Goal: Task Accomplishment & Management: Manage account settings

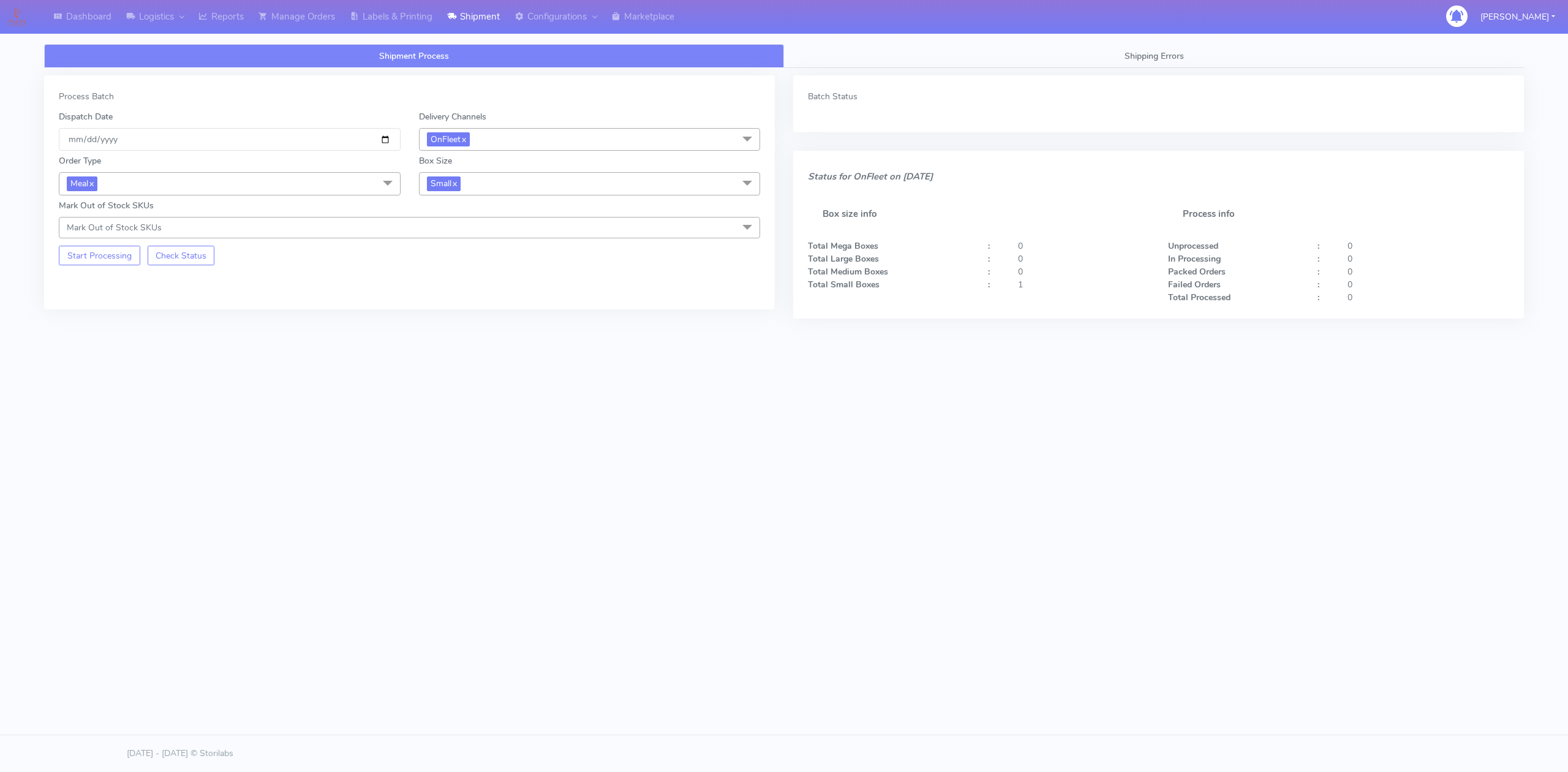
click at [412, 361] on div "Shipment Process Shipping Errors Process Batch Dispatch Date [DATE] Delivery Ch…" at bounding box center [784, 212] width 1498 height 337
click at [360, 182] on span "Meal x" at bounding box center [230, 184] width 342 height 22
drag, startPoint x: 360, startPoint y: 182, endPoint x: 365, endPoint y: 159, distance: 23.5
click at [360, 183] on span "Meal x" at bounding box center [230, 184] width 342 height 22
click at [366, 143] on input "[DATE]" at bounding box center [230, 139] width 342 height 22
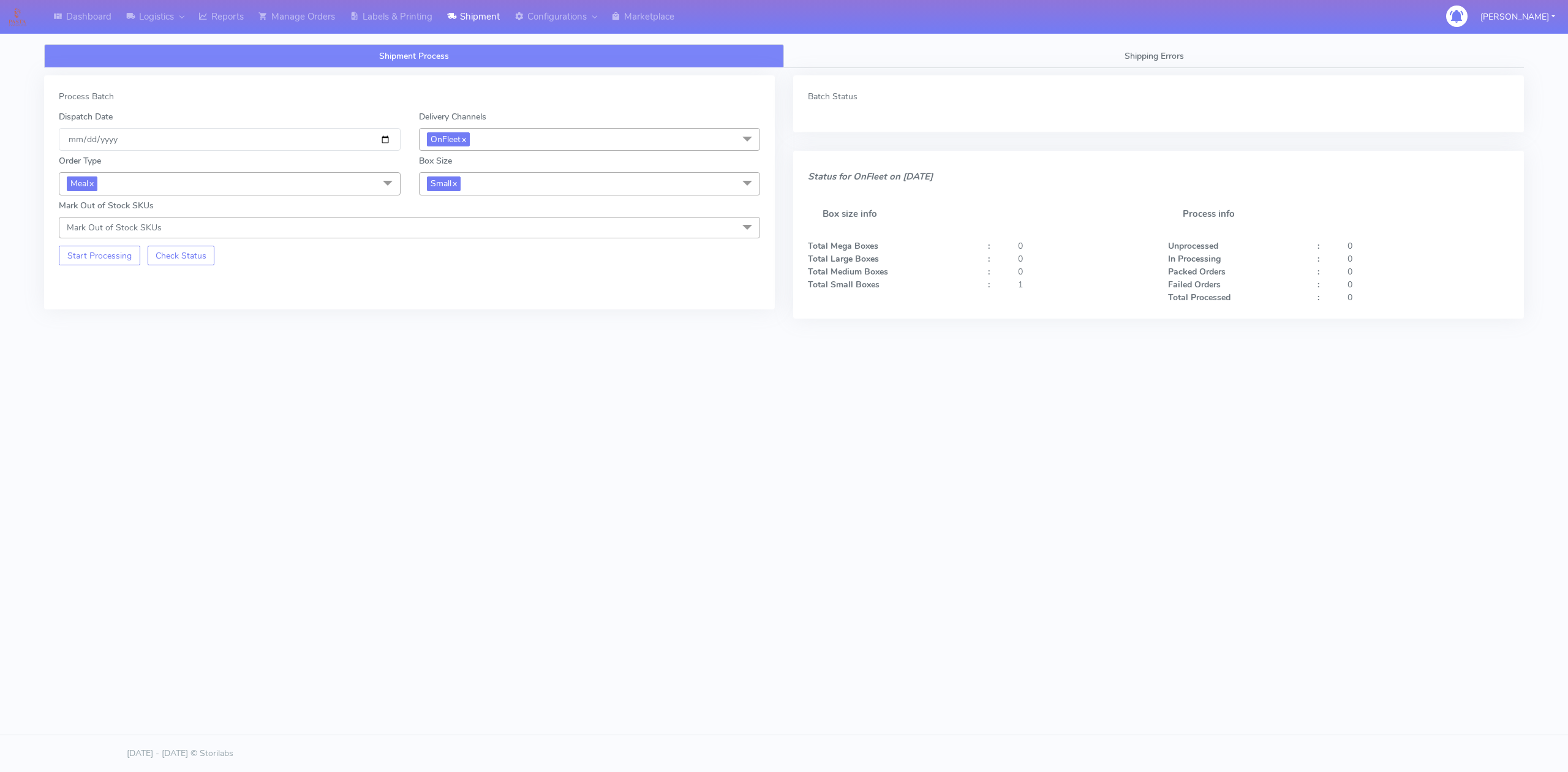
click at [392, 186] on span at bounding box center [387, 184] width 25 height 23
click at [566, 130] on span "OnFleet x" at bounding box center [590, 139] width 342 height 22
click at [346, 145] on input "[DATE]" at bounding box center [230, 139] width 342 height 22
click at [295, 144] on input "[DATE]" at bounding box center [230, 139] width 342 height 22
click at [387, 137] on input "[DATE]" at bounding box center [230, 139] width 342 height 22
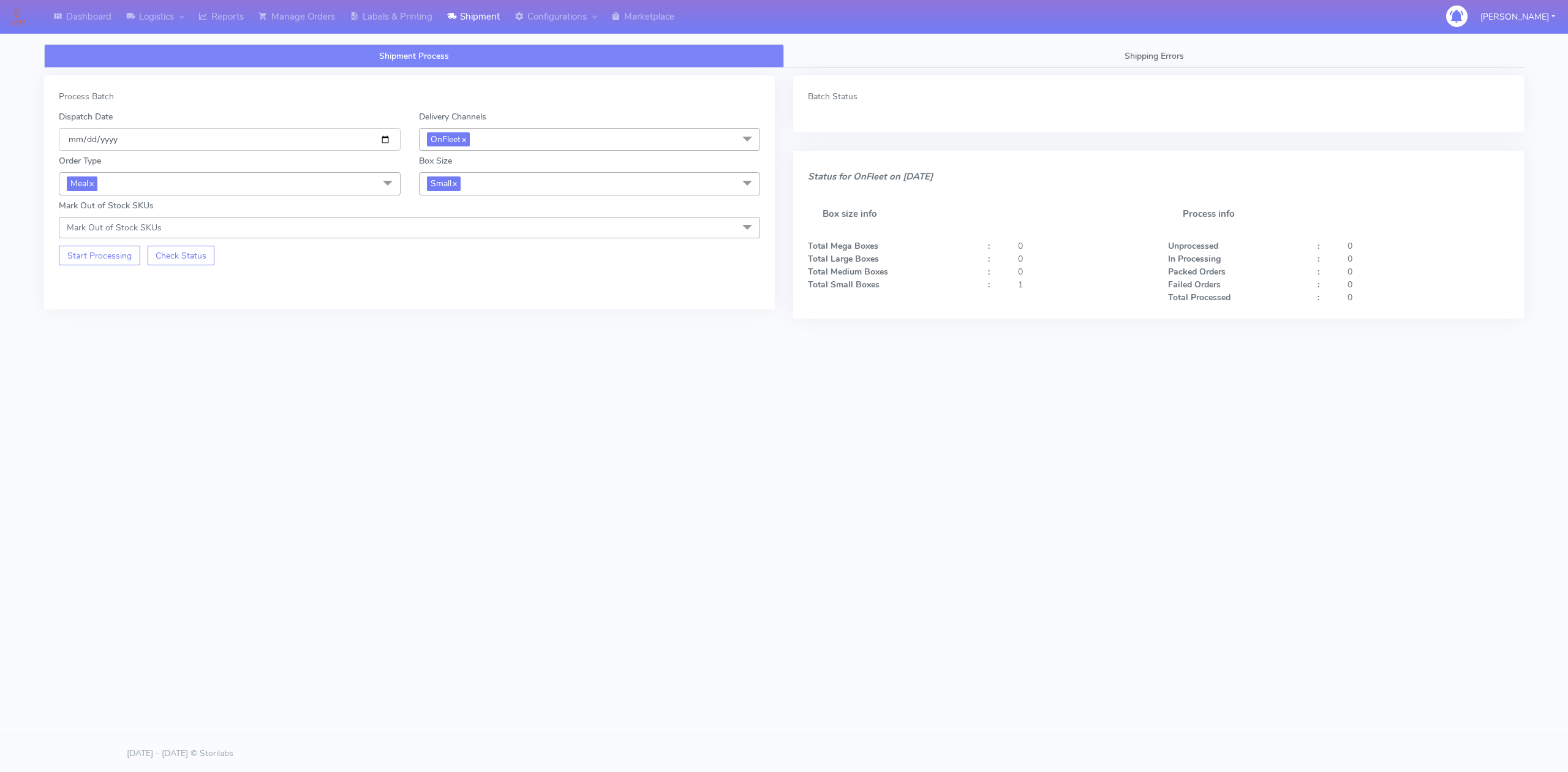
type input "[DATE]"
click at [375, 268] on div "Process Batch Dispatch Date [DATE] Delivery Channels OnFleet x DHL OnFleet Roya…" at bounding box center [409, 193] width 730 height 234
click at [115, 263] on button "Start Processing" at bounding box center [99, 256] width 81 height 20
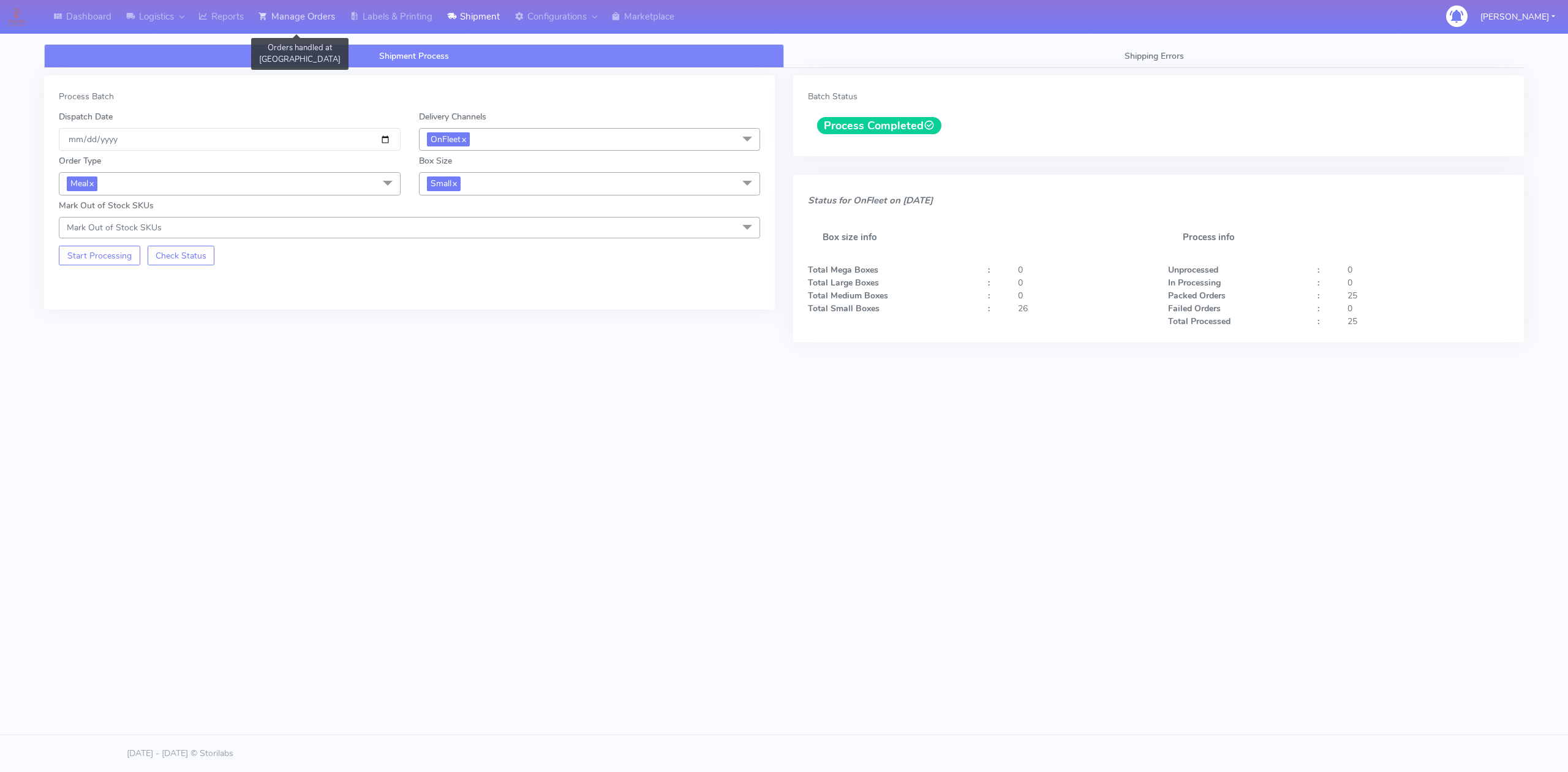
click at [326, 20] on link "Manage Orders" at bounding box center [297, 17] width 91 height 34
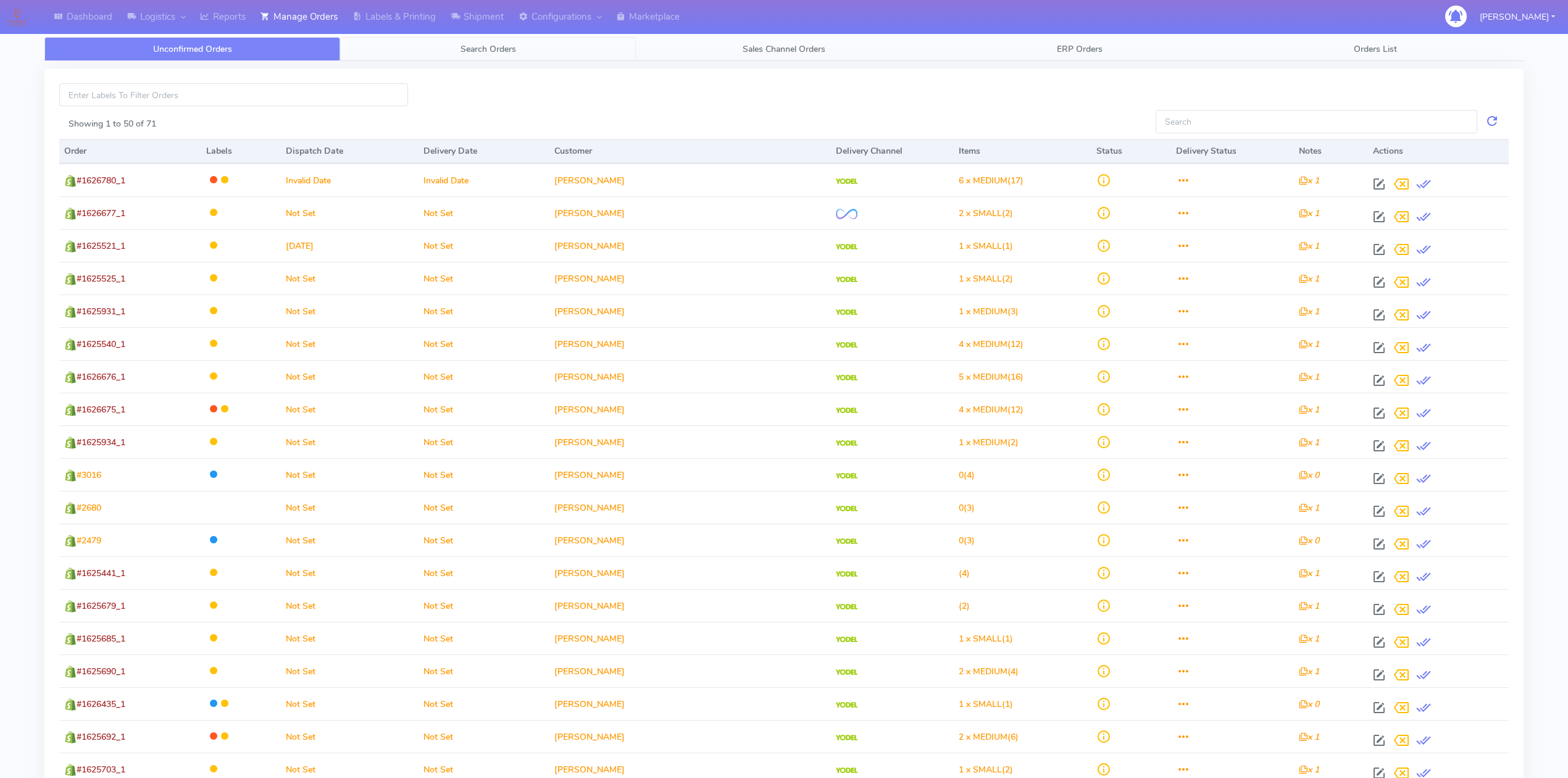
click at [443, 50] on link "Search Orders" at bounding box center [488, 49] width 296 height 24
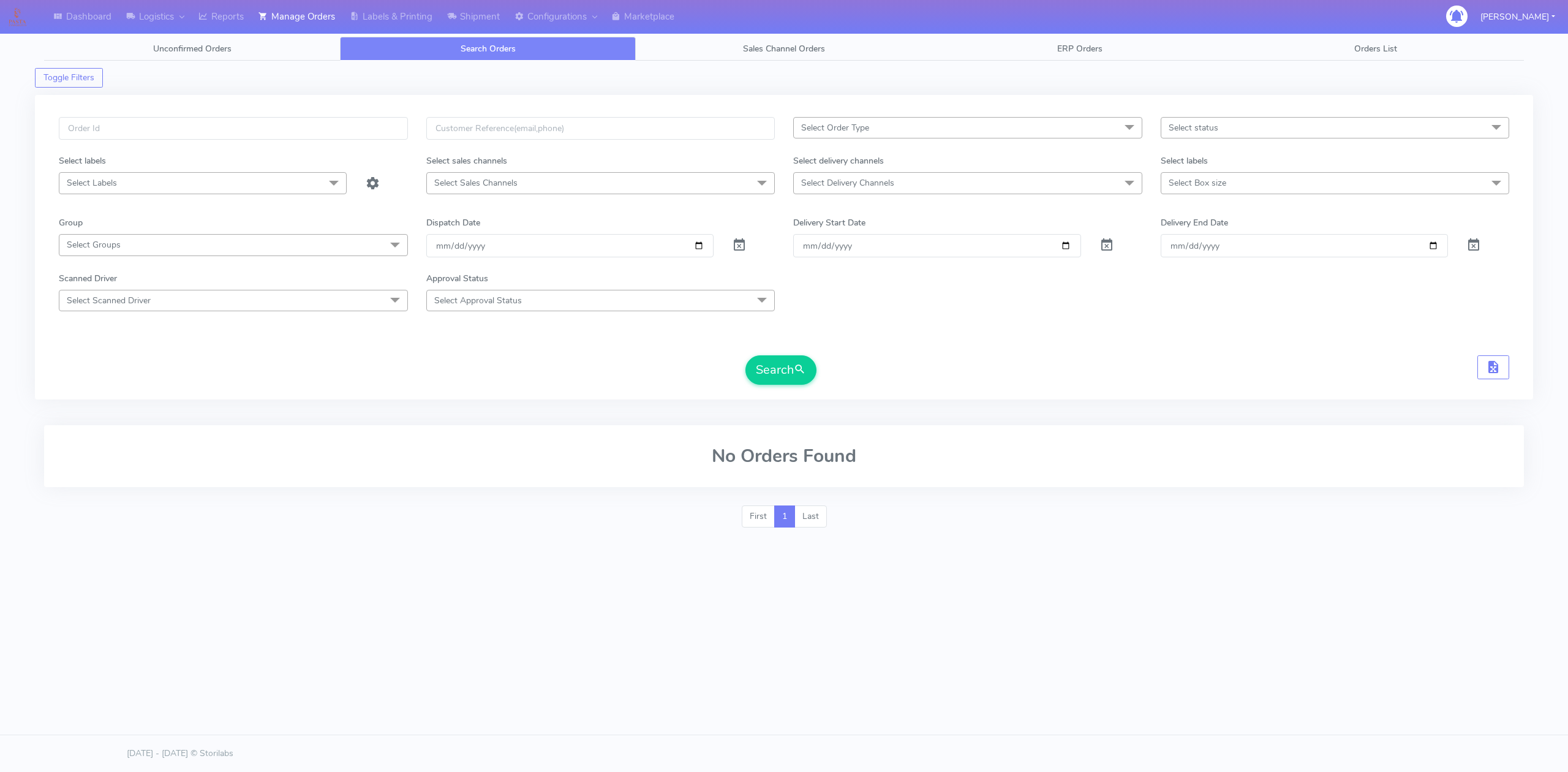
click at [931, 187] on span "Select Delivery Channels" at bounding box center [968, 183] width 349 height 22
click at [838, 289] on div "OnFleet" at bounding box center [967, 287] width 335 height 13
checkbox input "true"
click at [643, 244] on input "[DATE]" at bounding box center [570, 247] width 288 height 22
click at [698, 250] on input "[DATE]" at bounding box center [570, 247] width 288 height 22
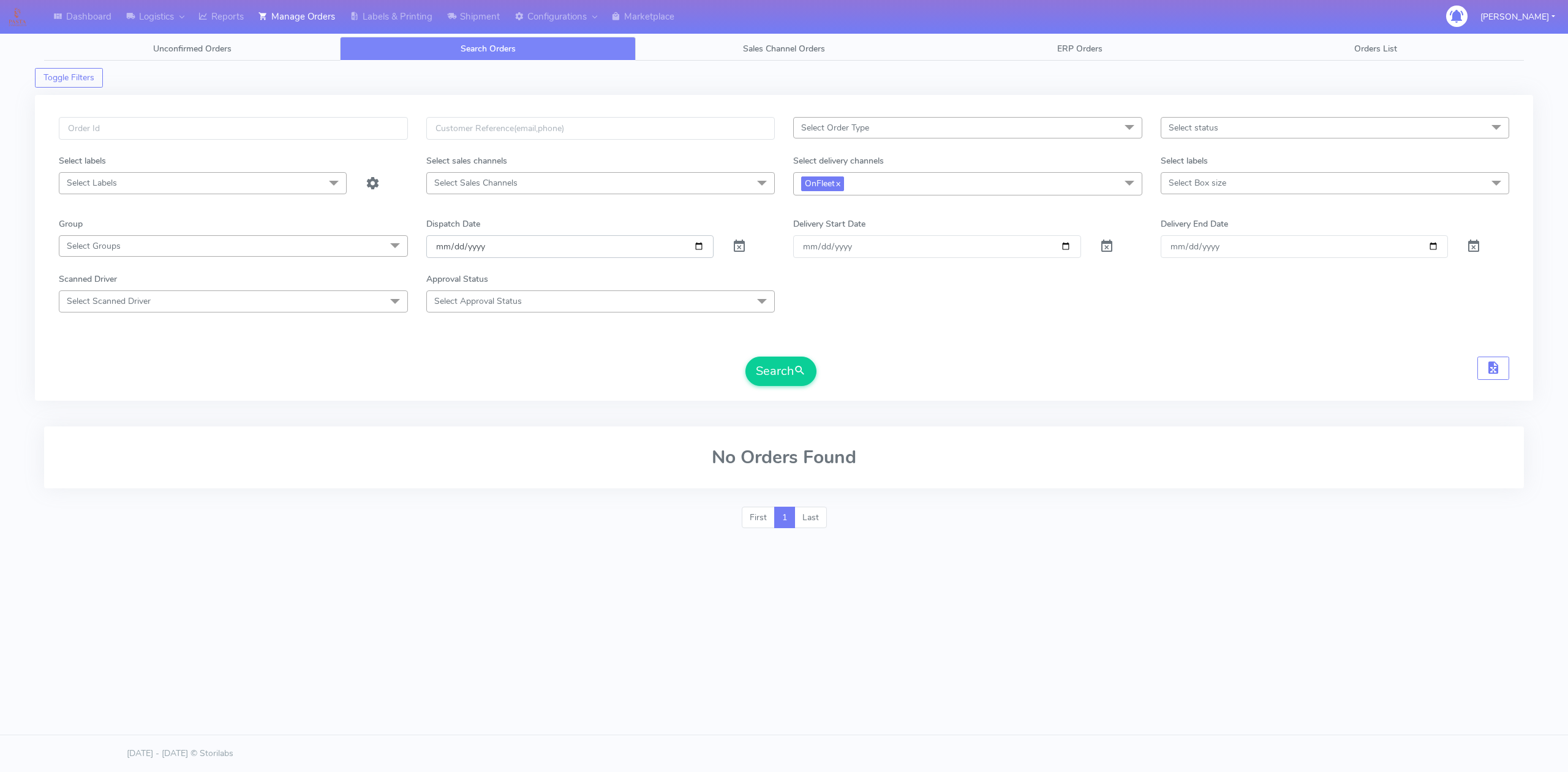
type input "[DATE]"
drag, startPoint x: 574, startPoint y: 357, endPoint x: 653, endPoint y: 364, distance: 79.3
click at [574, 357] on form "Select Order Type Select All MEALS ATAVI One Off Pasta Club Gift Kit Event Unkn…" at bounding box center [784, 251] width 1450 height 269
click at [762, 385] on button "Search" at bounding box center [780, 371] width 71 height 29
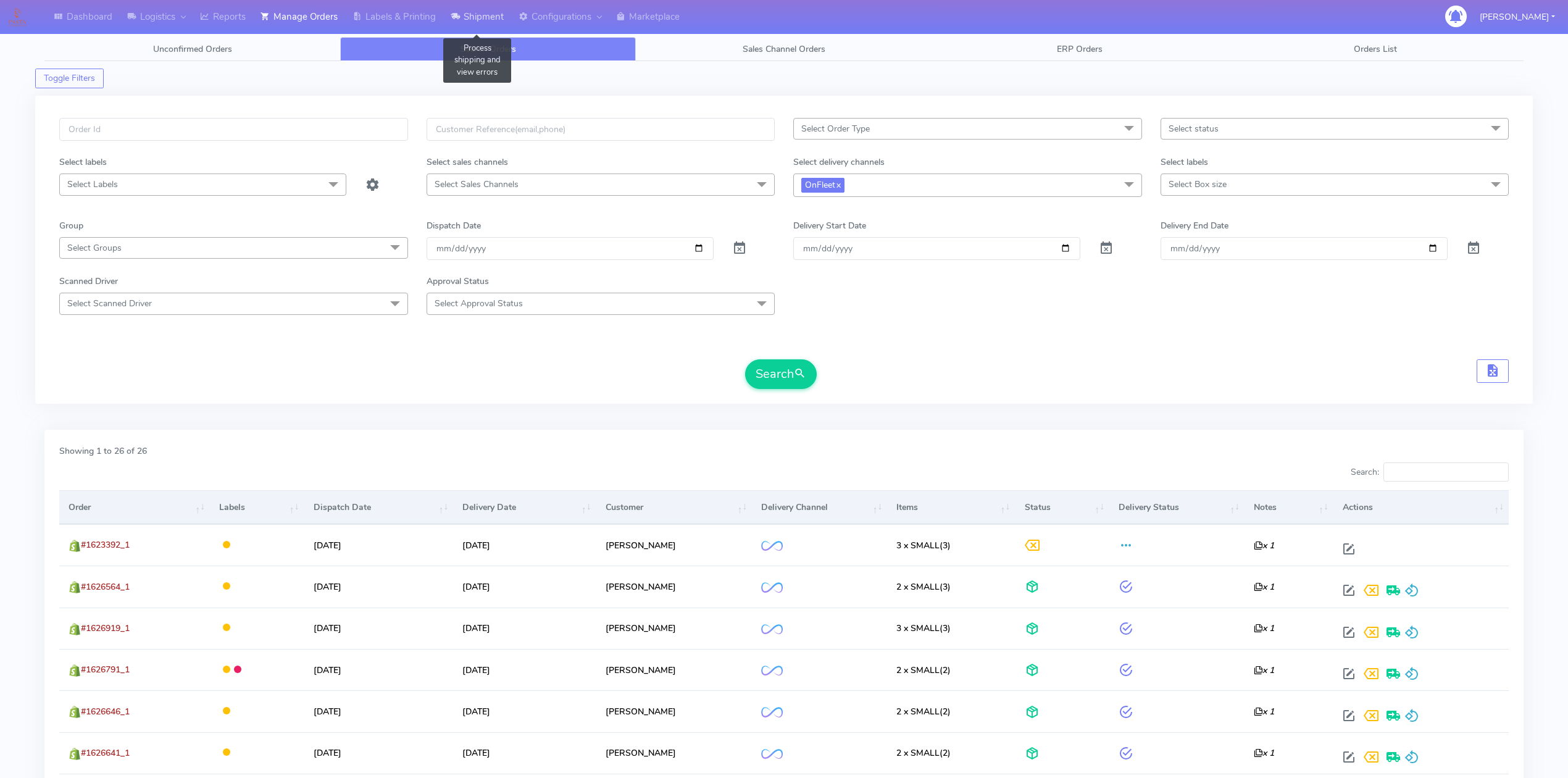
click at [479, 16] on link "Shipment" at bounding box center [477, 17] width 68 height 34
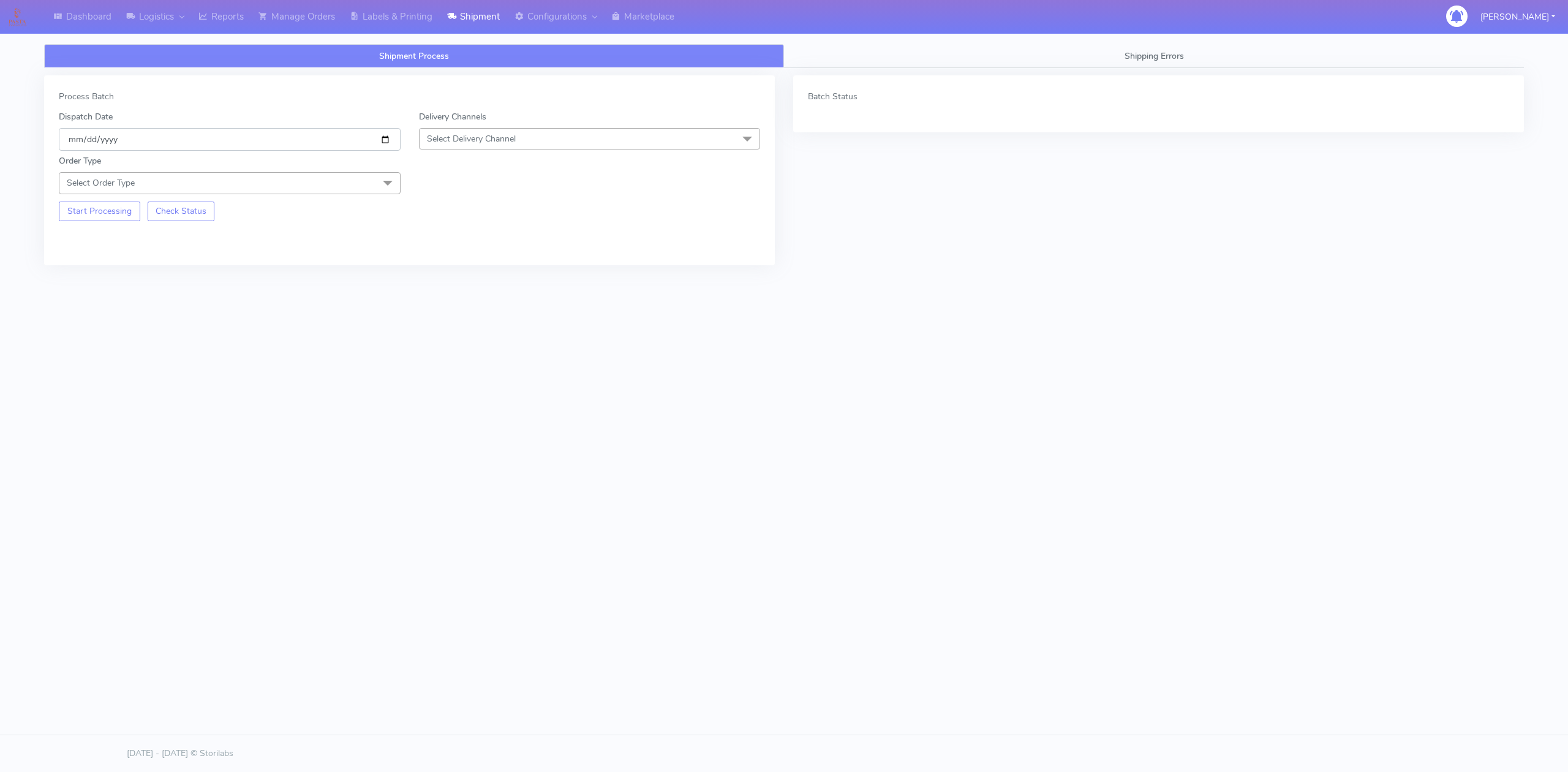
click at [382, 136] on input "[DATE]" at bounding box center [230, 139] width 342 height 22
type input "[DATE]"
click at [478, 144] on span "Select Delivery Channel" at bounding box center [471, 139] width 89 height 12
click at [492, 221] on div "OnFleet" at bounding box center [590, 216] width 328 height 13
click at [363, 185] on span "Select Order Type" at bounding box center [230, 183] width 342 height 22
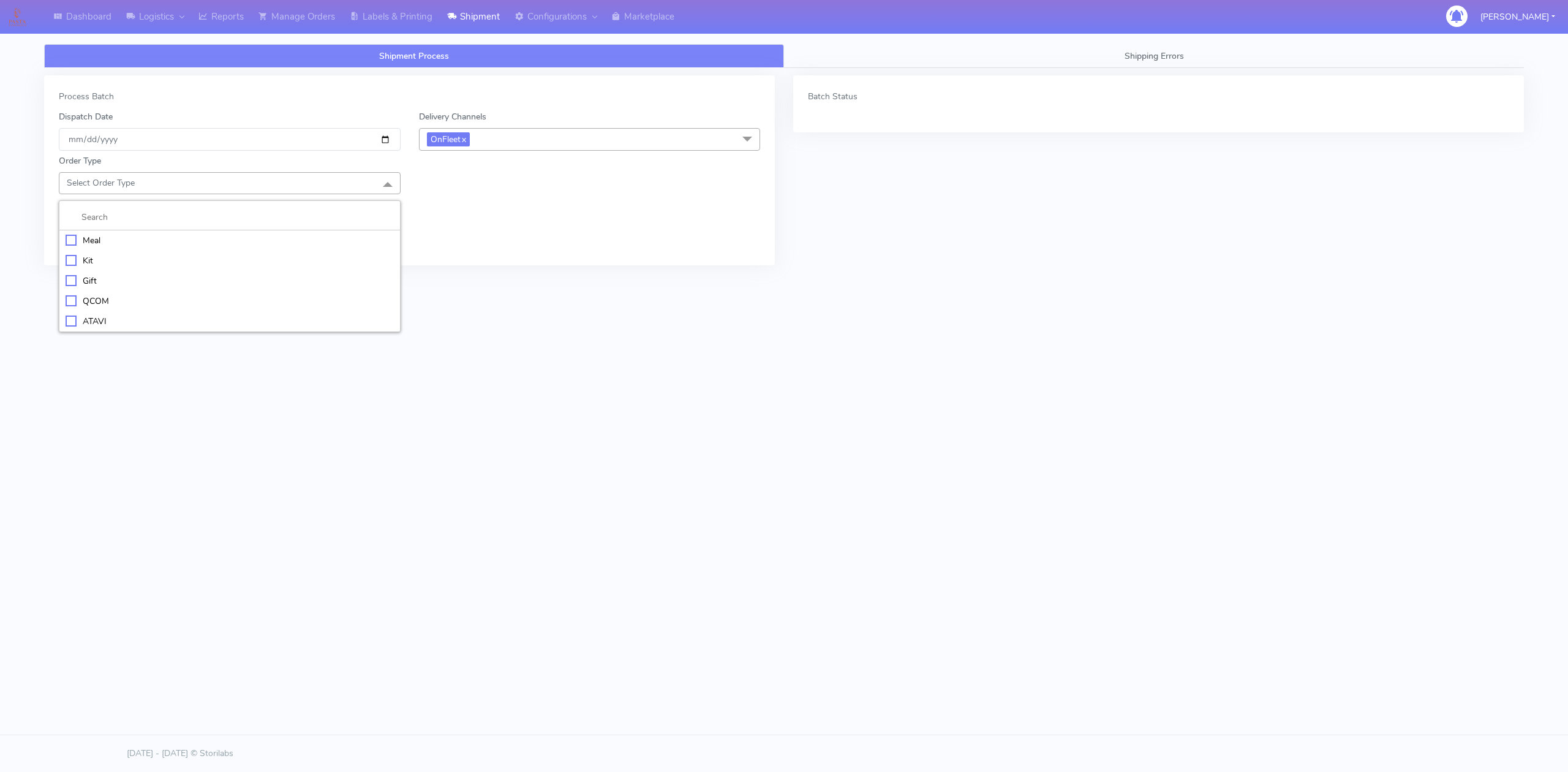
click at [105, 240] on div "Meal" at bounding box center [230, 240] width 328 height 13
click at [427, 179] on span "Select Box Size" at bounding box center [457, 183] width 59 height 12
click at [457, 243] on div "Small" at bounding box center [590, 240] width 328 height 13
click at [80, 253] on button "Start Processing" at bounding box center [99, 256] width 81 height 20
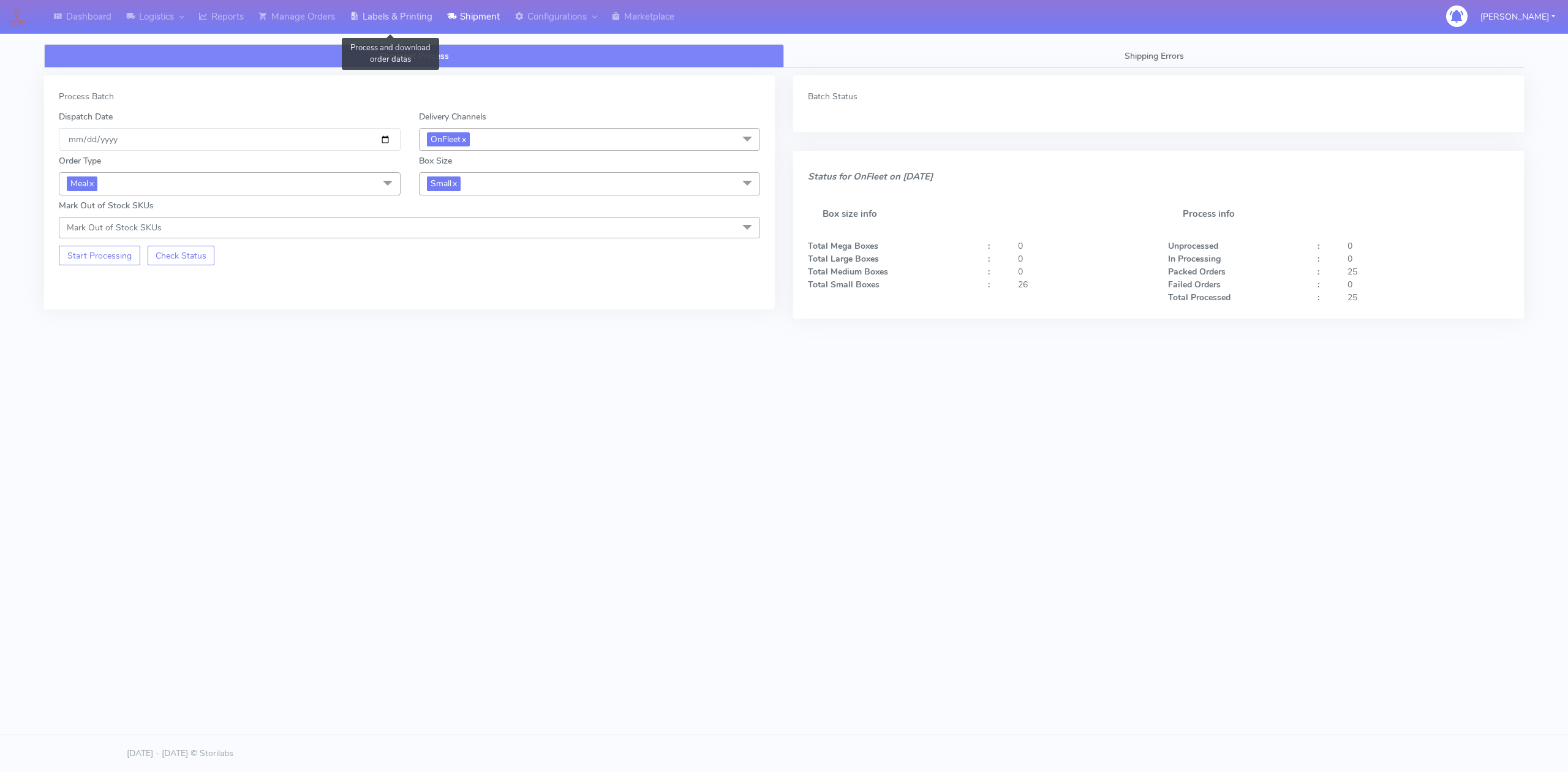
click at [365, 16] on link "Labels & Printing" at bounding box center [391, 17] width 97 height 34
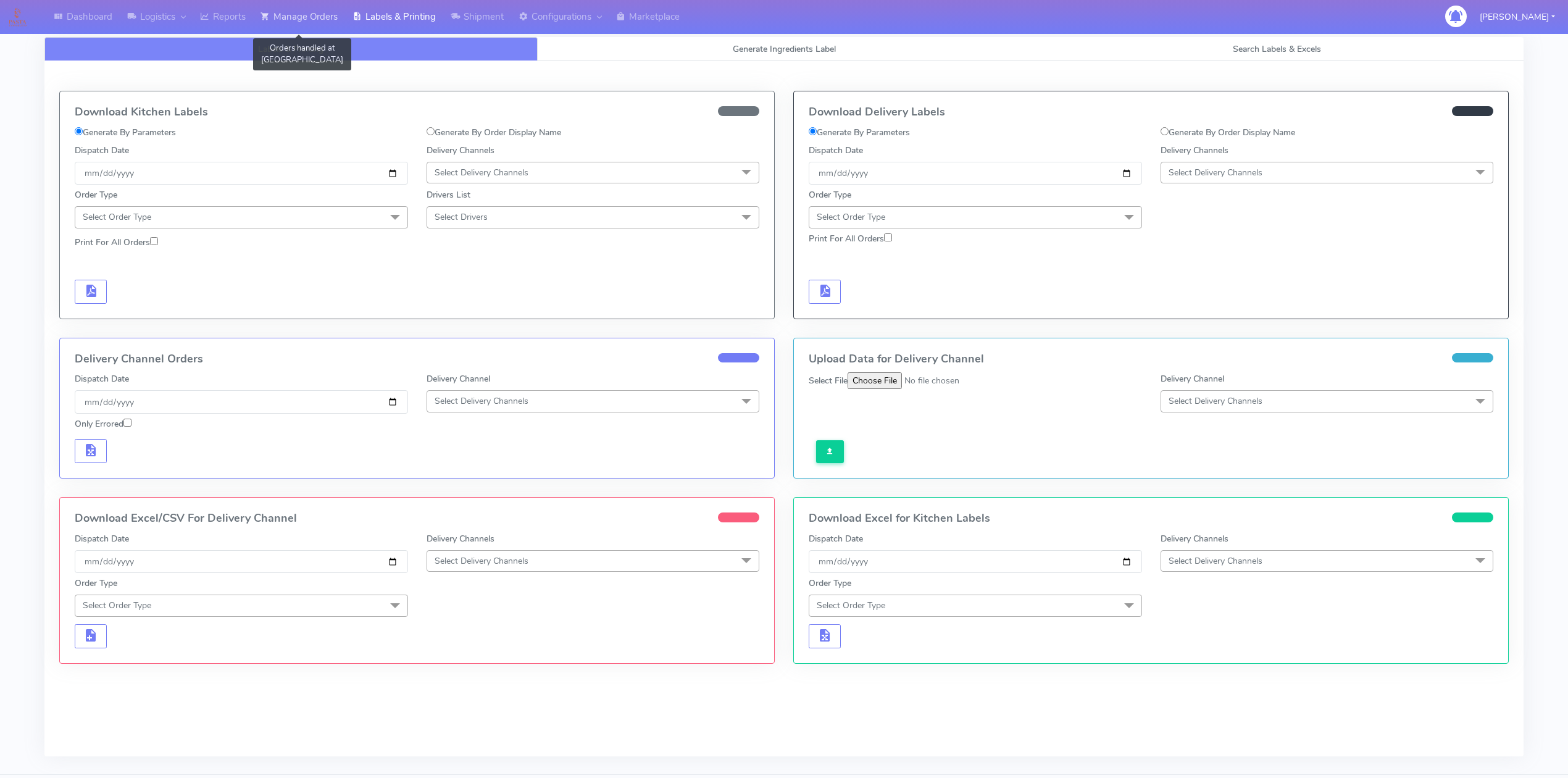
drag, startPoint x: 314, startPoint y: 22, endPoint x: 326, endPoint y: 35, distance: 17.7
click at [314, 23] on link "Manage Orders" at bounding box center [299, 17] width 92 height 34
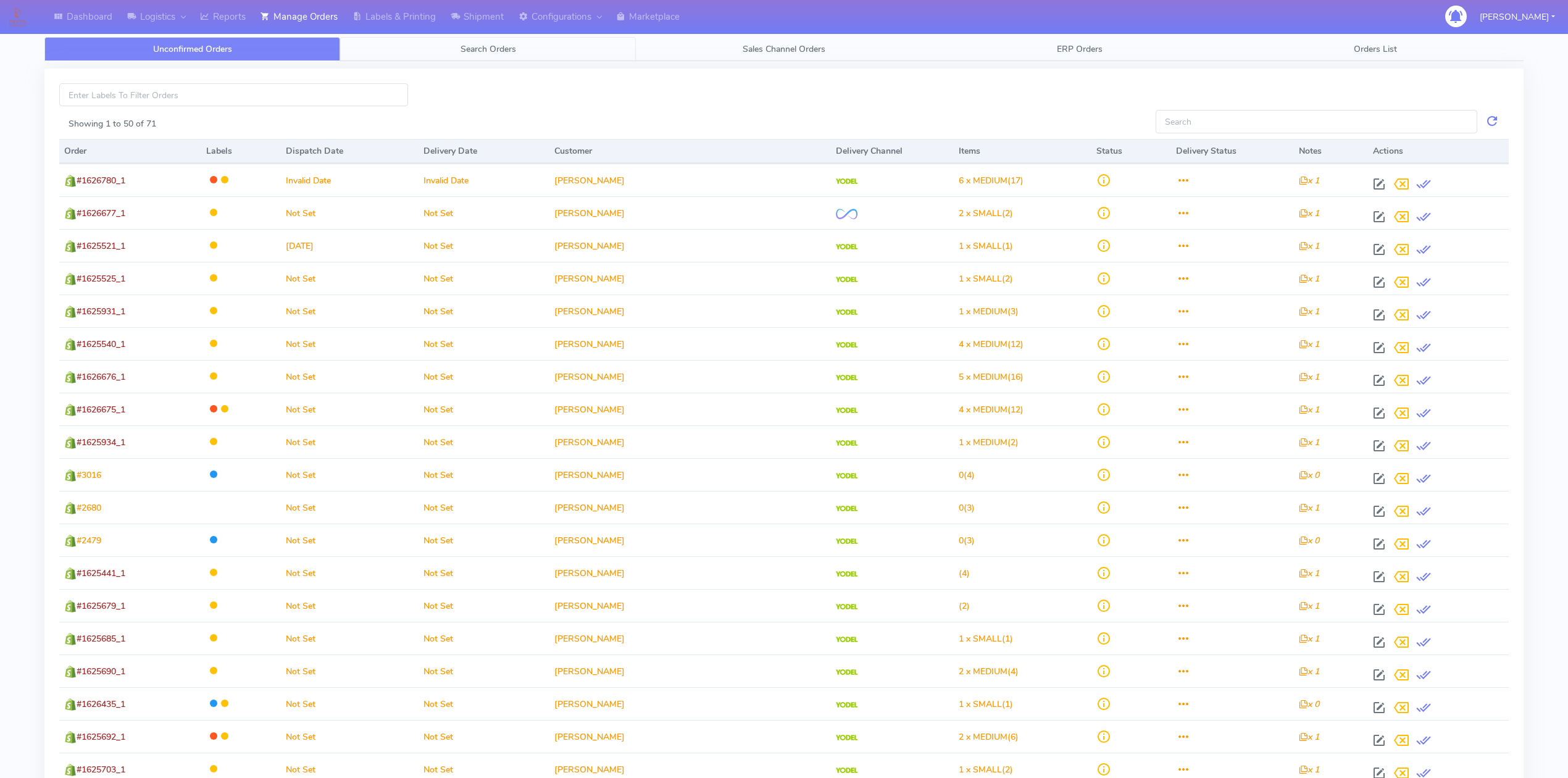
click at [500, 47] on span "Search Orders" at bounding box center [488, 49] width 56 height 12
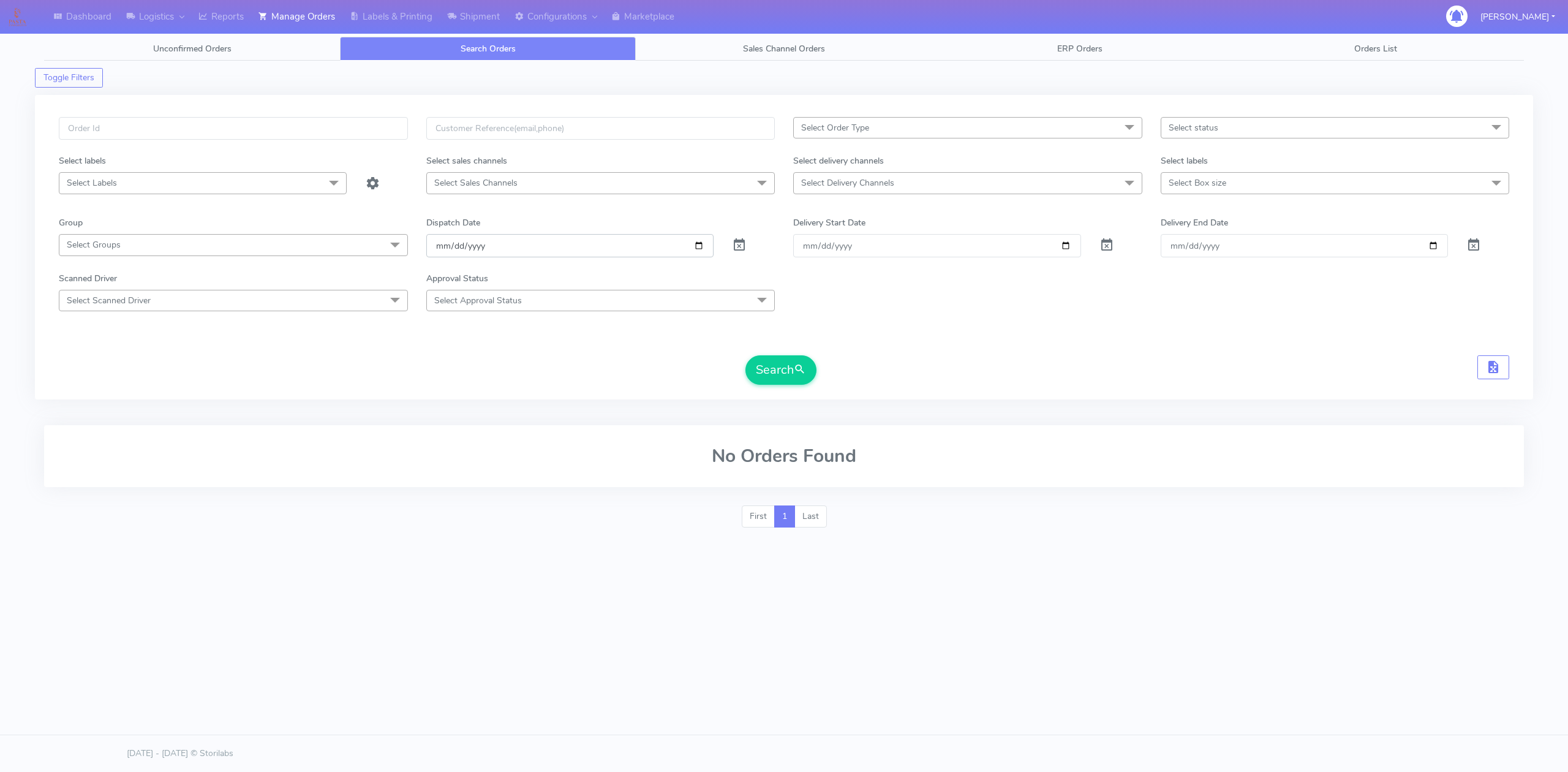
click at [700, 252] on input "[DATE]" at bounding box center [570, 245] width 288 height 22
click at [701, 242] on input "[DATE]" at bounding box center [570, 245] width 288 height 22
type input "[DATE]"
click at [858, 185] on span "Select Delivery Channels" at bounding box center [847, 183] width 93 height 12
click at [842, 286] on div "OnFleet" at bounding box center [967, 287] width 335 height 13
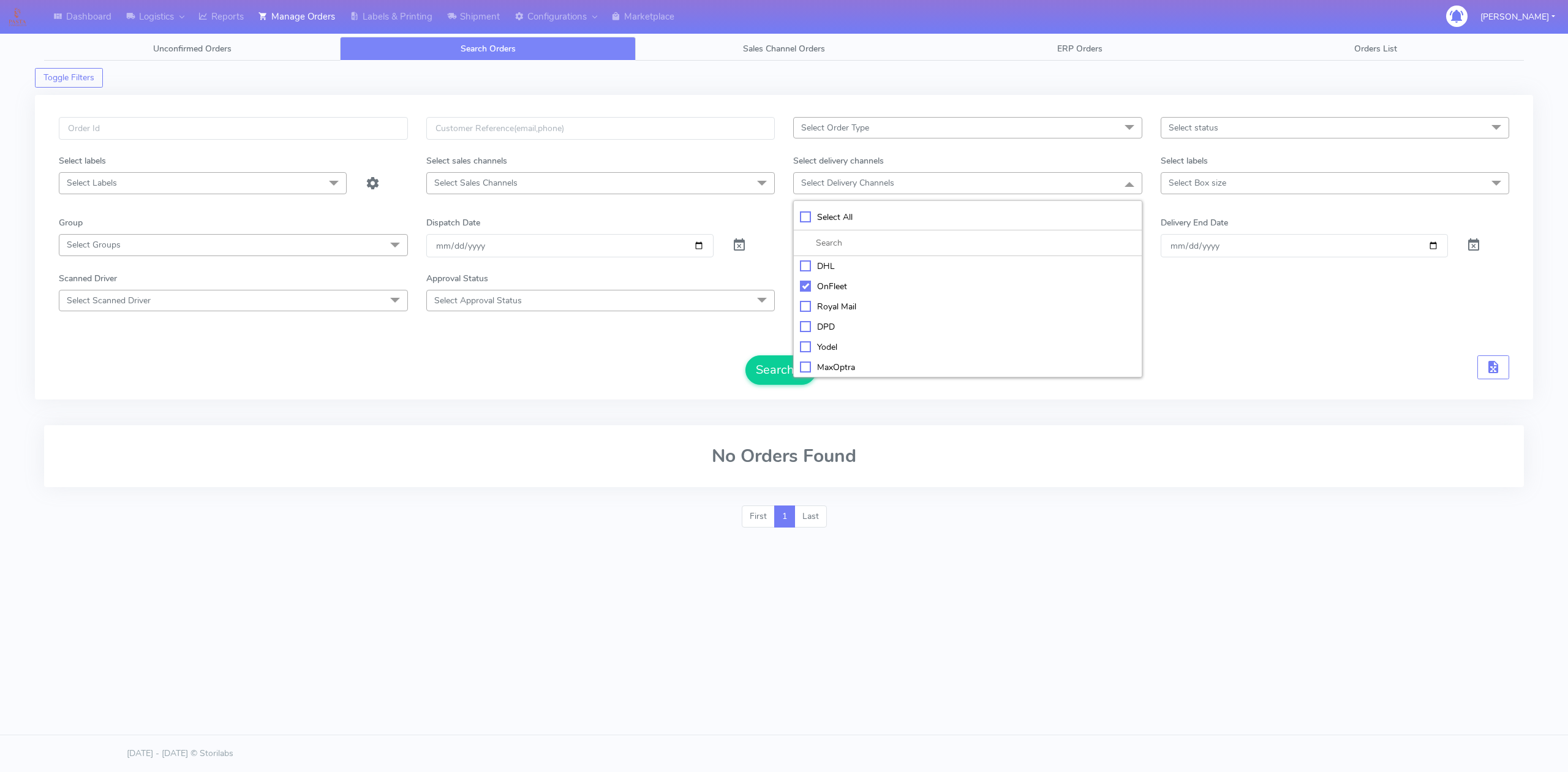
checkbox input "true"
click at [777, 366] on button "Search" at bounding box center [780, 371] width 71 height 29
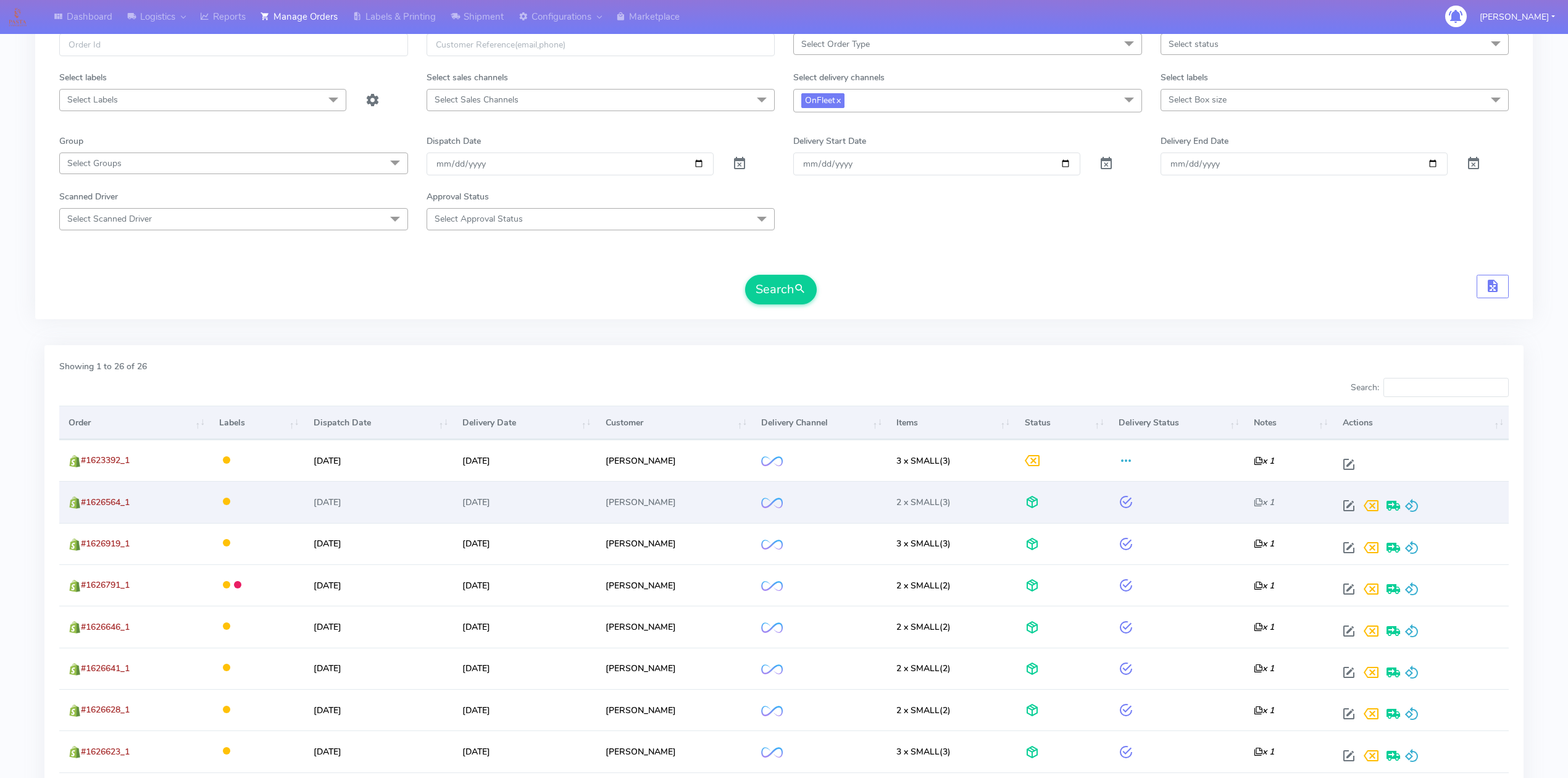
scroll to position [164, 0]
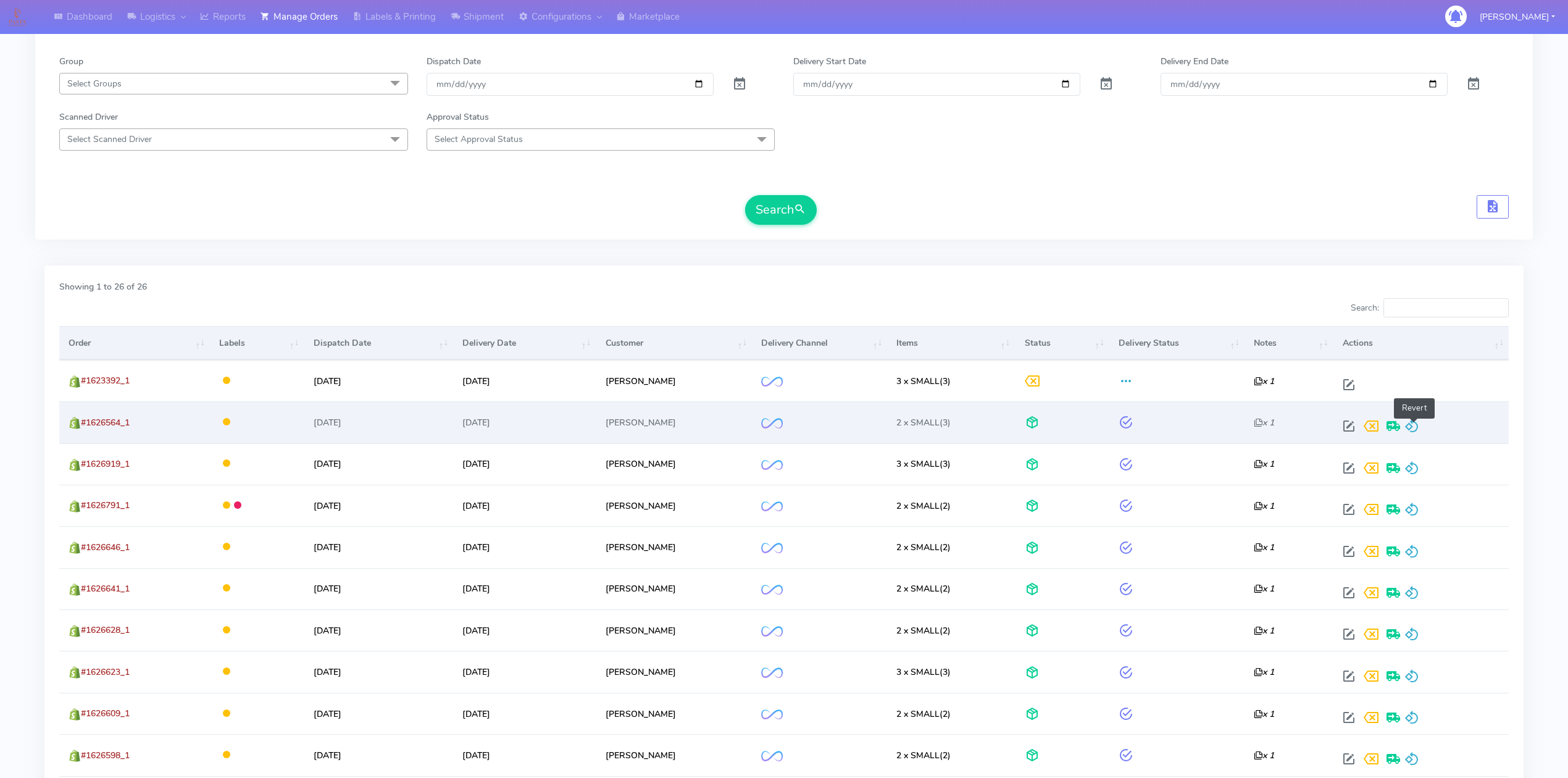
click at [1413, 427] on span at bounding box center [1412, 429] width 15 height 12
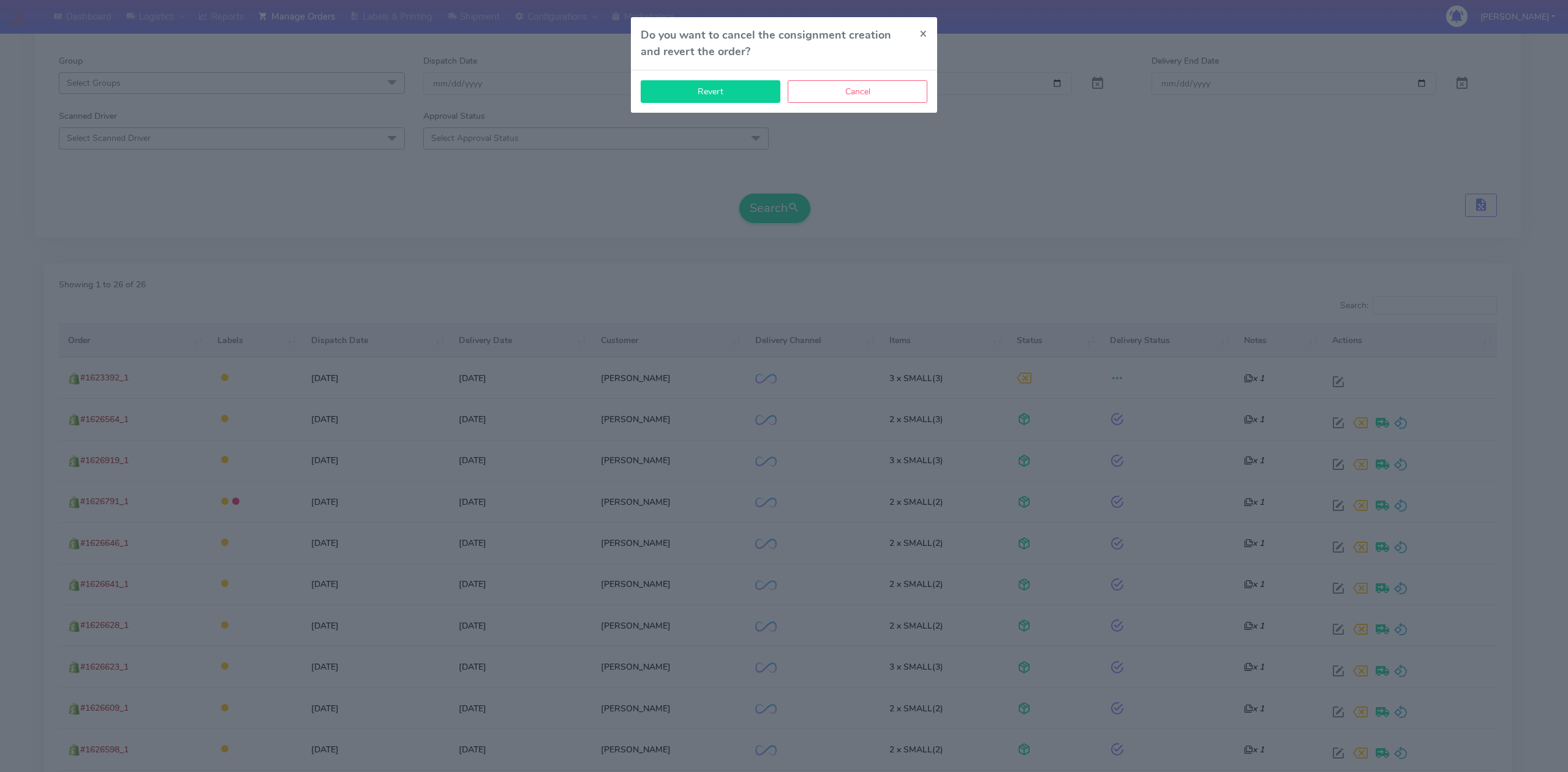
click at [723, 97] on button "Revert" at bounding box center [710, 92] width 139 height 22
click at [723, 92] on button "Revert" at bounding box center [710, 92] width 139 height 22
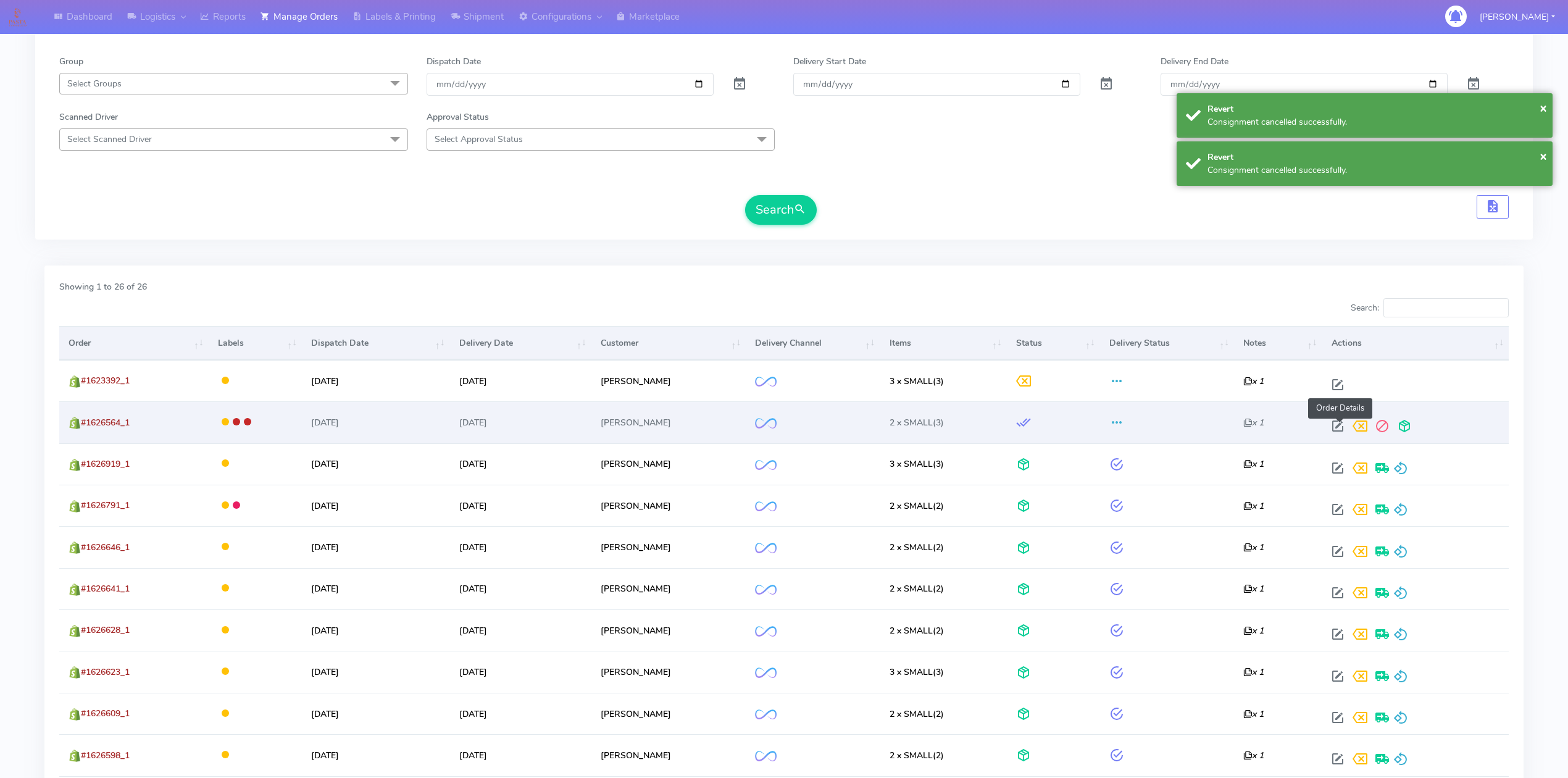
click at [1340, 432] on span at bounding box center [1337, 429] width 22 height 12
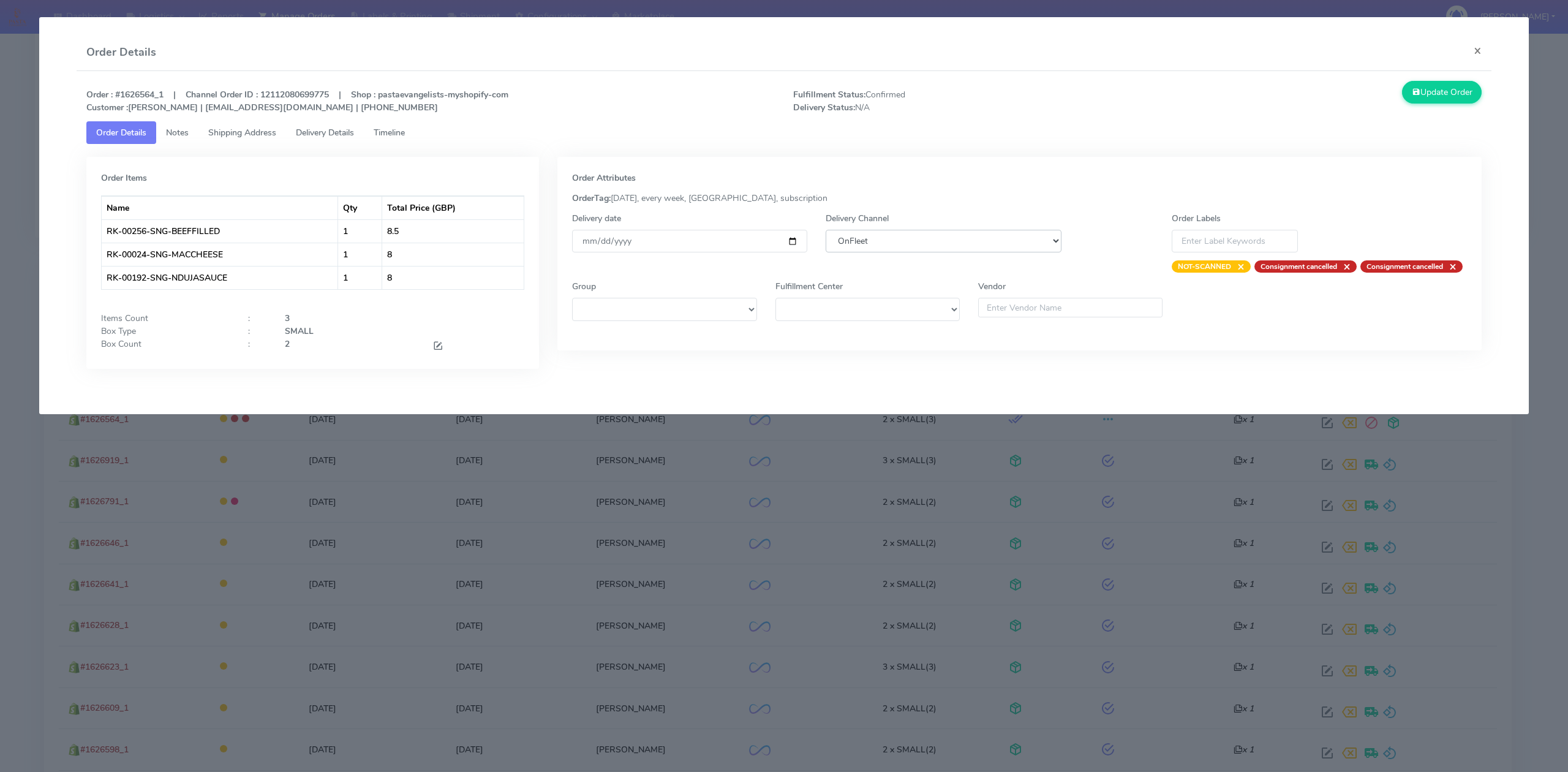
click at [956, 244] on select "DHL OnFleet Royal Mail DPD Yodel MaxOptra Amazon Collection" at bounding box center [943, 241] width 235 height 22
select select "5"
click at [826, 230] on select "DHL OnFleet Royal Mail DPD Yodel MaxOptra Amazon Collection" at bounding box center [943, 241] width 235 height 22
click at [1443, 93] on button "Update Order" at bounding box center [1442, 92] width 80 height 22
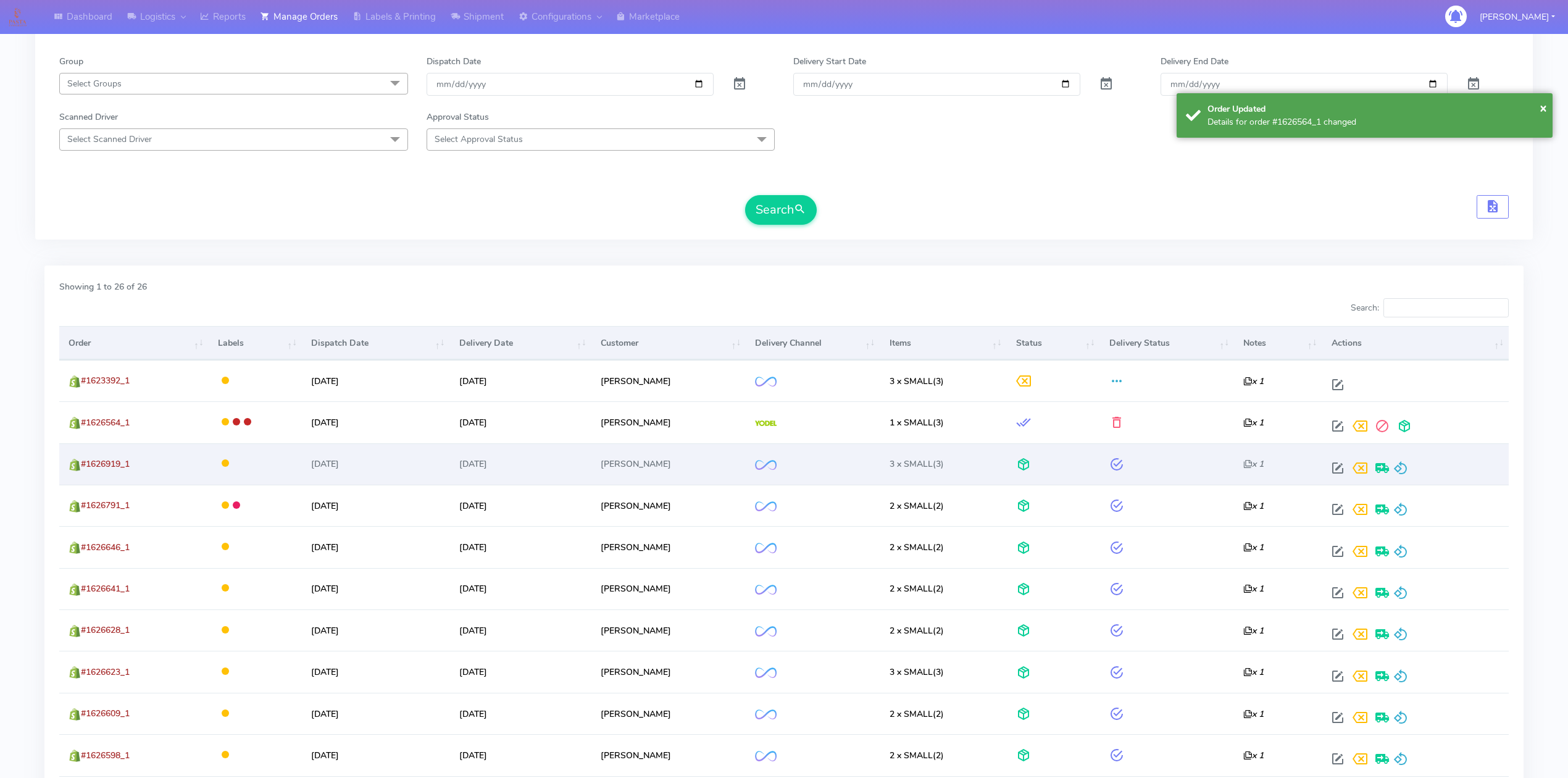
click at [1411, 472] on div at bounding box center [1413, 467] width 173 height 22
click at [1404, 472] on span at bounding box center [1401, 471] width 15 height 12
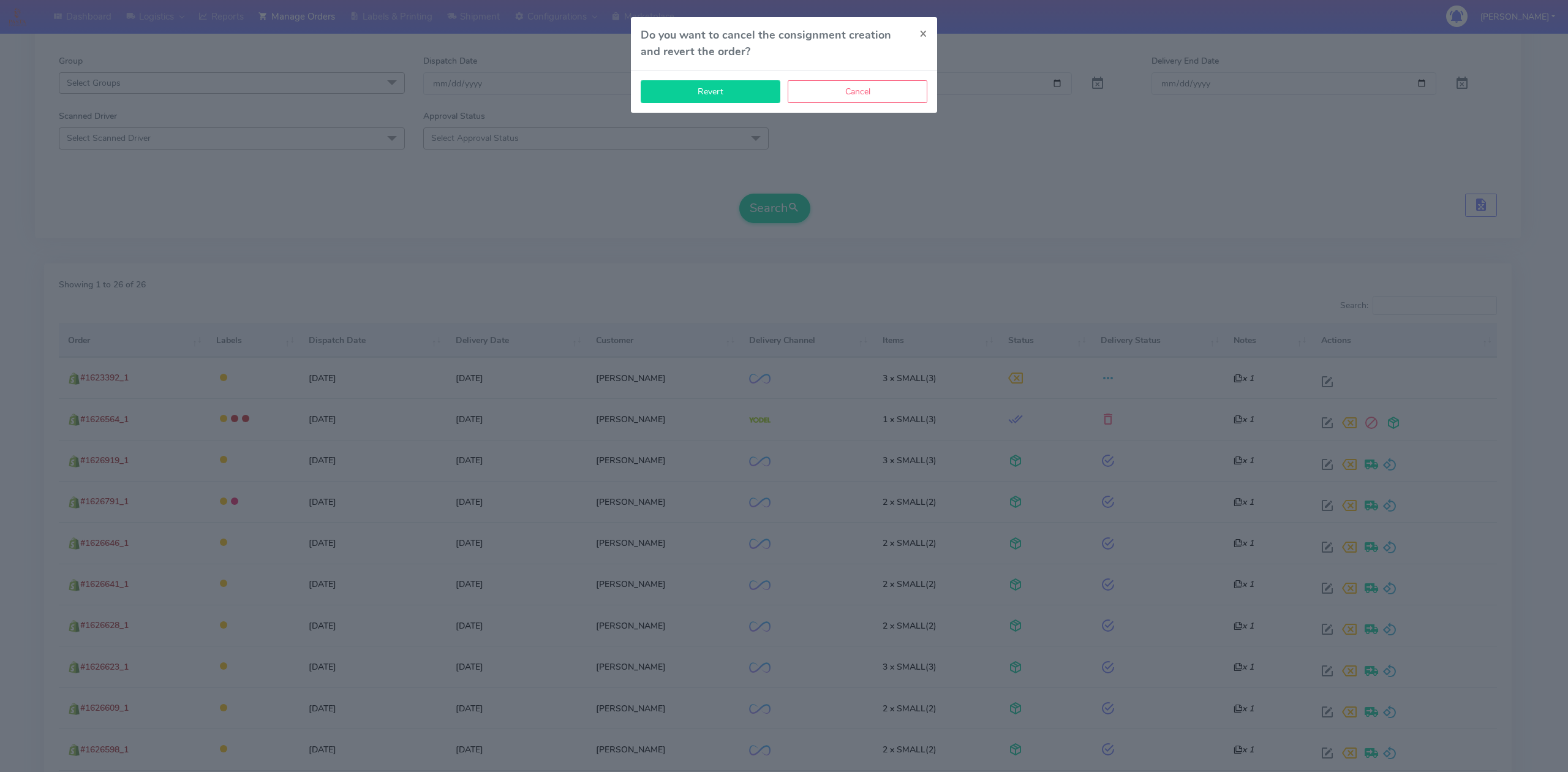
click at [751, 95] on button "Revert" at bounding box center [710, 92] width 139 height 22
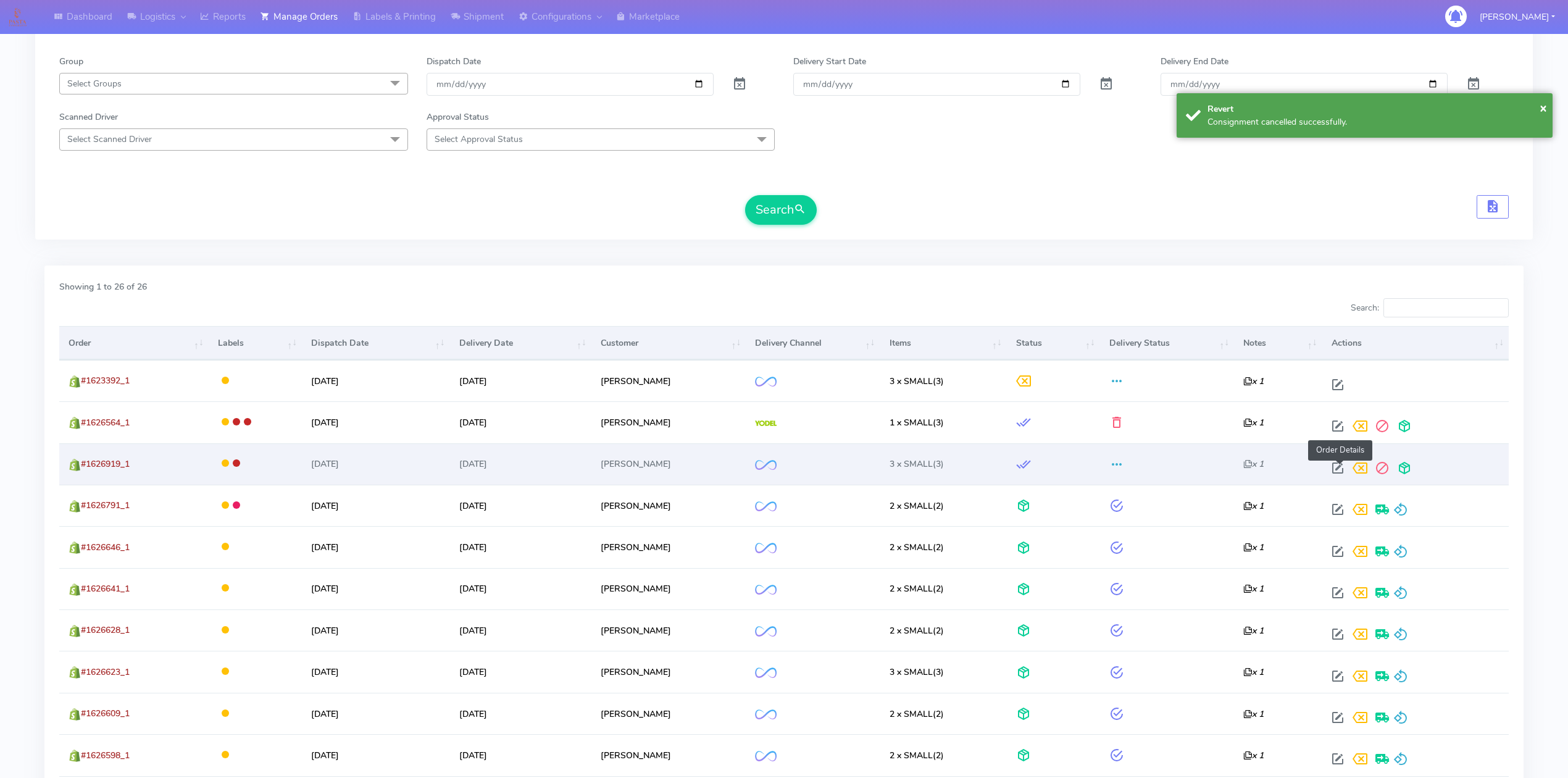
click at [1341, 475] on span at bounding box center [1337, 471] width 22 height 12
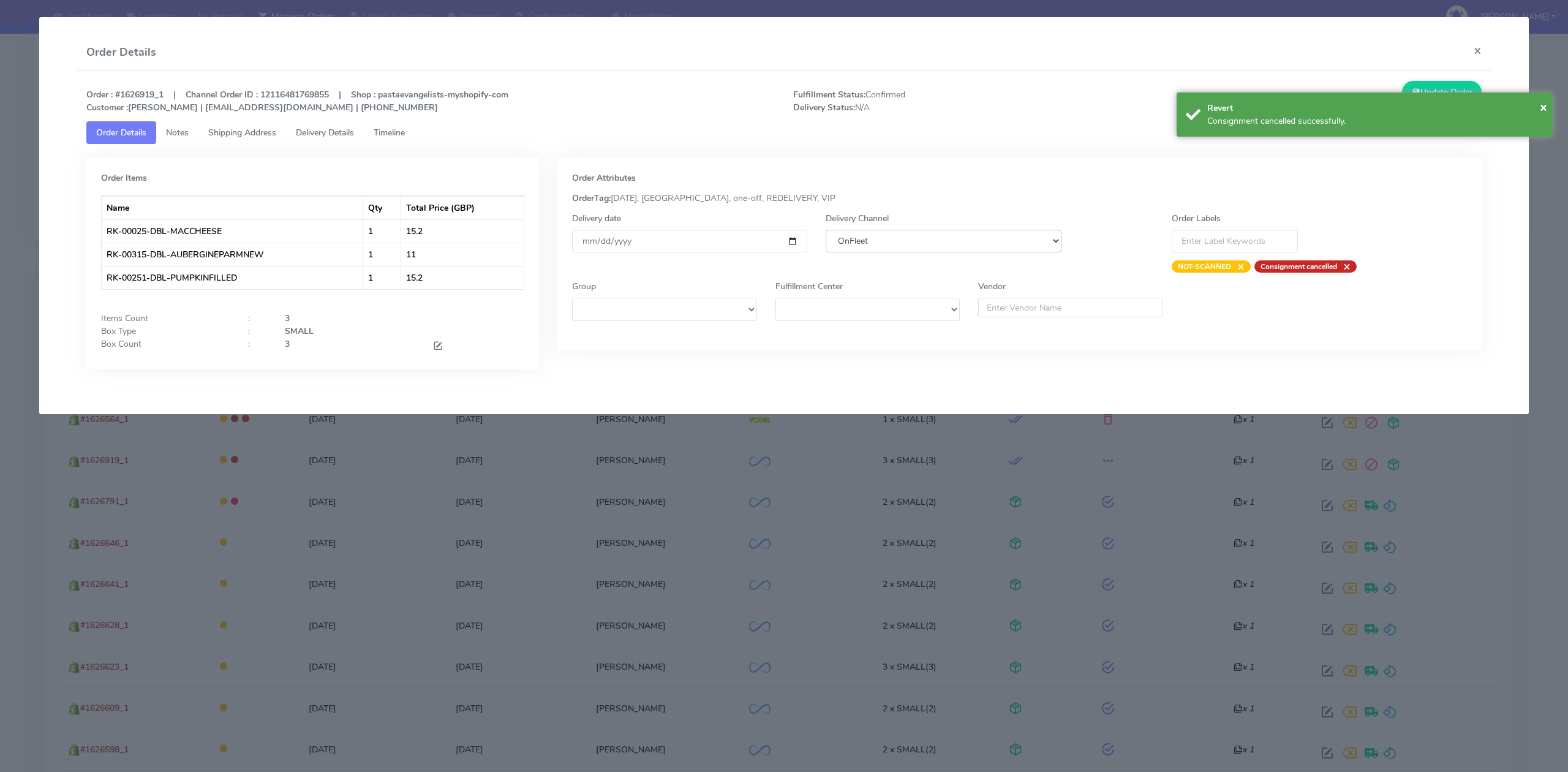
click at [886, 241] on select "DHL OnFleet Royal Mail DPD Yodel MaxOptra Amazon Collection" at bounding box center [943, 241] width 235 height 22
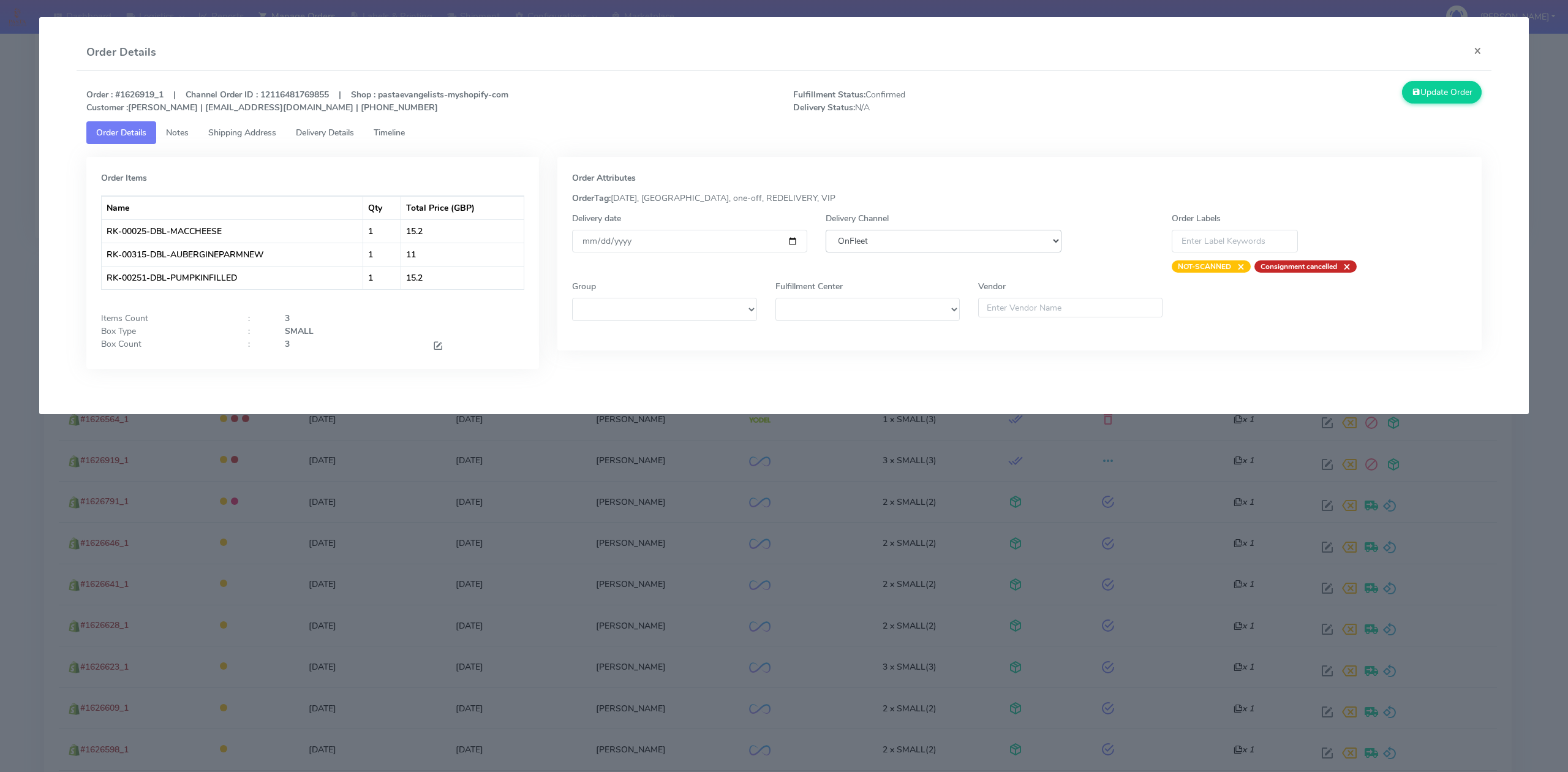
select select "5"
click at [826, 230] on select "DHL OnFleet Royal Mail DPD Yodel MaxOptra Amazon Collection" at bounding box center [943, 241] width 235 height 22
click at [1457, 95] on button "Update Order" at bounding box center [1442, 92] width 80 height 22
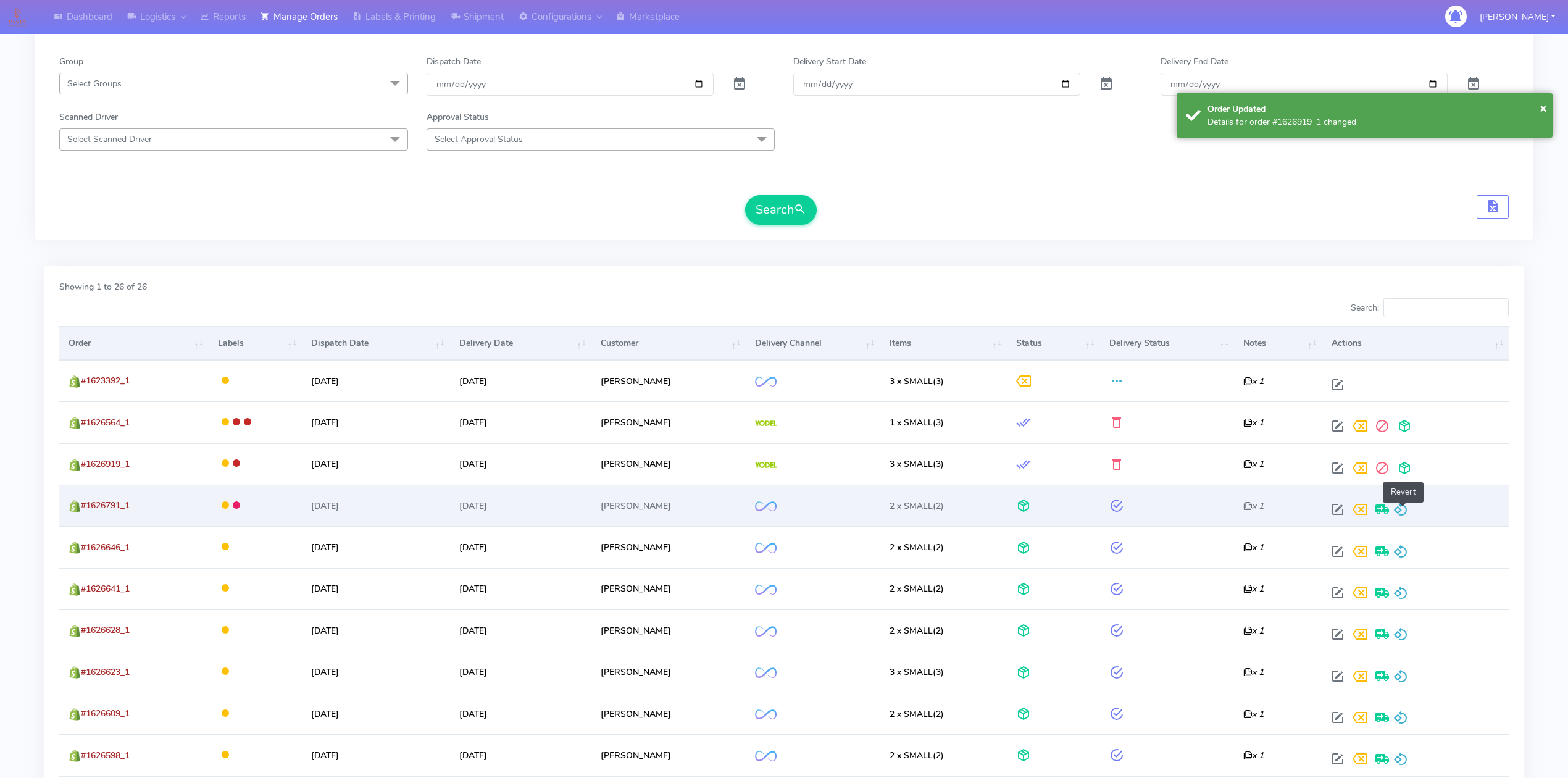
click at [1406, 507] on span at bounding box center [1401, 512] width 15 height 12
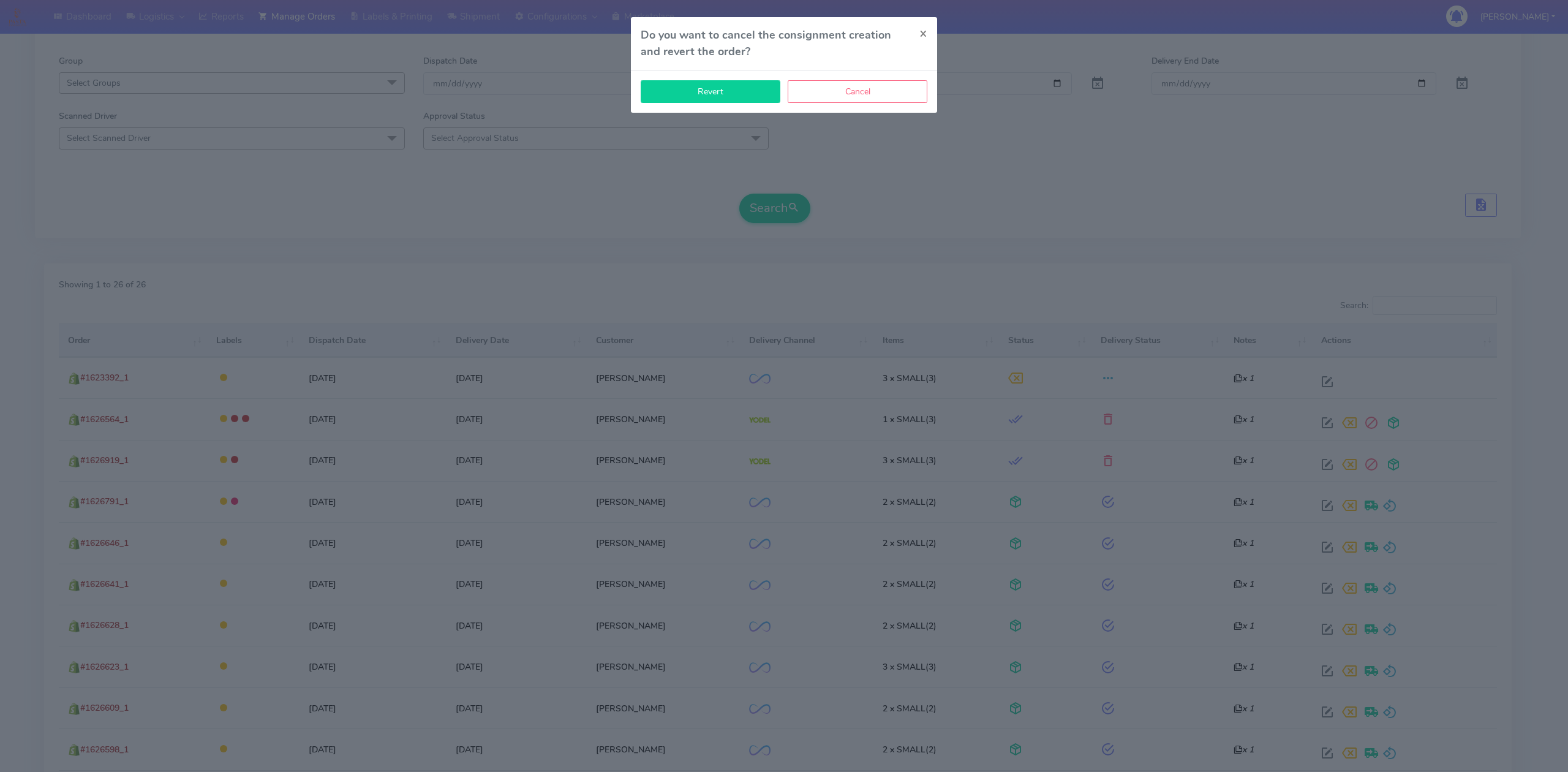
click at [739, 94] on button "Revert" at bounding box center [710, 92] width 139 height 22
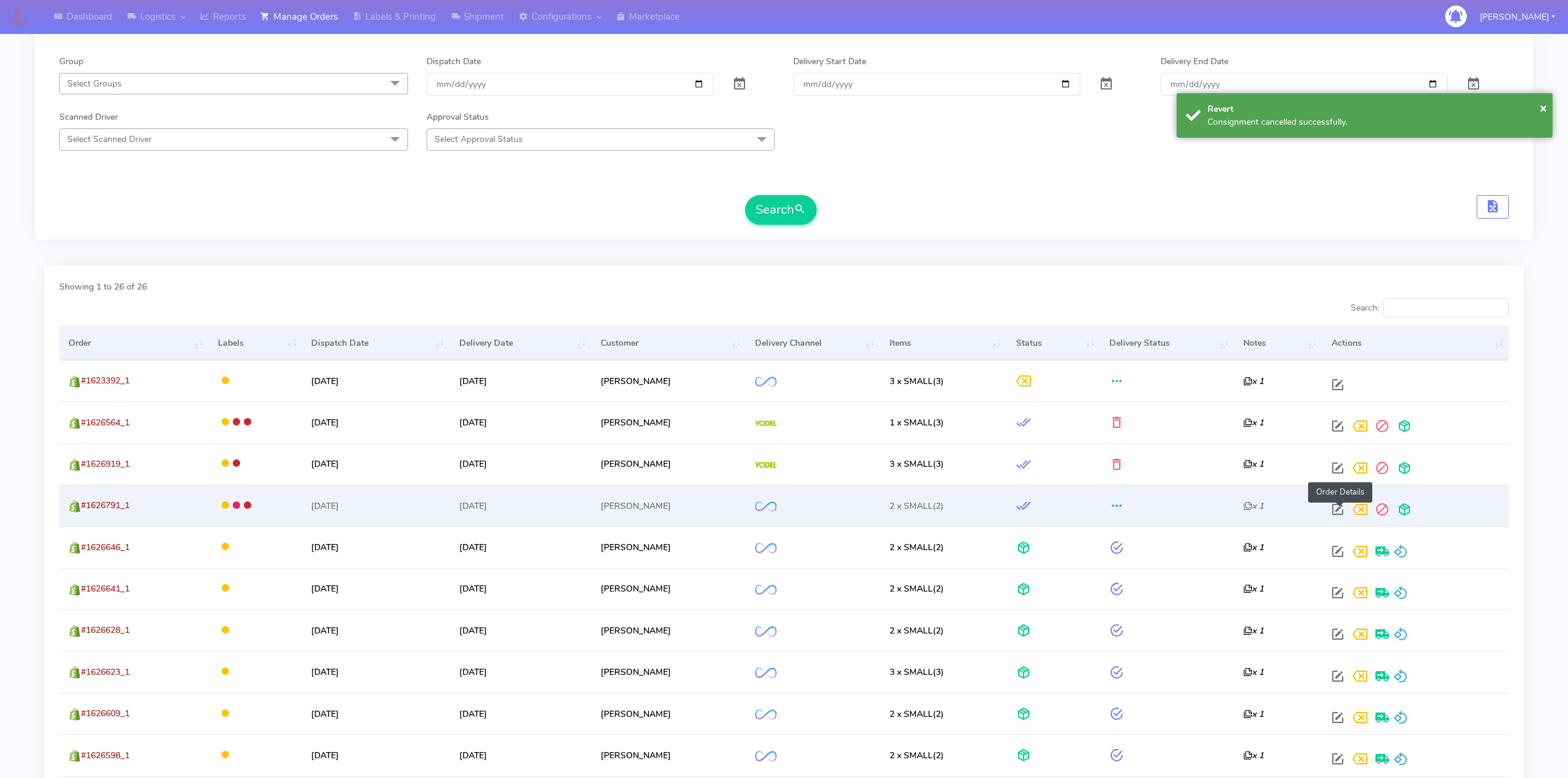
click at [1341, 512] on span at bounding box center [1337, 512] width 22 height 12
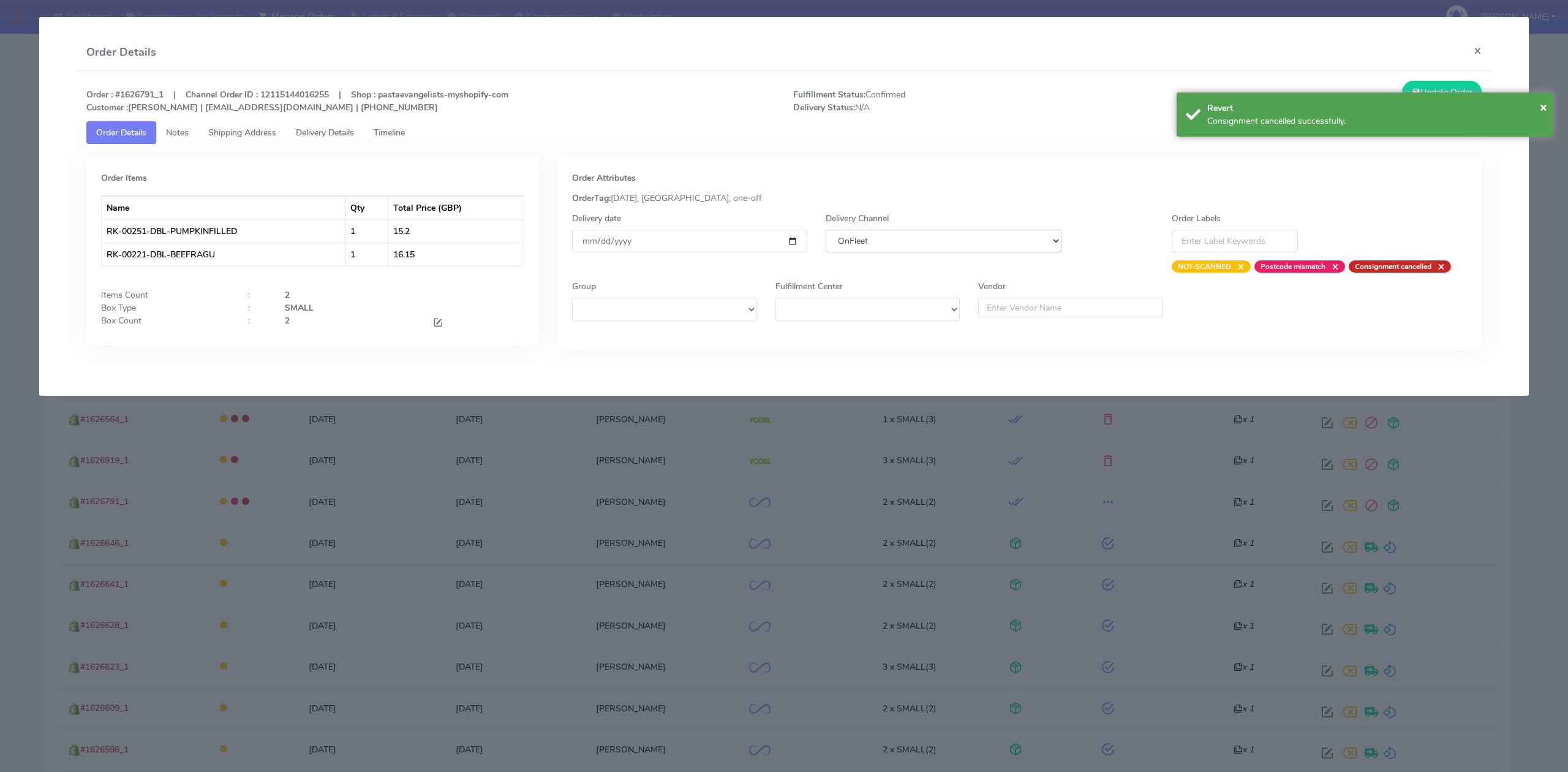
click at [964, 251] on select "DHL OnFleet Royal Mail DPD Yodel MaxOptra Amazon Collection" at bounding box center [943, 241] width 235 height 22
select select "5"
click at [826, 230] on select "DHL OnFleet Royal Mail DPD Yodel MaxOptra Amazon Collection" at bounding box center [943, 241] width 235 height 22
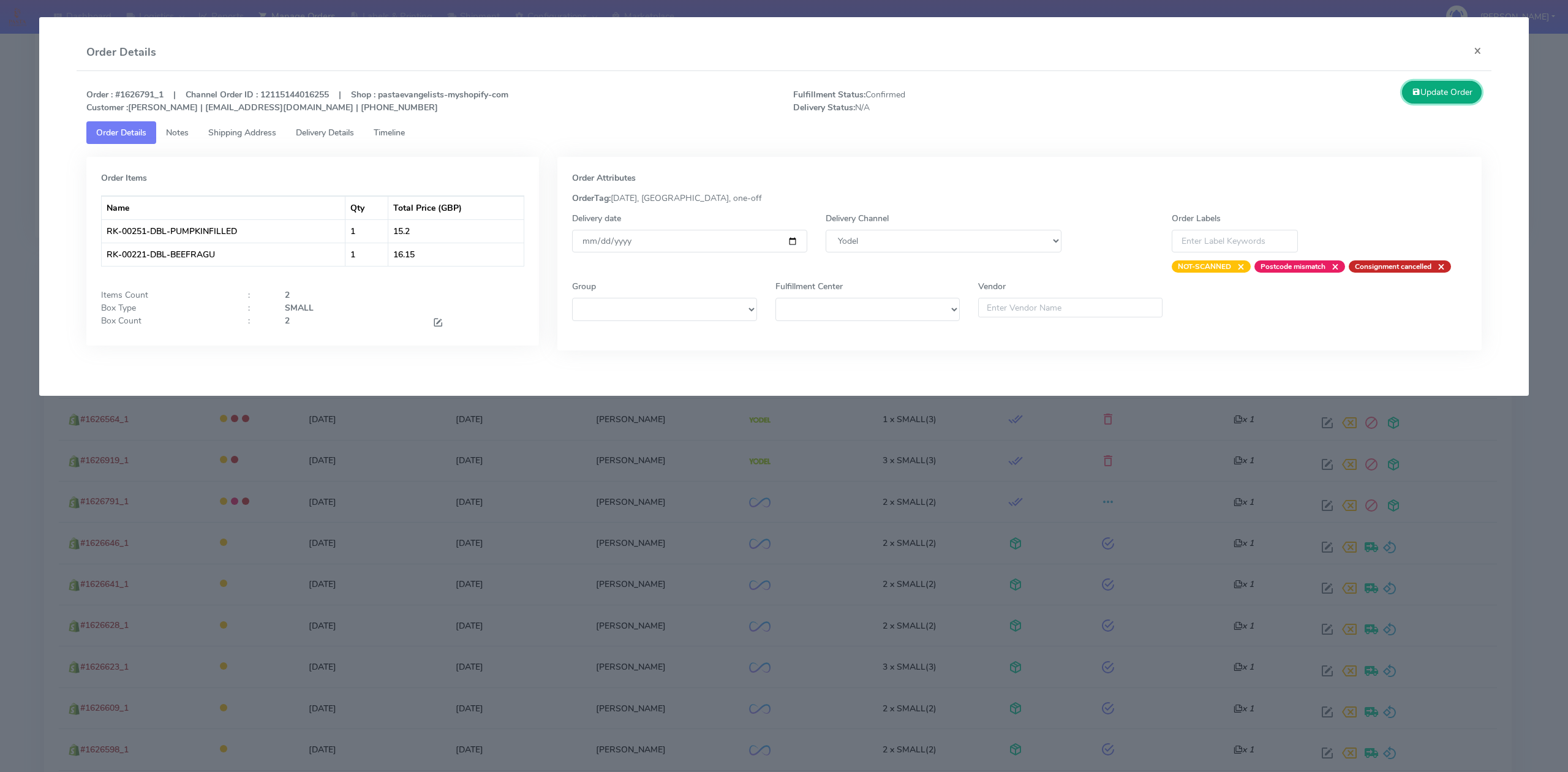
click at [1462, 98] on button "Update Order" at bounding box center [1442, 92] width 80 height 22
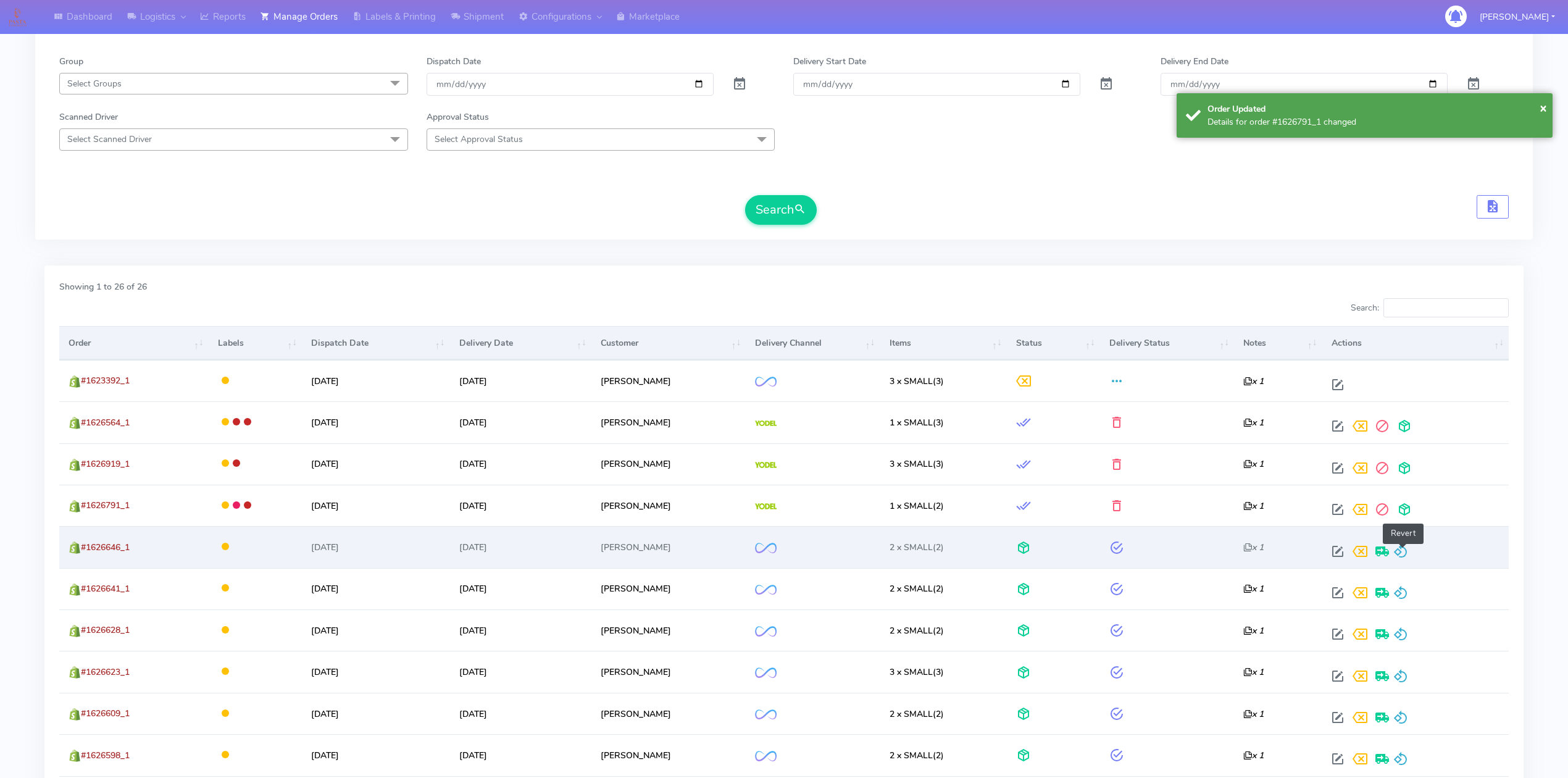
click at [1406, 553] on span at bounding box center [1401, 554] width 15 height 12
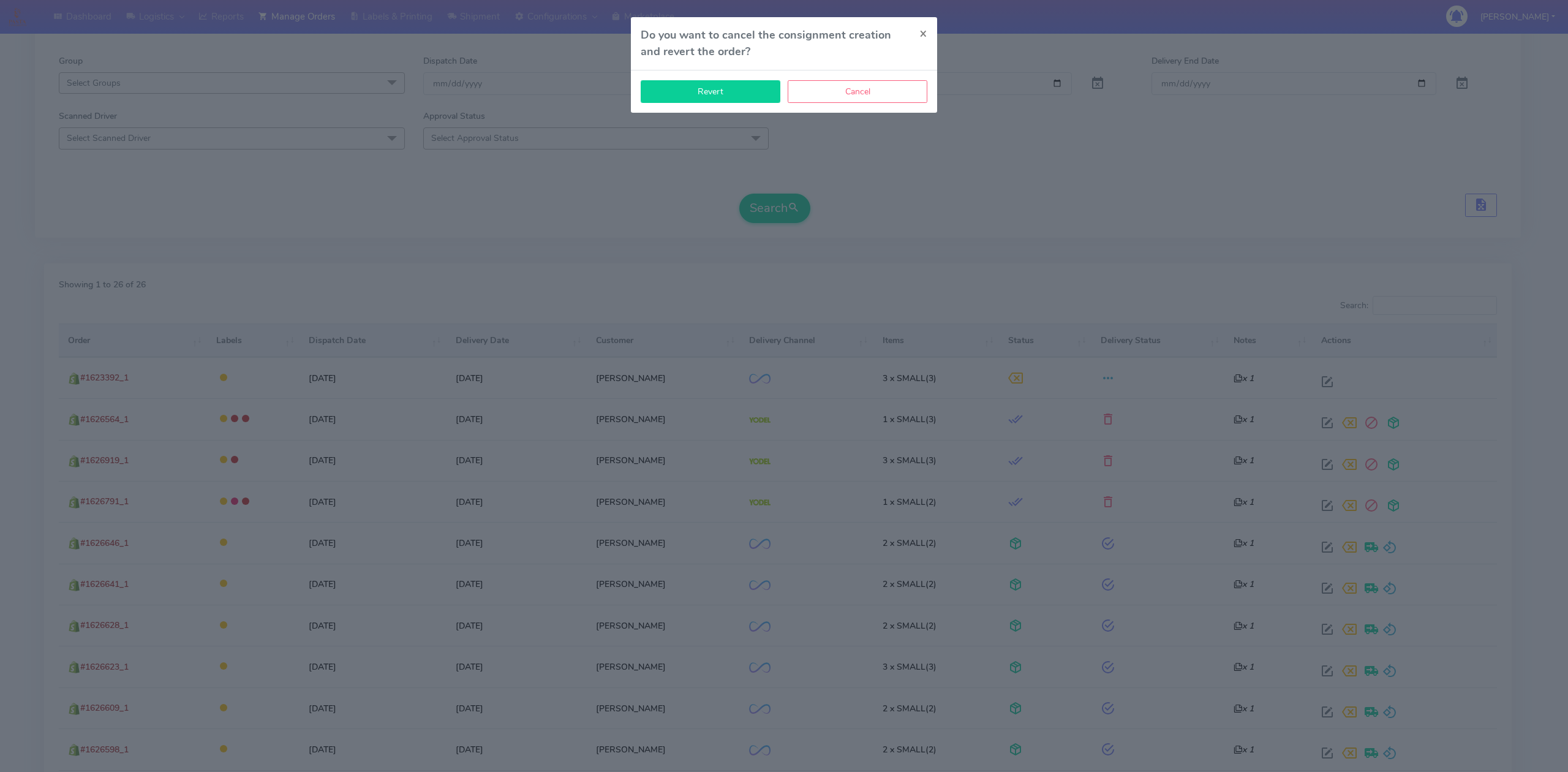
click at [702, 100] on button "Revert" at bounding box center [710, 92] width 139 height 22
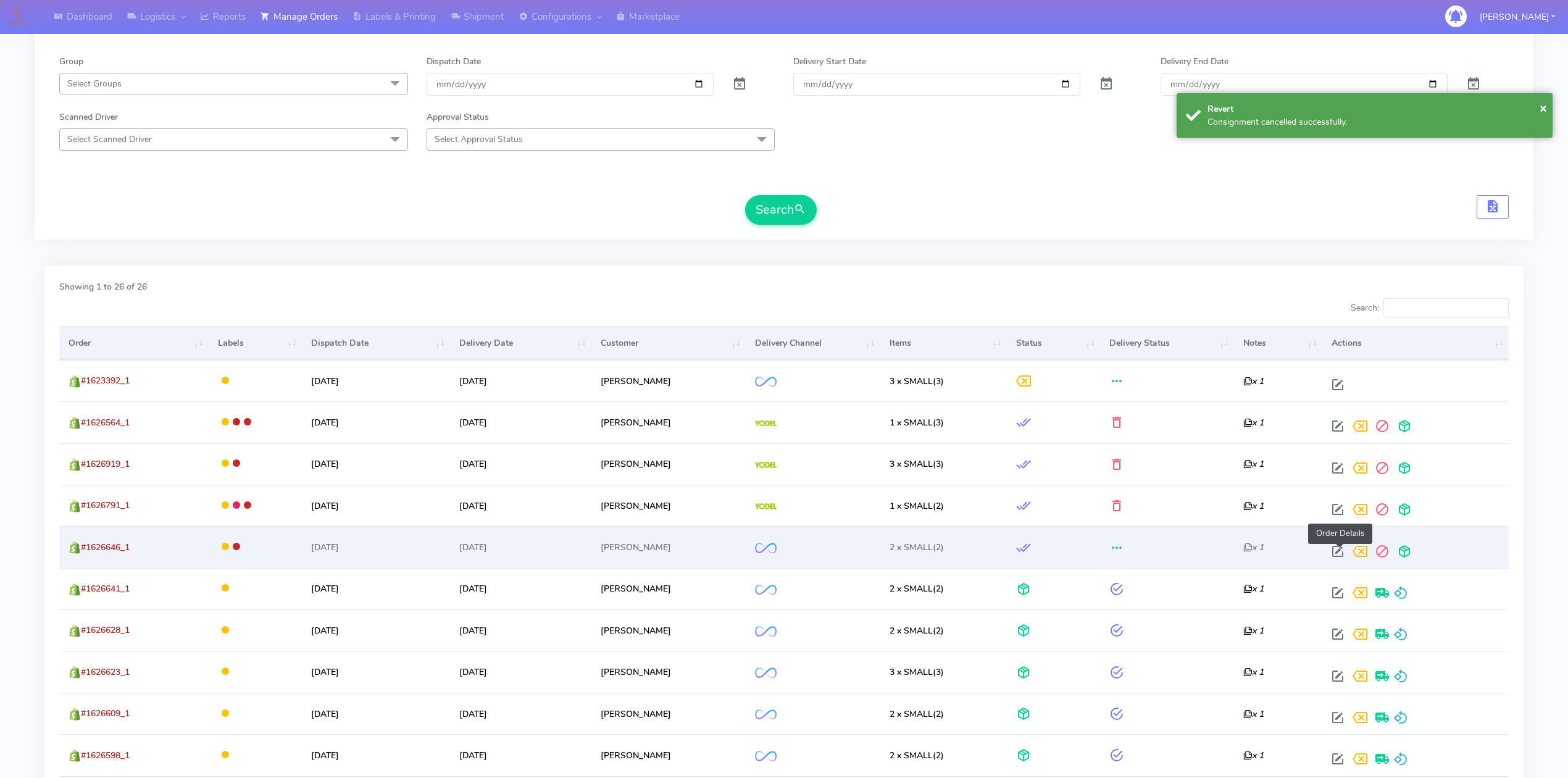
click at [1337, 551] on span at bounding box center [1337, 554] width 22 height 12
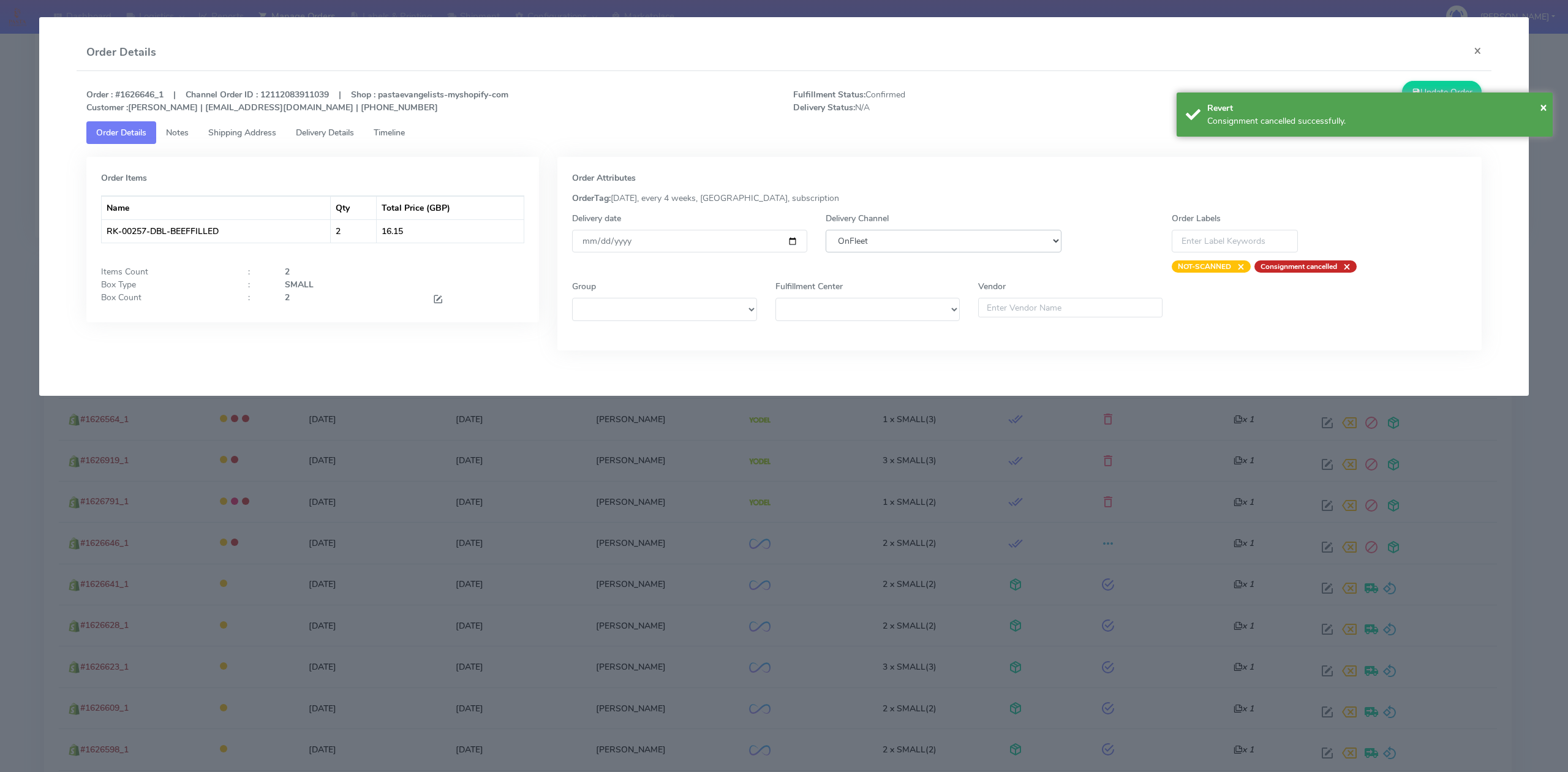
click at [922, 242] on select "DHL OnFleet Royal Mail DPD Yodel MaxOptra Amazon Collection" at bounding box center [943, 241] width 235 height 22
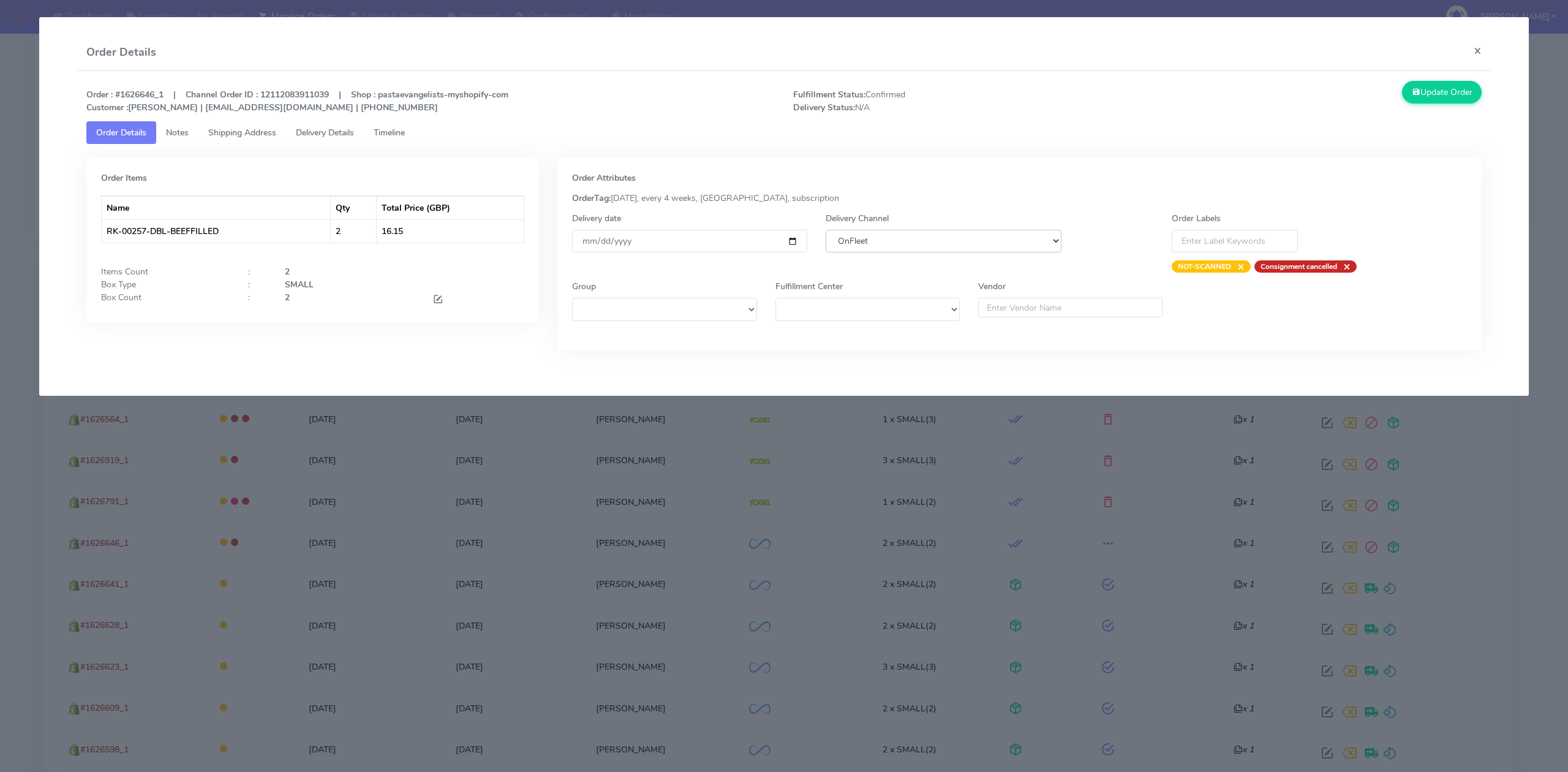
select select "5"
click at [826, 230] on select "DHL OnFleet Royal Mail DPD Yodel MaxOptra Amazon Collection" at bounding box center [943, 241] width 235 height 22
click at [1454, 92] on button "Update Order" at bounding box center [1442, 92] width 80 height 22
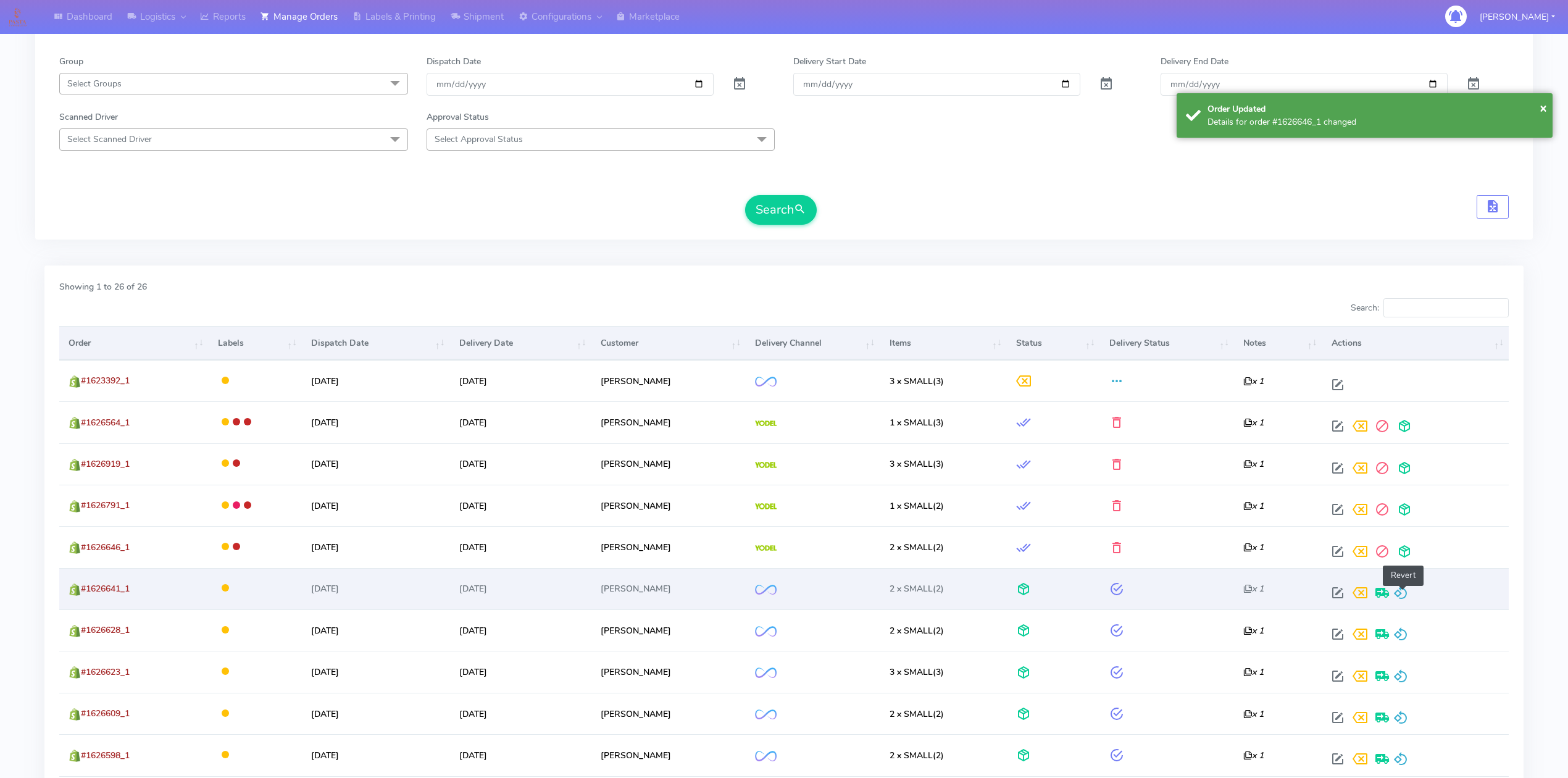
click at [1401, 598] on span at bounding box center [1401, 595] width 15 height 12
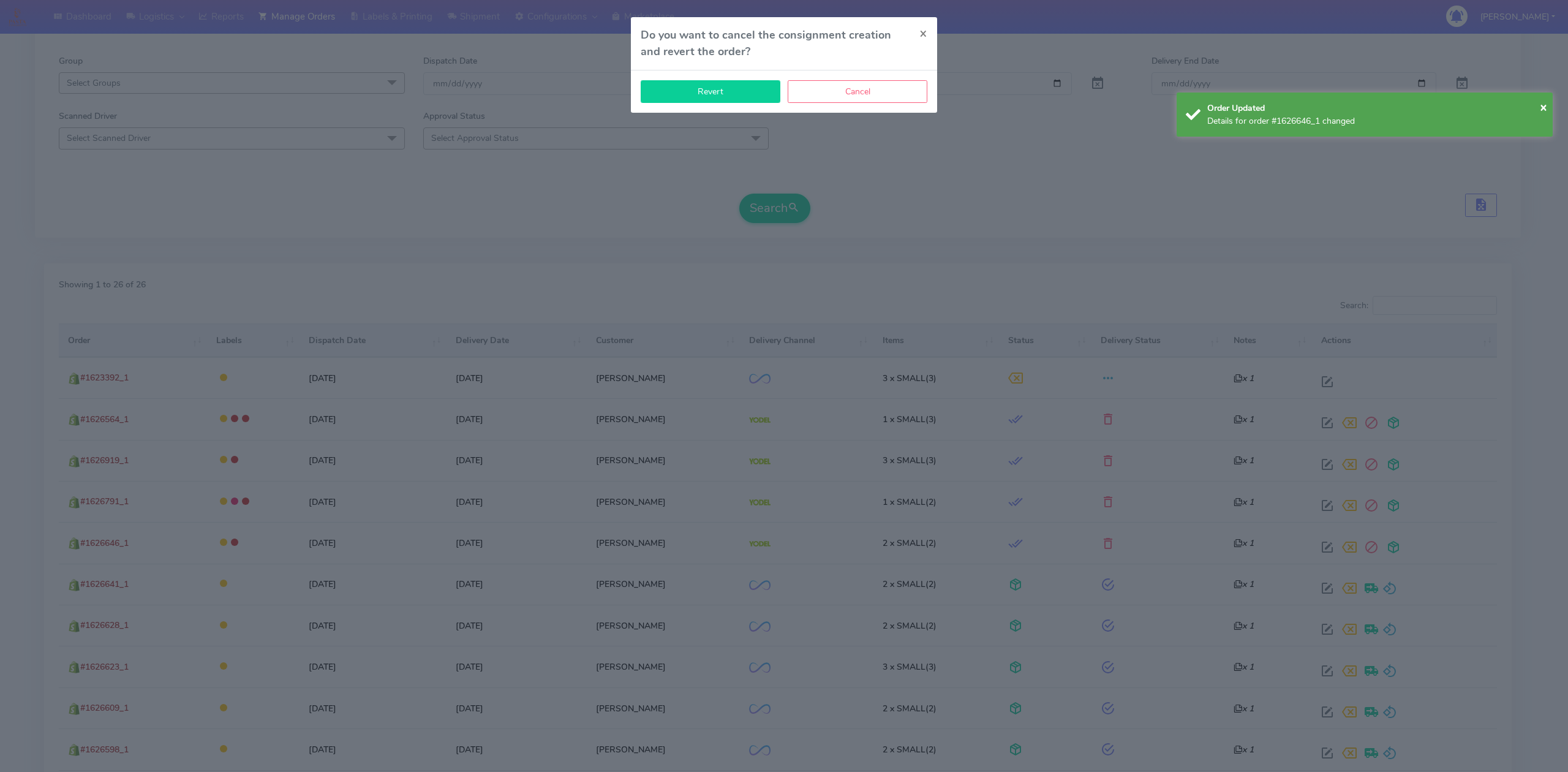
click at [691, 90] on button "Revert" at bounding box center [710, 92] width 139 height 22
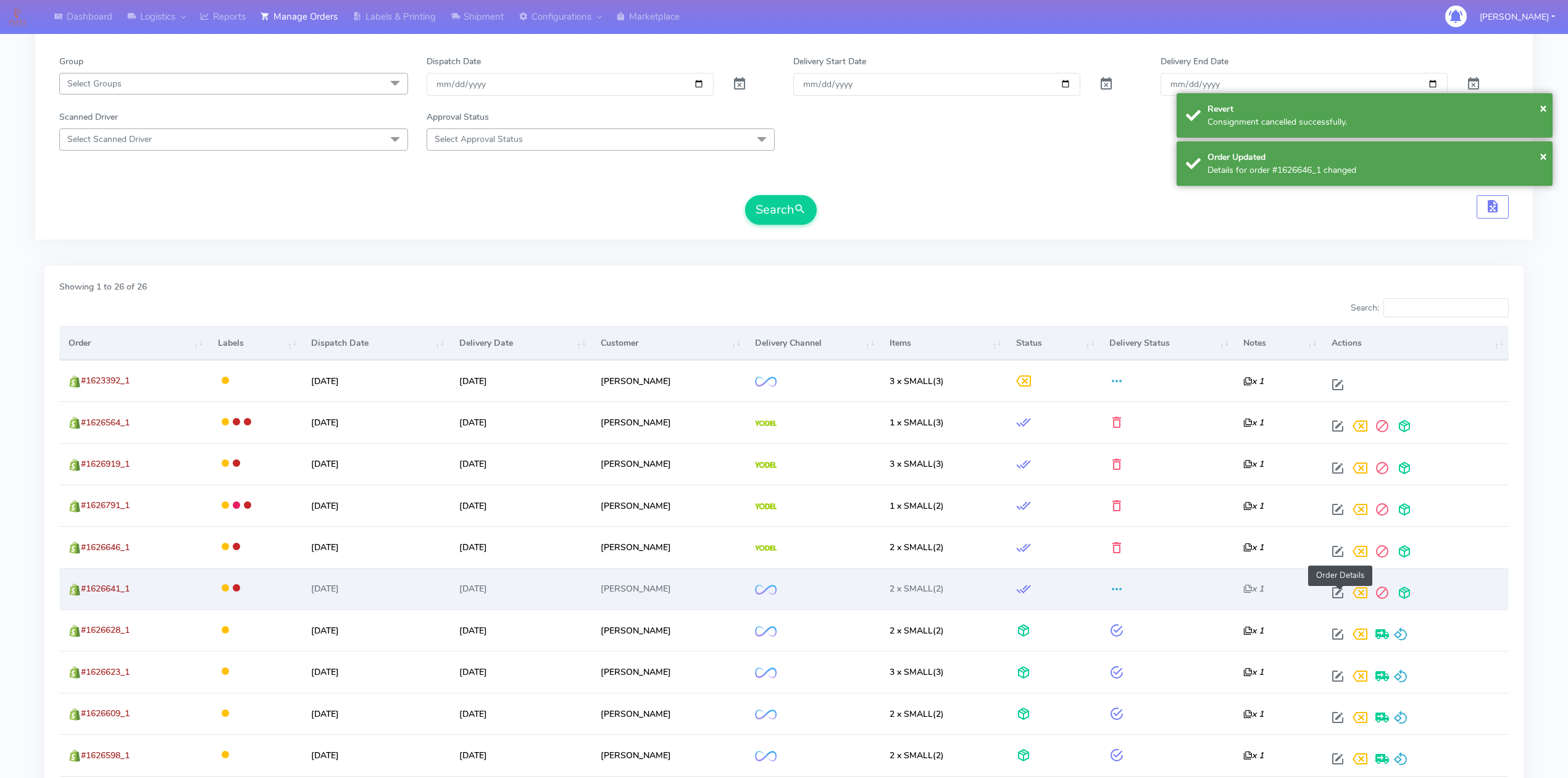
click at [1343, 598] on span at bounding box center [1337, 595] width 22 height 12
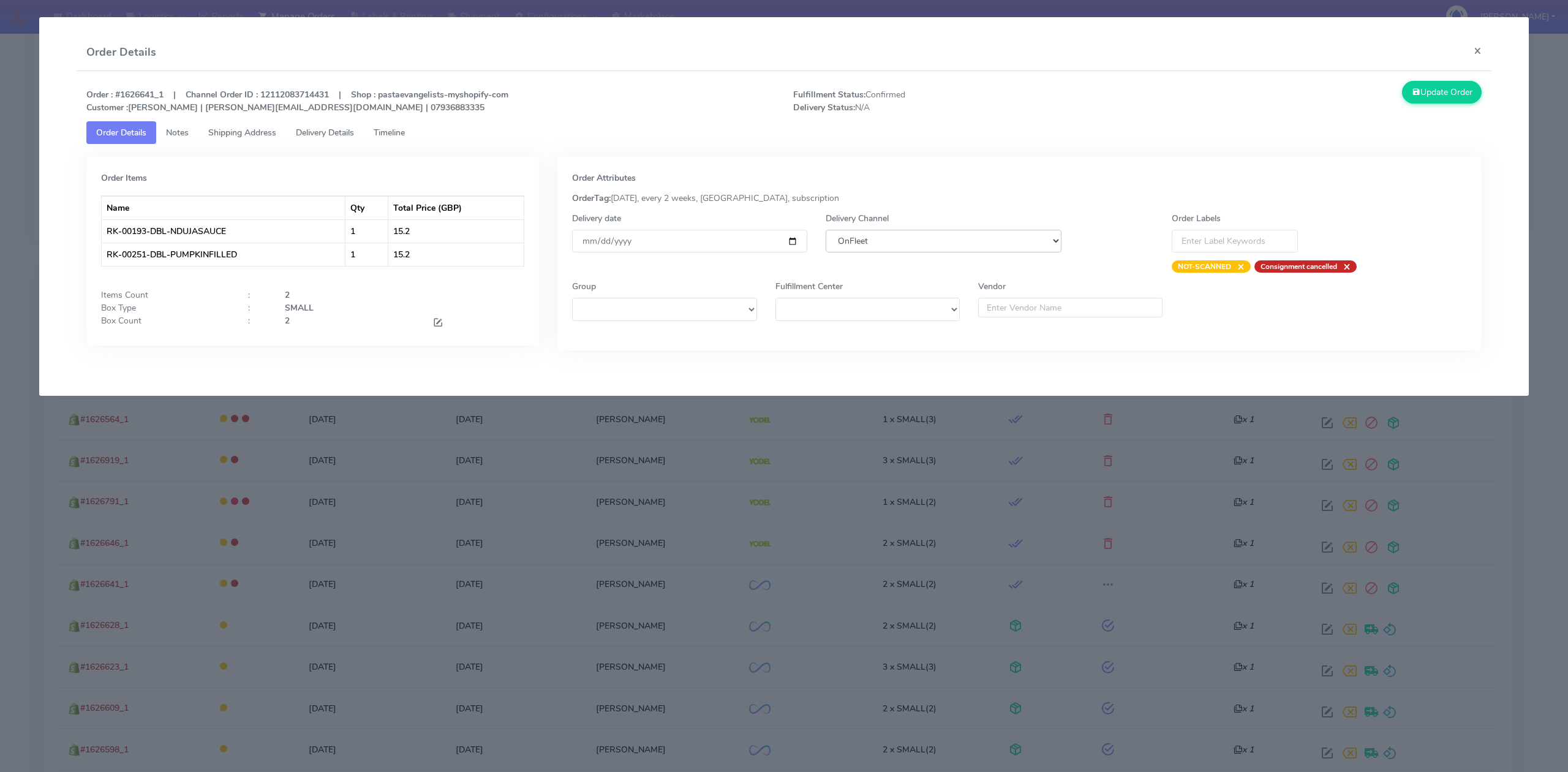
click at [956, 245] on select "DHL OnFleet Royal Mail DPD Yodel MaxOptra Amazon Collection" at bounding box center [943, 241] width 235 height 22
select select "5"
click at [826, 230] on select "DHL OnFleet Royal Mail DPD Yodel MaxOptra Amazon Collection" at bounding box center [943, 241] width 235 height 22
click at [1466, 93] on button "Update Order" at bounding box center [1442, 92] width 80 height 22
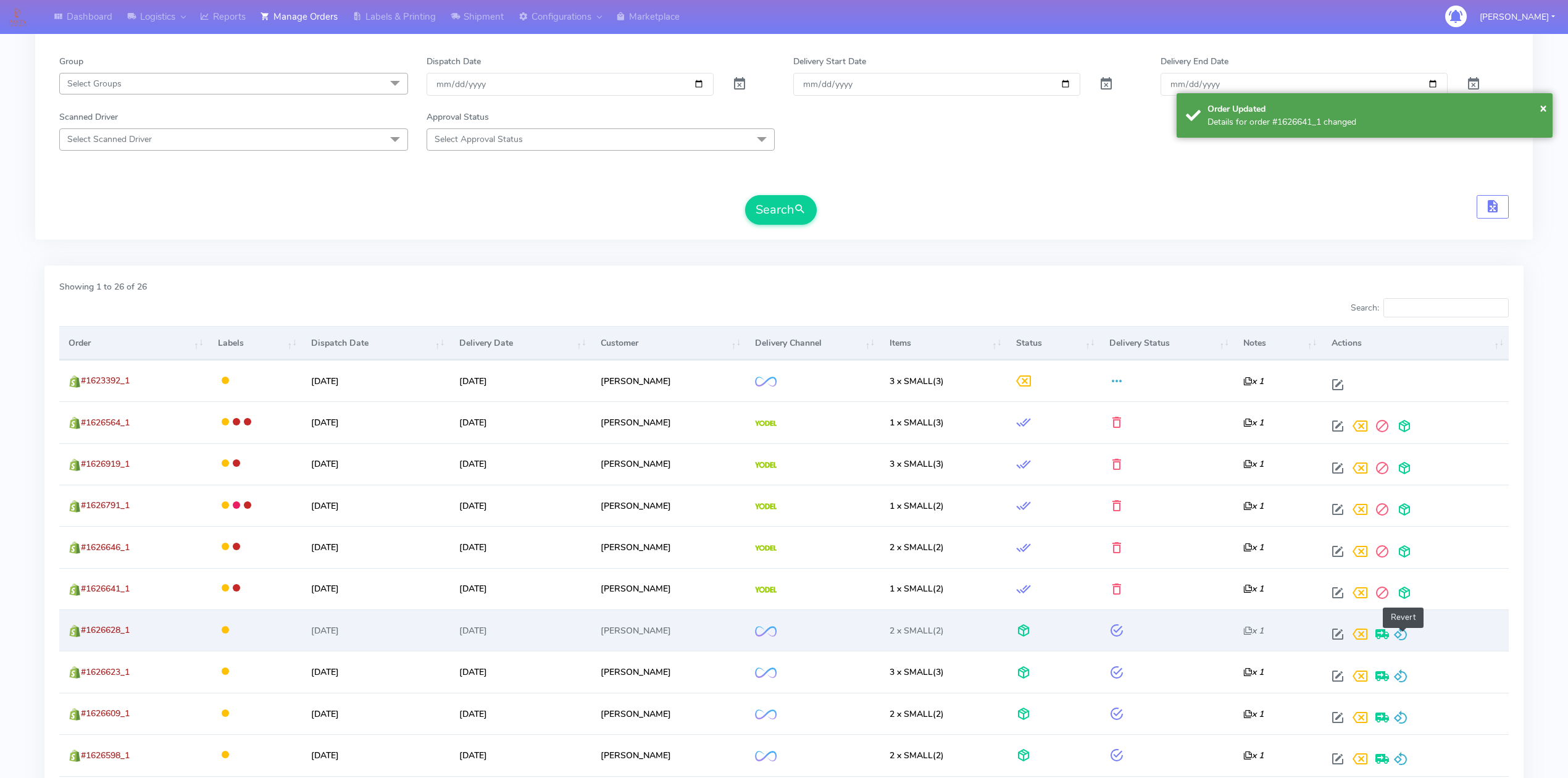
click at [1406, 640] on span at bounding box center [1401, 637] width 15 height 12
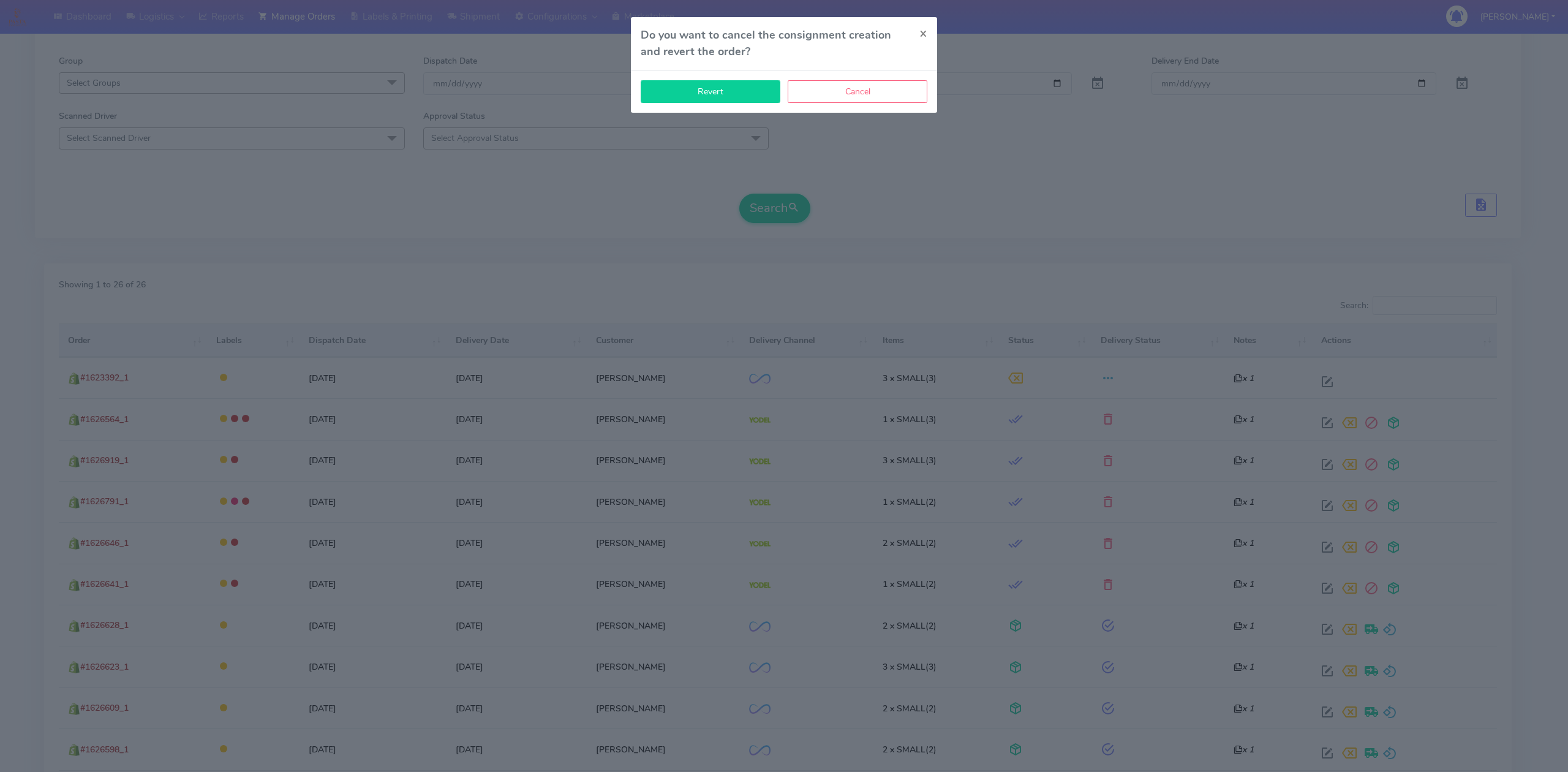
click at [721, 81] on button "Revert" at bounding box center [710, 92] width 139 height 22
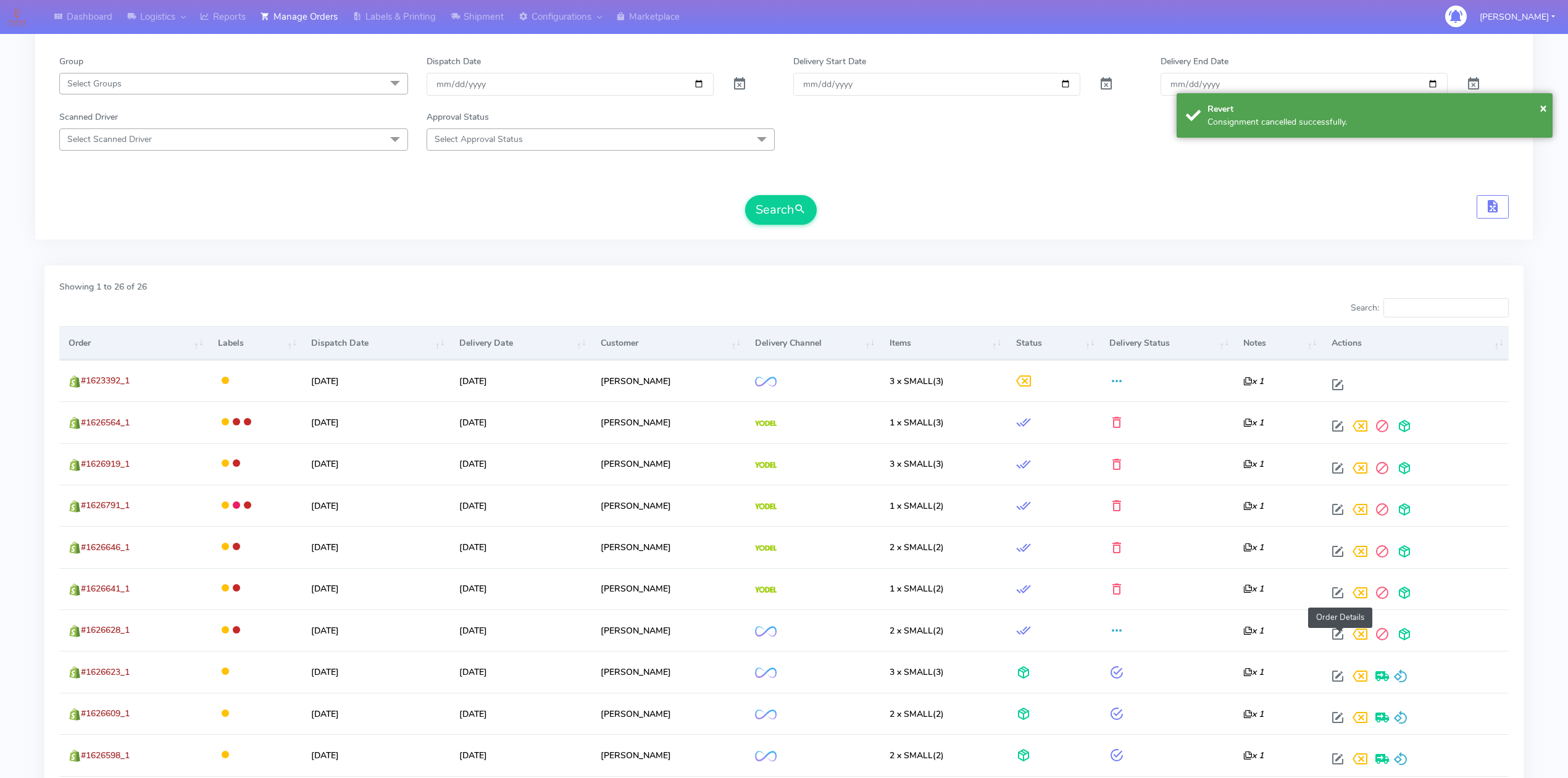
click at [1346, 638] on span at bounding box center [1337, 637] width 22 height 12
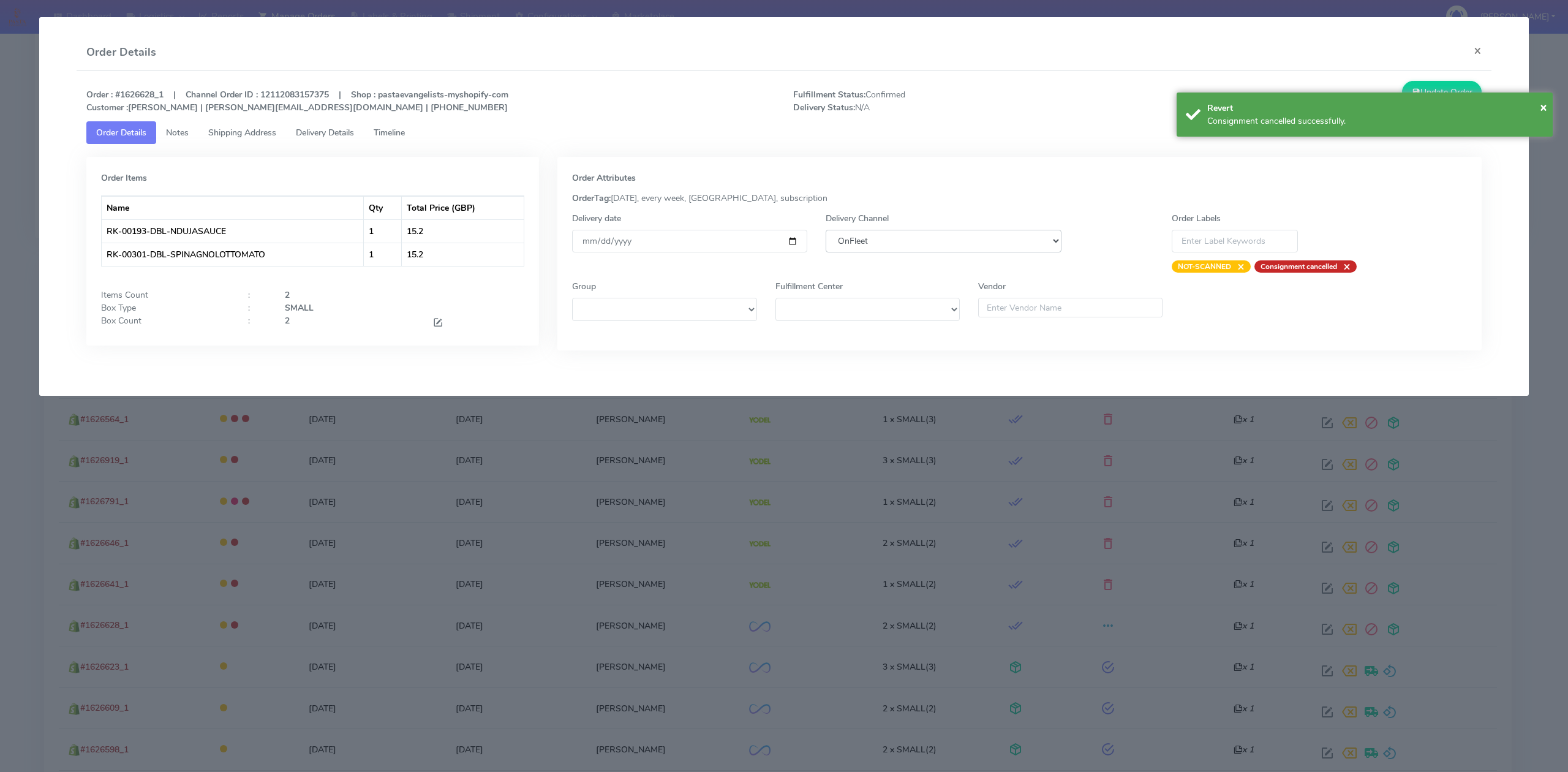
click at [979, 247] on select "DHL OnFleet Royal Mail DPD Yodel MaxOptra Amazon Collection" at bounding box center [943, 241] width 235 height 22
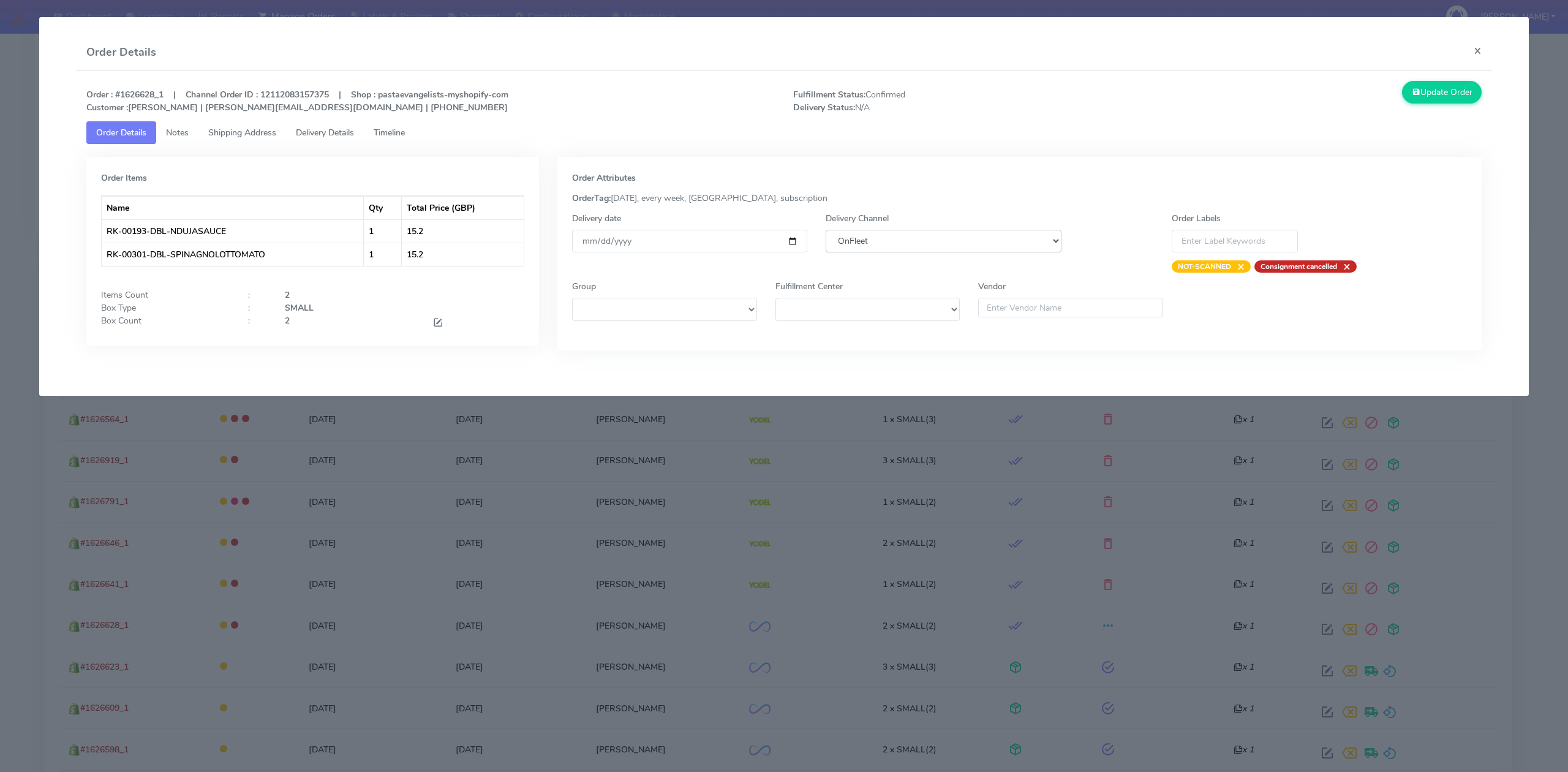
select select "5"
click at [826, 230] on select "DHL OnFleet Royal Mail DPD Yodel MaxOptra Amazon Collection" at bounding box center [943, 241] width 235 height 22
click at [1431, 95] on button "Update Order" at bounding box center [1442, 92] width 80 height 22
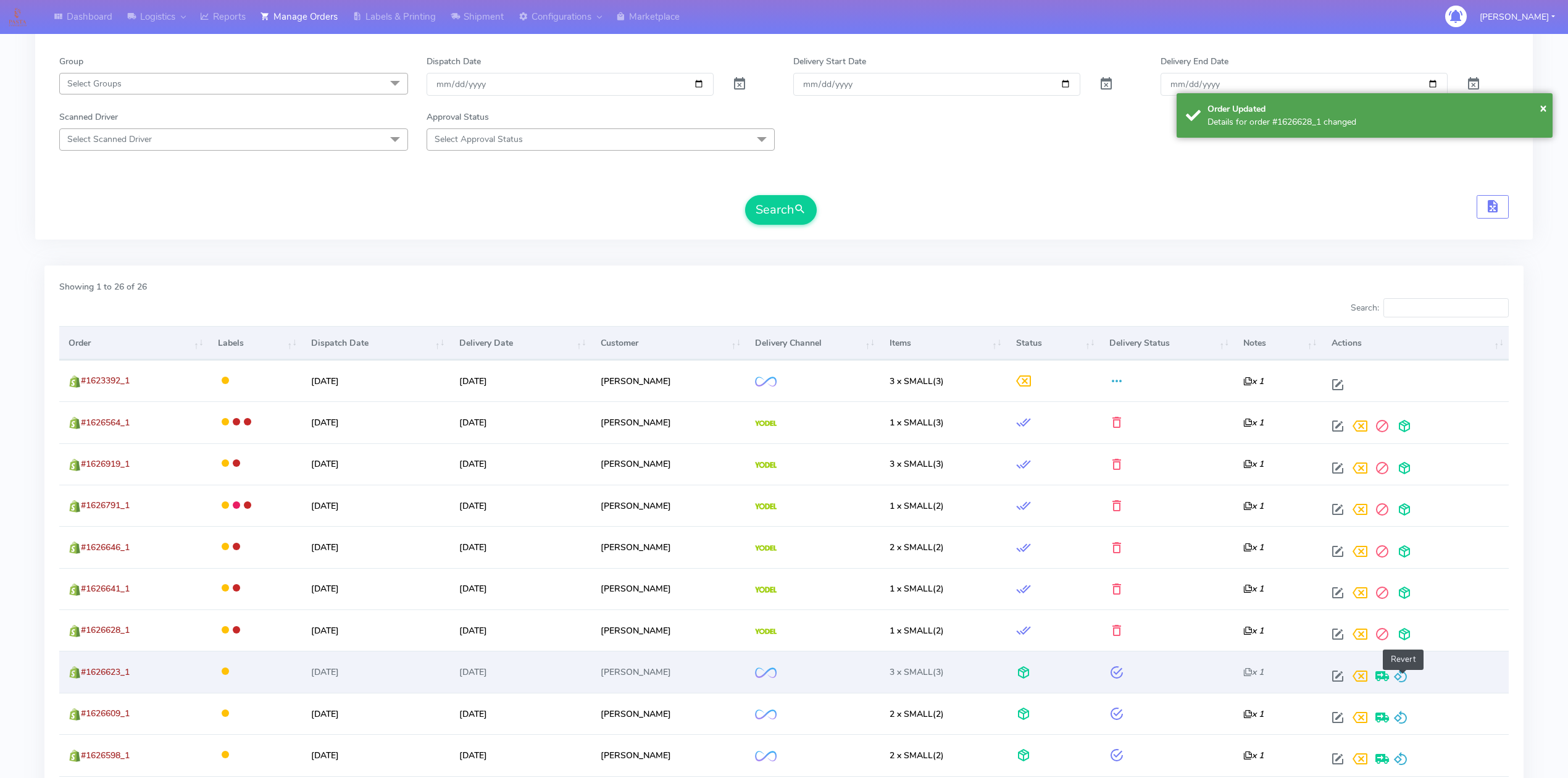
click at [1406, 685] on span at bounding box center [1401, 678] width 15 height 12
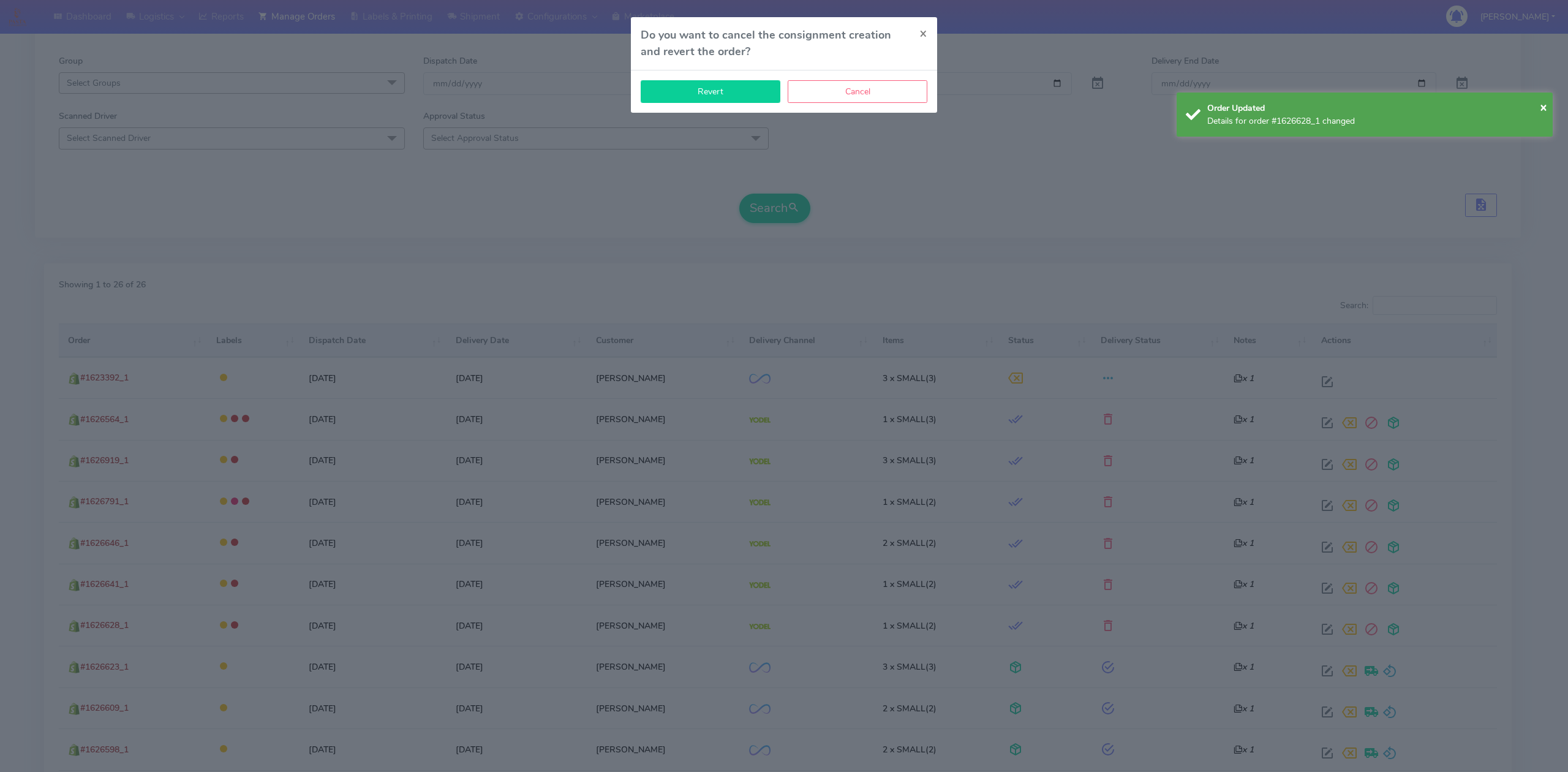
click at [713, 101] on button "Revert" at bounding box center [710, 92] width 139 height 22
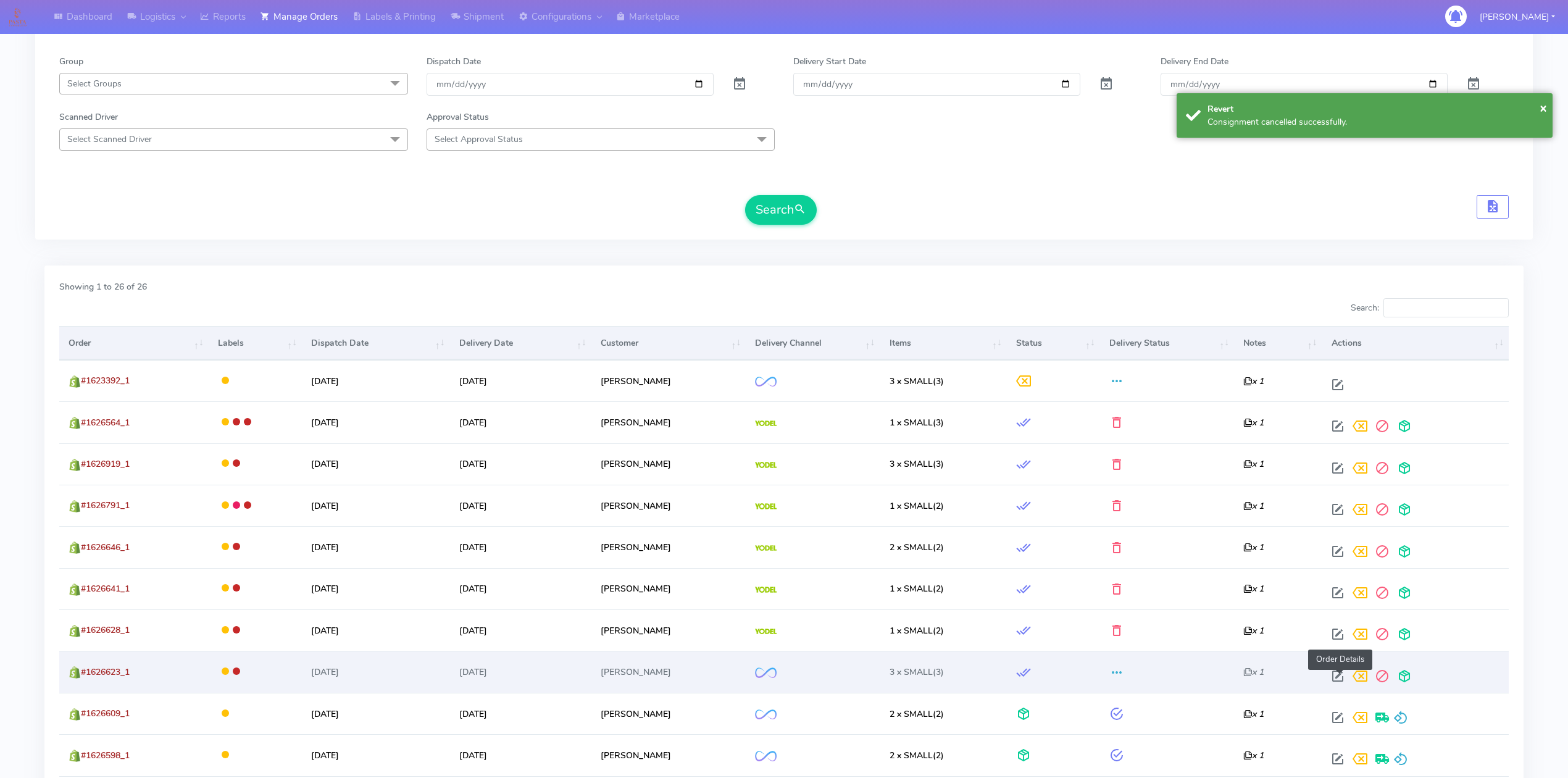
click at [1341, 683] on span at bounding box center [1337, 678] width 22 height 12
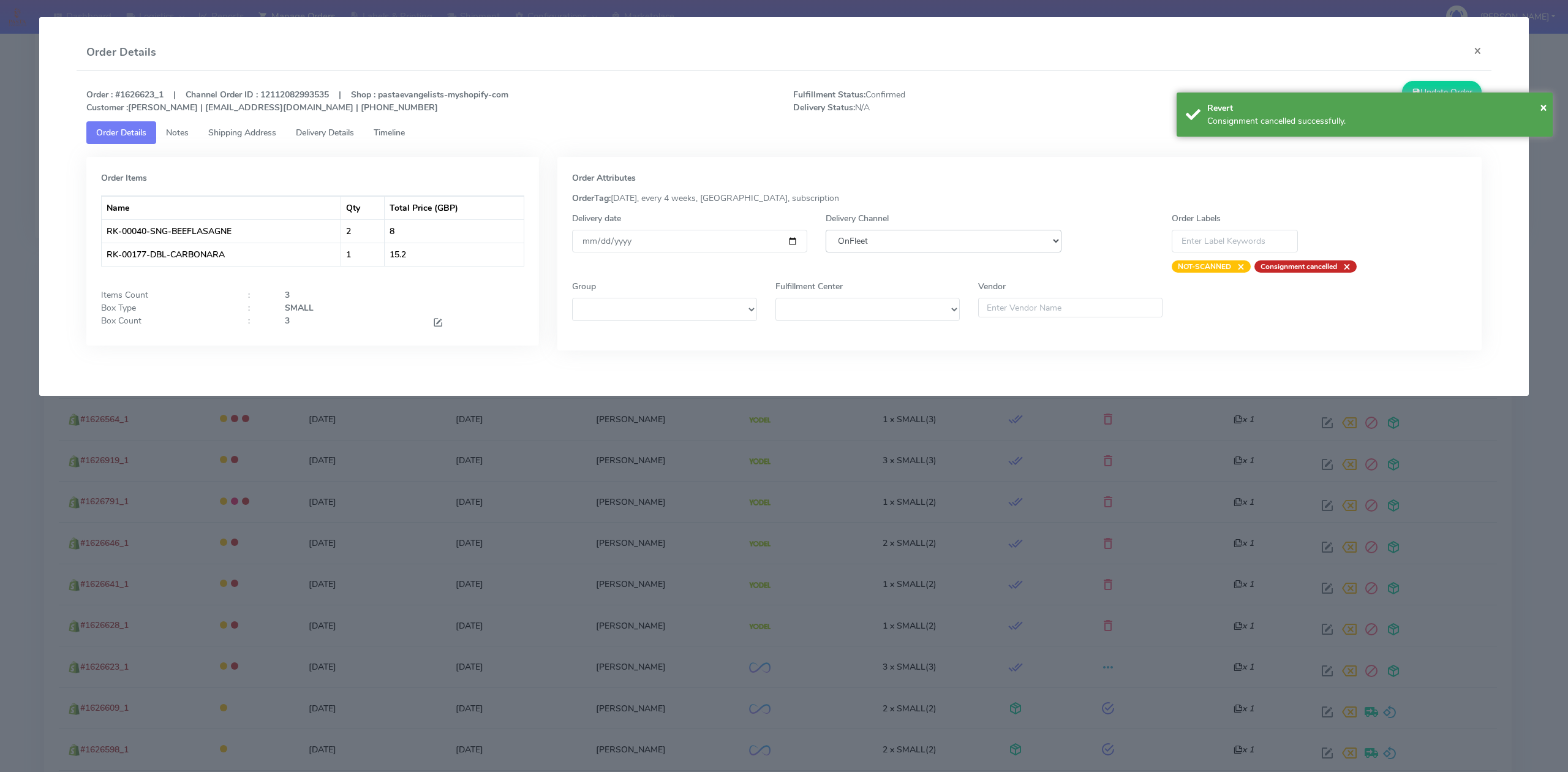
click at [948, 238] on select "DHL OnFleet Royal Mail DPD Yodel MaxOptra Amazon Collection" at bounding box center [943, 241] width 235 height 22
select select "5"
click at [826, 230] on select "DHL OnFleet Royal Mail DPD Yodel MaxOptra Amazon Collection" at bounding box center [943, 241] width 235 height 22
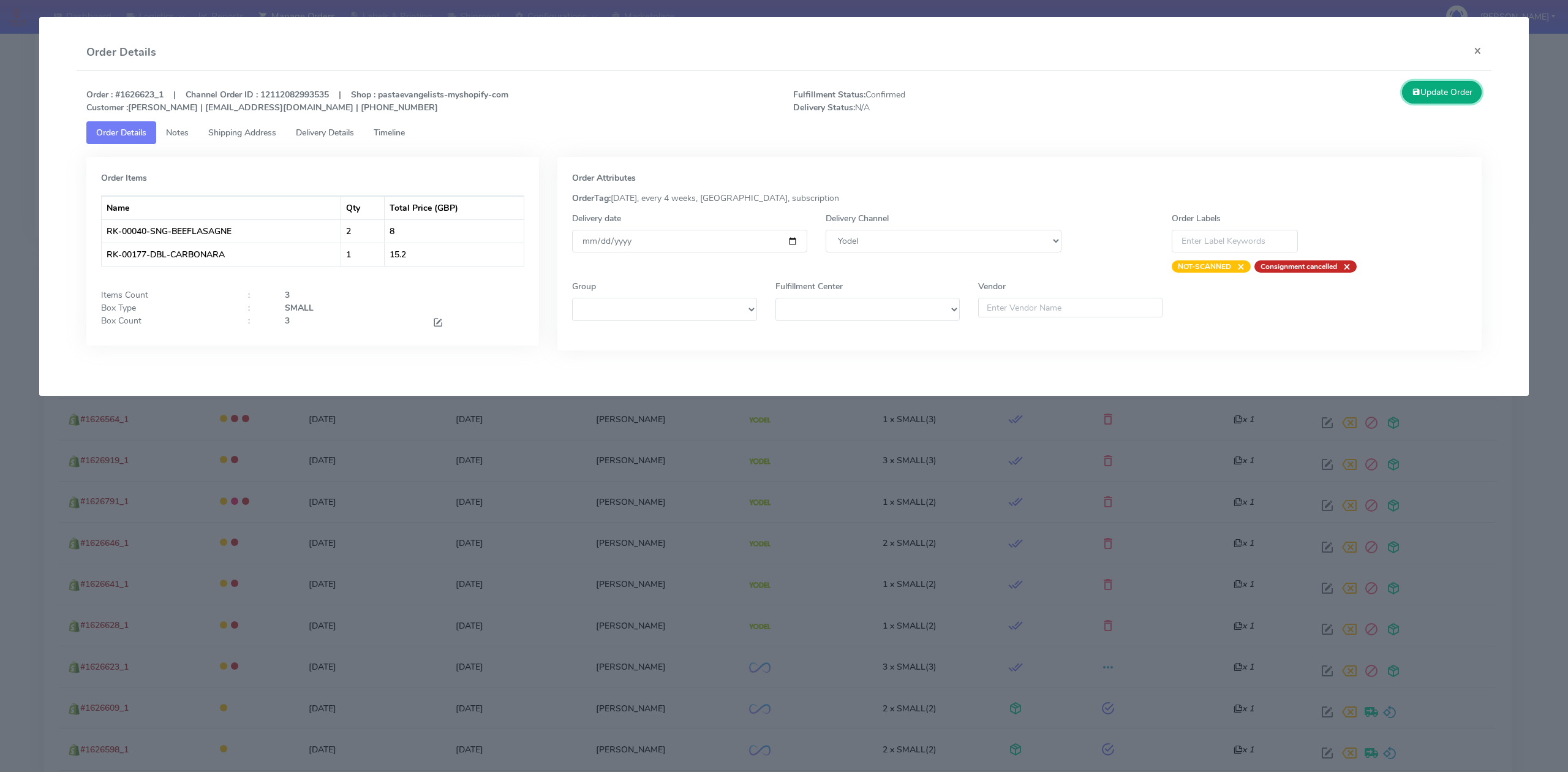
click at [1412, 90] on icon at bounding box center [1416, 92] width 8 height 12
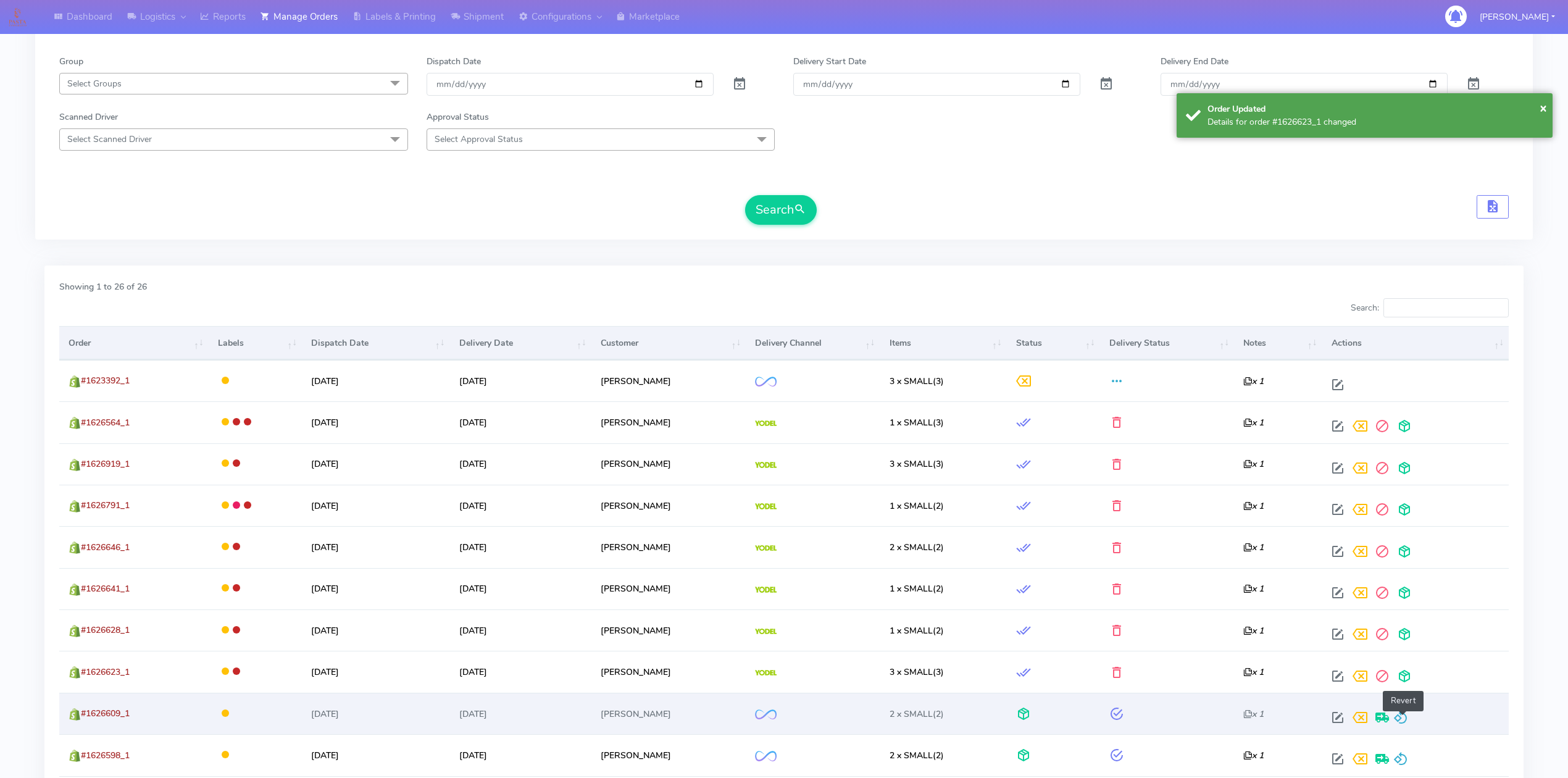
click at [1406, 725] on span at bounding box center [1401, 720] width 15 height 12
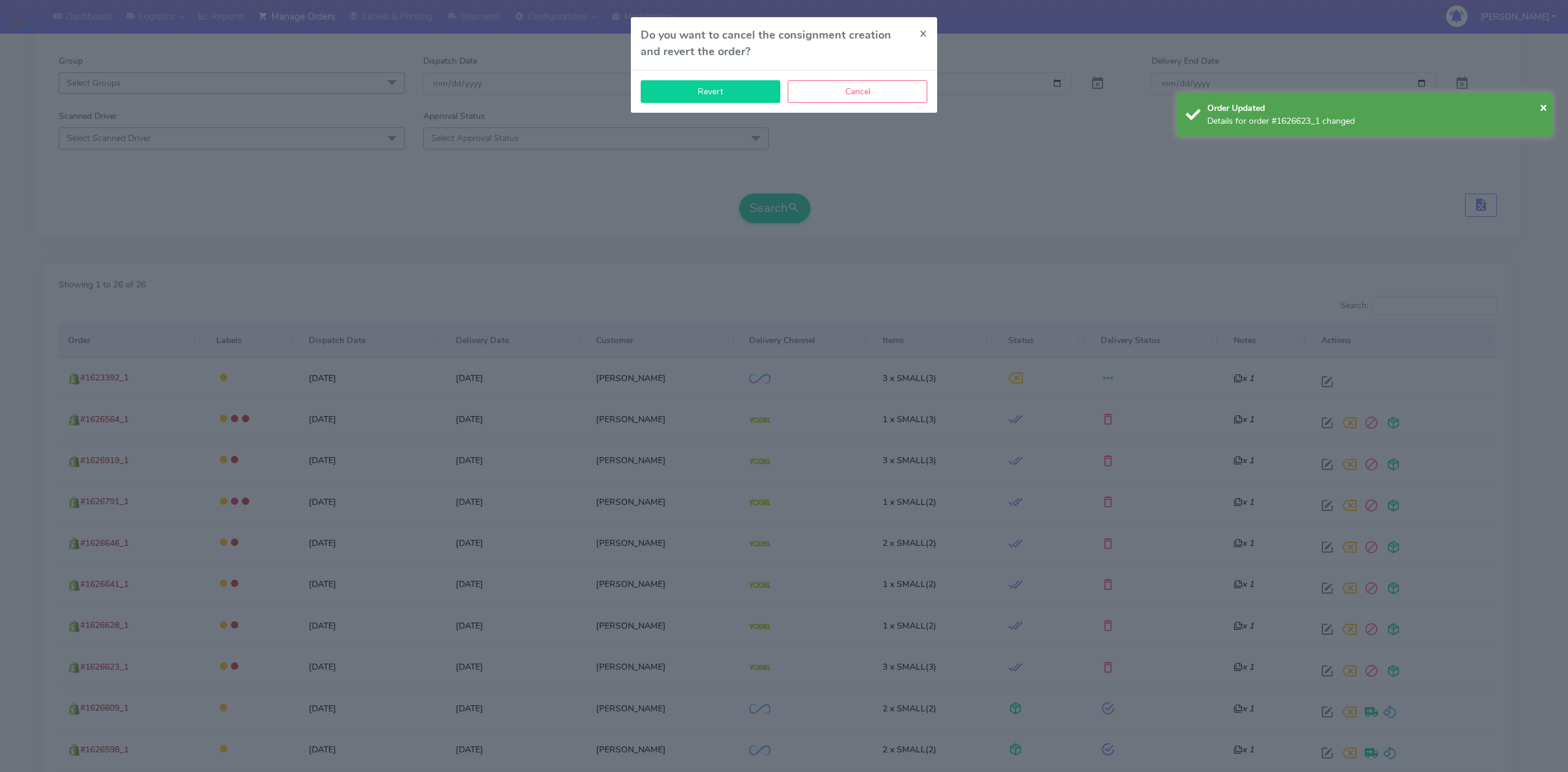
click at [724, 86] on button "Revert" at bounding box center [710, 92] width 139 height 22
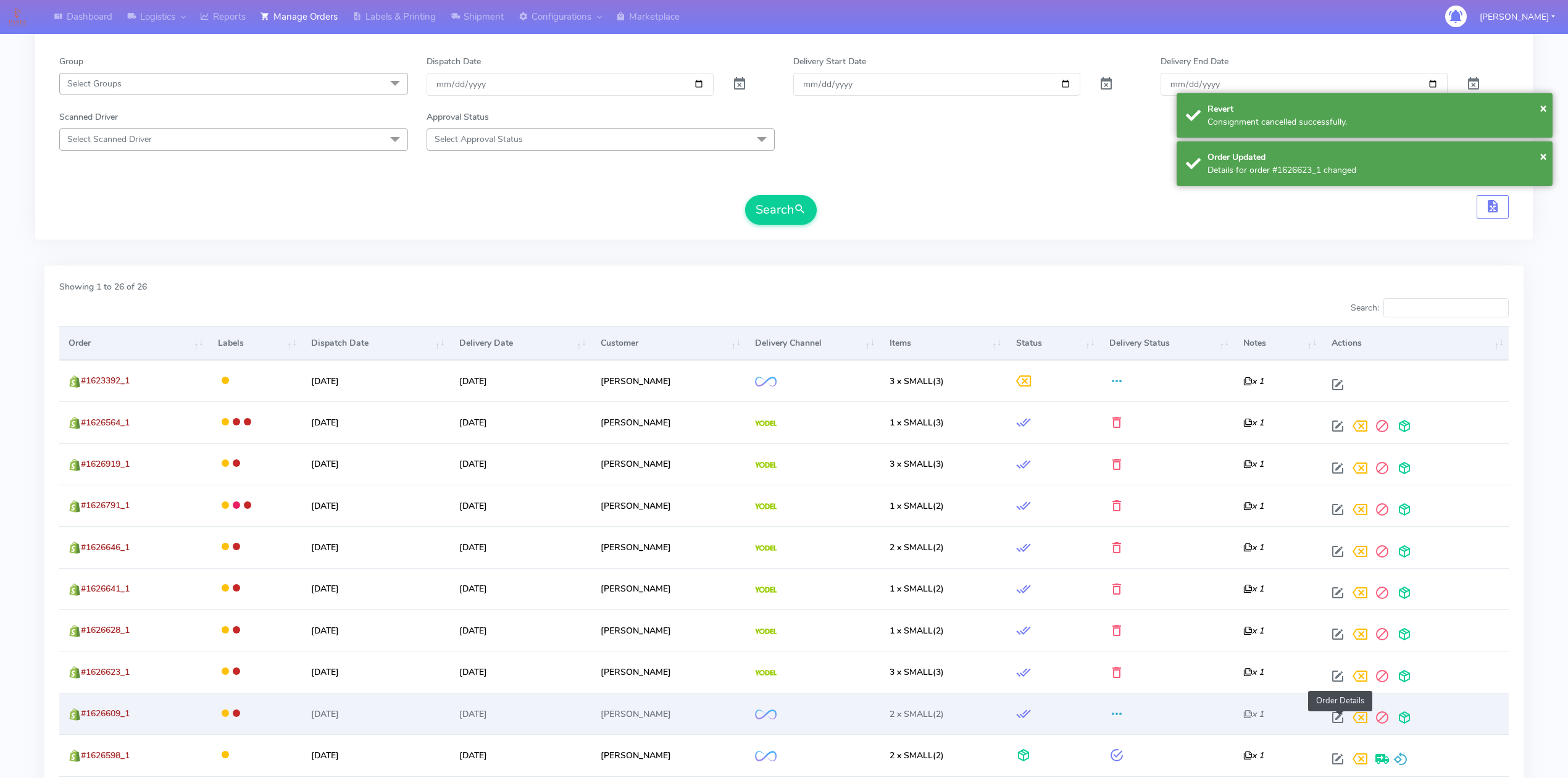
click at [1335, 719] on span at bounding box center [1337, 720] width 22 height 12
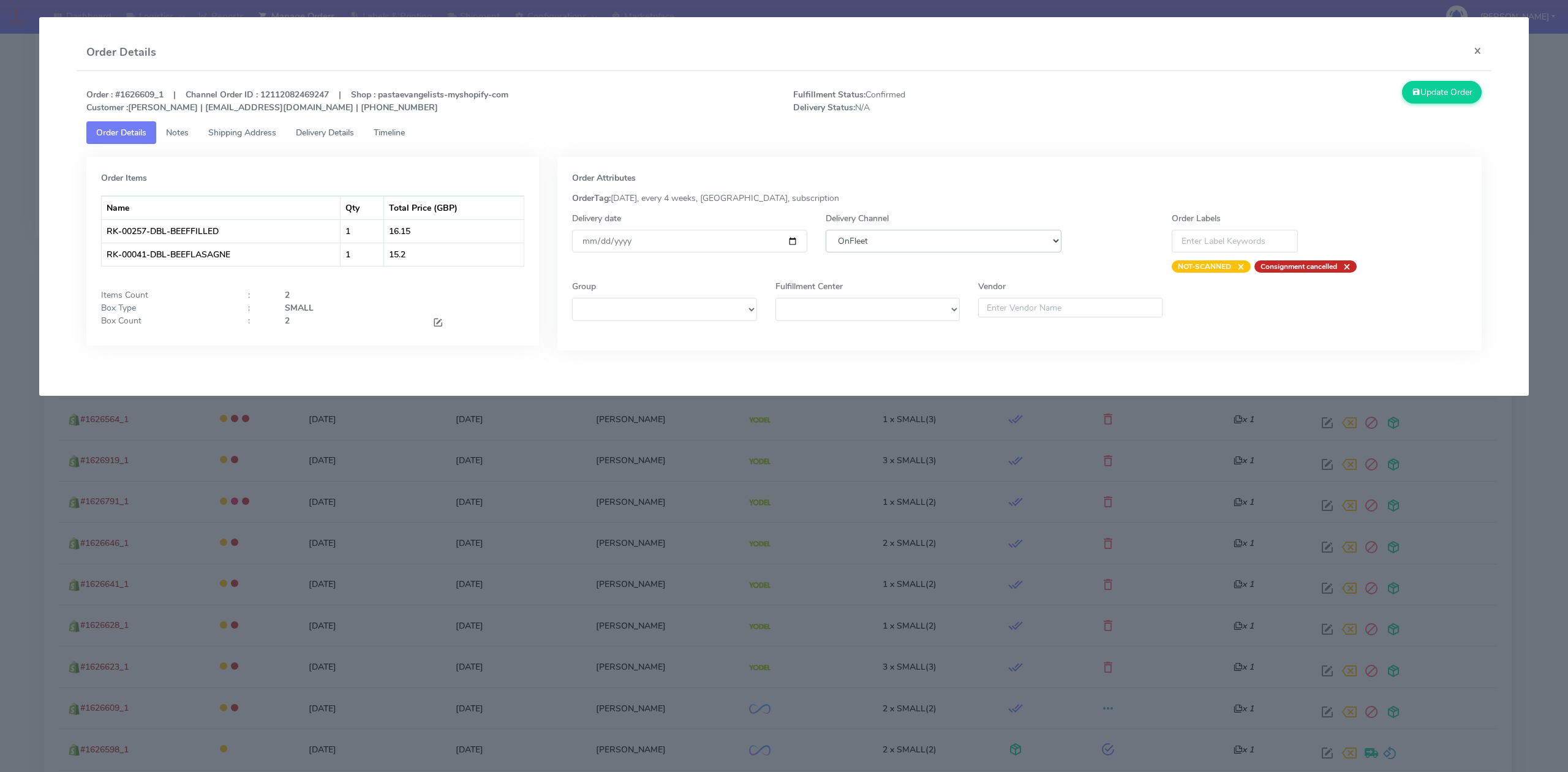
click at [889, 240] on select "DHL OnFleet Royal Mail DPD Yodel MaxOptra Amazon Collection" at bounding box center [943, 241] width 235 height 22
select select "5"
click at [826, 230] on select "DHL OnFleet Royal Mail DPD Yodel MaxOptra Amazon Collection" at bounding box center [943, 241] width 235 height 22
click at [1422, 91] on button "Update Order" at bounding box center [1442, 92] width 80 height 22
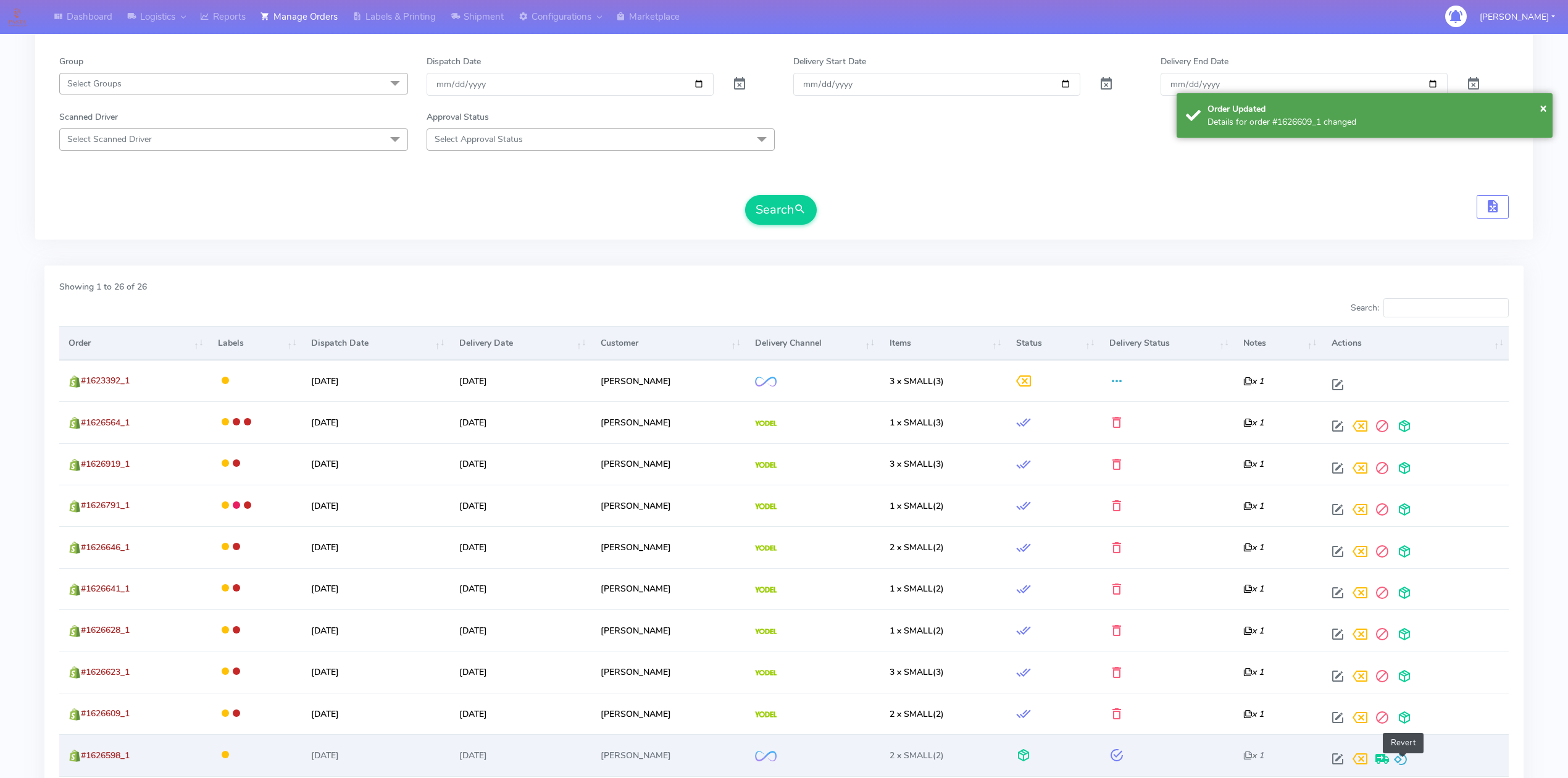
click at [1401, 760] on span at bounding box center [1401, 762] width 15 height 12
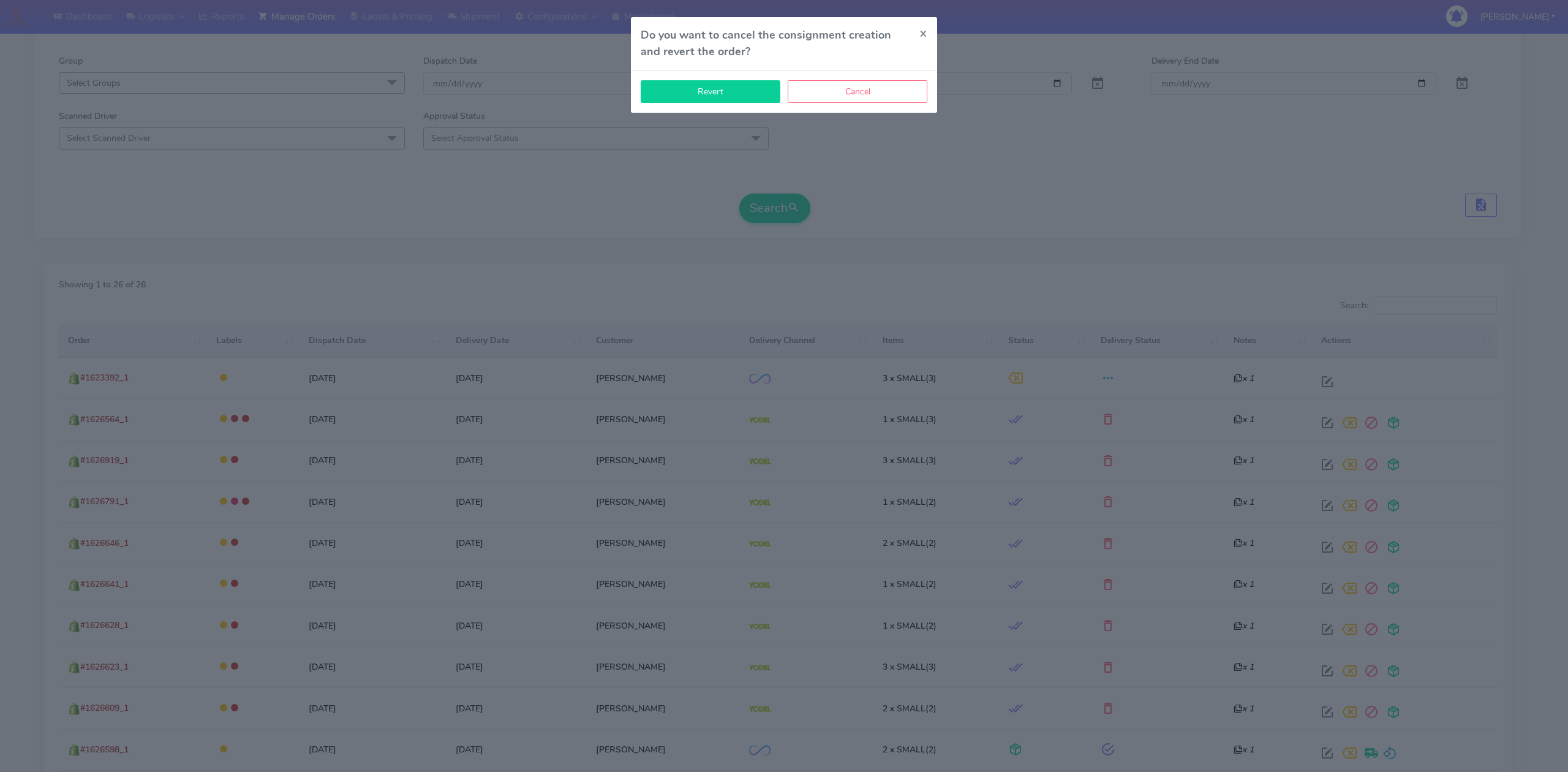
click at [709, 103] on button "Revert" at bounding box center [710, 92] width 139 height 22
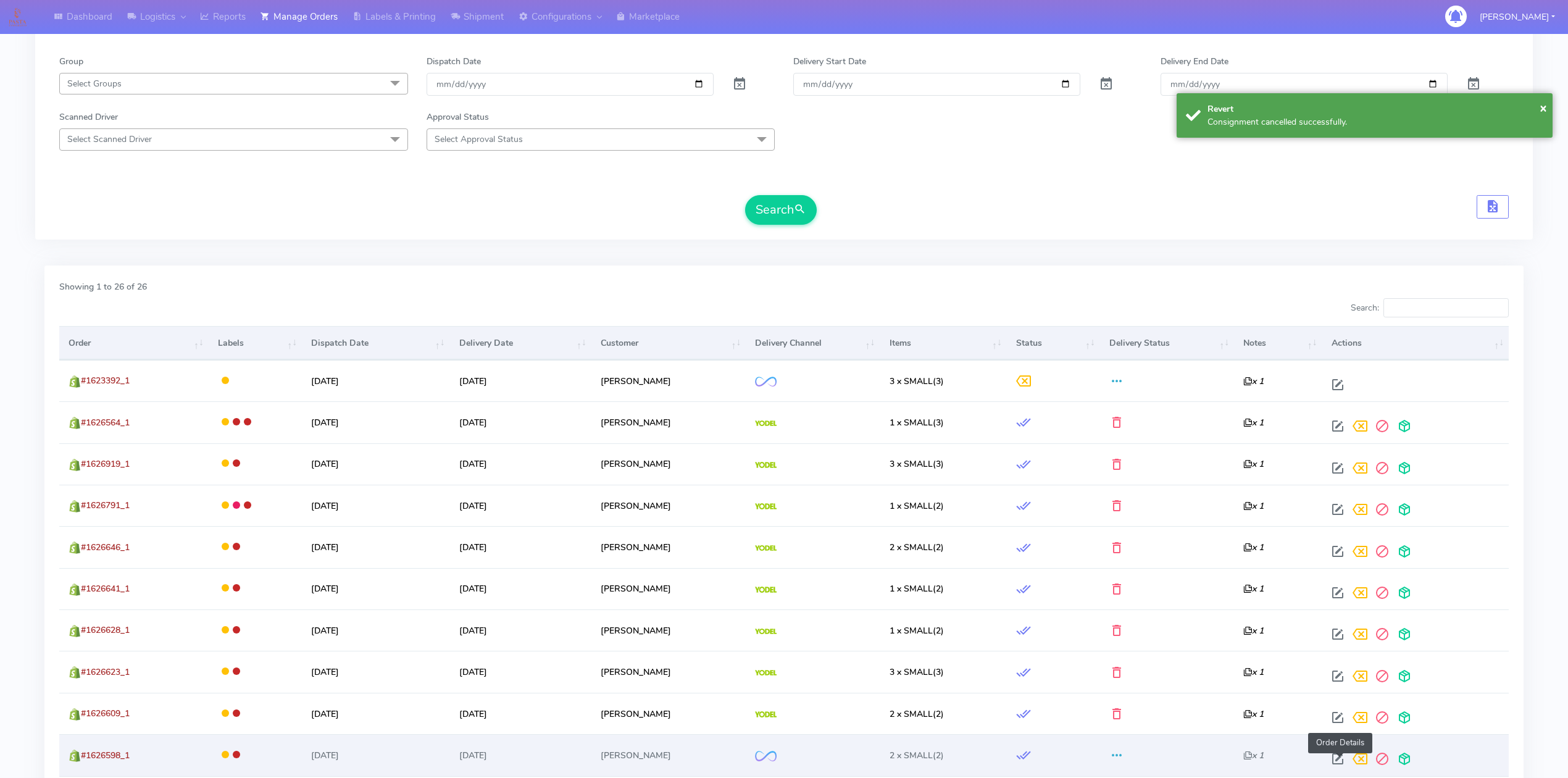
click at [1336, 761] on span at bounding box center [1337, 762] width 22 height 12
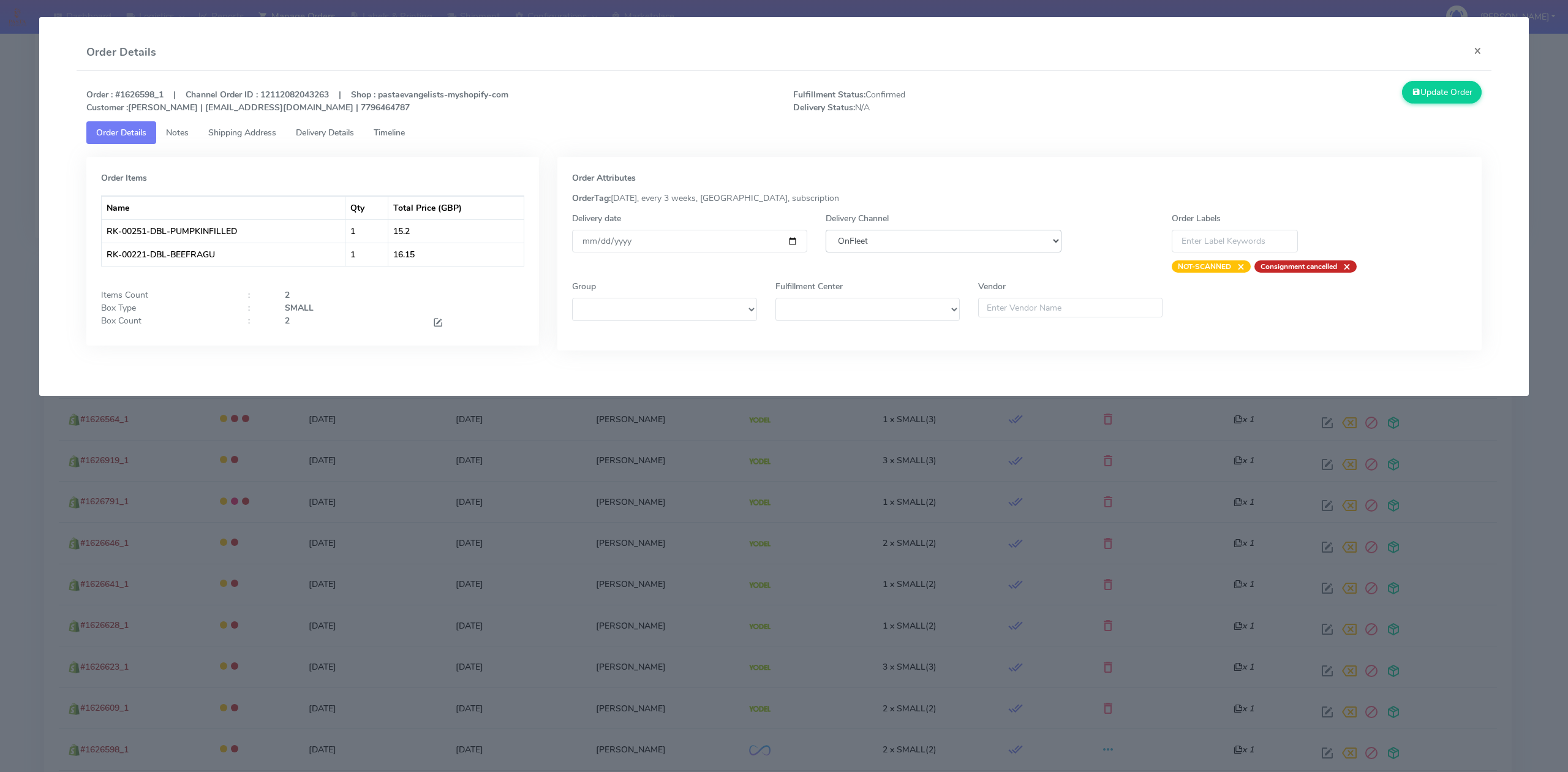
click at [966, 240] on select "DHL OnFleet Royal Mail DPD Yodel MaxOptra Amazon Collection" at bounding box center [943, 241] width 235 height 22
select select "5"
click at [826, 230] on select "DHL OnFleet Royal Mail DPD Yodel MaxOptra Amazon Collection" at bounding box center [943, 241] width 235 height 22
click at [1429, 98] on button "Update Order" at bounding box center [1442, 92] width 80 height 22
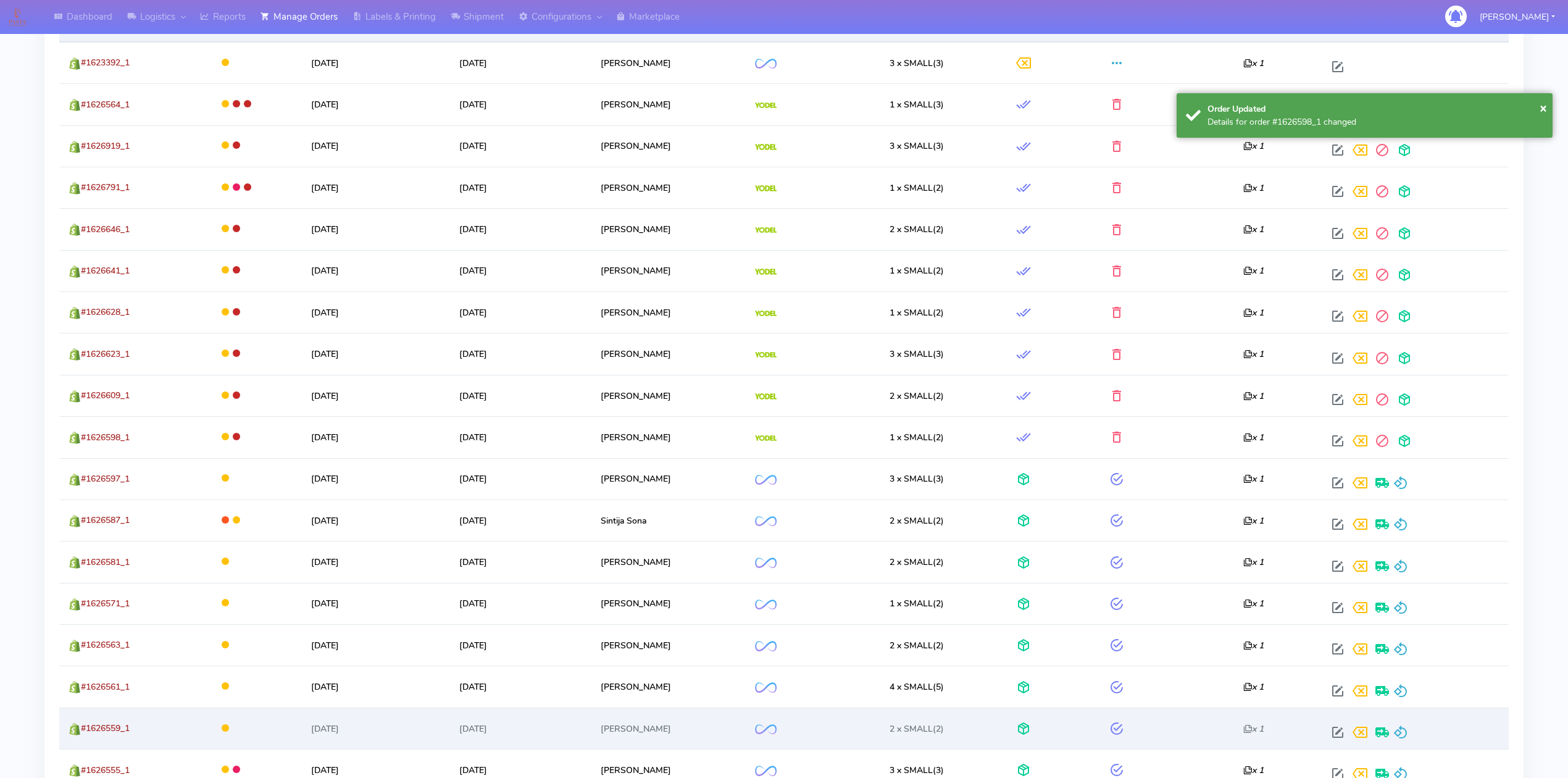
scroll to position [576, 0]
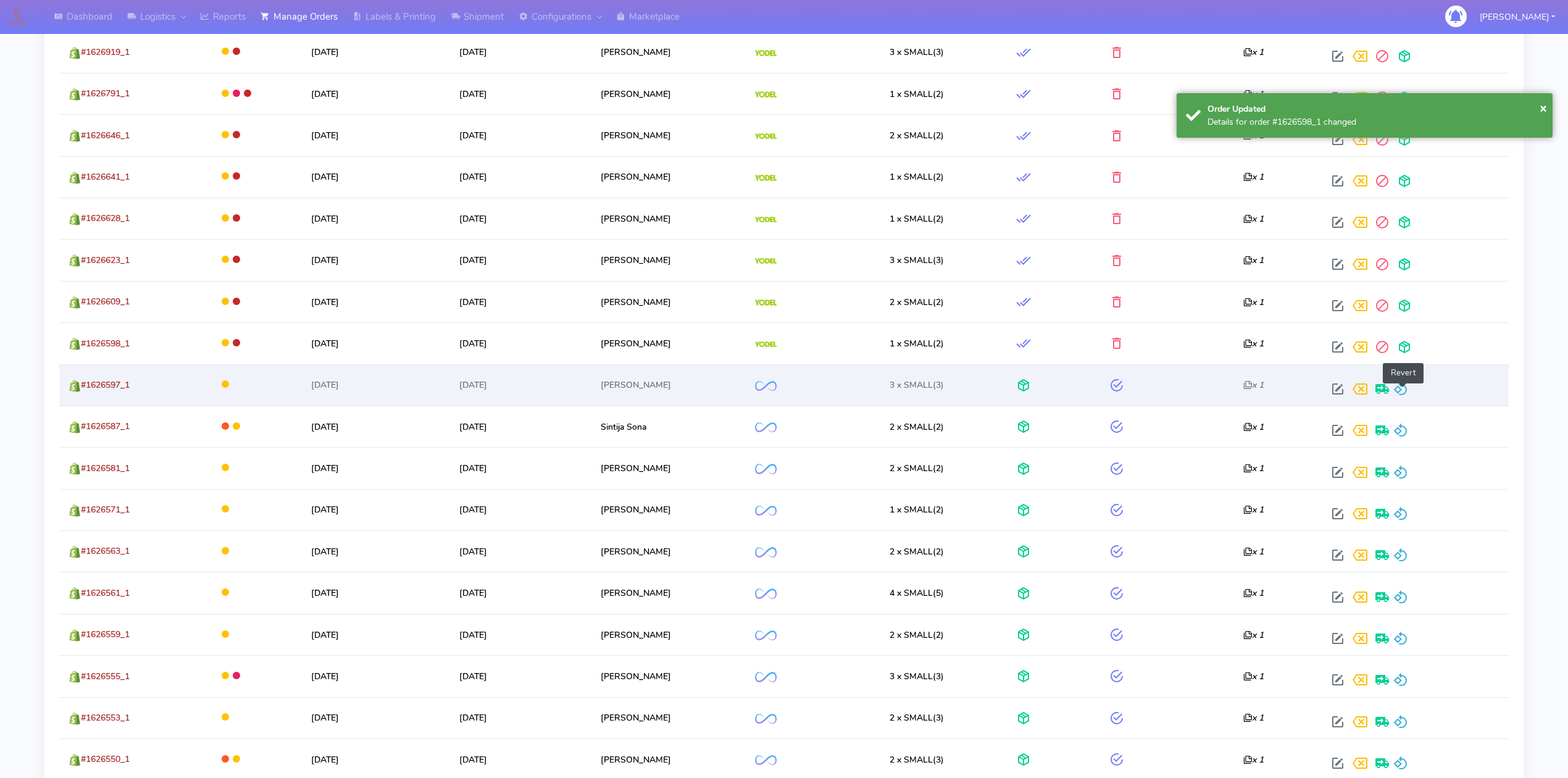
click at [1406, 393] on span at bounding box center [1401, 392] width 15 height 12
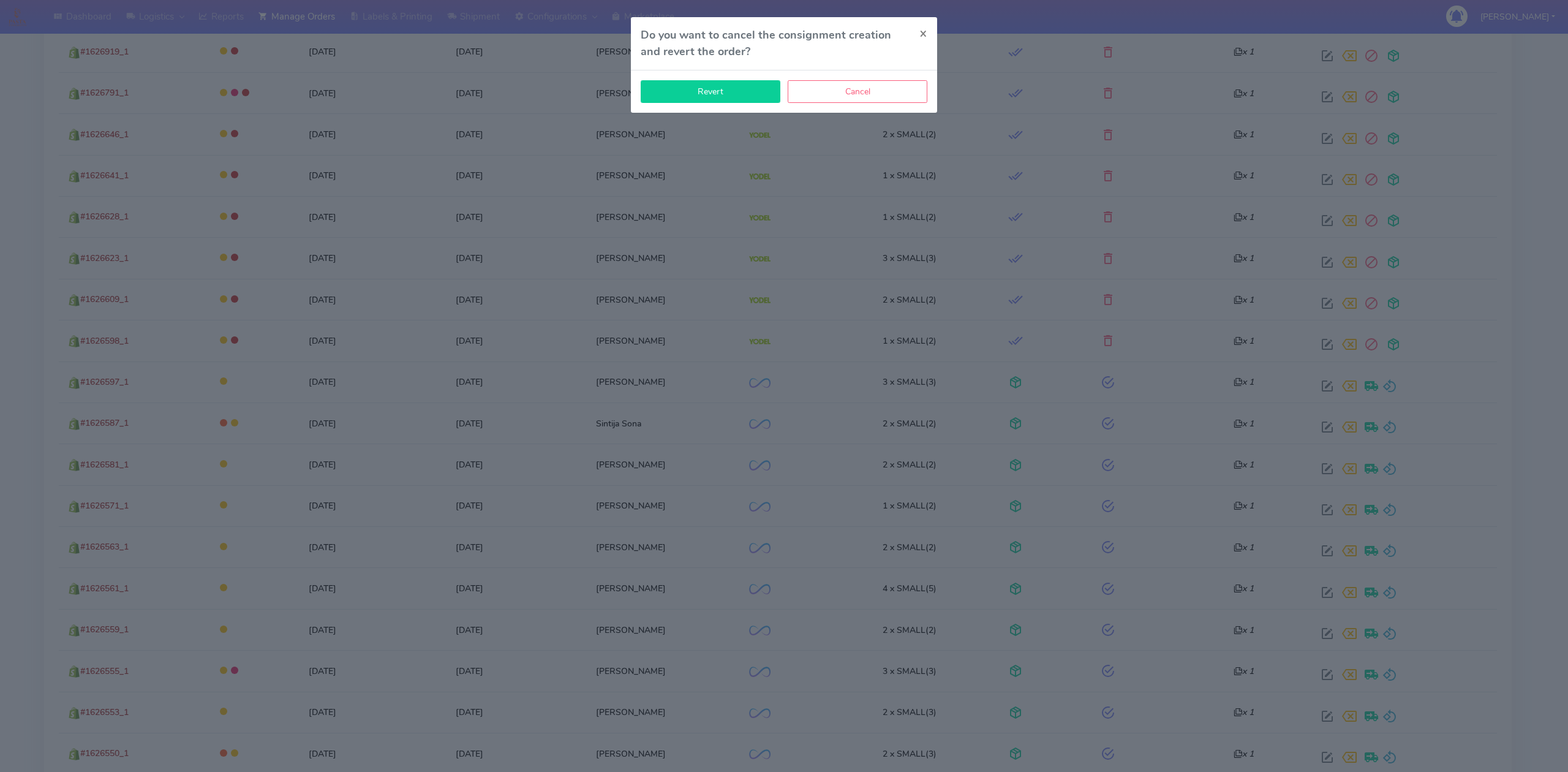
click at [748, 84] on button "Revert" at bounding box center [710, 92] width 139 height 22
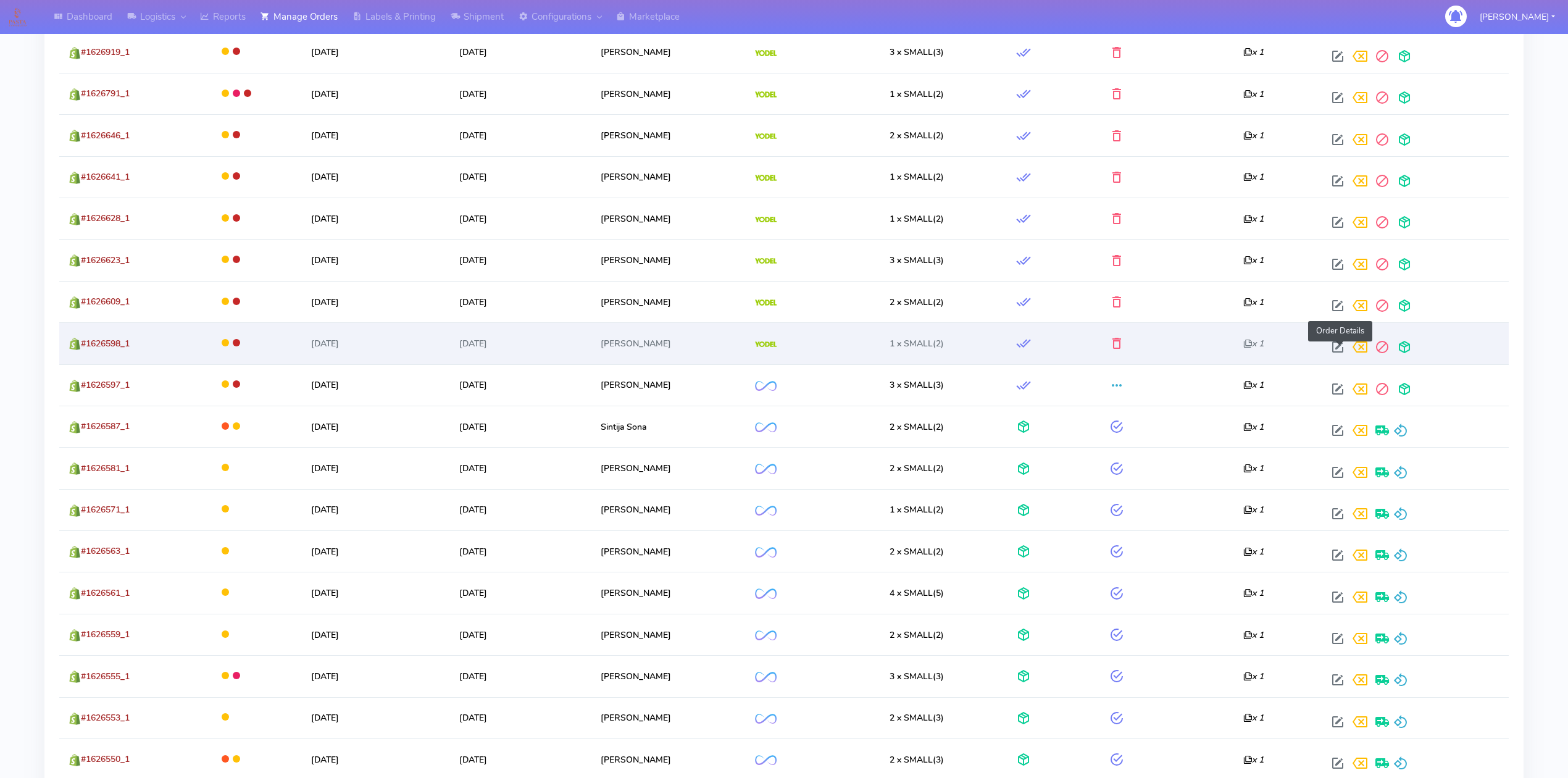
click at [1337, 349] on span at bounding box center [1337, 349] width 22 height 12
select select "5"
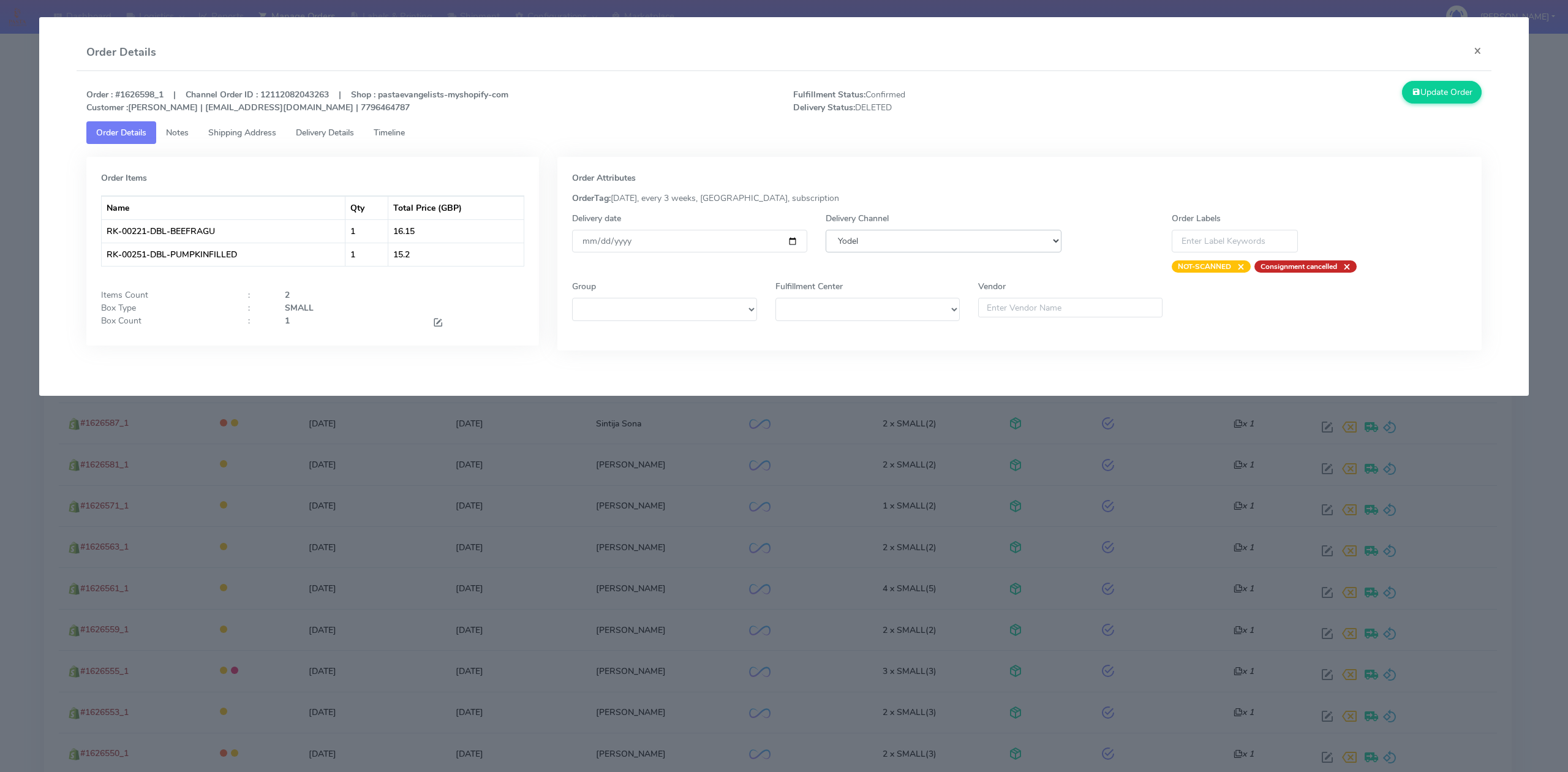
click at [914, 239] on select "DHL OnFleet Royal Mail DPD Yodel MaxOptra Amazon Collection" at bounding box center [943, 241] width 235 height 22
click at [826, 230] on select "DHL OnFleet Royal Mail DPD Yodel MaxOptra Amazon Collection" at bounding box center [943, 241] width 235 height 22
click at [1451, 87] on button "Update Order" at bounding box center [1442, 92] width 80 height 22
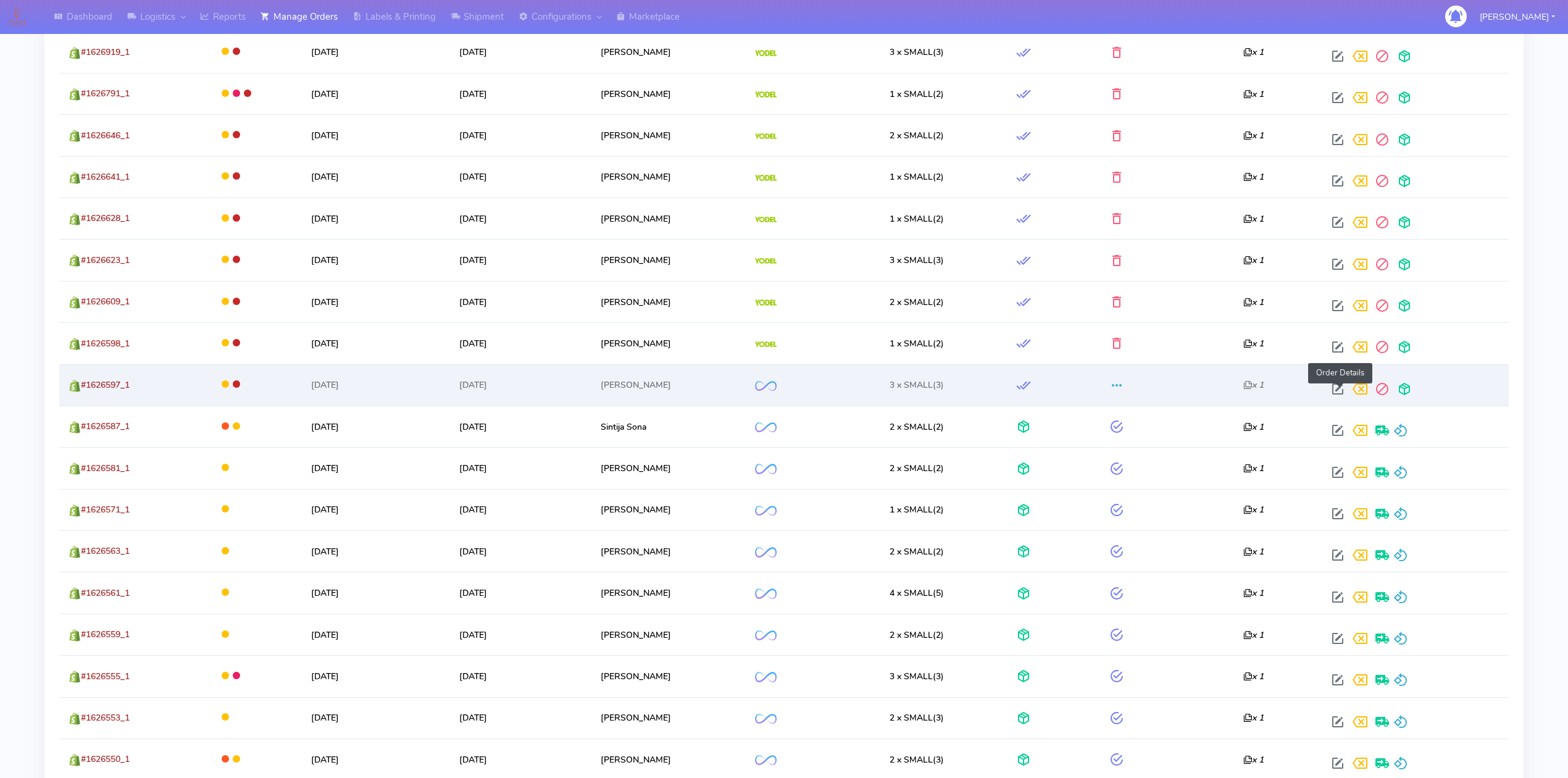
click at [1329, 395] on span at bounding box center [1337, 392] width 22 height 12
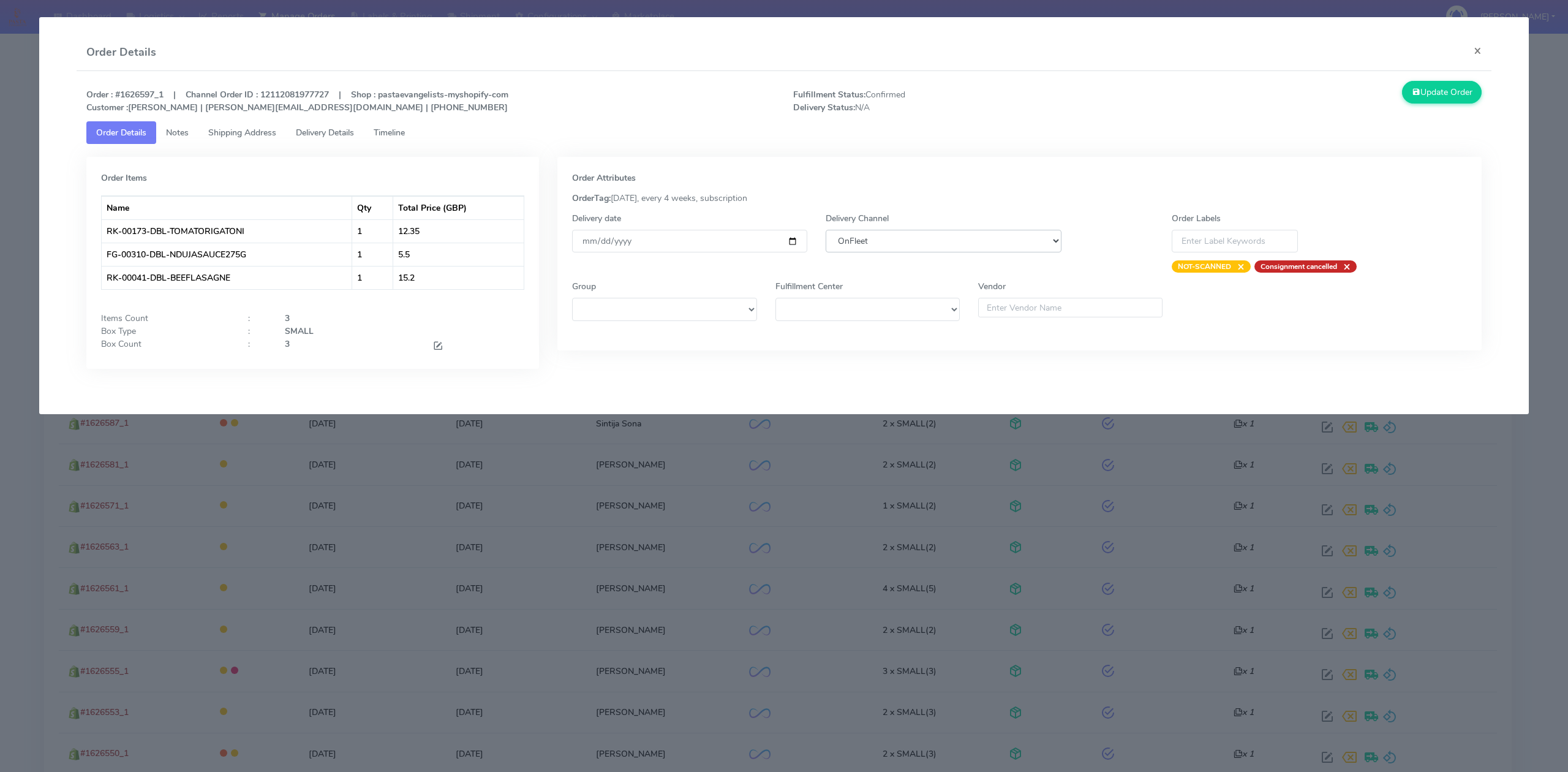
click at [1006, 242] on select "DHL OnFleet Royal Mail DPD Yodel MaxOptra Amazon Collection" at bounding box center [943, 241] width 235 height 22
select select "5"
click at [826, 230] on select "DHL OnFleet Royal Mail DPD Yodel MaxOptra Amazon Collection" at bounding box center [943, 241] width 235 height 22
click at [1436, 90] on button "Update Order" at bounding box center [1442, 92] width 80 height 22
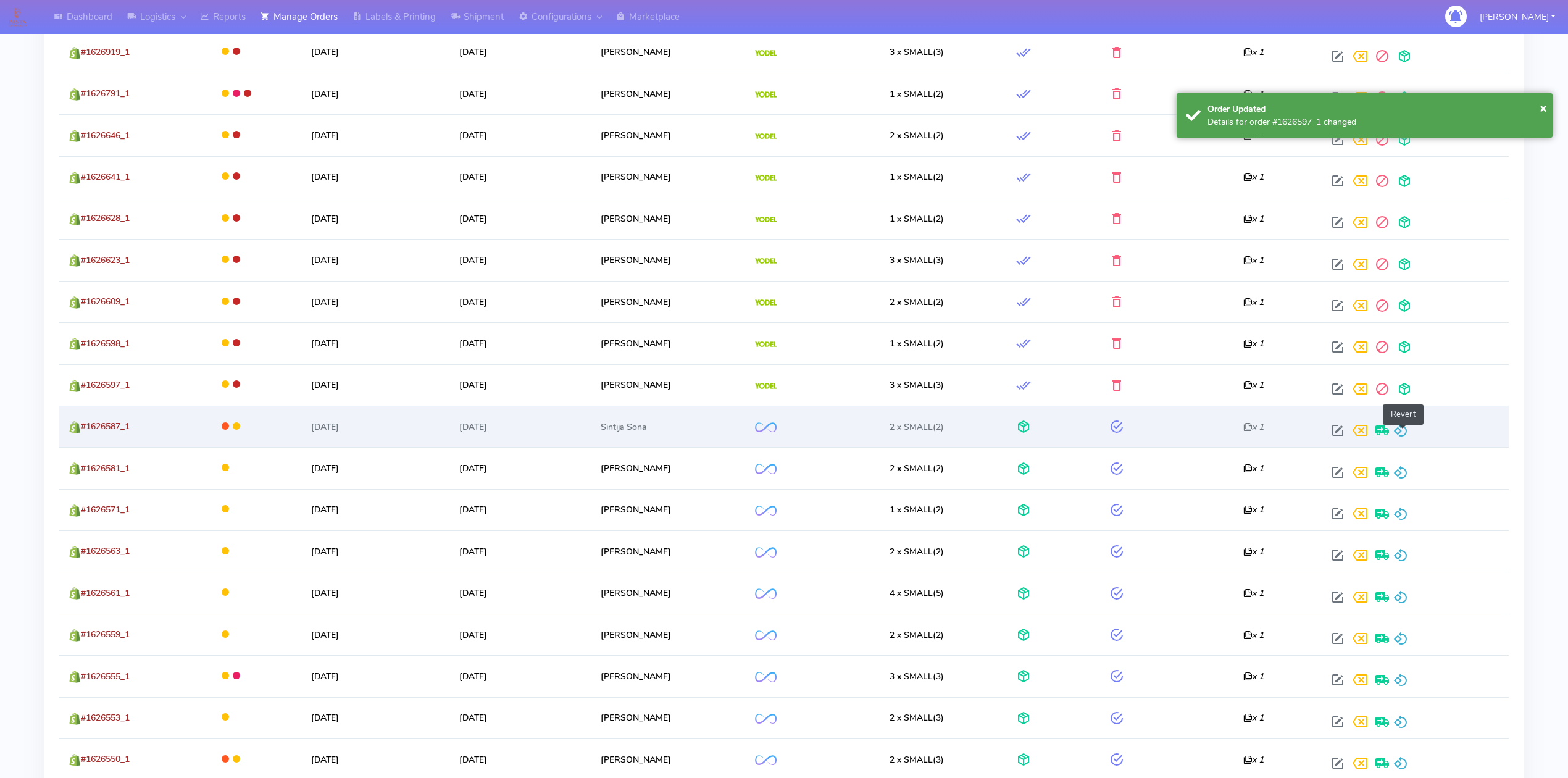
click at [1406, 430] on span at bounding box center [1401, 433] width 15 height 12
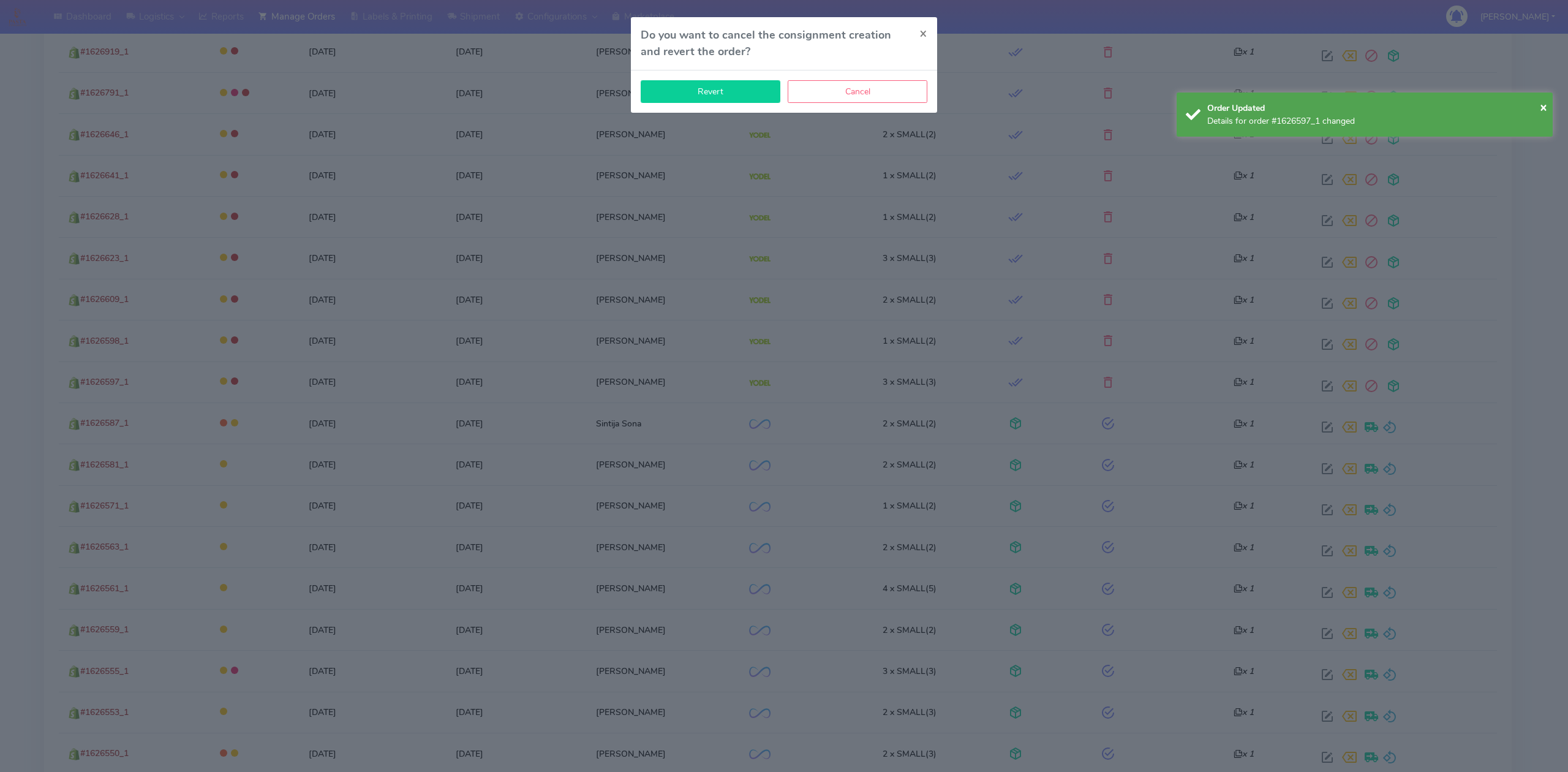
click at [752, 95] on button "Revert" at bounding box center [710, 92] width 139 height 22
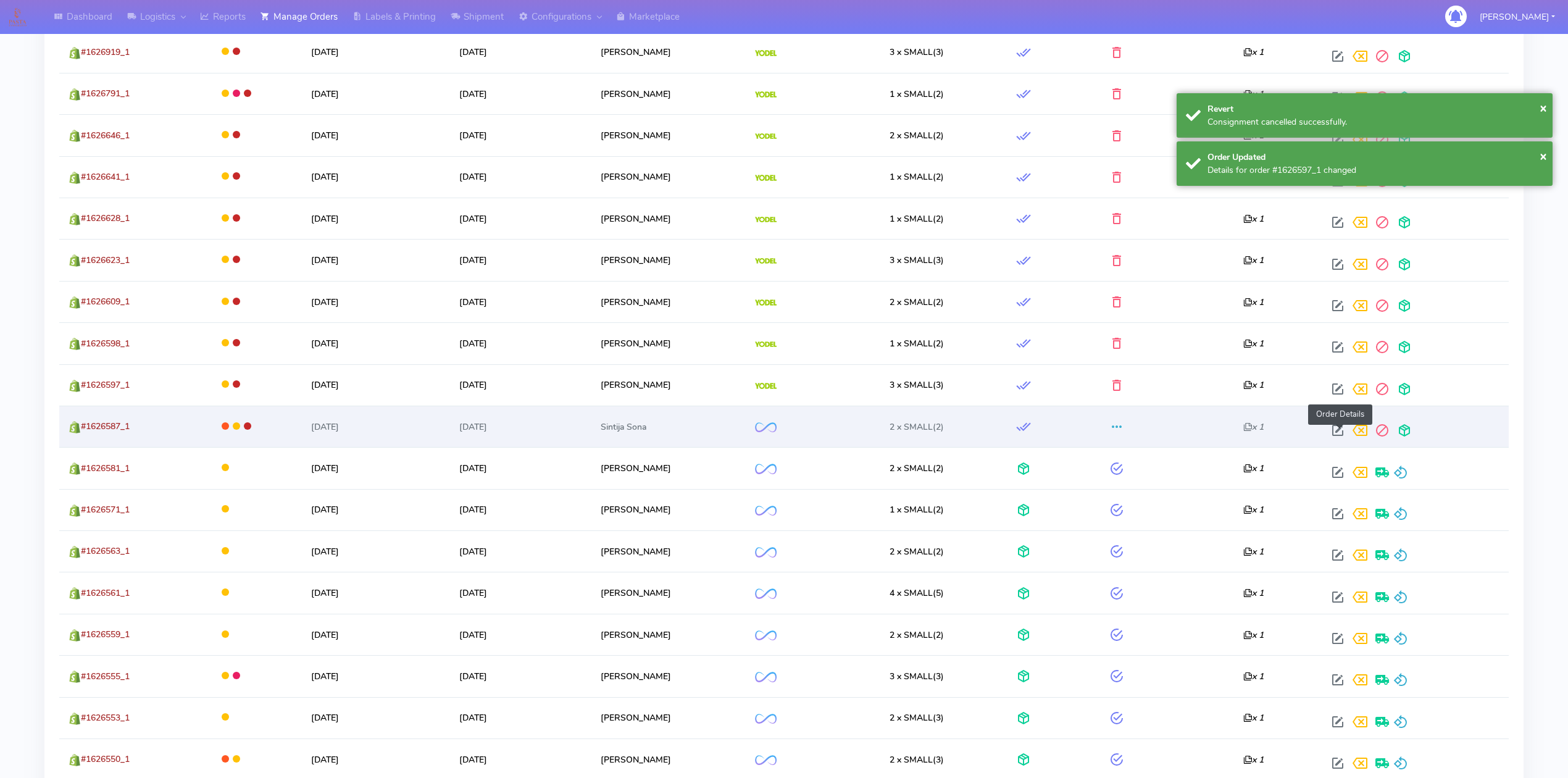
click at [1339, 436] on span at bounding box center [1337, 433] width 22 height 12
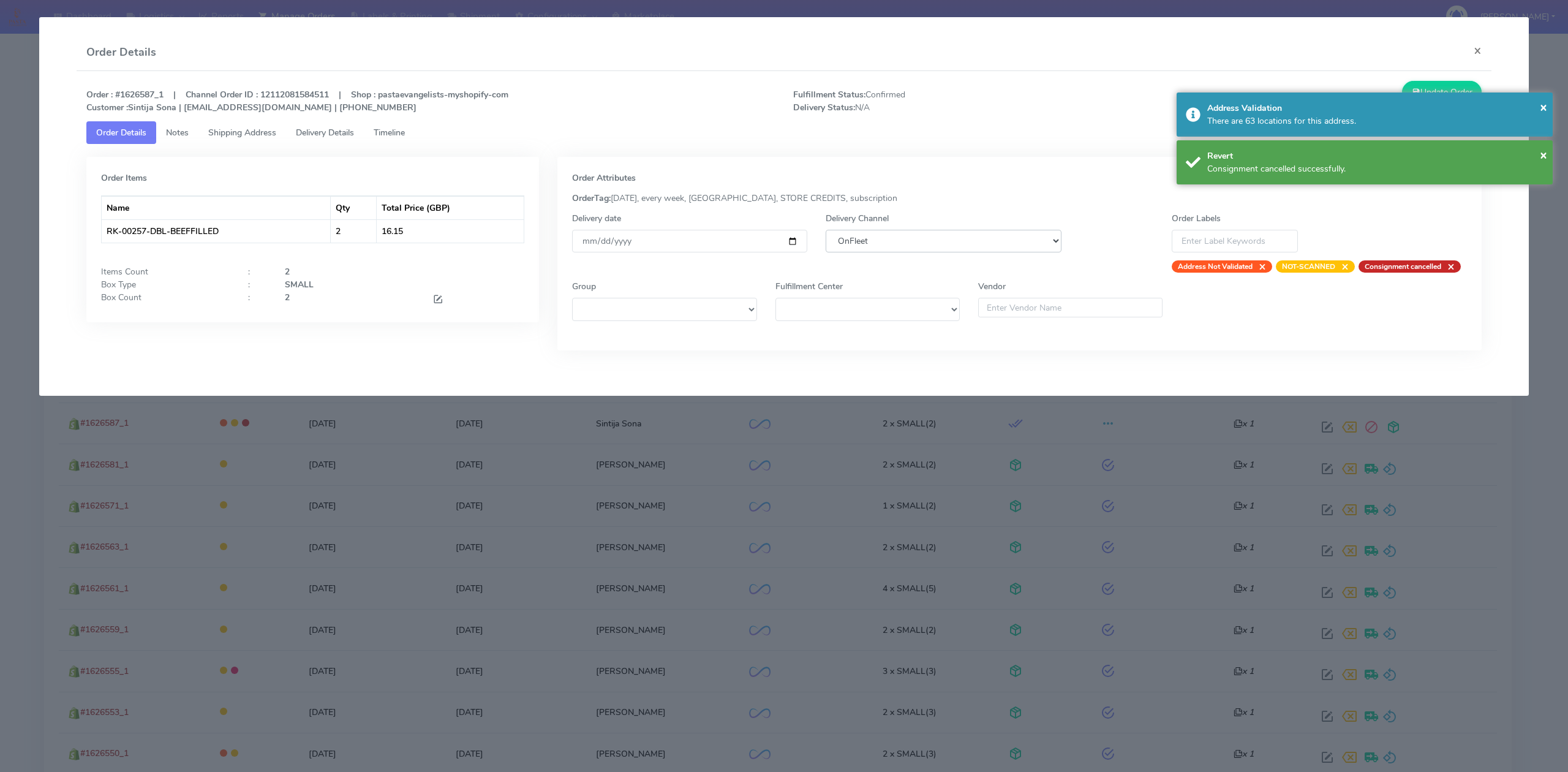
click at [937, 247] on select "DHL OnFleet Royal Mail DPD Yodel MaxOptra Amazon Collection" at bounding box center [943, 241] width 235 height 22
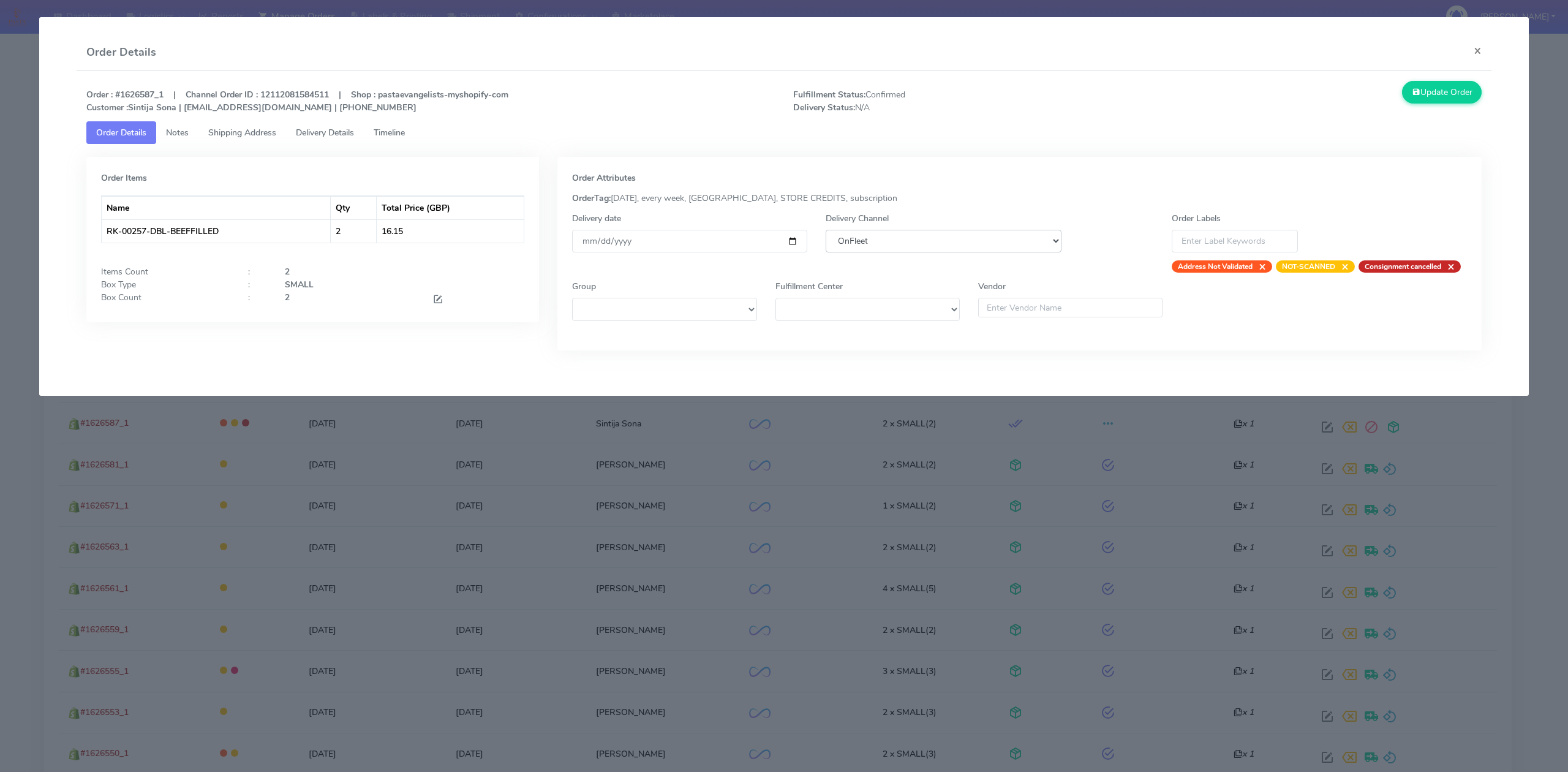
select select "5"
click at [826, 230] on select "DHL OnFleet Royal Mail DPD Yodel MaxOptra Amazon Collection" at bounding box center [943, 241] width 235 height 22
click at [1458, 92] on button "Update Order" at bounding box center [1442, 92] width 80 height 22
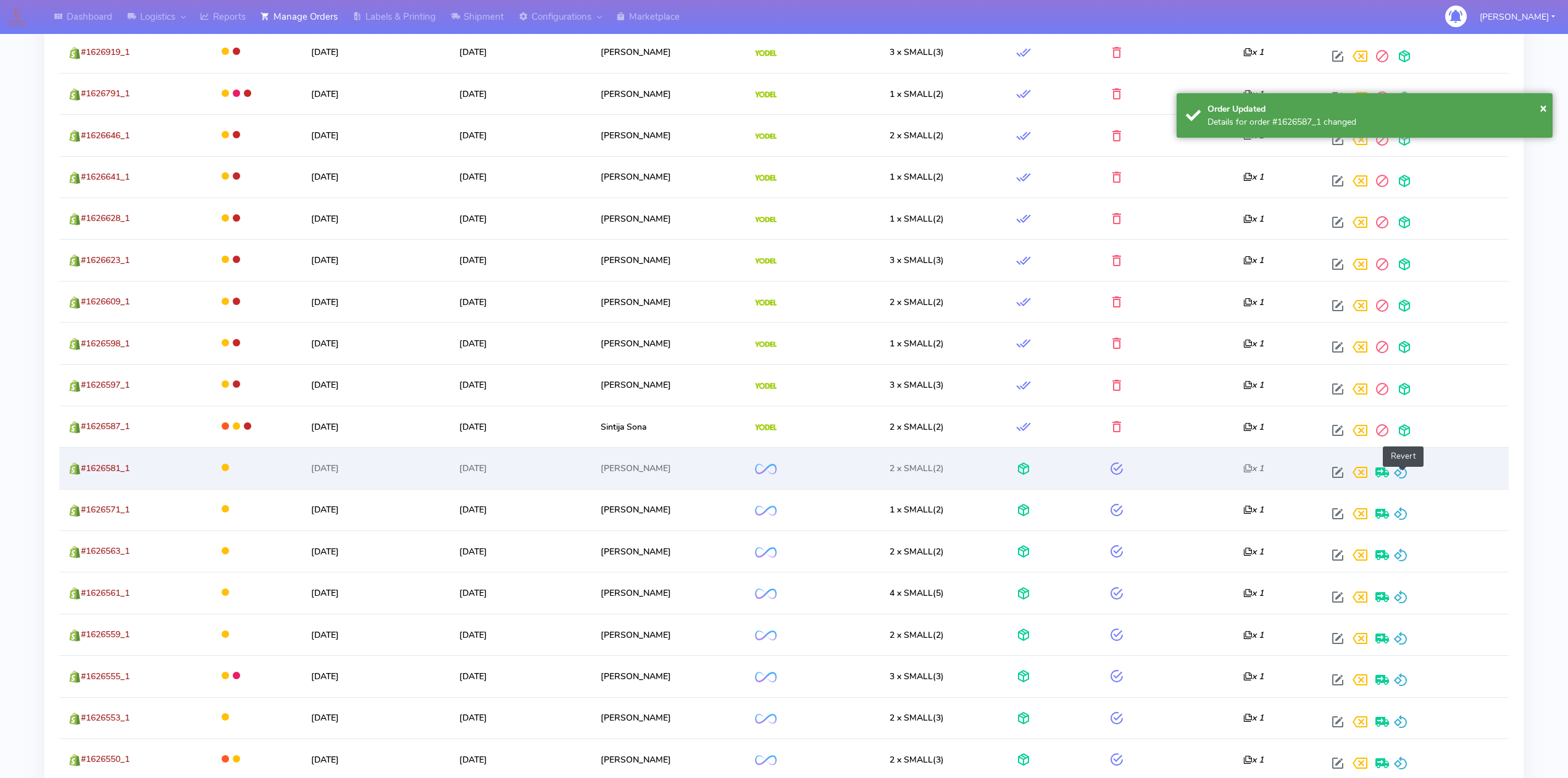
click at [1401, 474] on span at bounding box center [1401, 475] width 15 height 12
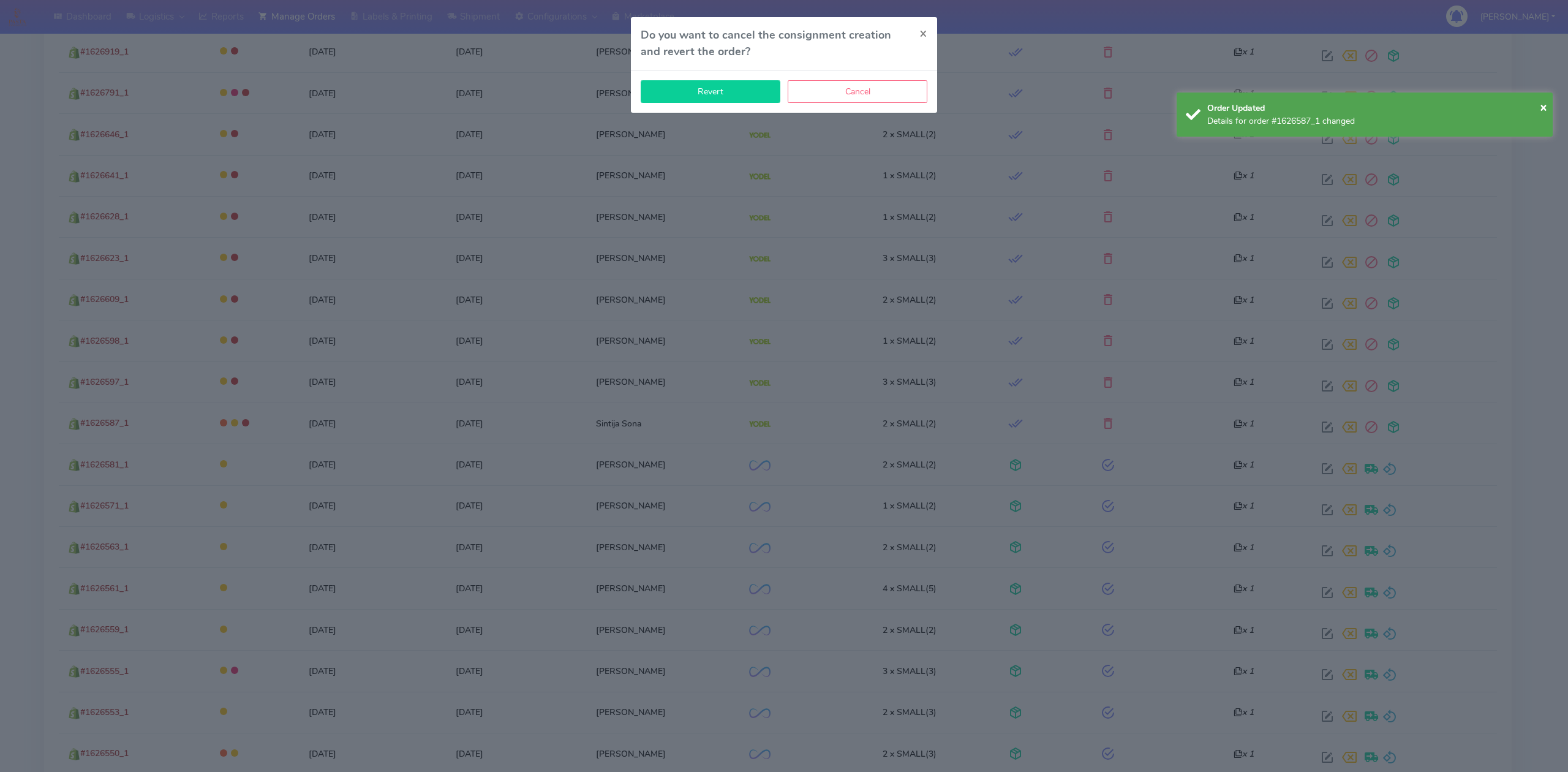
click at [726, 99] on button "Revert" at bounding box center [710, 92] width 139 height 22
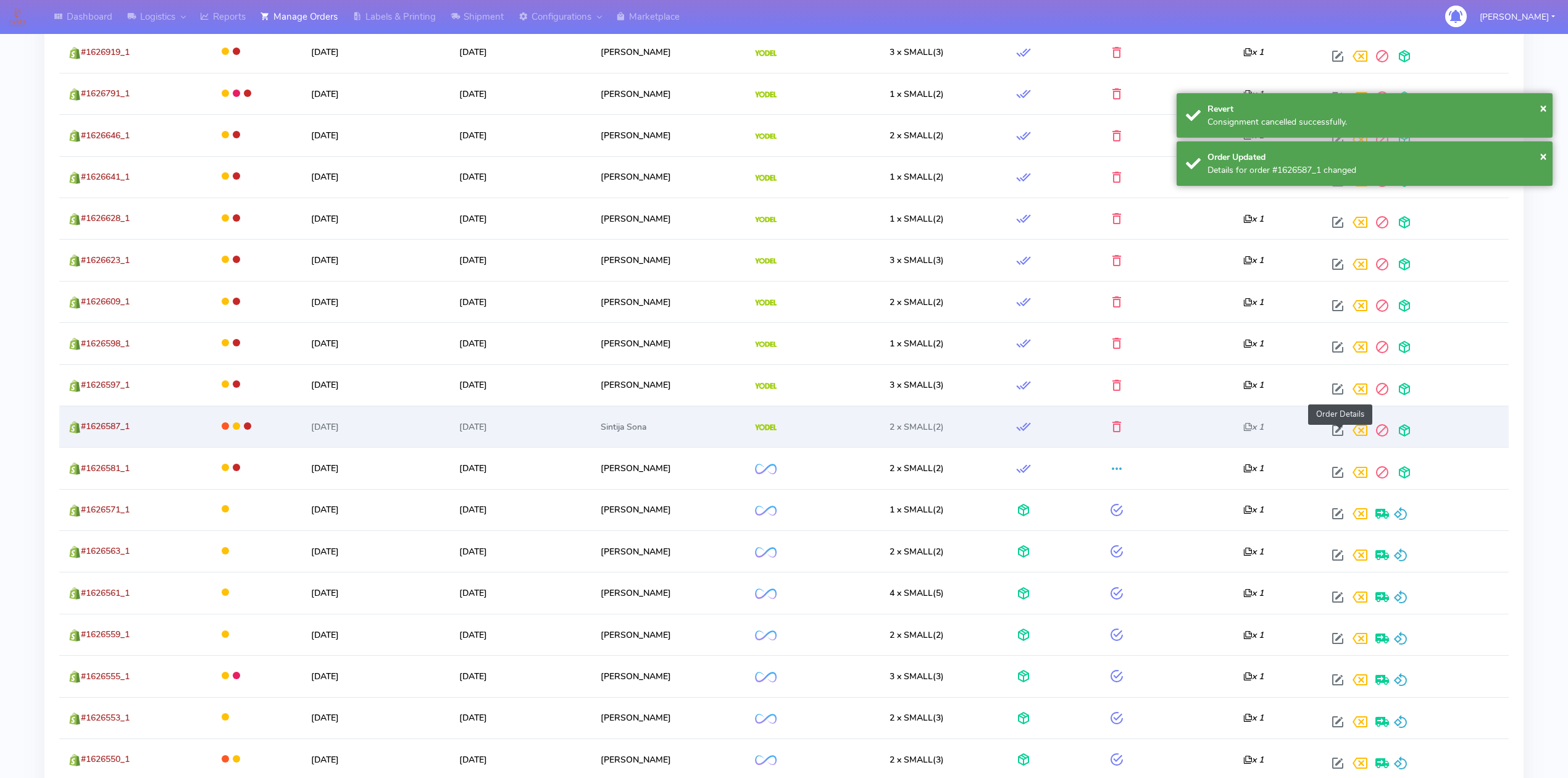
click at [1341, 438] on span at bounding box center [1337, 433] width 22 height 12
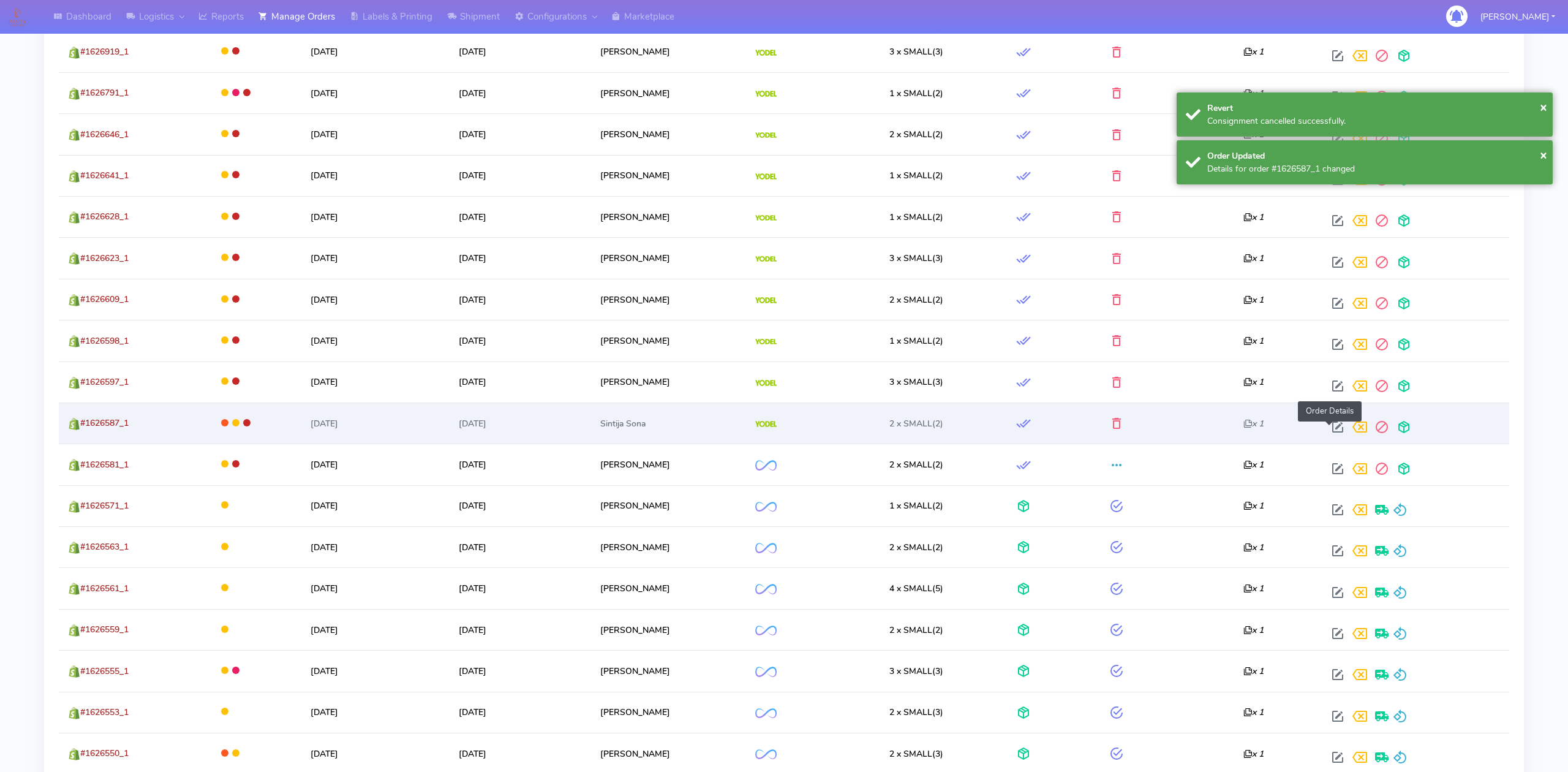
select select "5"
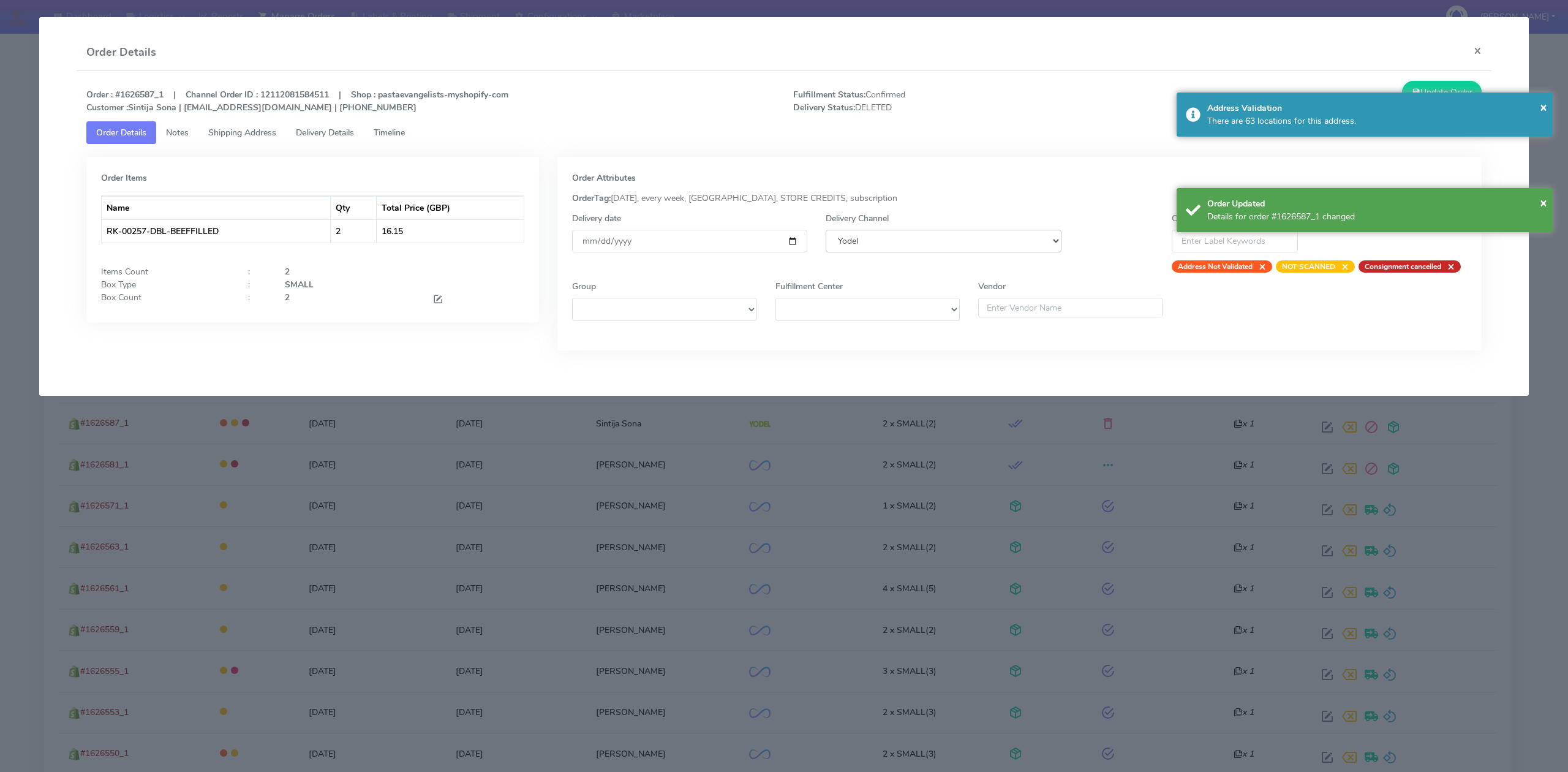
click at [942, 246] on select "DHL OnFleet Royal Mail DPD Yodel MaxOptra Amazon Collection" at bounding box center [943, 241] width 235 height 22
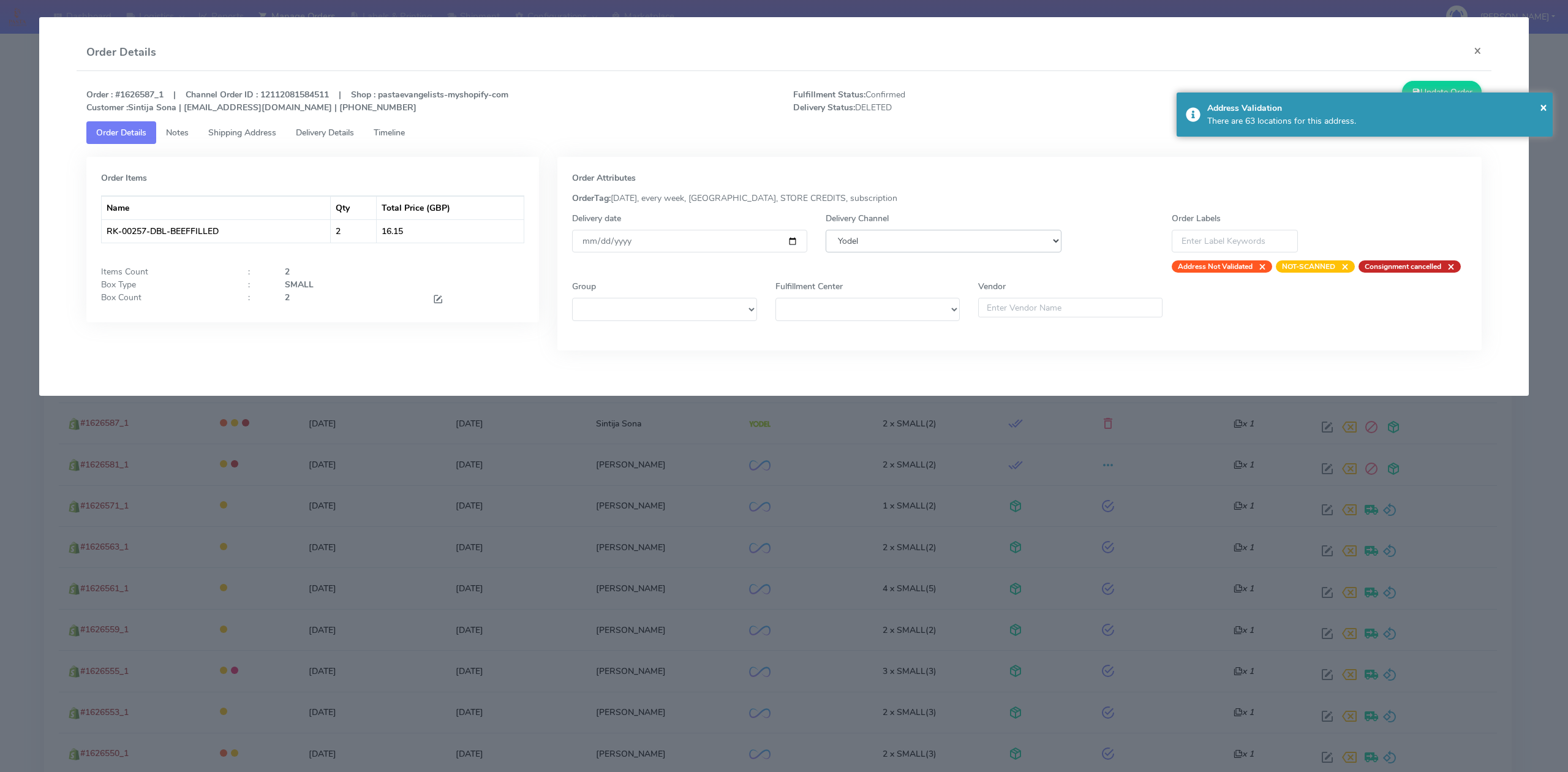
click at [826, 230] on select "DHL OnFleet Royal Mail DPD Yodel MaxOptra Amazon Collection" at bounding box center [943, 241] width 235 height 22
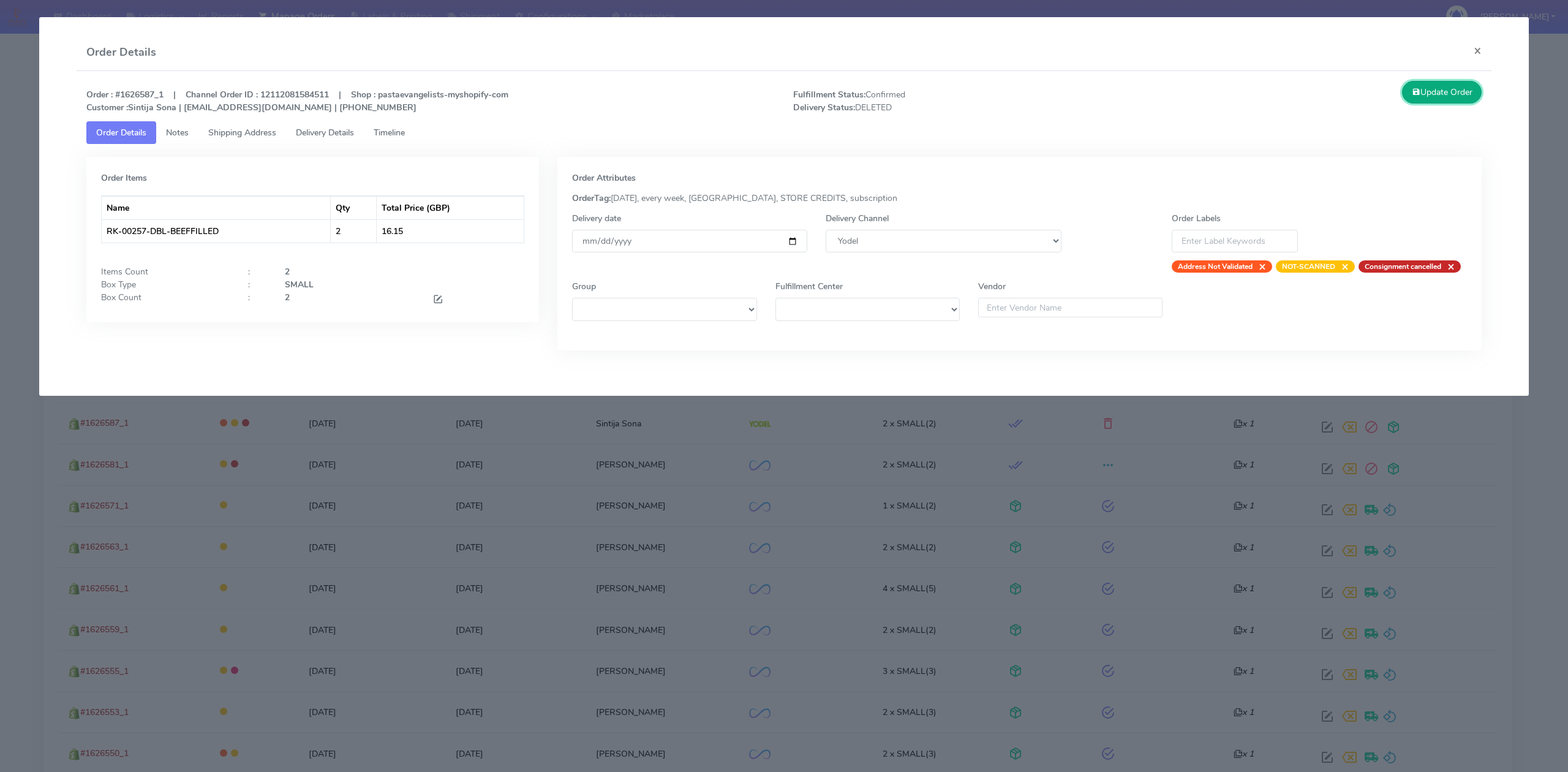
click at [1426, 91] on button "Update Order" at bounding box center [1442, 92] width 80 height 22
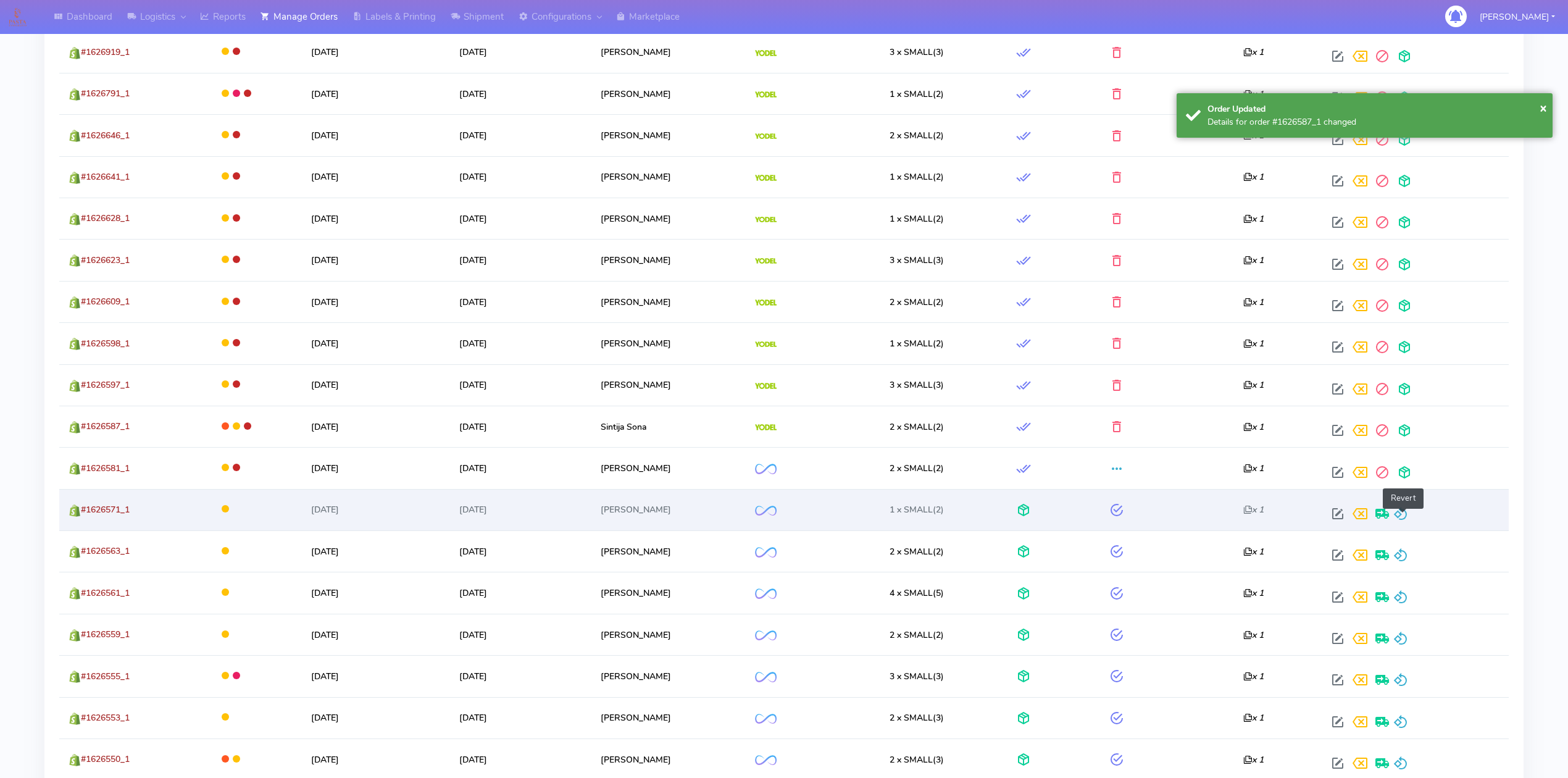
click at [1403, 517] on span at bounding box center [1401, 516] width 15 height 12
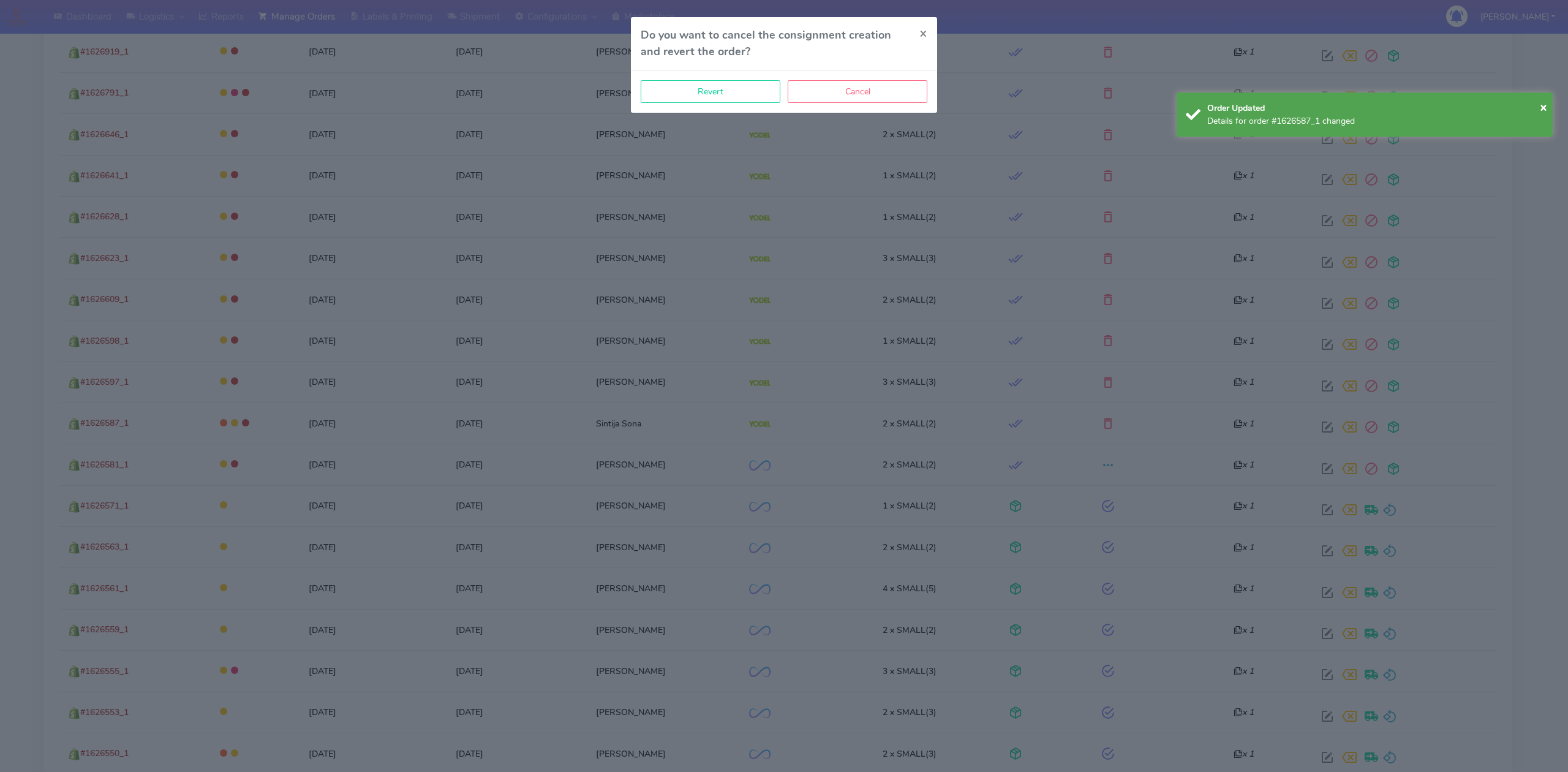
click at [701, 71] on div "Revert Cancel" at bounding box center [784, 92] width 306 height 42
drag, startPoint x: 701, startPoint y: 83, endPoint x: 714, endPoint y: 100, distance: 21.4
click at [701, 84] on button "Revert" at bounding box center [710, 92] width 139 height 22
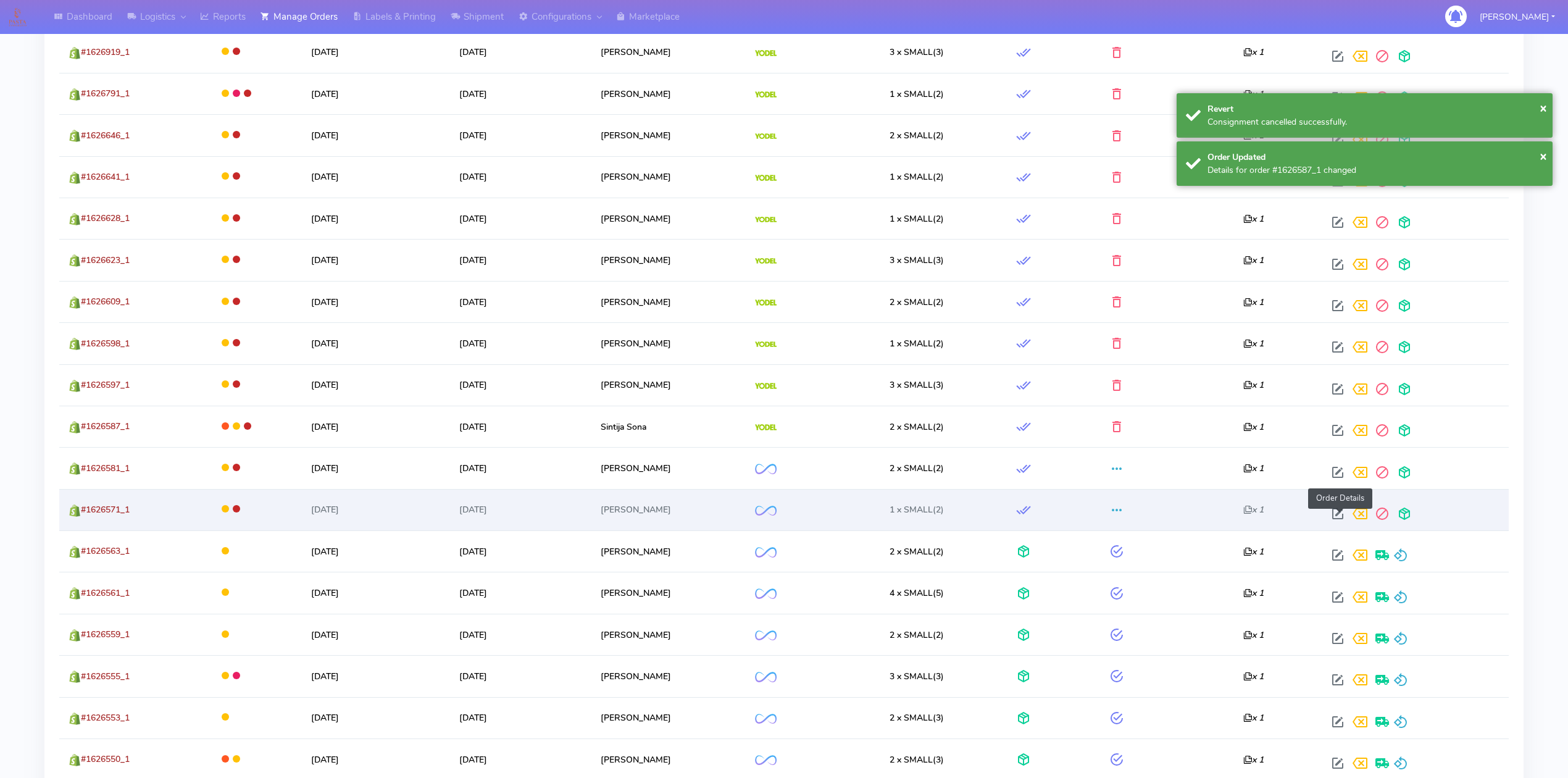
click at [1339, 522] on span at bounding box center [1337, 516] width 22 height 12
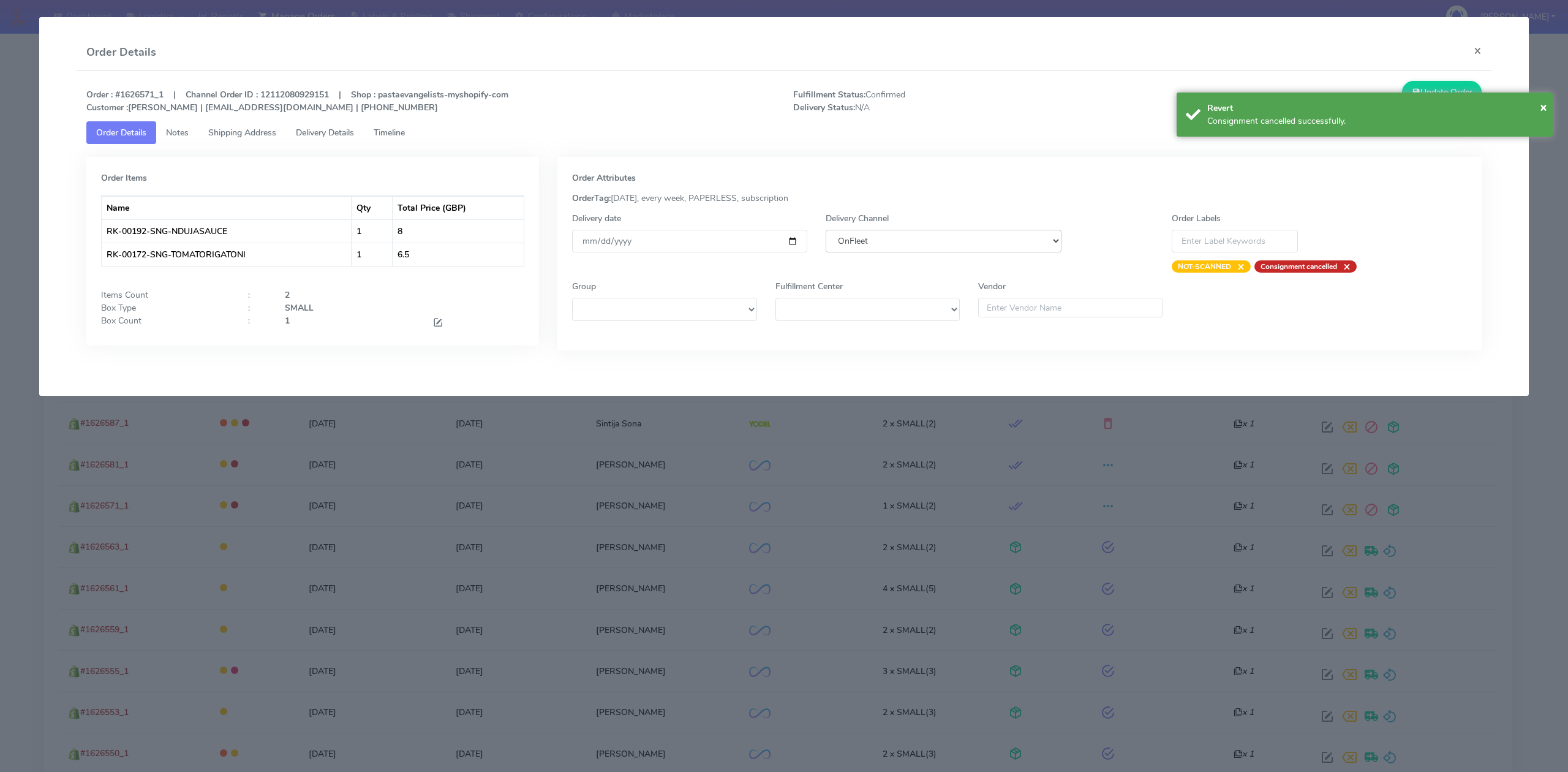
click at [893, 247] on select "DHL OnFleet Royal Mail DPD Yodel MaxOptra Amazon Collection" at bounding box center [943, 241] width 235 height 22
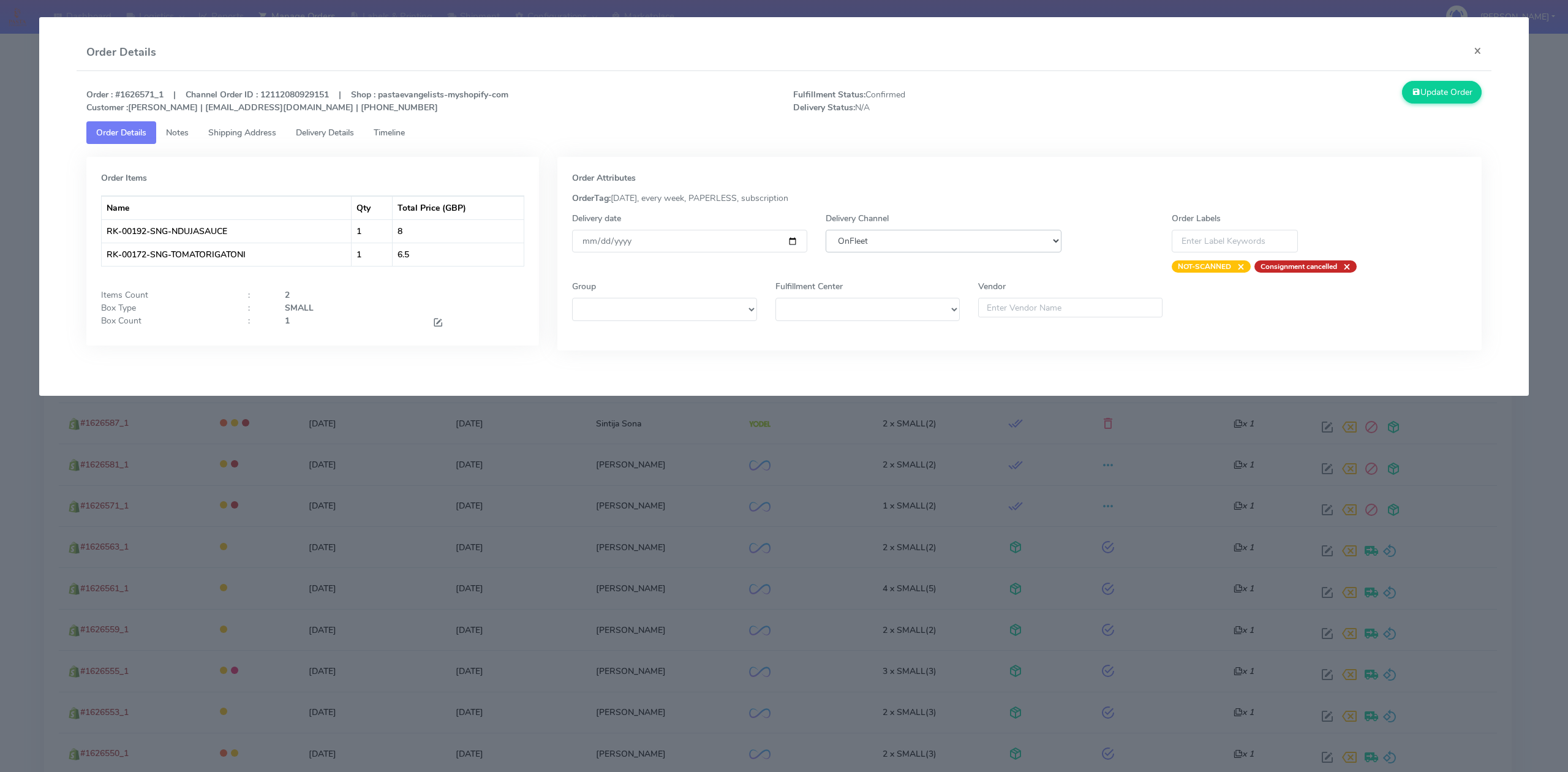
select select "5"
click at [826, 230] on select "DHL OnFleet Royal Mail DPD Yodel MaxOptra Amazon Collection" at bounding box center [943, 241] width 235 height 22
click at [1427, 88] on button "Update Order" at bounding box center [1442, 92] width 80 height 22
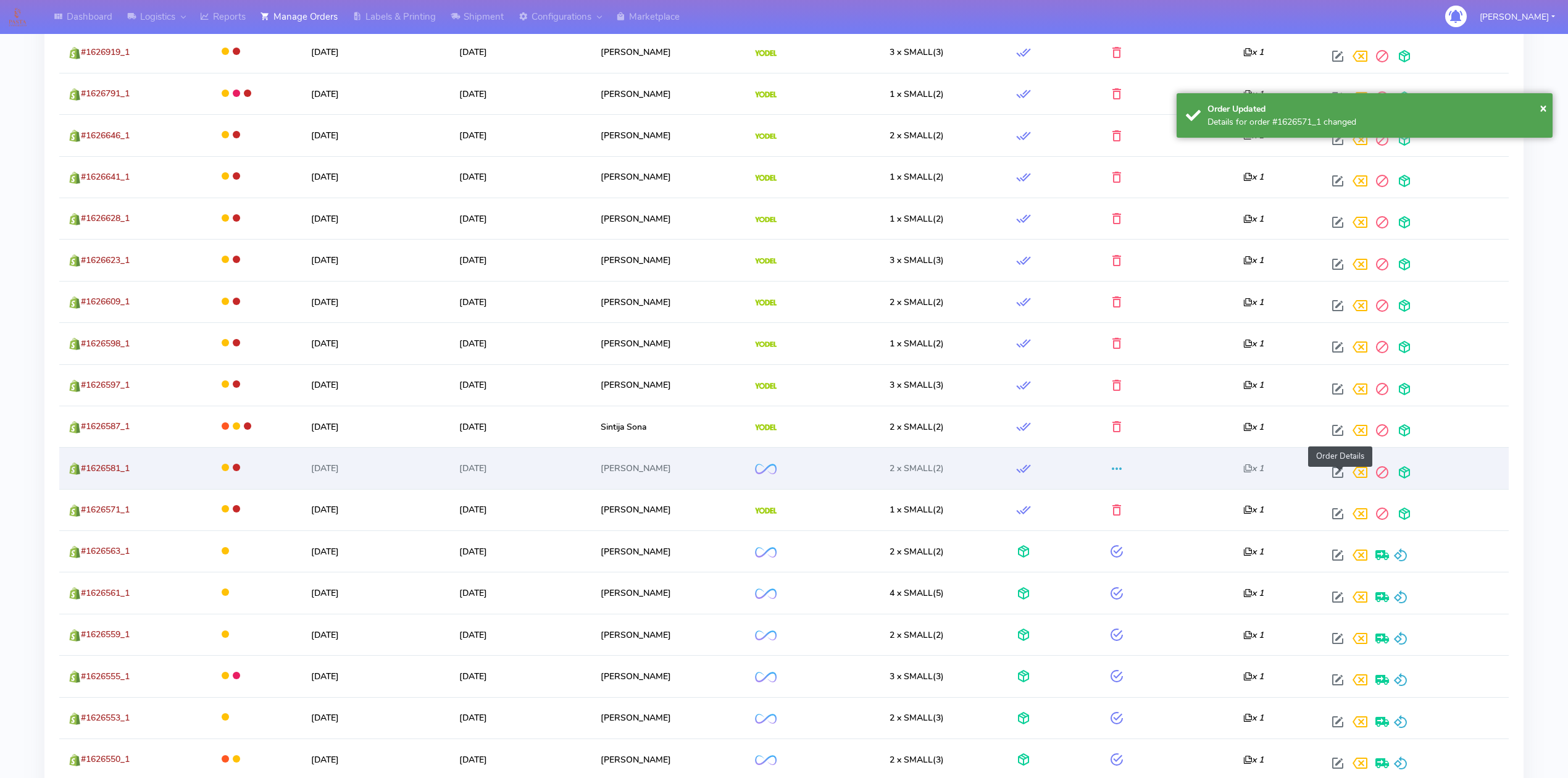
click at [1343, 475] on span at bounding box center [1337, 475] width 22 height 12
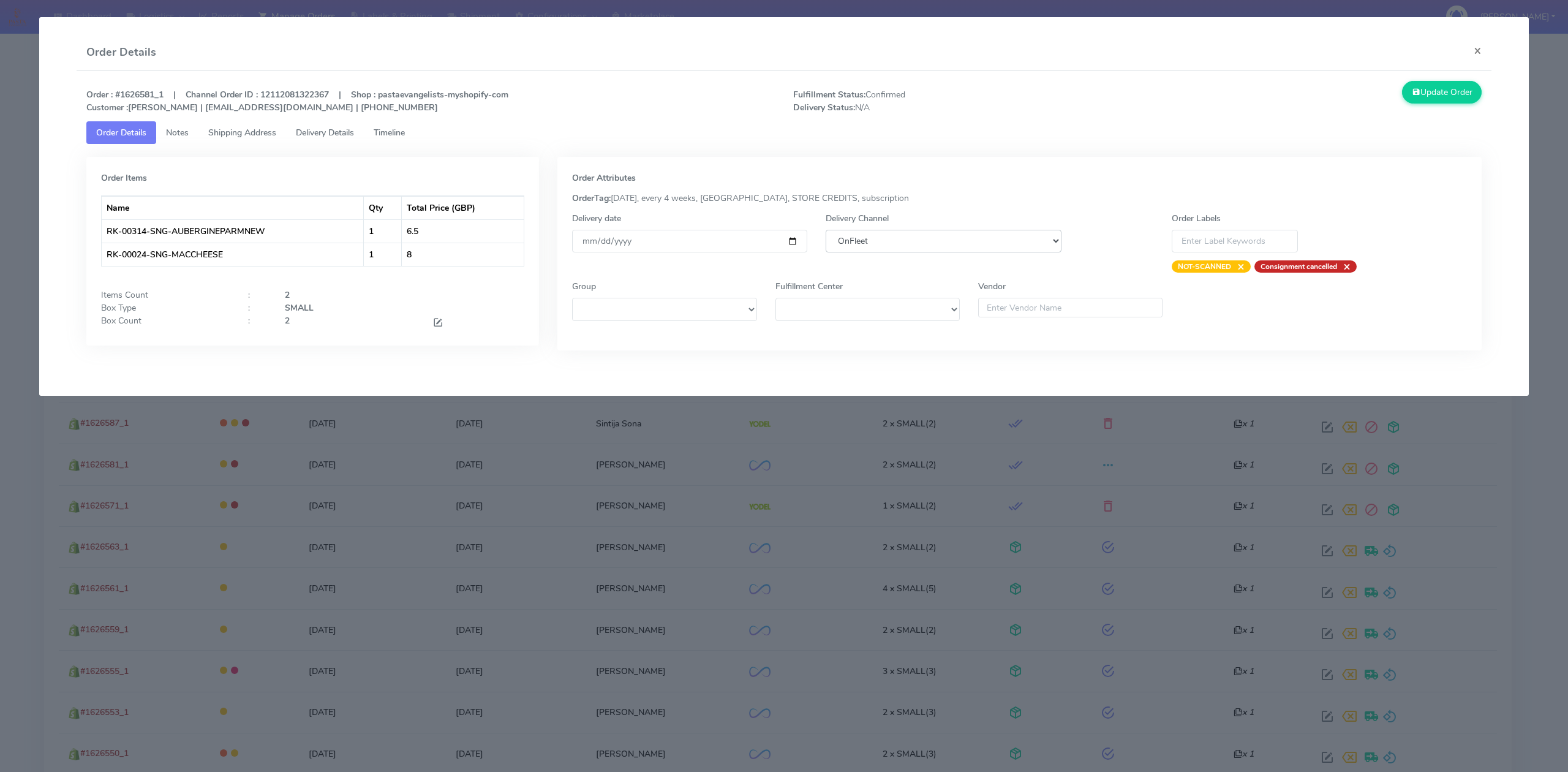
click at [1022, 240] on select "DHL OnFleet Royal Mail DPD Yodel MaxOptra Amazon Collection" at bounding box center [943, 241] width 235 height 22
select select "5"
click at [826, 230] on select "DHL OnFleet Royal Mail DPD Yodel MaxOptra Amazon Collection" at bounding box center [943, 241] width 235 height 22
click at [1463, 93] on button "Update Order" at bounding box center [1442, 92] width 80 height 22
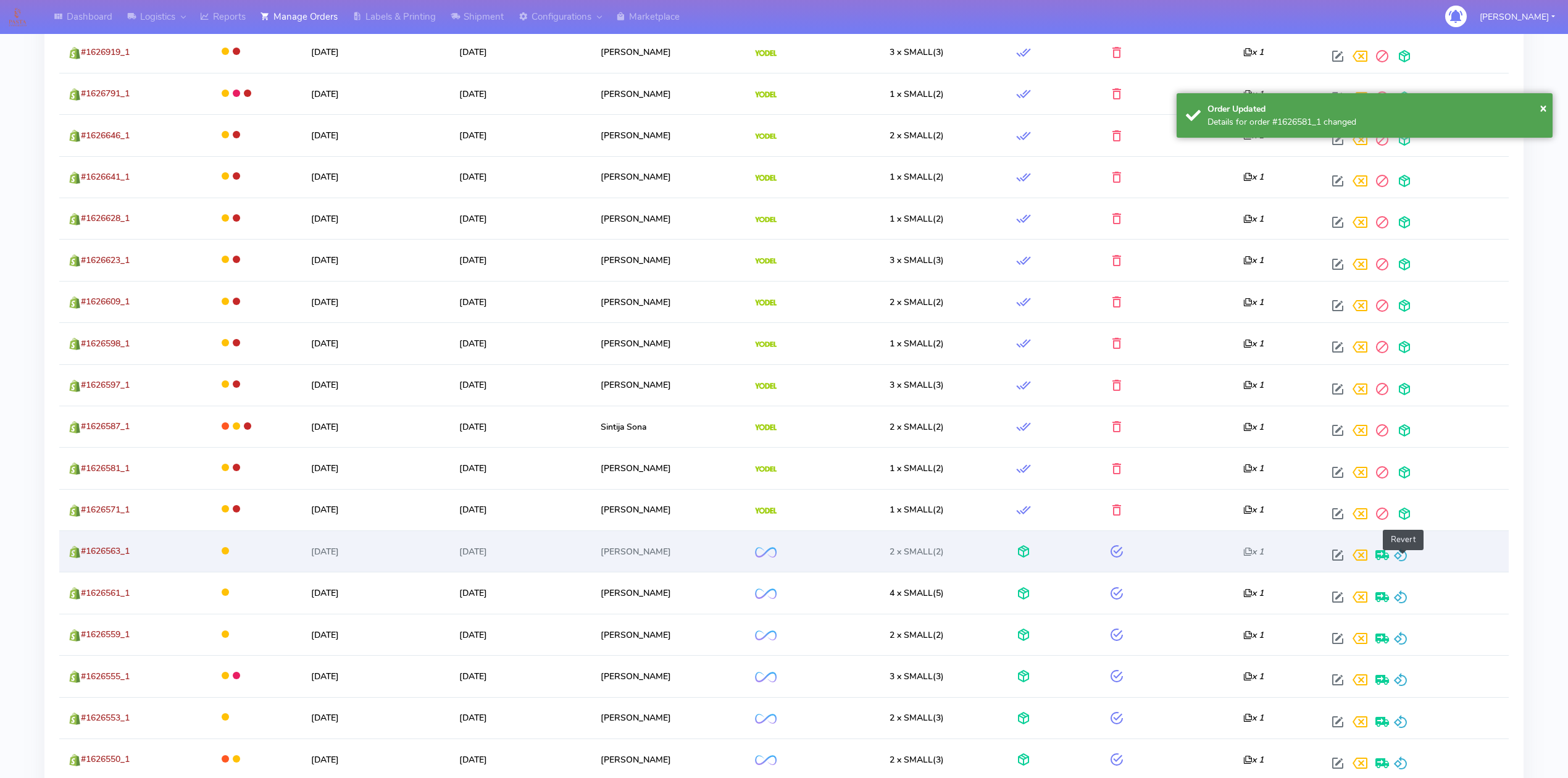
click at [1406, 556] on span at bounding box center [1401, 558] width 15 height 12
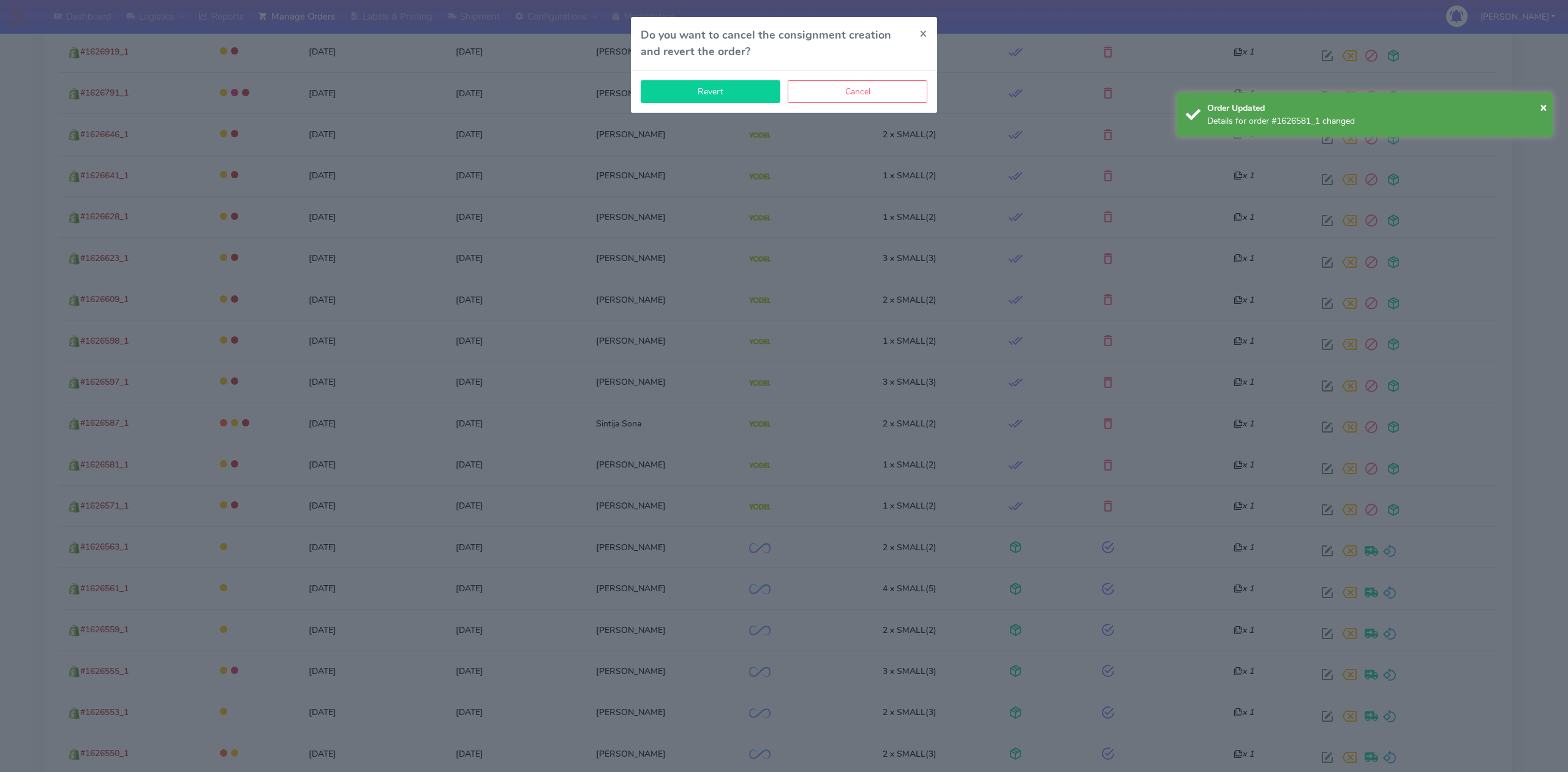
click at [711, 91] on button "Revert" at bounding box center [710, 92] width 139 height 22
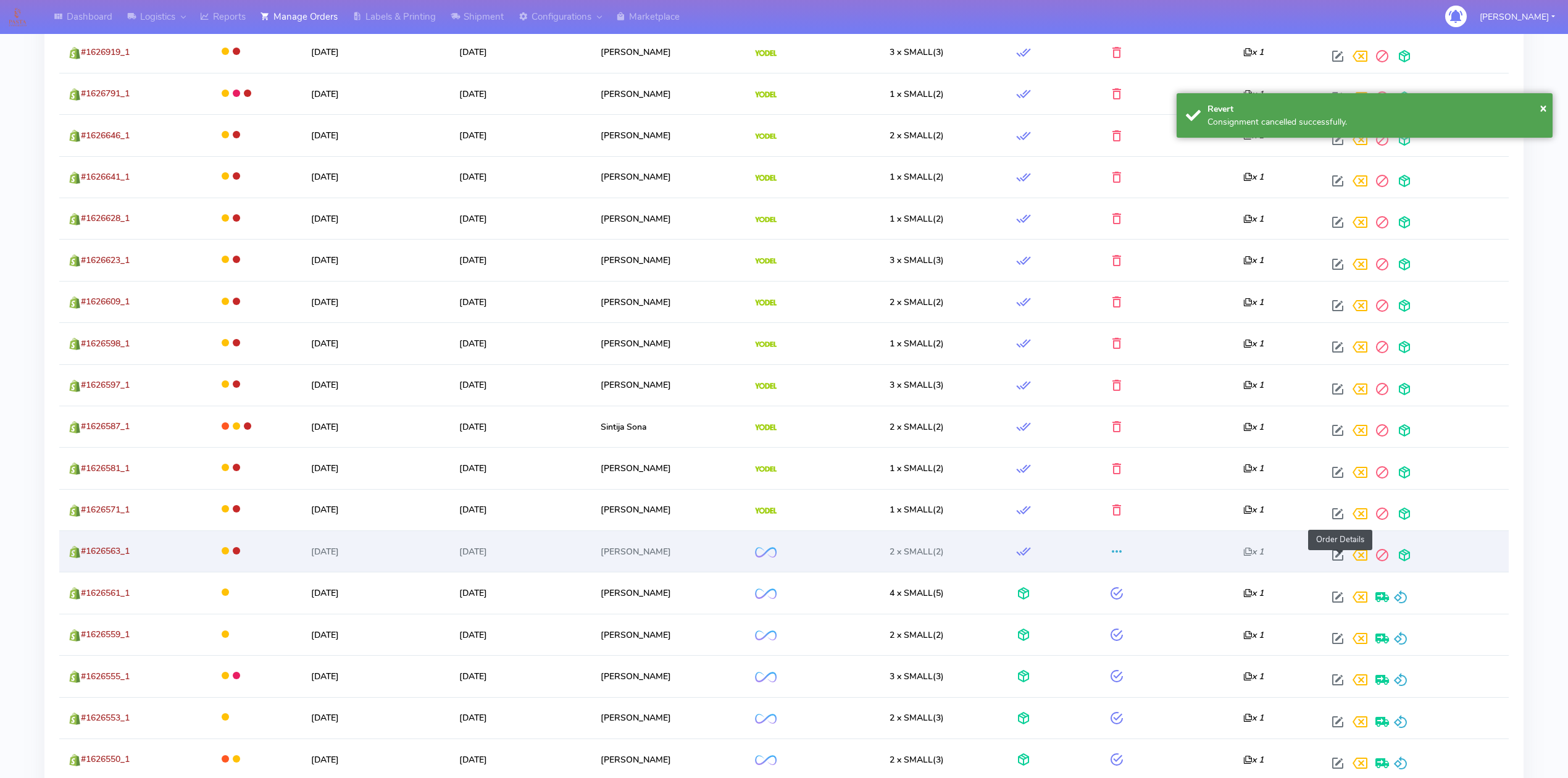
click at [1341, 562] on span at bounding box center [1337, 558] width 22 height 12
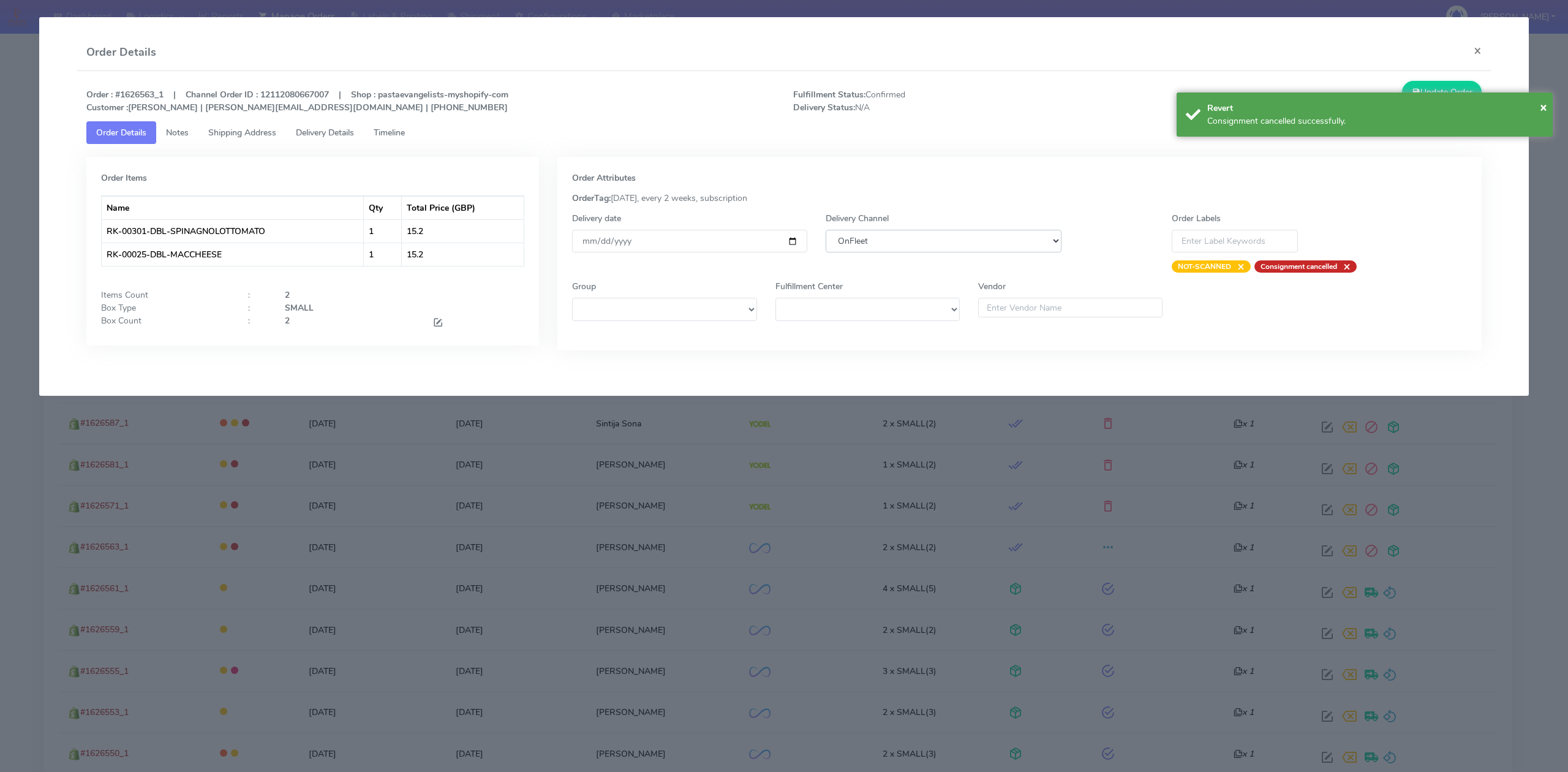
click at [980, 247] on select "DHL OnFleet Royal Mail DPD Yodel MaxOptra Amazon Collection" at bounding box center [943, 241] width 235 height 22
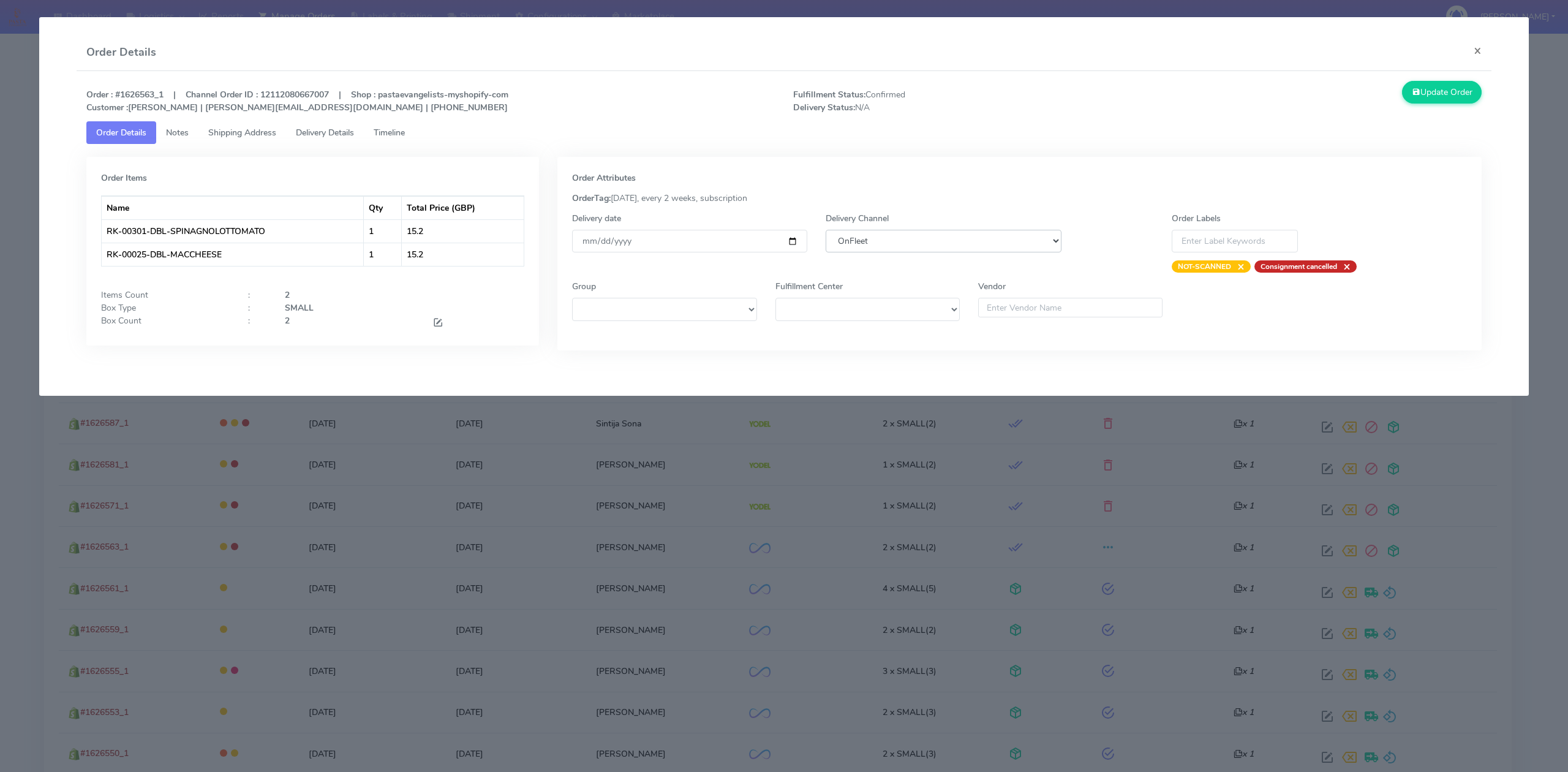
select select "5"
click at [826, 230] on select "DHL OnFleet Royal Mail DPD Yodel MaxOptra Amazon Collection" at bounding box center [943, 241] width 235 height 22
click at [1429, 95] on button "Update Order" at bounding box center [1442, 92] width 80 height 22
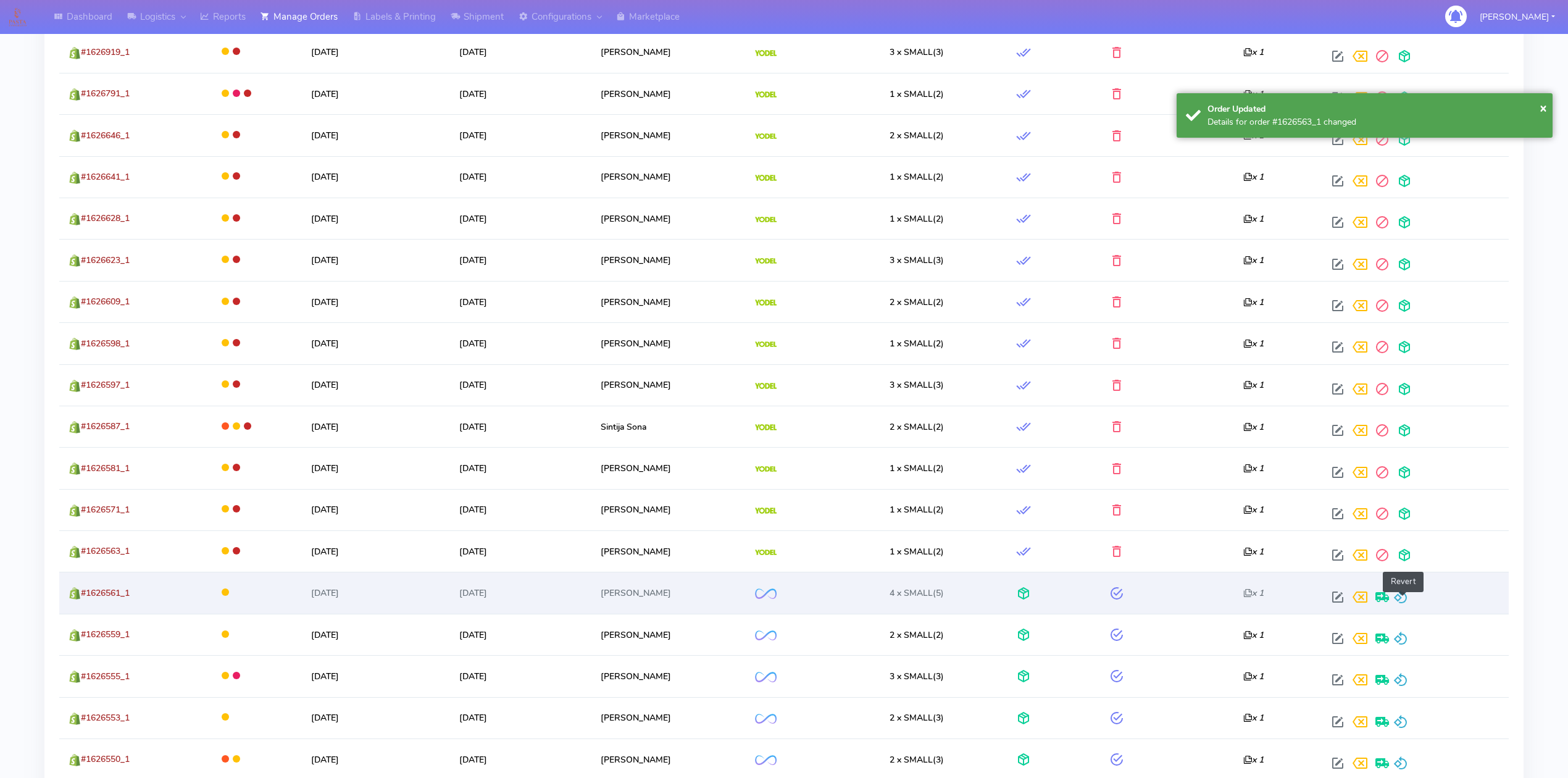
click at [1404, 598] on span at bounding box center [1401, 599] width 15 height 12
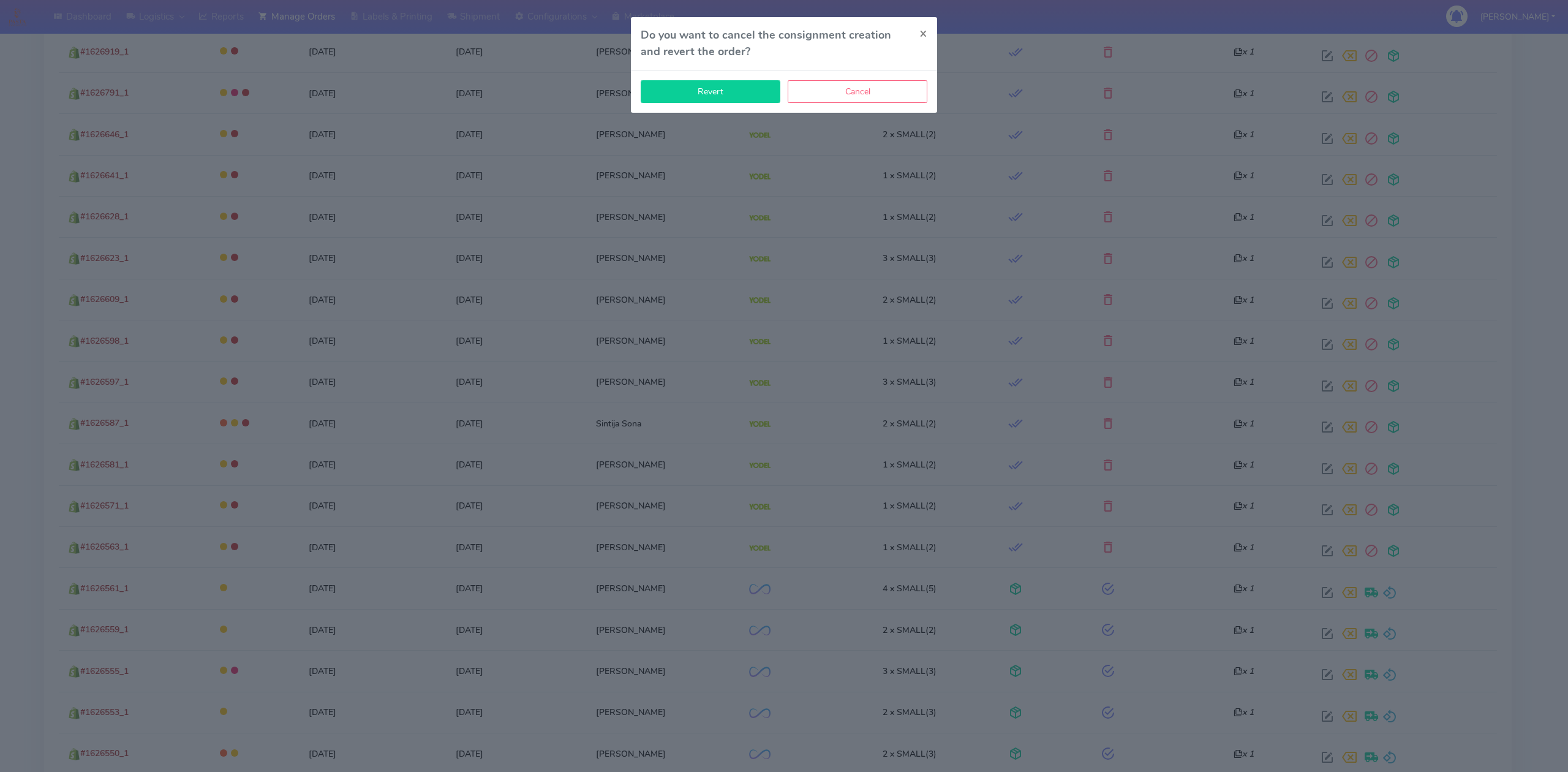
click at [724, 93] on button "Revert" at bounding box center [710, 92] width 139 height 22
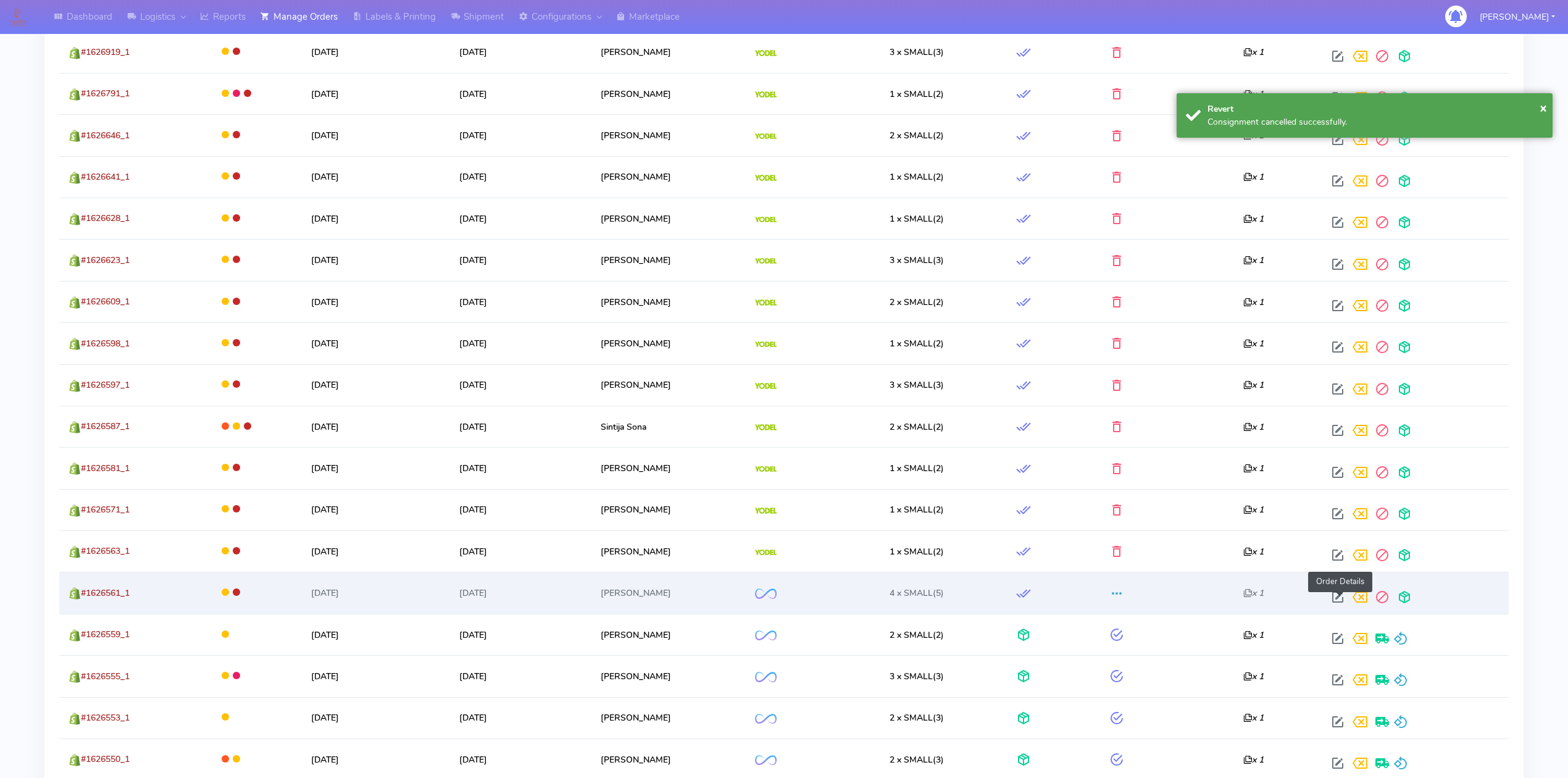
click at [1336, 602] on span at bounding box center [1337, 599] width 22 height 12
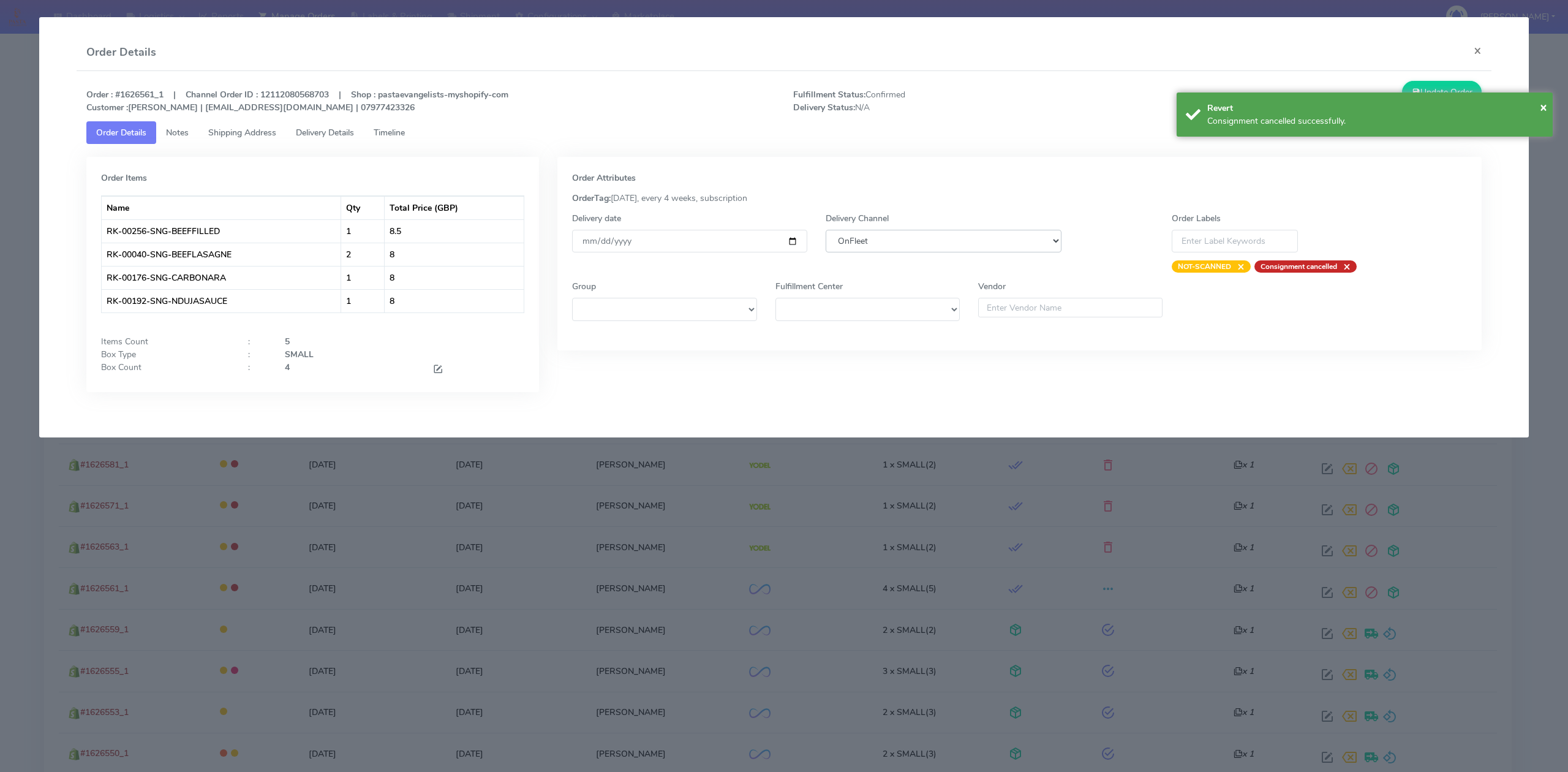
click at [944, 245] on select "DHL OnFleet Royal Mail DPD Yodel MaxOptra Amazon Collection" at bounding box center [943, 241] width 235 height 22
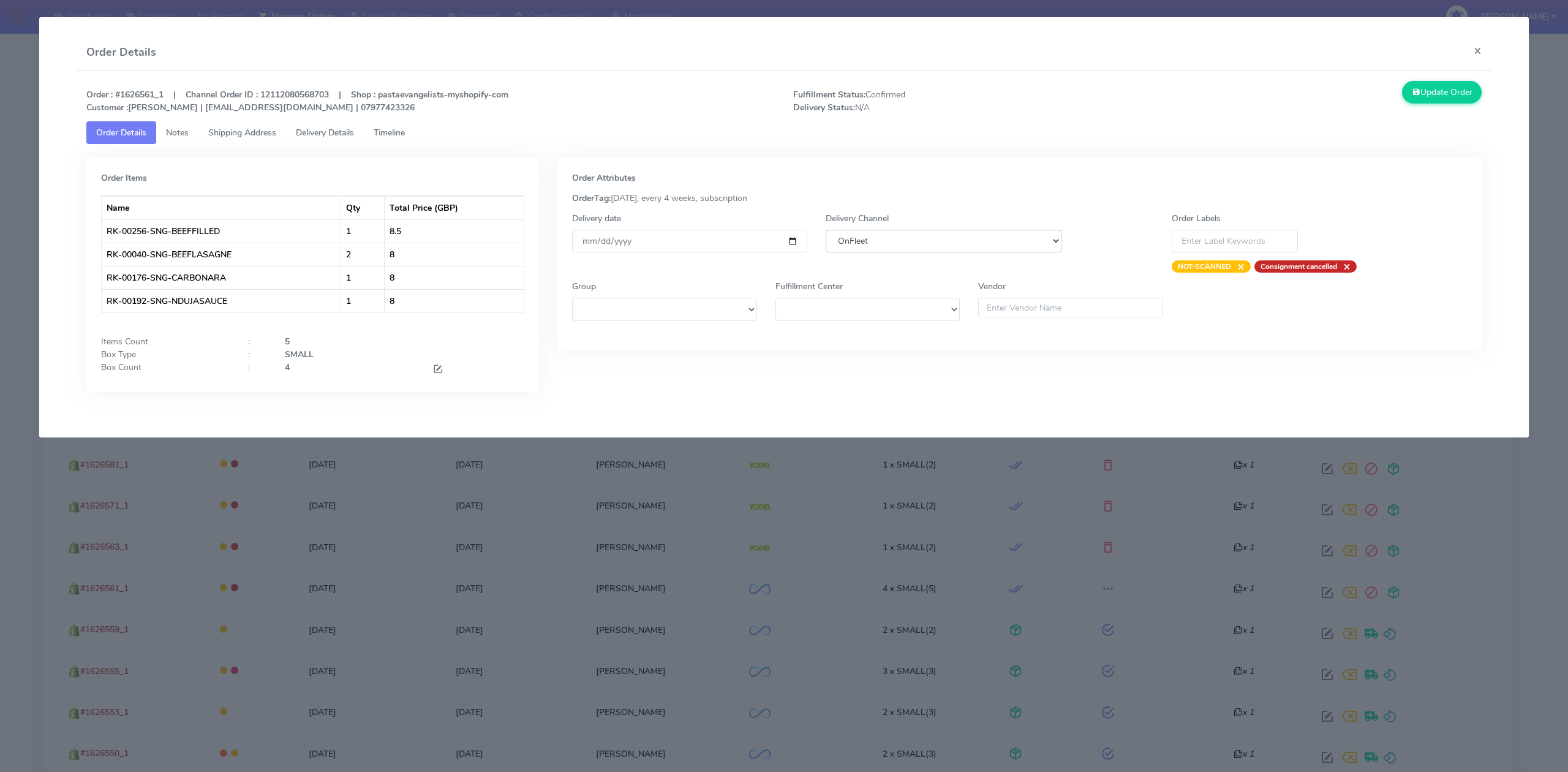
select select "5"
click at [826, 230] on select "DHL OnFleet Royal Mail DPD Yodel MaxOptra Amazon Collection" at bounding box center [943, 241] width 235 height 22
click at [1445, 84] on button "Update Order" at bounding box center [1442, 92] width 80 height 22
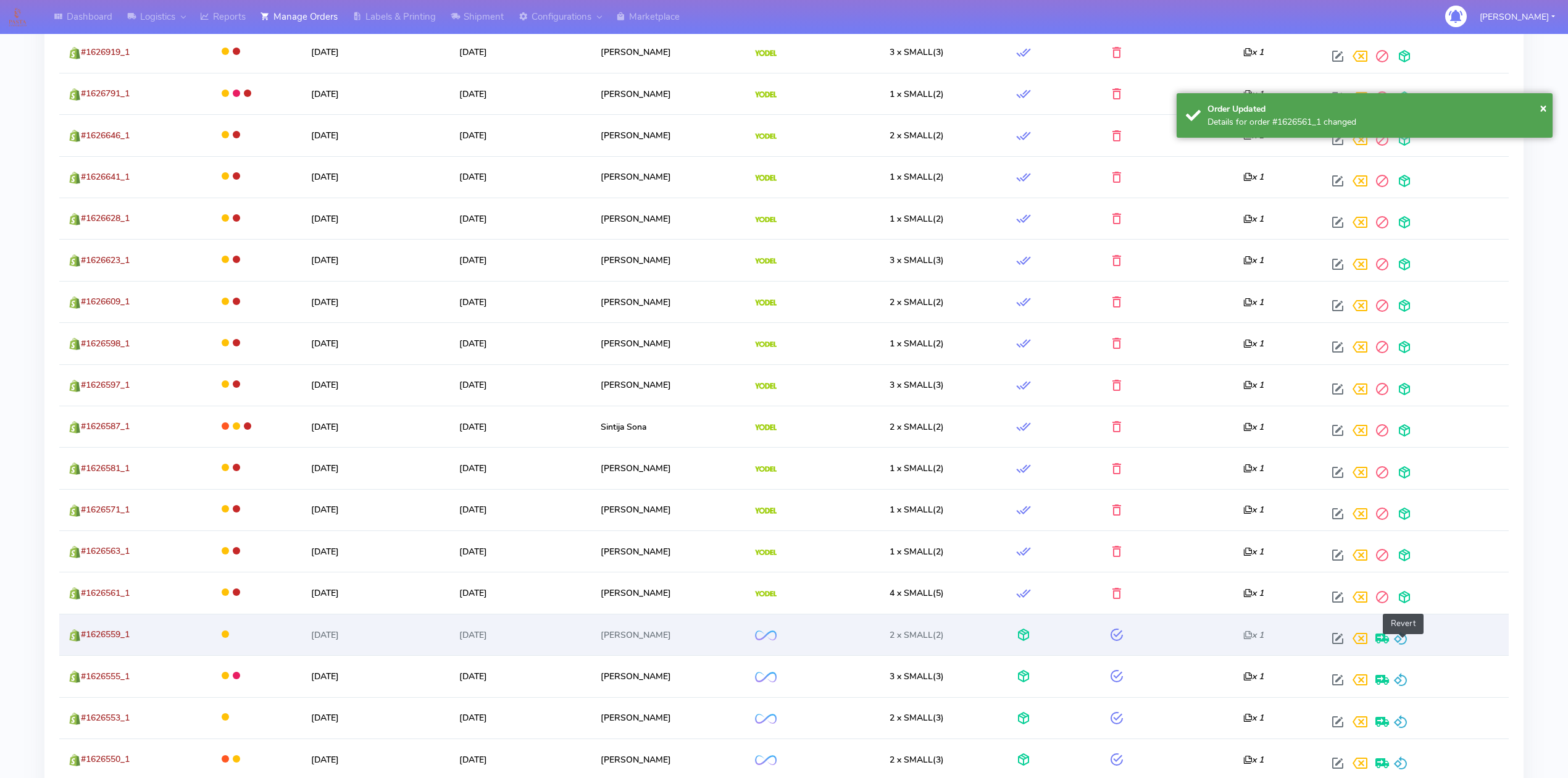
click at [1408, 642] on span at bounding box center [1401, 641] width 15 height 12
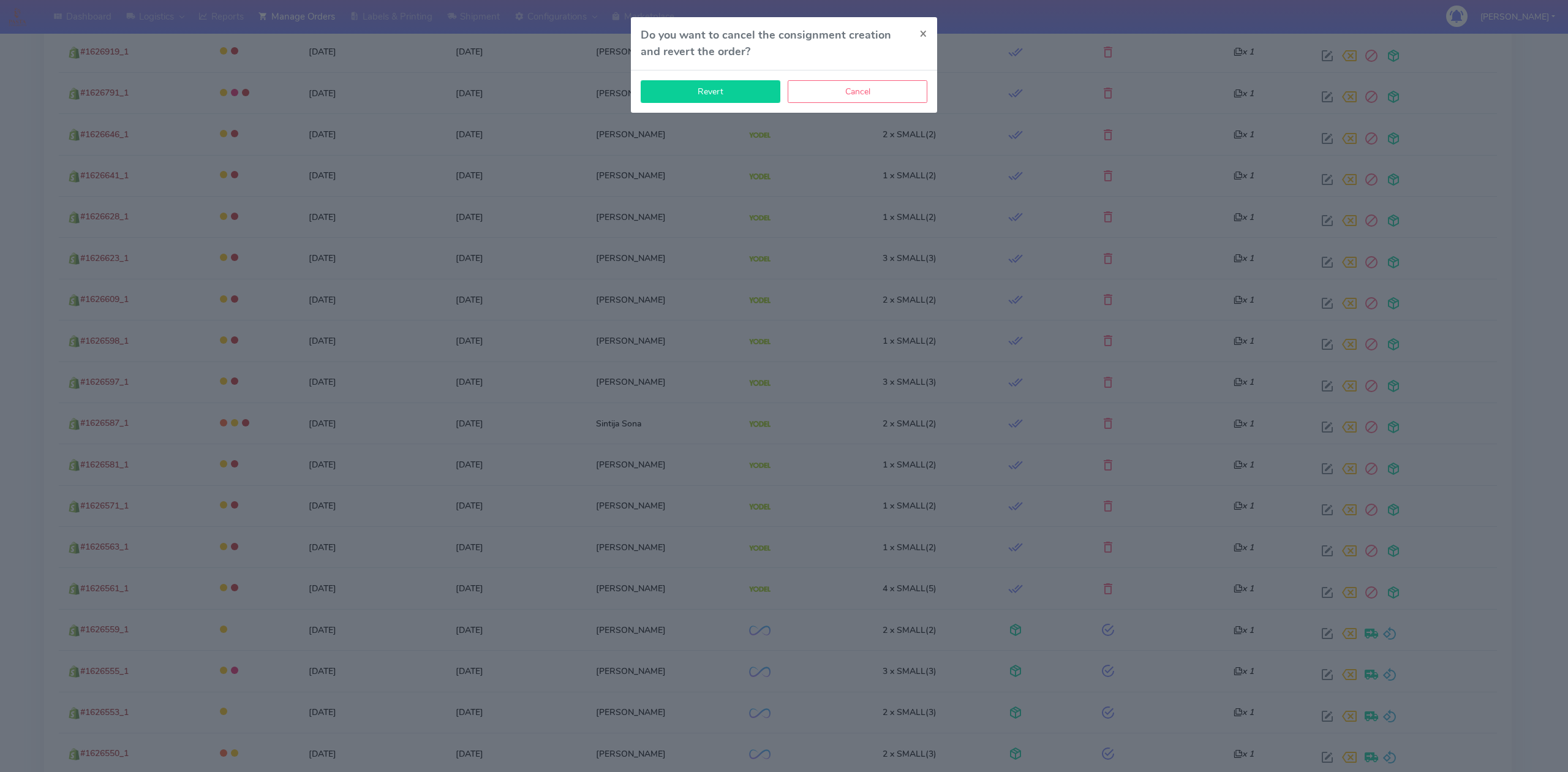
click at [675, 96] on button "Revert" at bounding box center [710, 92] width 139 height 22
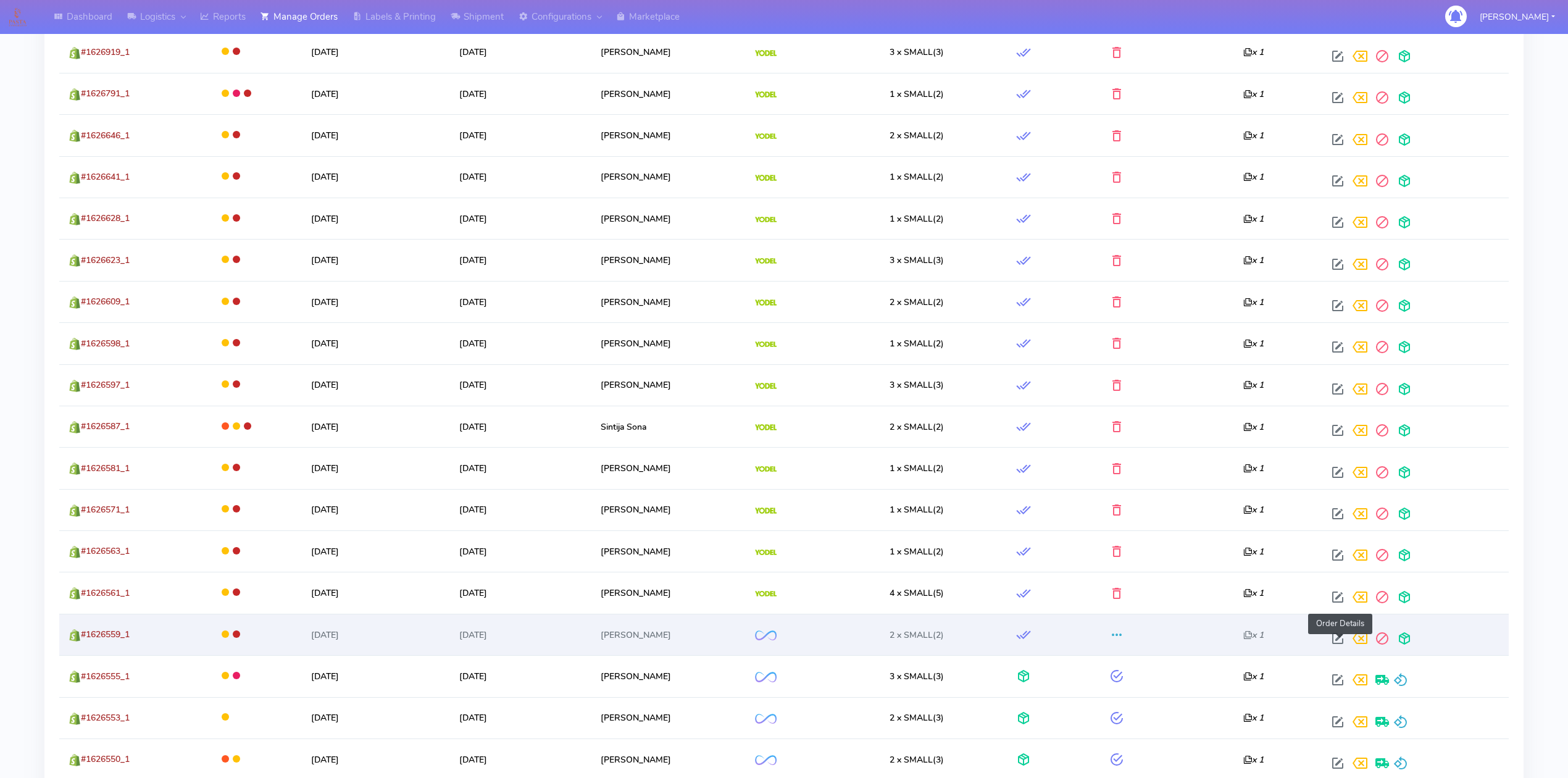
click at [1341, 643] on span at bounding box center [1337, 641] width 22 height 12
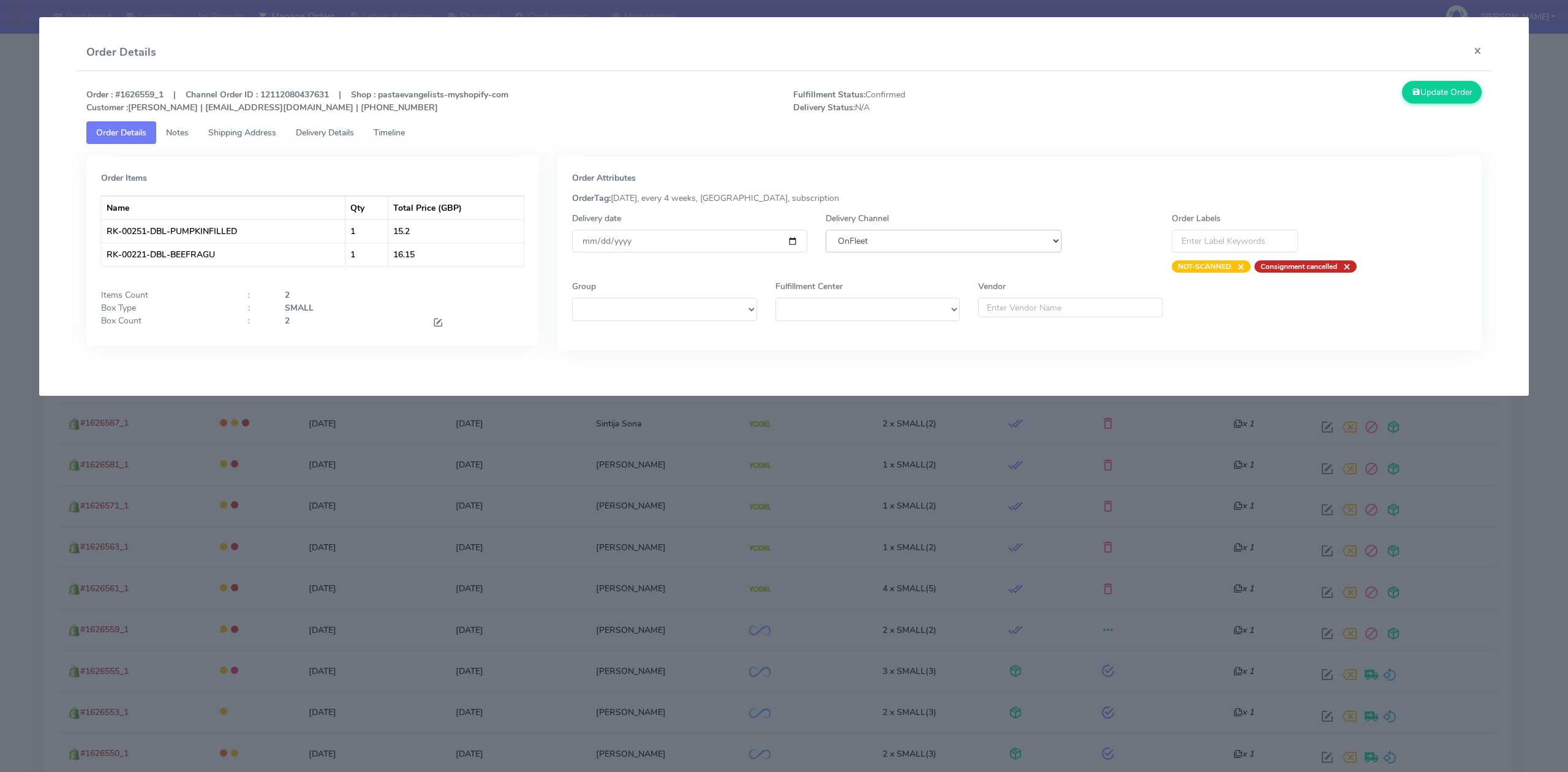
click at [914, 250] on select "DHL OnFleet Royal Mail DPD Yodel MaxOptra Amazon Collection" at bounding box center [943, 241] width 235 height 22
select select "5"
click at [826, 230] on select "DHL OnFleet Royal Mail DPD Yodel MaxOptra Amazon Collection" at bounding box center [943, 241] width 235 height 22
click at [1462, 96] on button "Update Order" at bounding box center [1442, 92] width 80 height 22
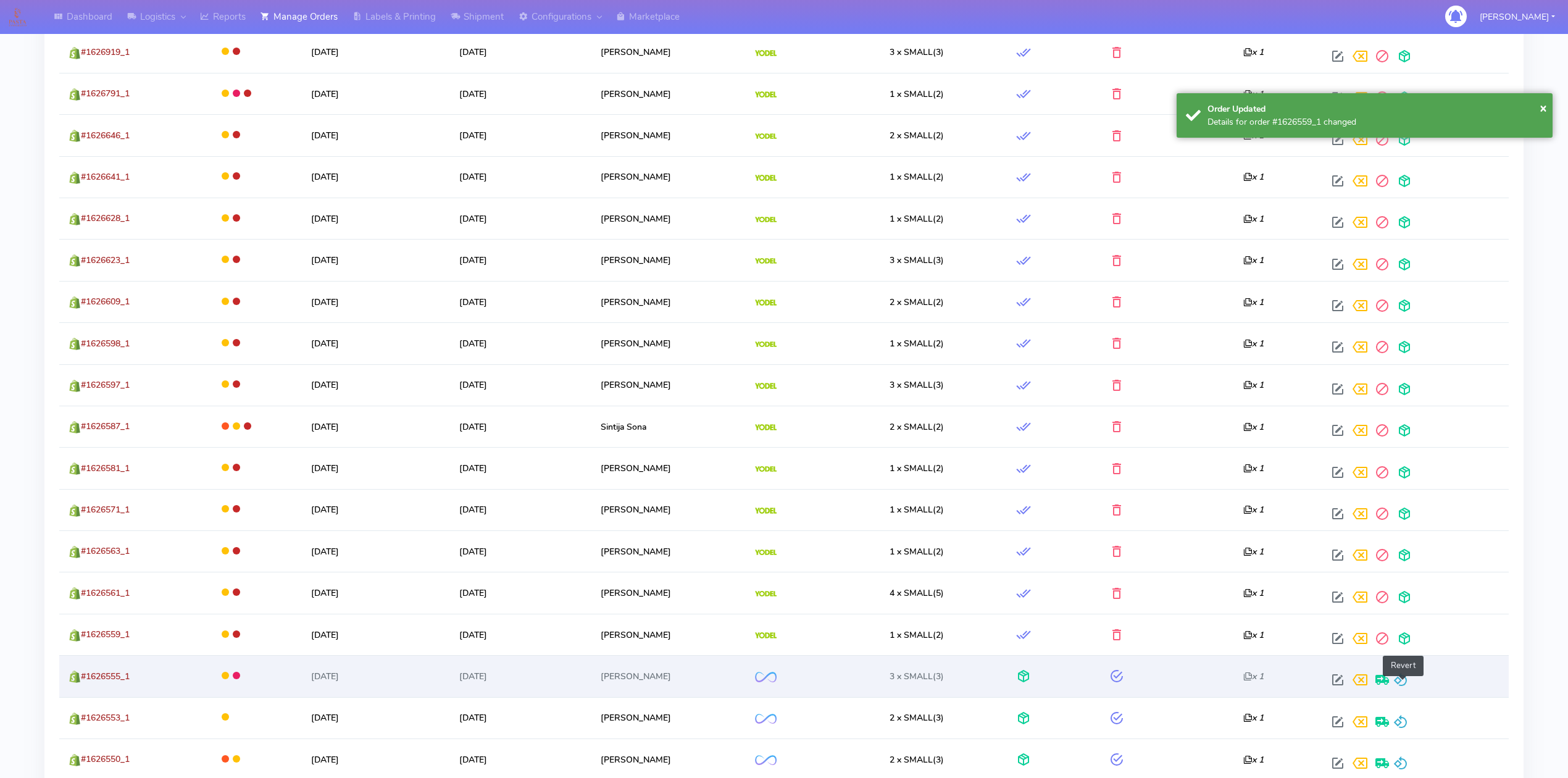
click at [1404, 687] on span at bounding box center [1401, 683] width 15 height 12
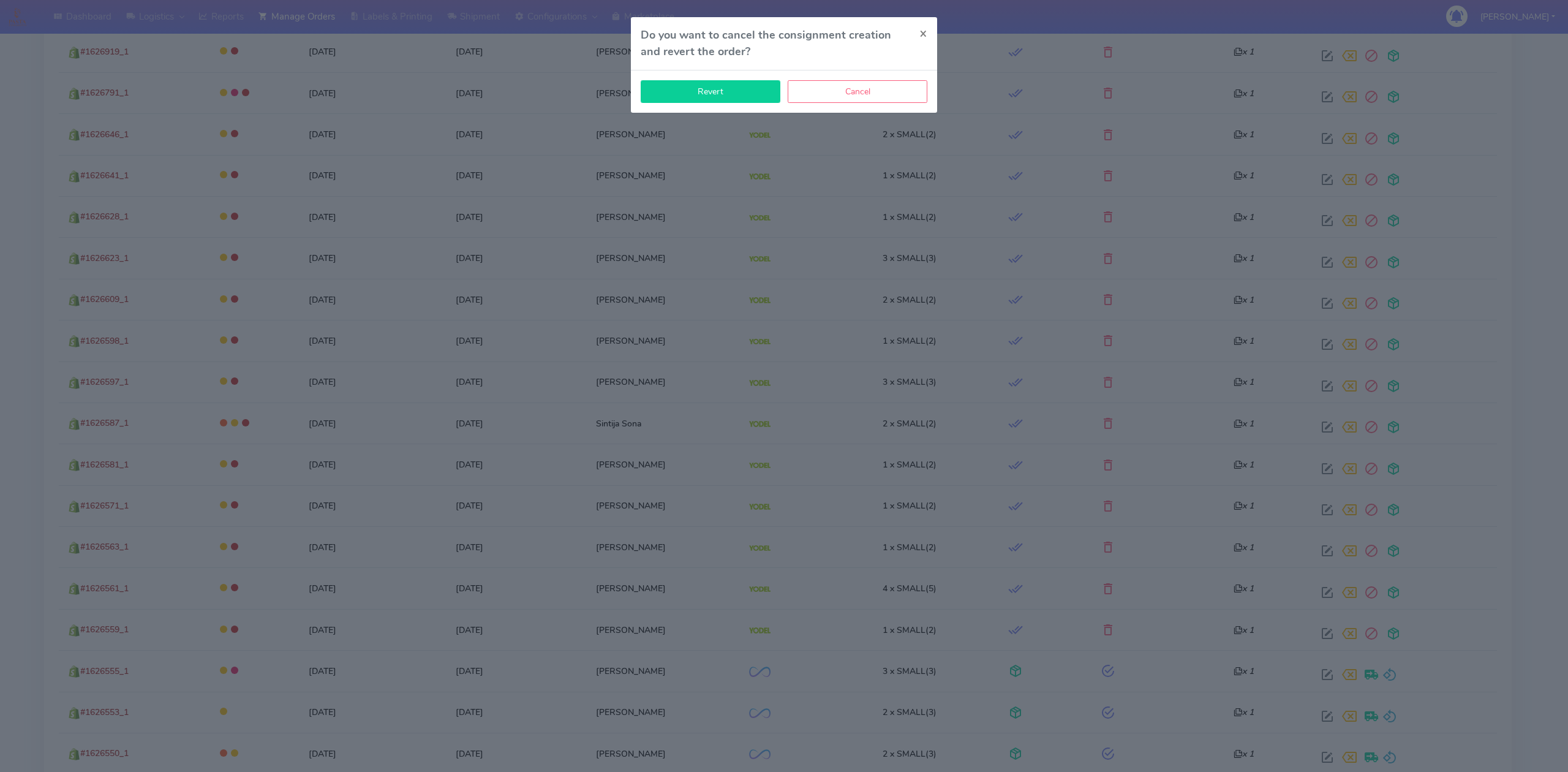
click at [726, 99] on button "Revert" at bounding box center [710, 92] width 139 height 22
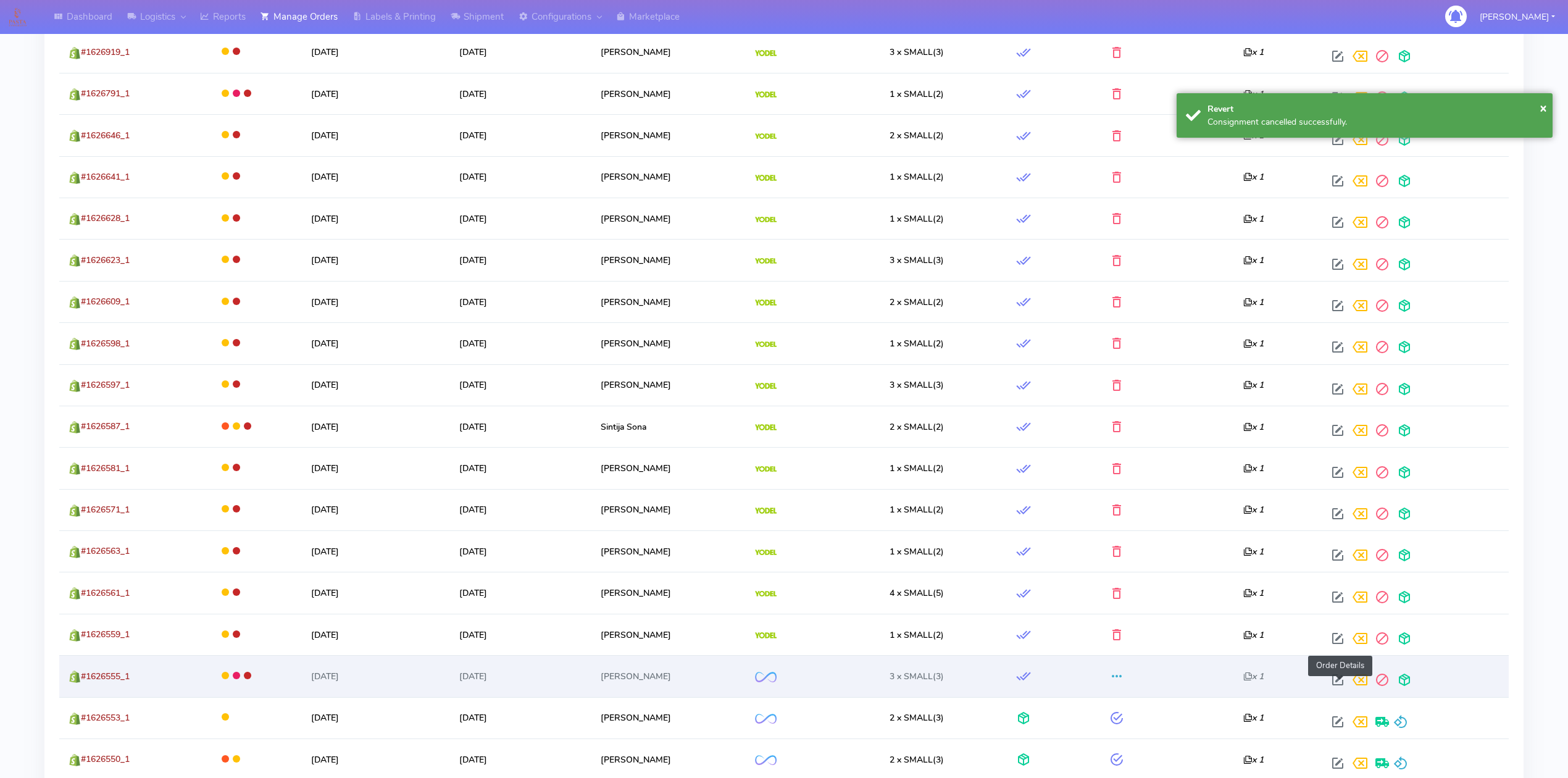
click at [1340, 687] on span at bounding box center [1337, 683] width 22 height 12
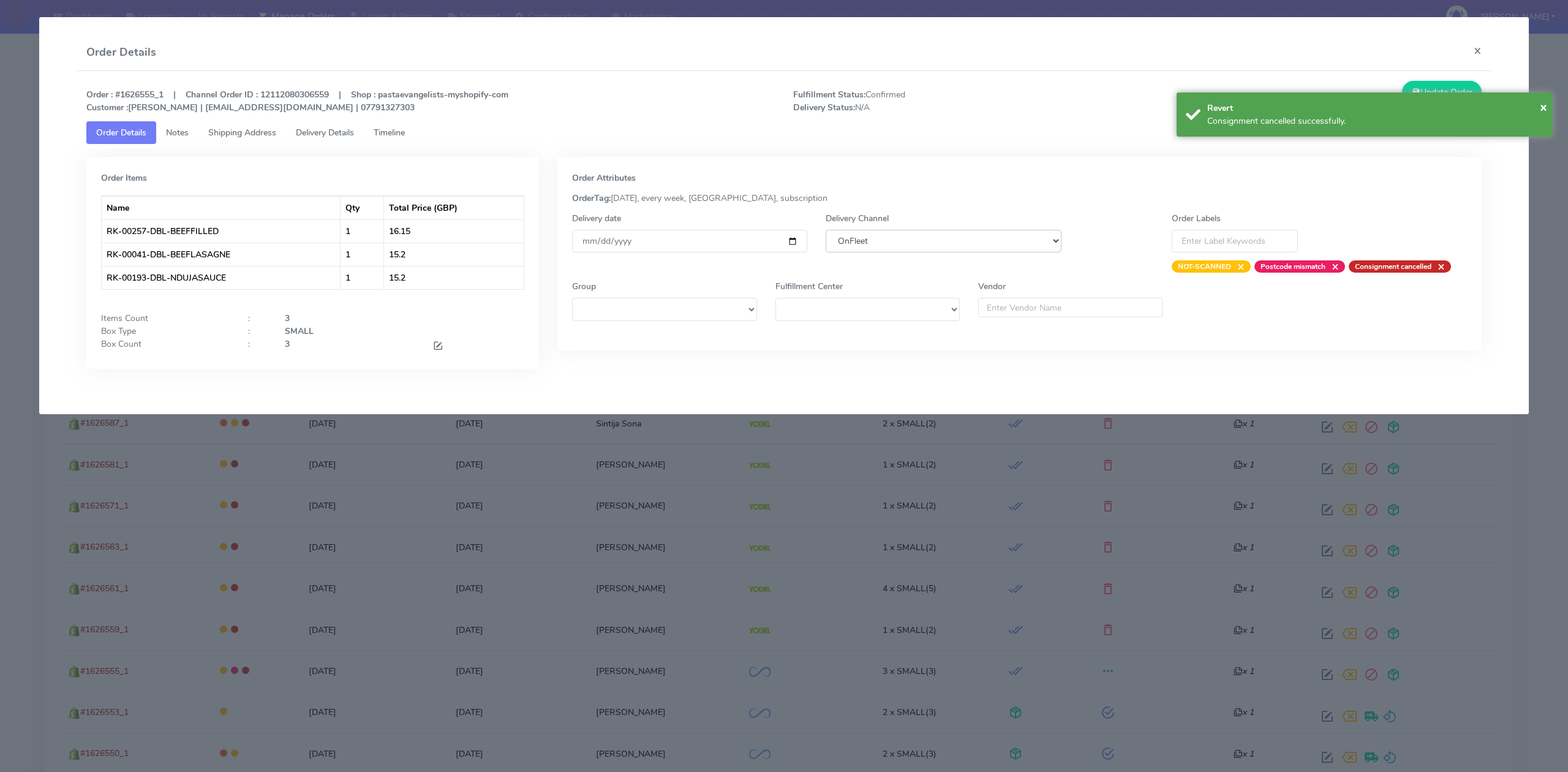
click at [954, 244] on select "DHL OnFleet Royal Mail DPD Yodel MaxOptra Amazon Collection" at bounding box center [943, 241] width 235 height 22
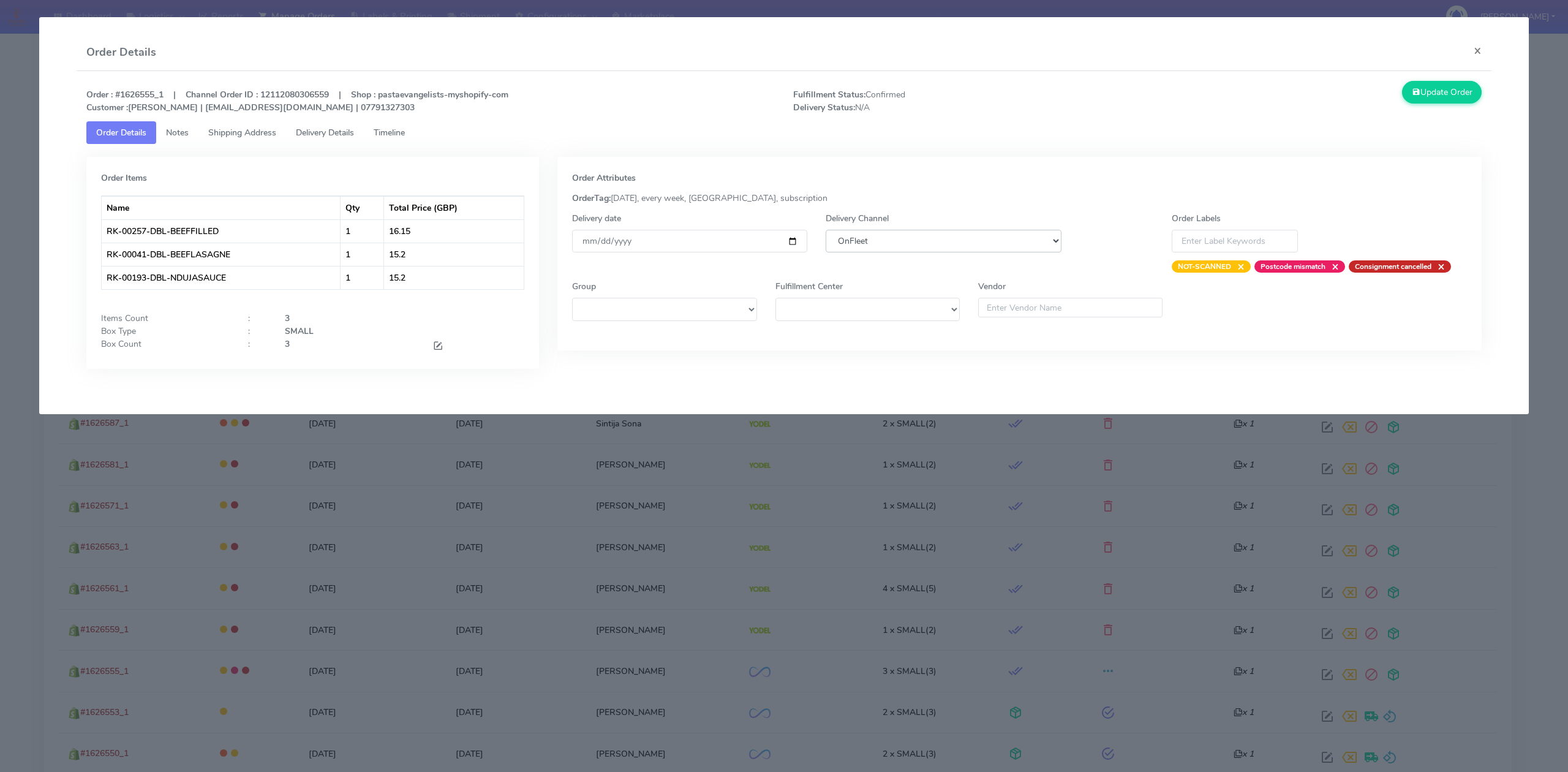
select select "5"
click at [826, 230] on select "DHL OnFleet Royal Mail DPD Yodel MaxOptra Amazon Collection" at bounding box center [943, 241] width 235 height 22
click at [1427, 94] on button "Update Order" at bounding box center [1442, 92] width 80 height 22
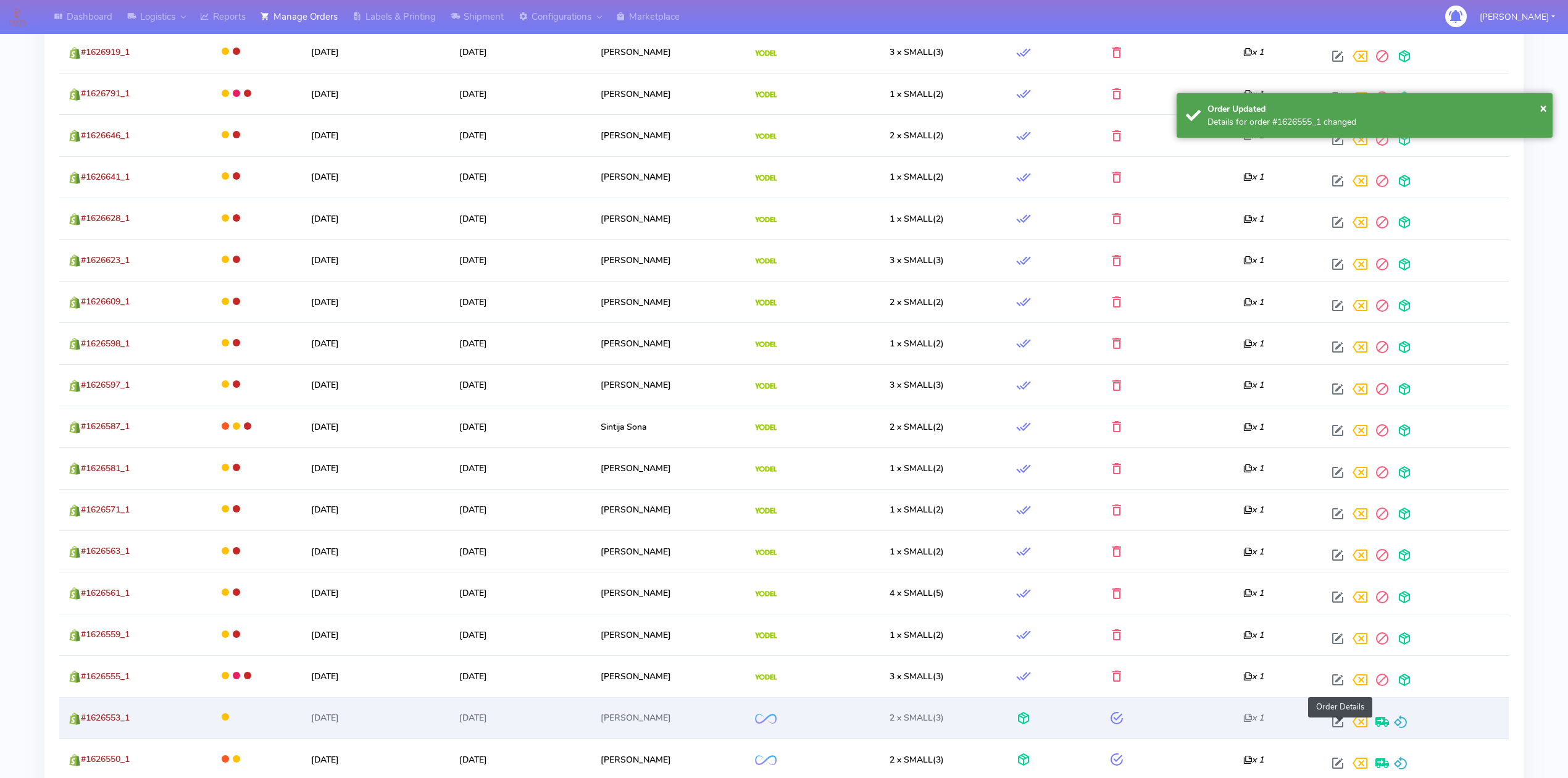
click at [1342, 729] on span at bounding box center [1337, 724] width 22 height 12
select select "2"
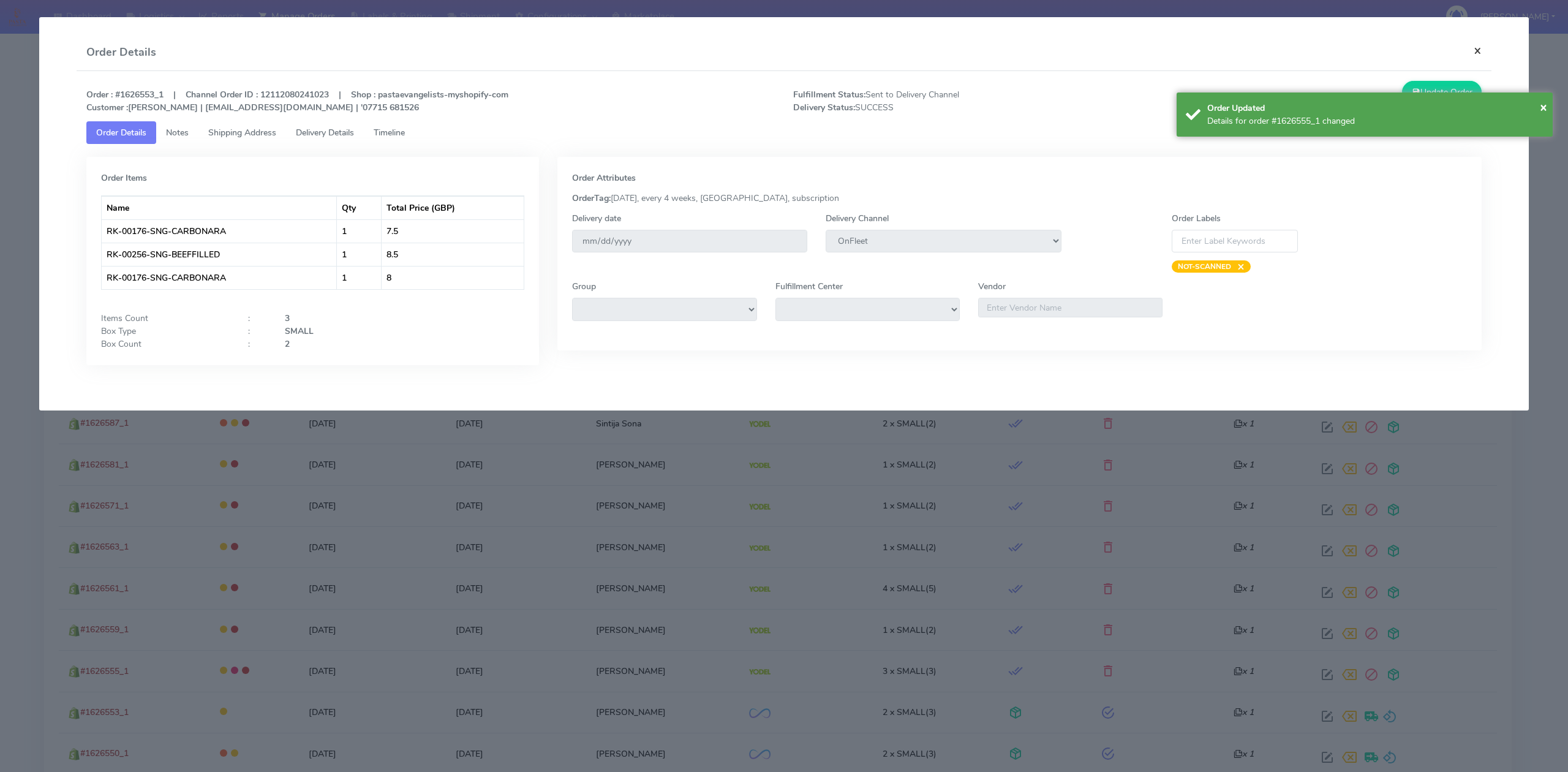
click at [1480, 50] on button "×" at bounding box center [1477, 50] width 27 height 32
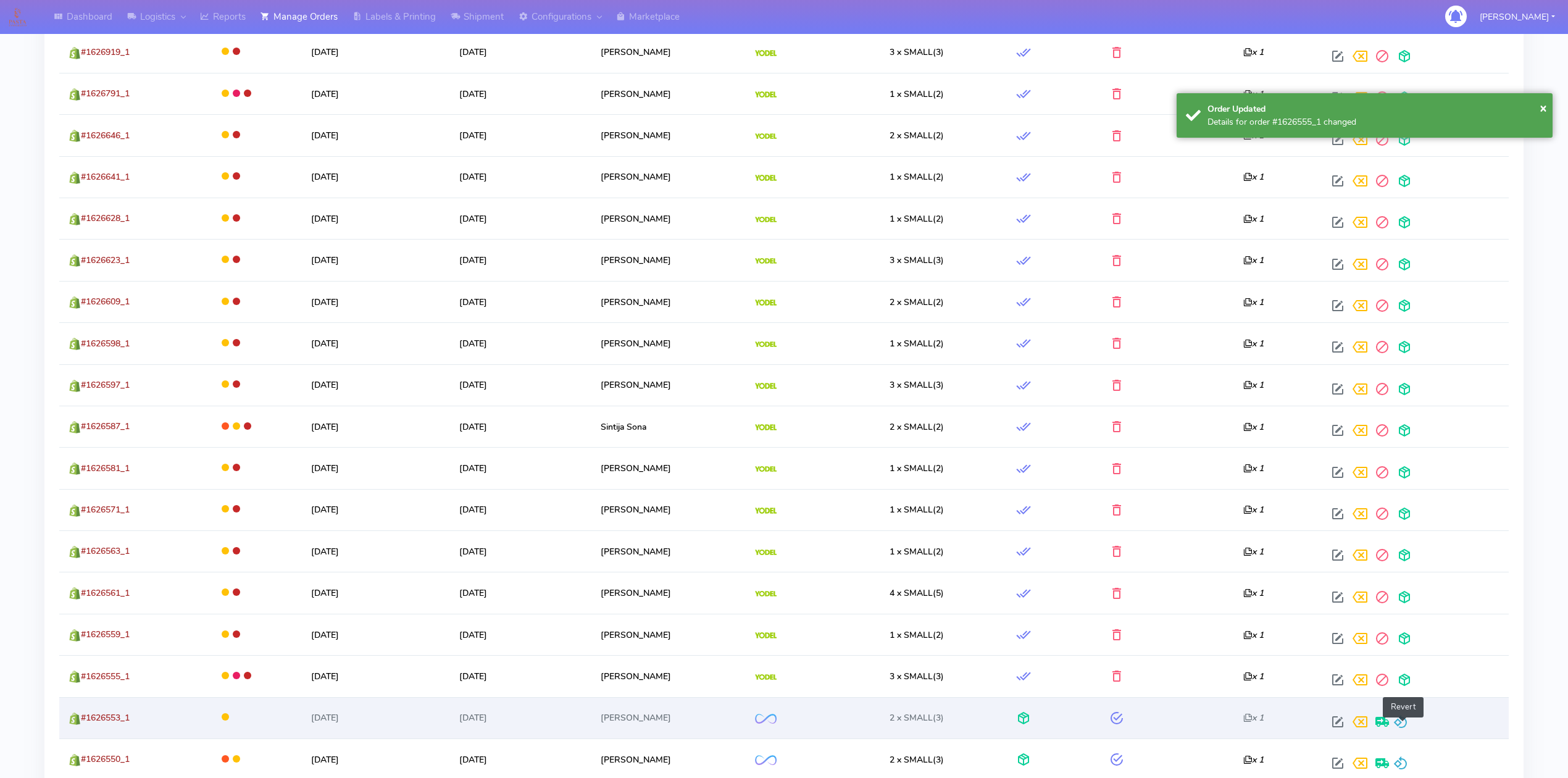
click at [1399, 731] on span at bounding box center [1401, 724] width 15 height 12
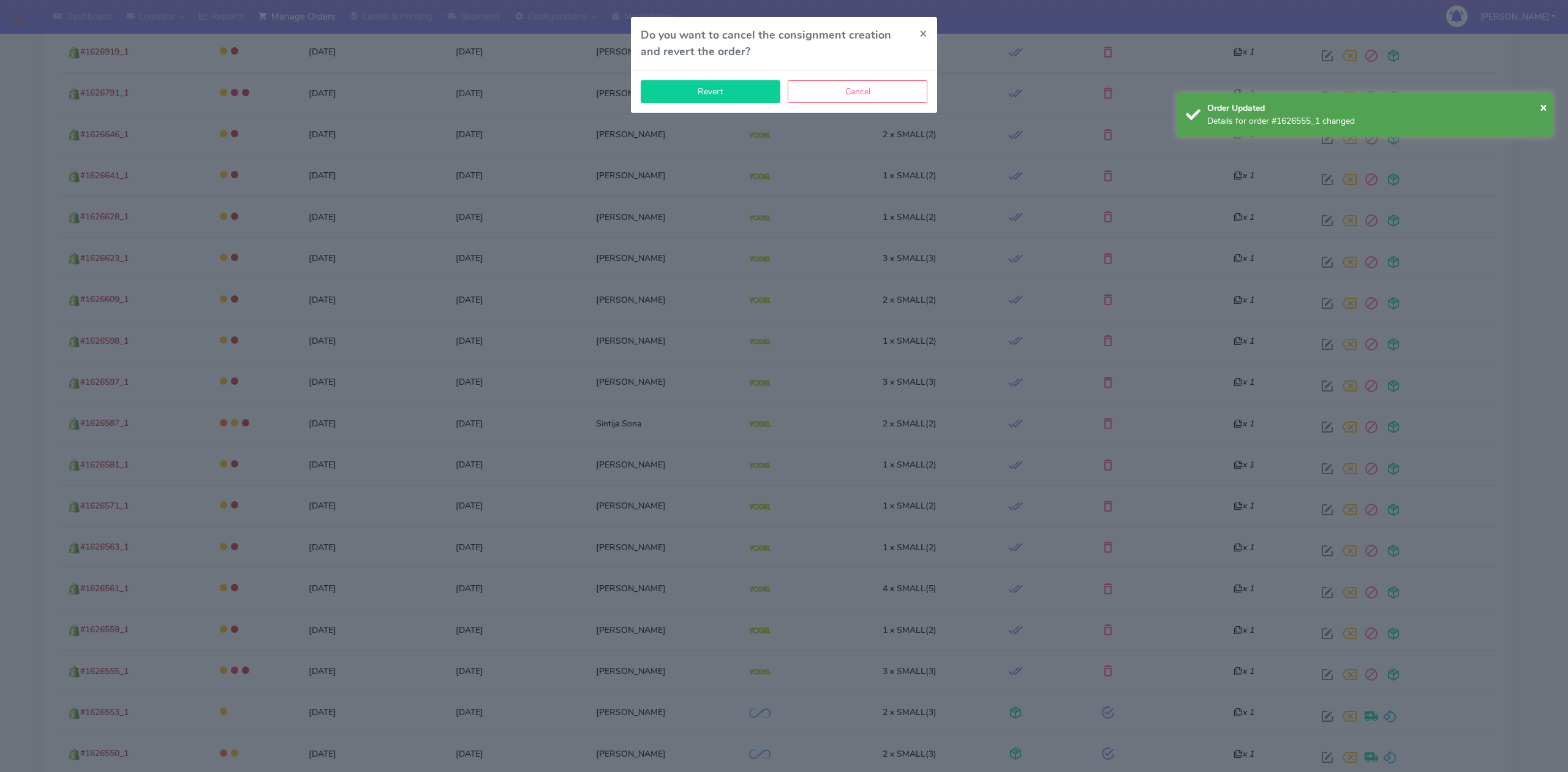
click at [721, 96] on button "Revert" at bounding box center [710, 92] width 139 height 22
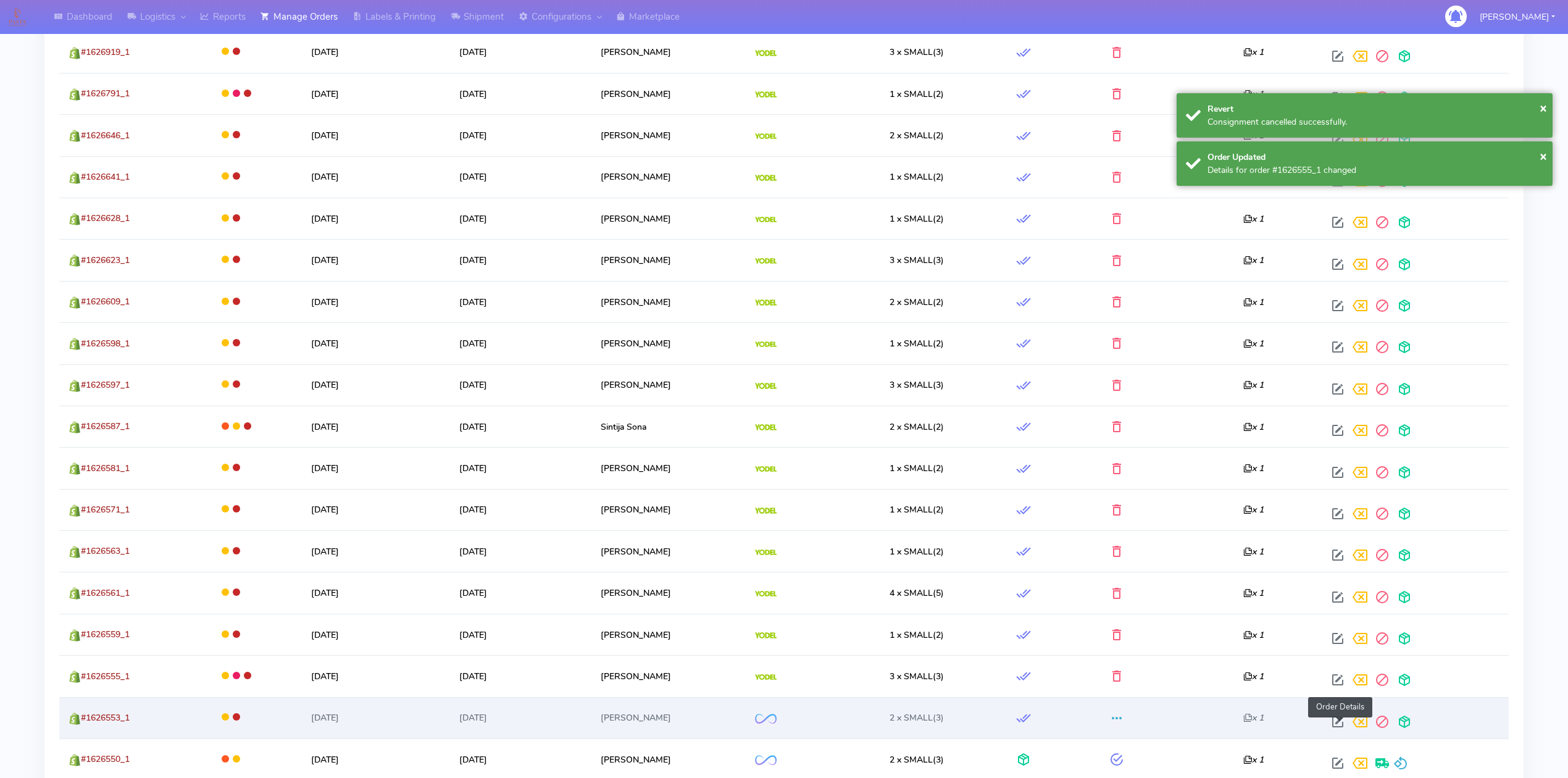
click at [1335, 722] on span at bounding box center [1337, 724] width 22 height 12
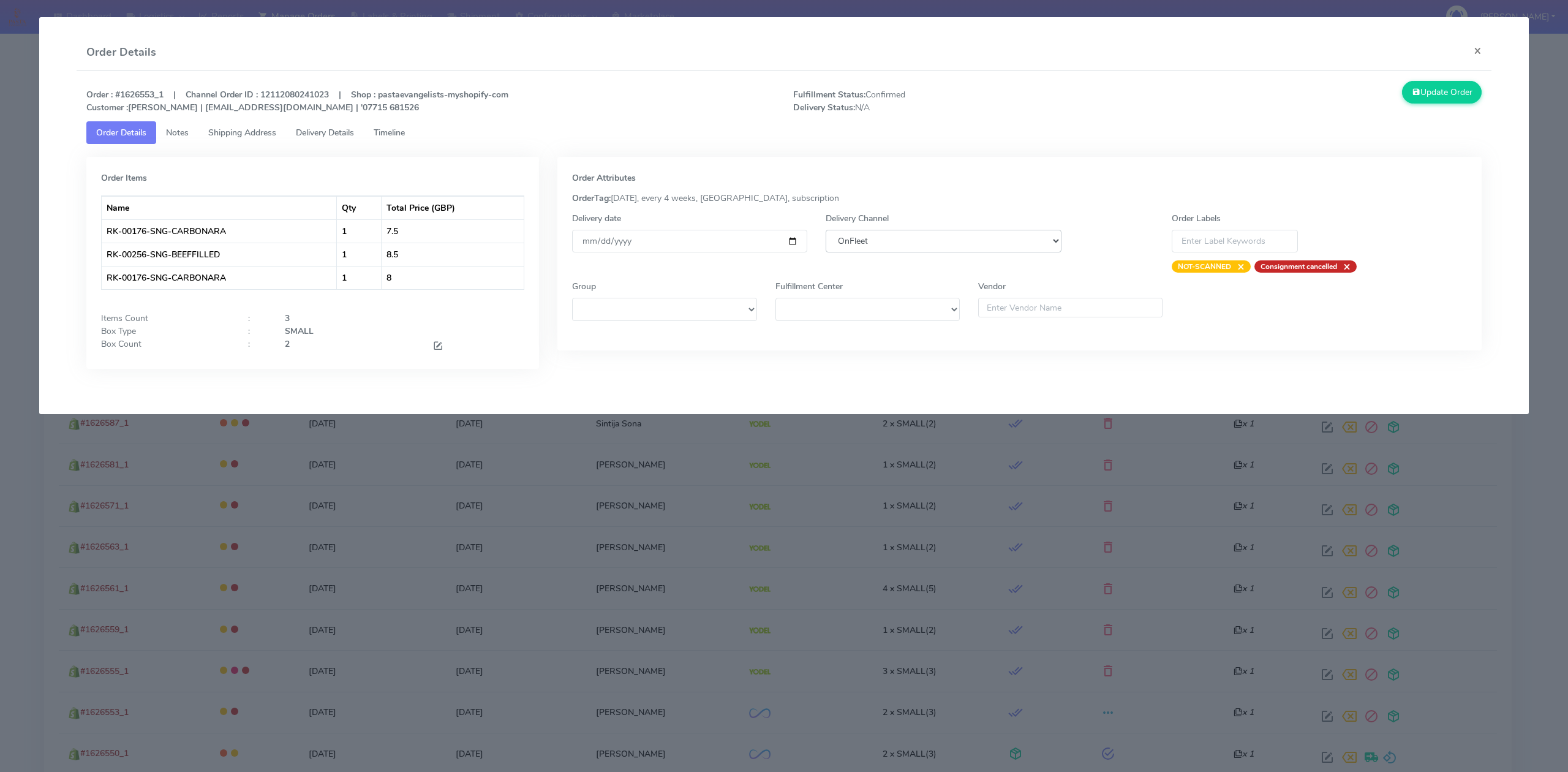
click at [936, 241] on select "DHL OnFleet Royal Mail DPD Yodel MaxOptra Amazon Collection" at bounding box center [943, 241] width 235 height 22
select select "5"
click at [826, 230] on select "DHL OnFleet Royal Mail DPD Yodel MaxOptra Amazon Collection" at bounding box center [943, 241] width 235 height 22
click at [1434, 86] on button "Update Order" at bounding box center [1442, 92] width 80 height 22
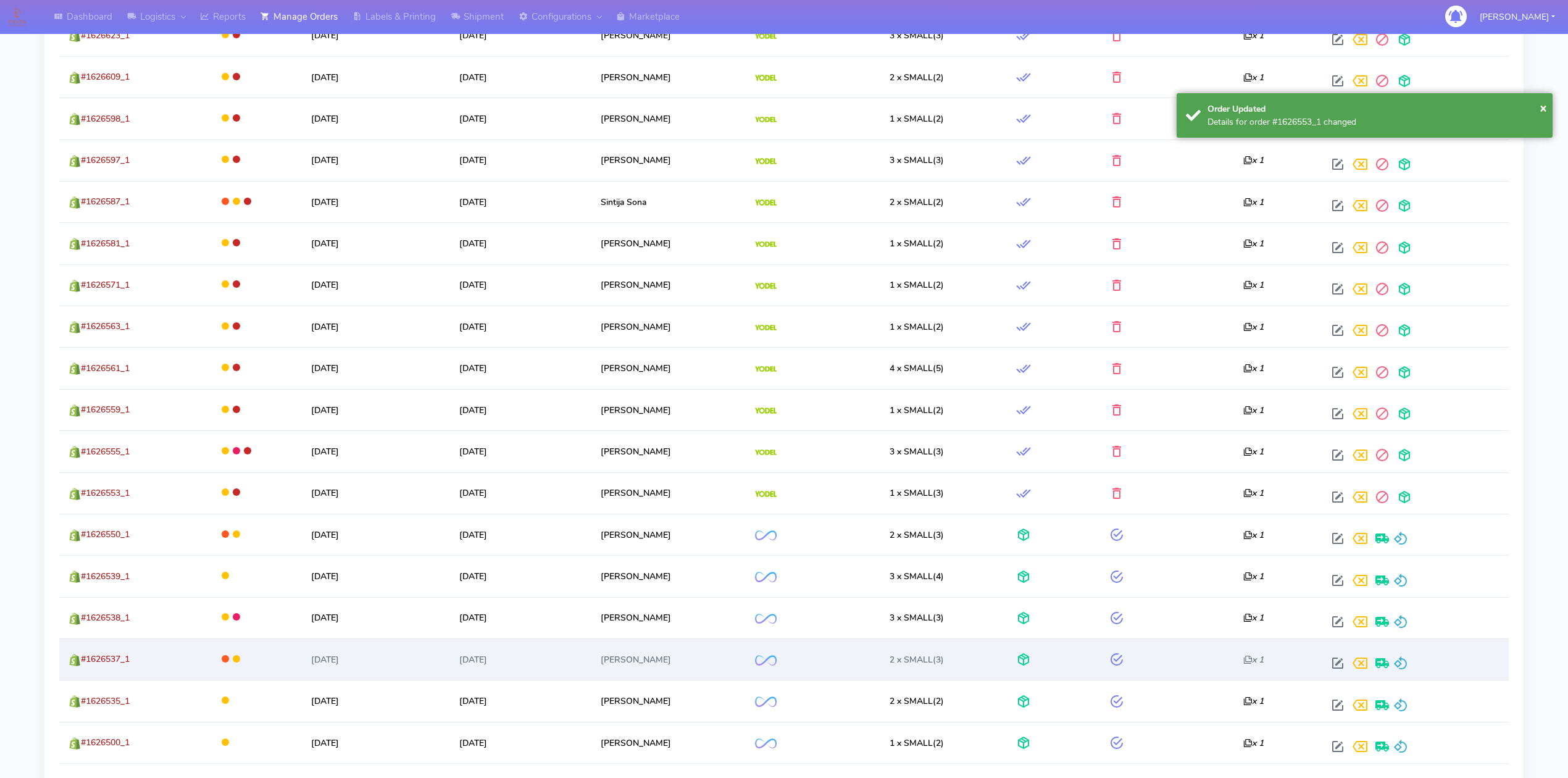
scroll to position [823, 0]
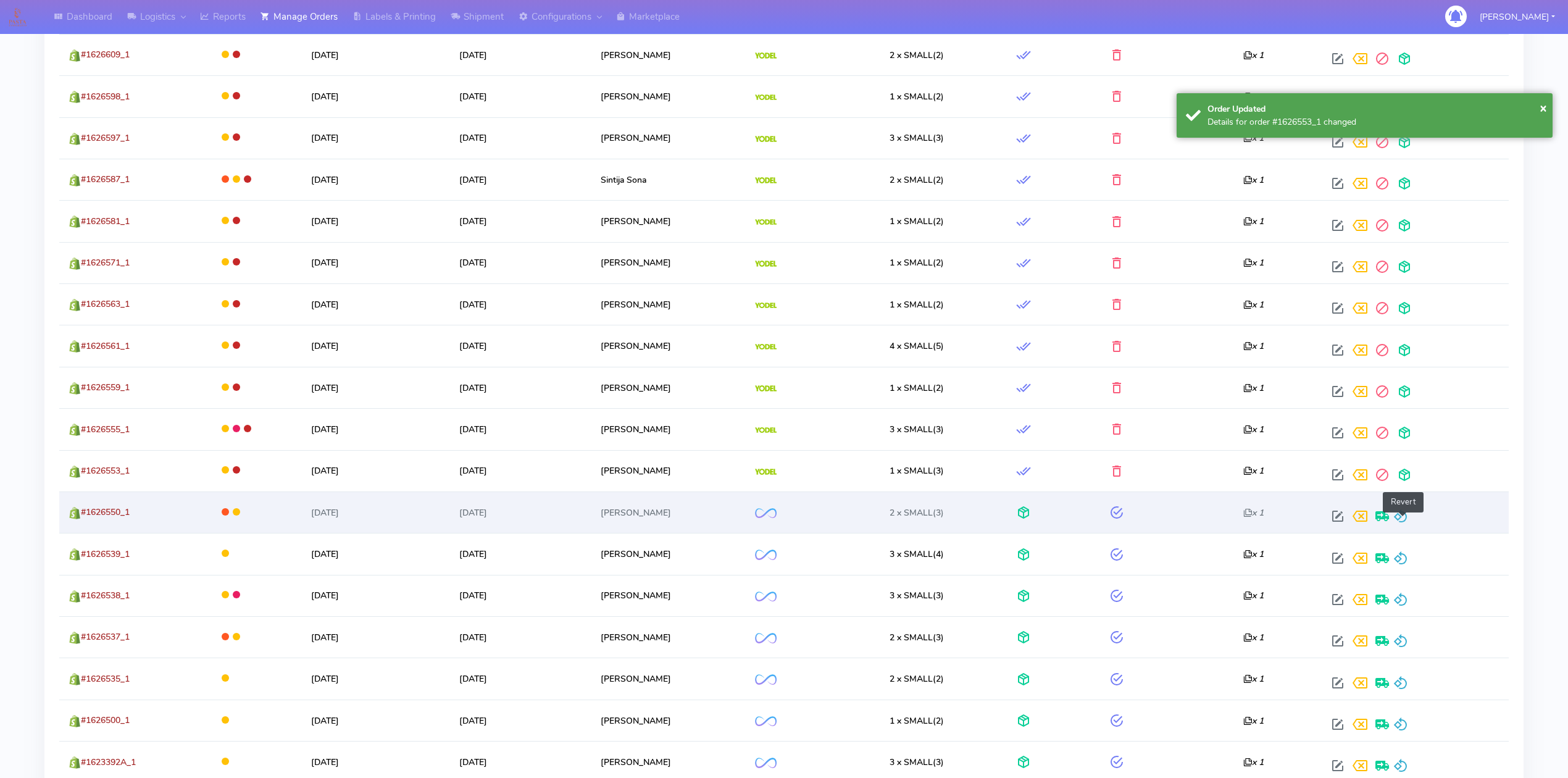
click at [1401, 517] on span at bounding box center [1401, 519] width 15 height 12
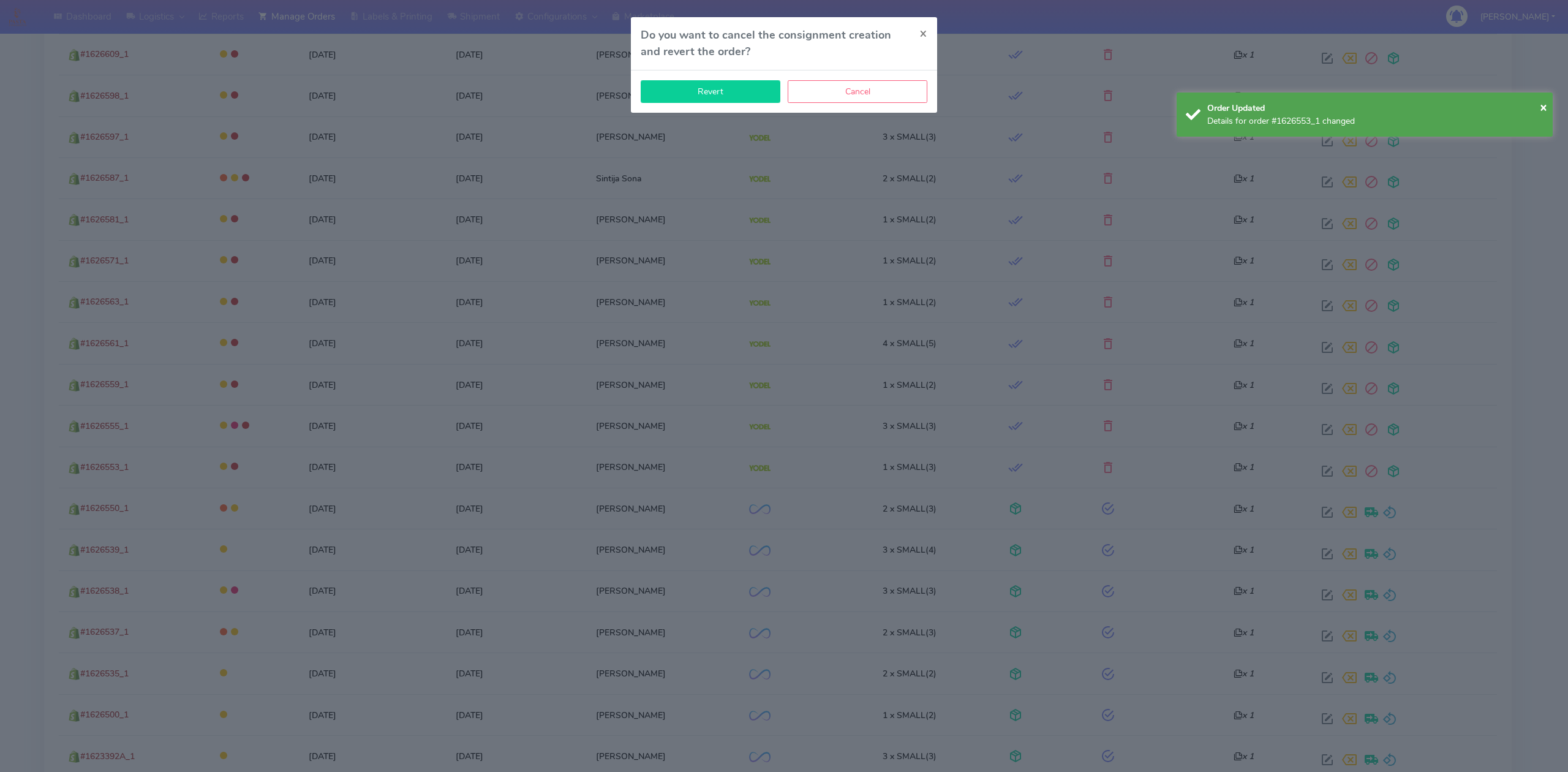
click at [730, 92] on button "Revert" at bounding box center [710, 92] width 139 height 22
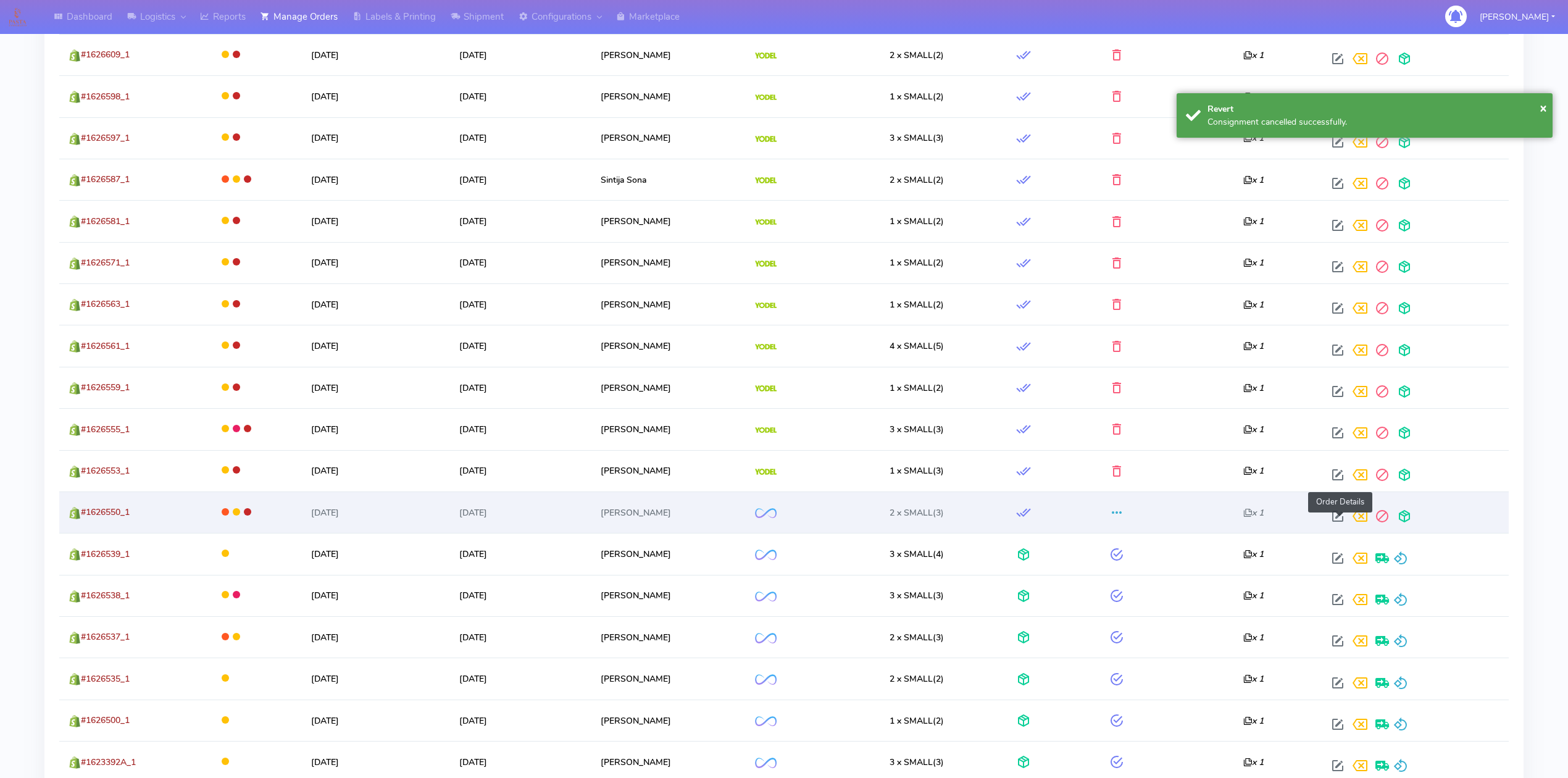
click at [1335, 515] on span at bounding box center [1337, 519] width 22 height 12
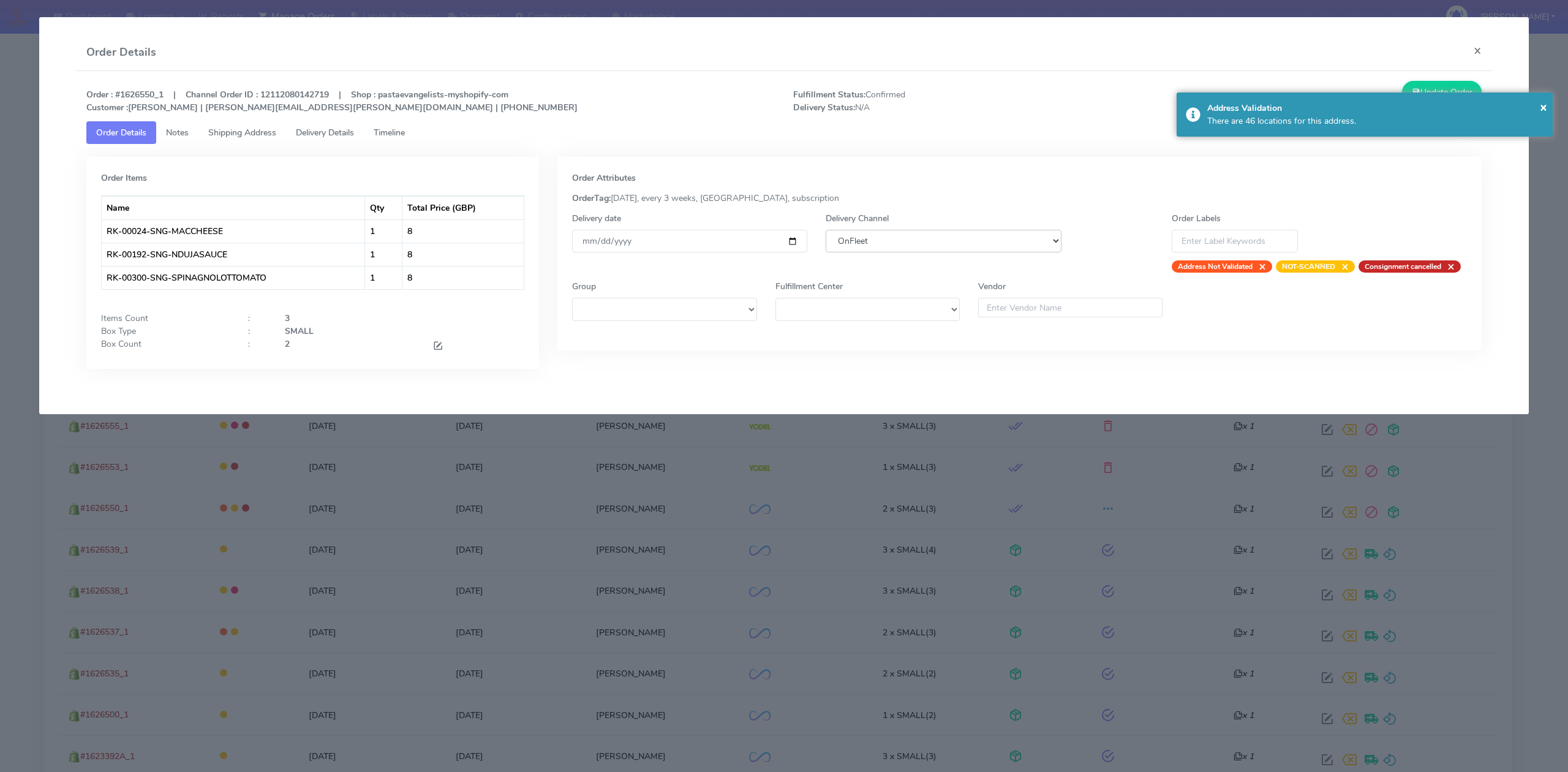
click at [924, 246] on select "DHL OnFleet Royal Mail DPD Yodel MaxOptra Amazon Collection" at bounding box center [943, 241] width 235 height 22
select select "5"
click at [826, 230] on select "DHL OnFleet Royal Mail DPD Yodel MaxOptra Amazon Collection" at bounding box center [943, 241] width 235 height 22
click at [1450, 85] on button "Update Order" at bounding box center [1442, 92] width 80 height 22
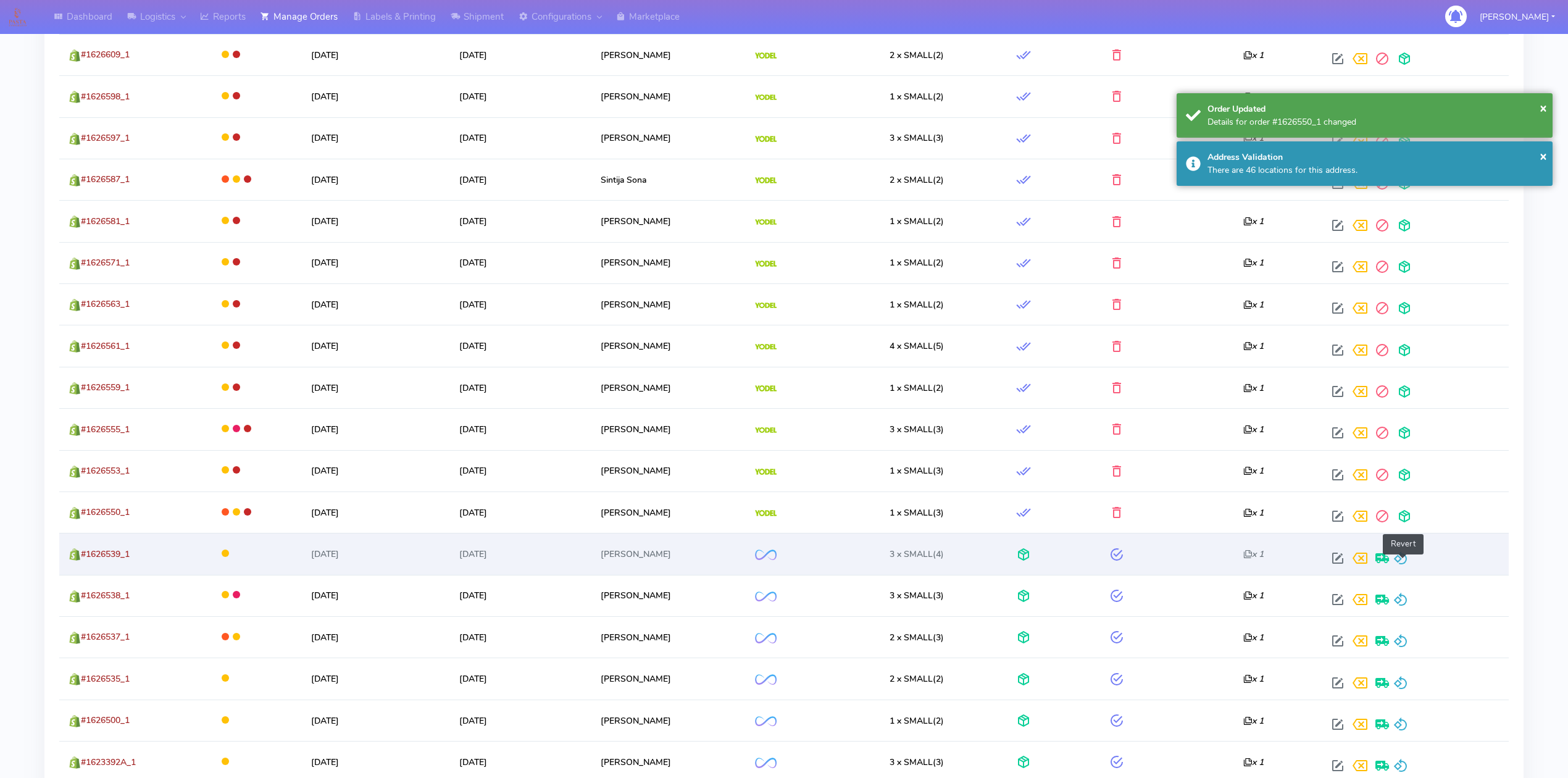
click at [1401, 556] on span at bounding box center [1401, 561] width 15 height 12
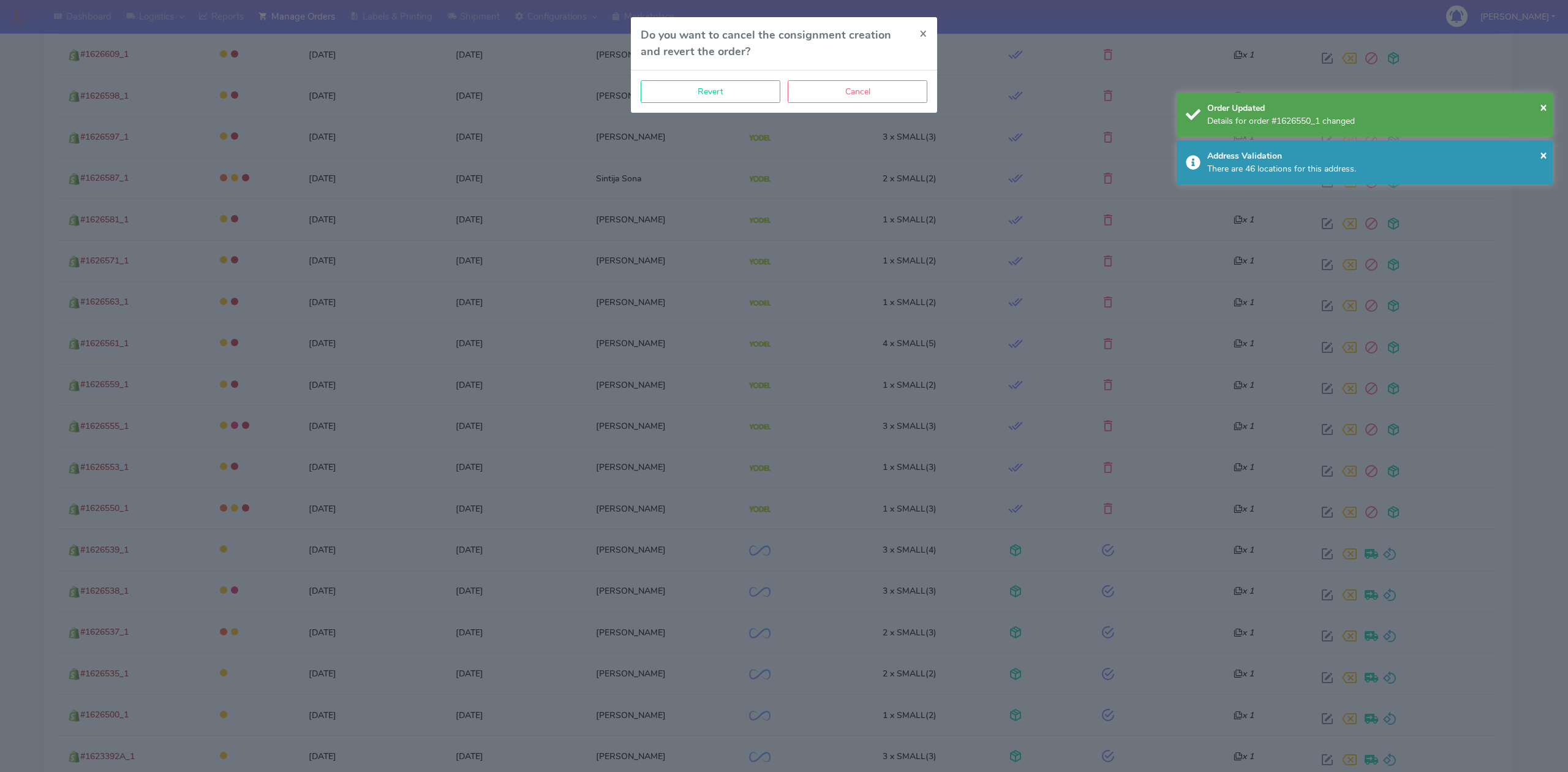
click at [711, 78] on div "Revert Cancel" at bounding box center [784, 92] width 306 height 42
click at [708, 88] on button "Revert" at bounding box center [710, 92] width 139 height 22
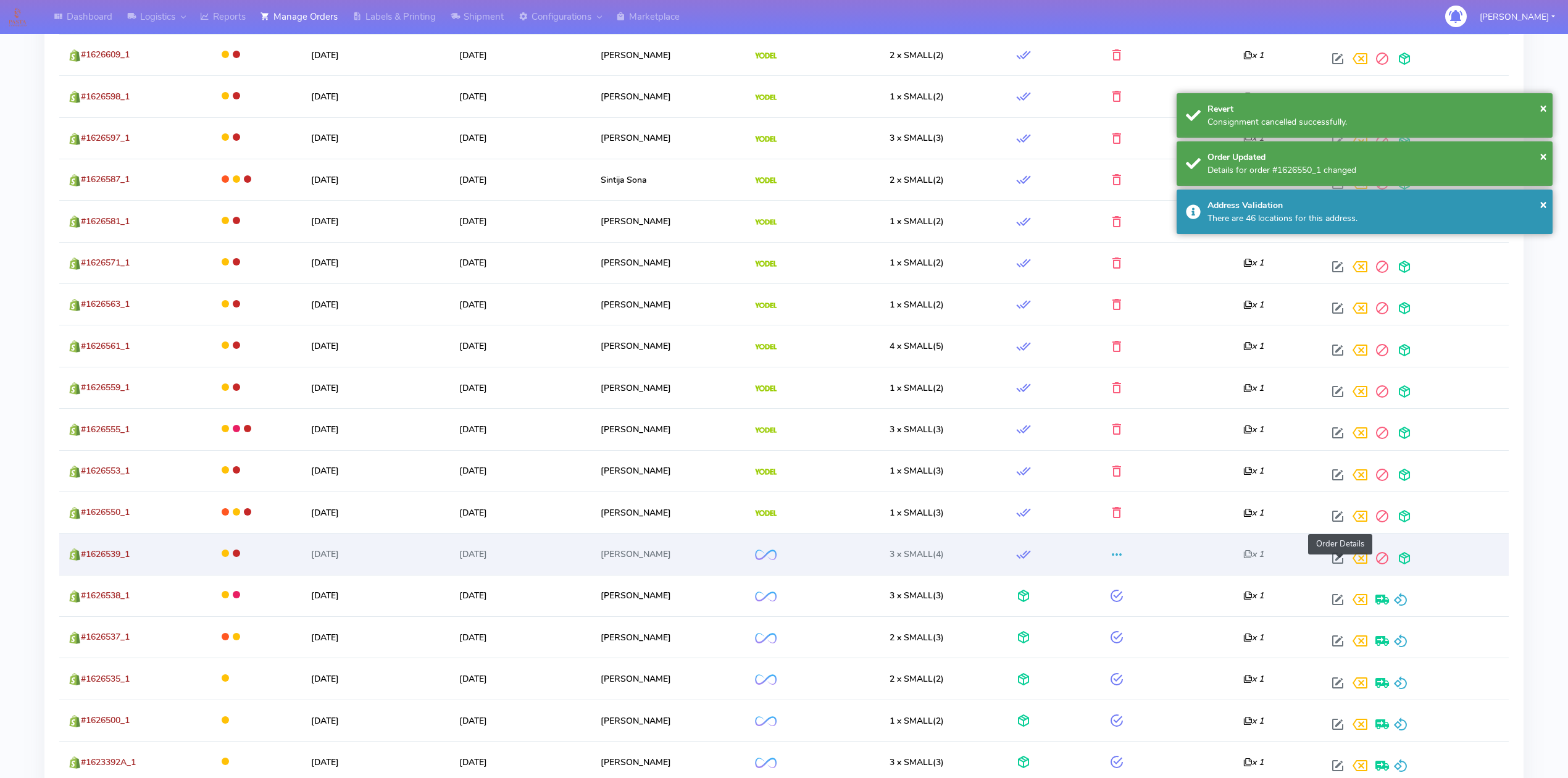
click at [1337, 563] on span at bounding box center [1337, 561] width 22 height 12
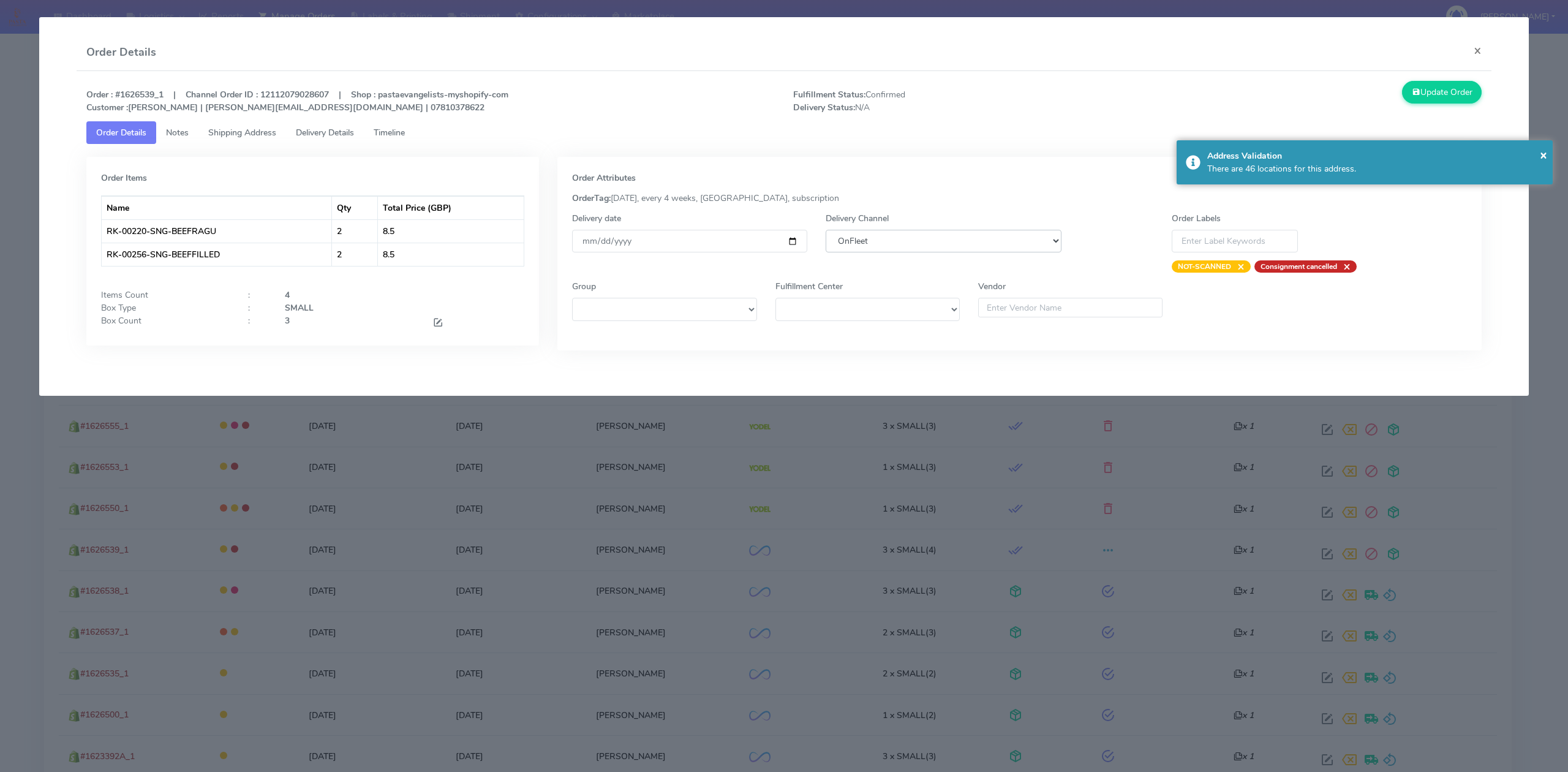
click at [860, 239] on select "DHL OnFleet Royal Mail DPD Yodel MaxOptra Amazon Collection" at bounding box center [943, 241] width 235 height 22
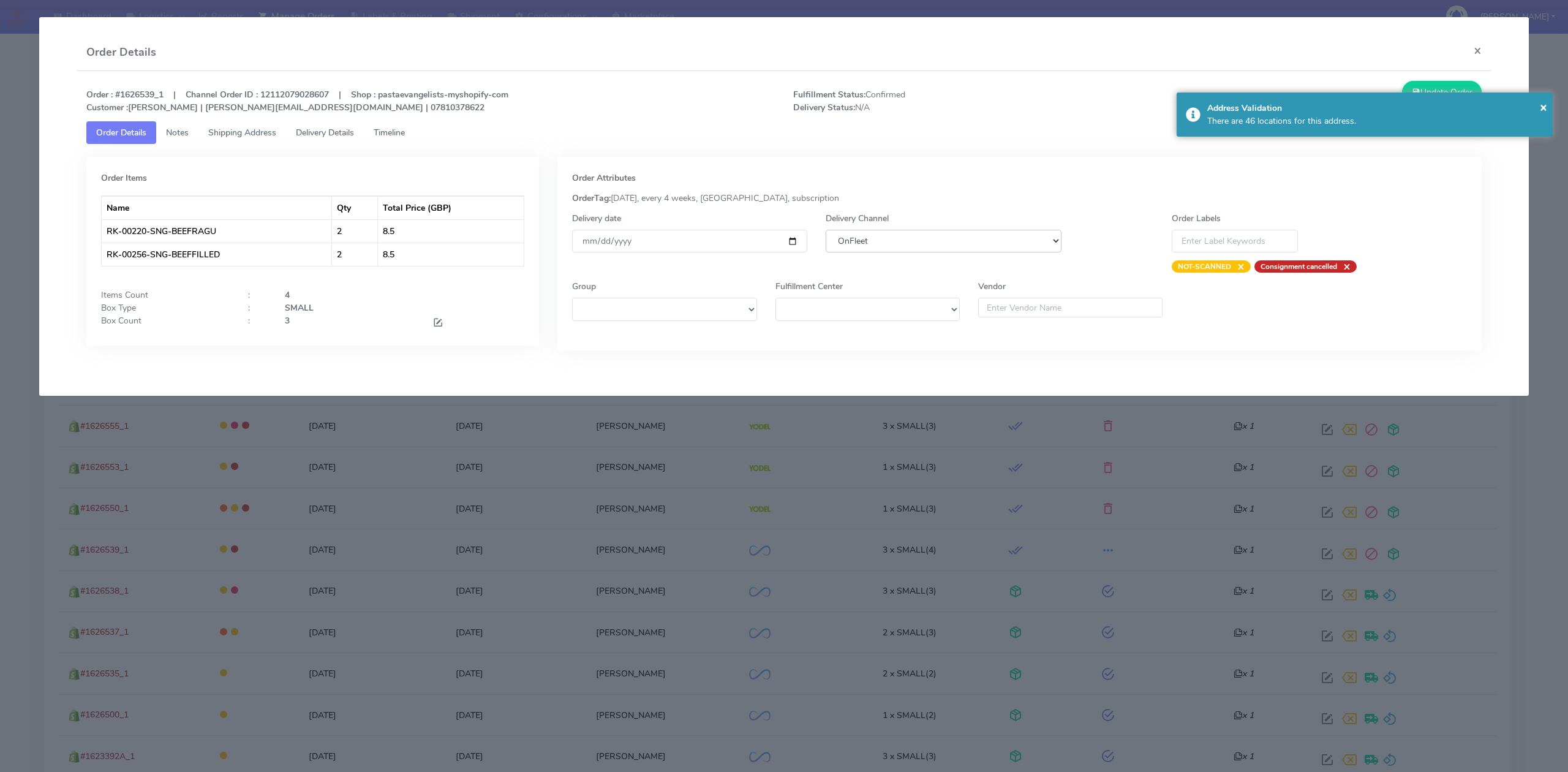
select select "5"
click at [826, 230] on select "DHL OnFleet Royal Mail DPD Yodel MaxOptra Amazon Collection" at bounding box center [943, 241] width 235 height 22
click at [1407, 85] on button "Update Order" at bounding box center [1442, 92] width 80 height 22
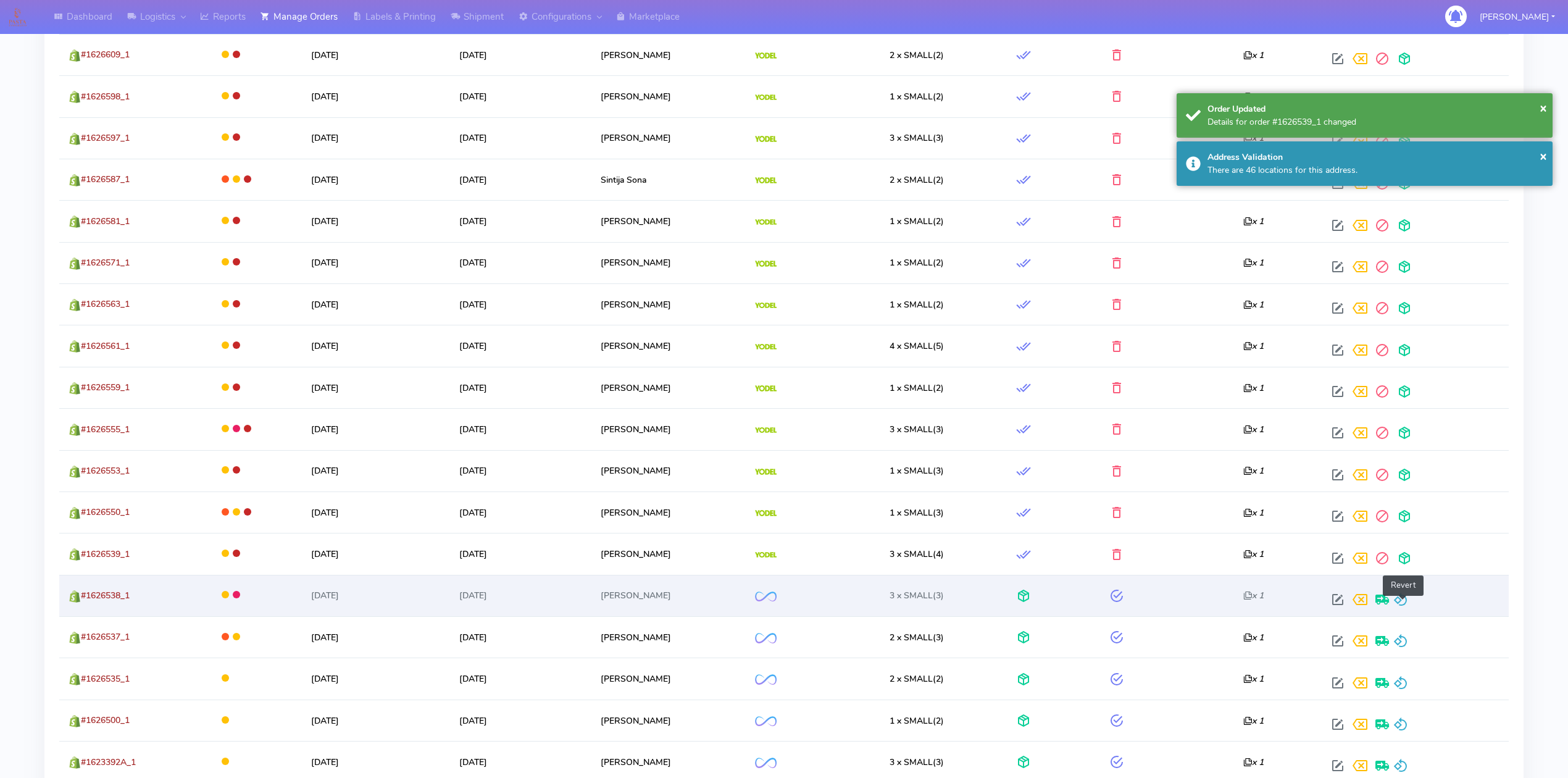
click at [1399, 603] on span at bounding box center [1401, 602] width 15 height 12
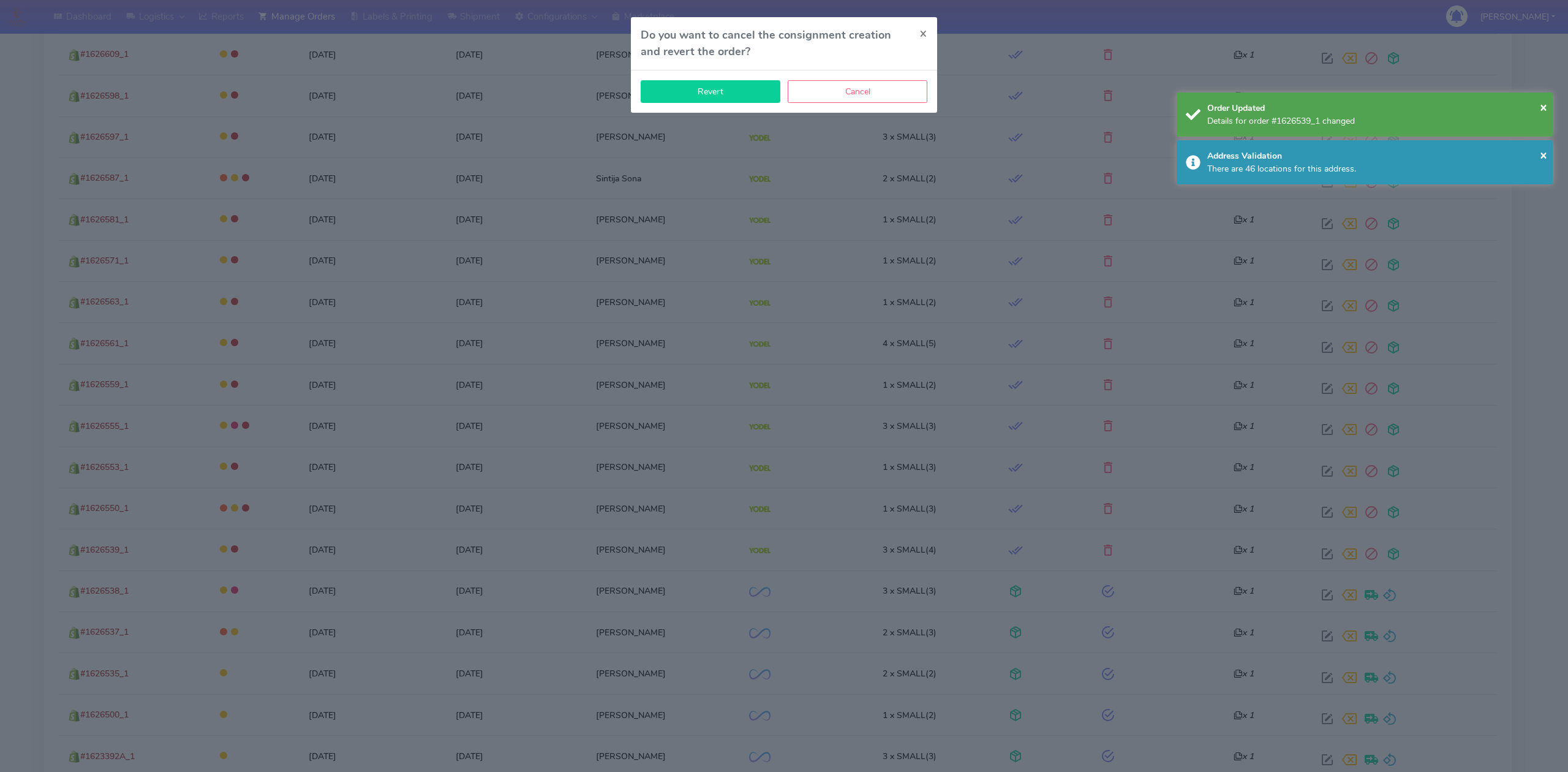
click at [667, 90] on button "Revert" at bounding box center [710, 92] width 139 height 22
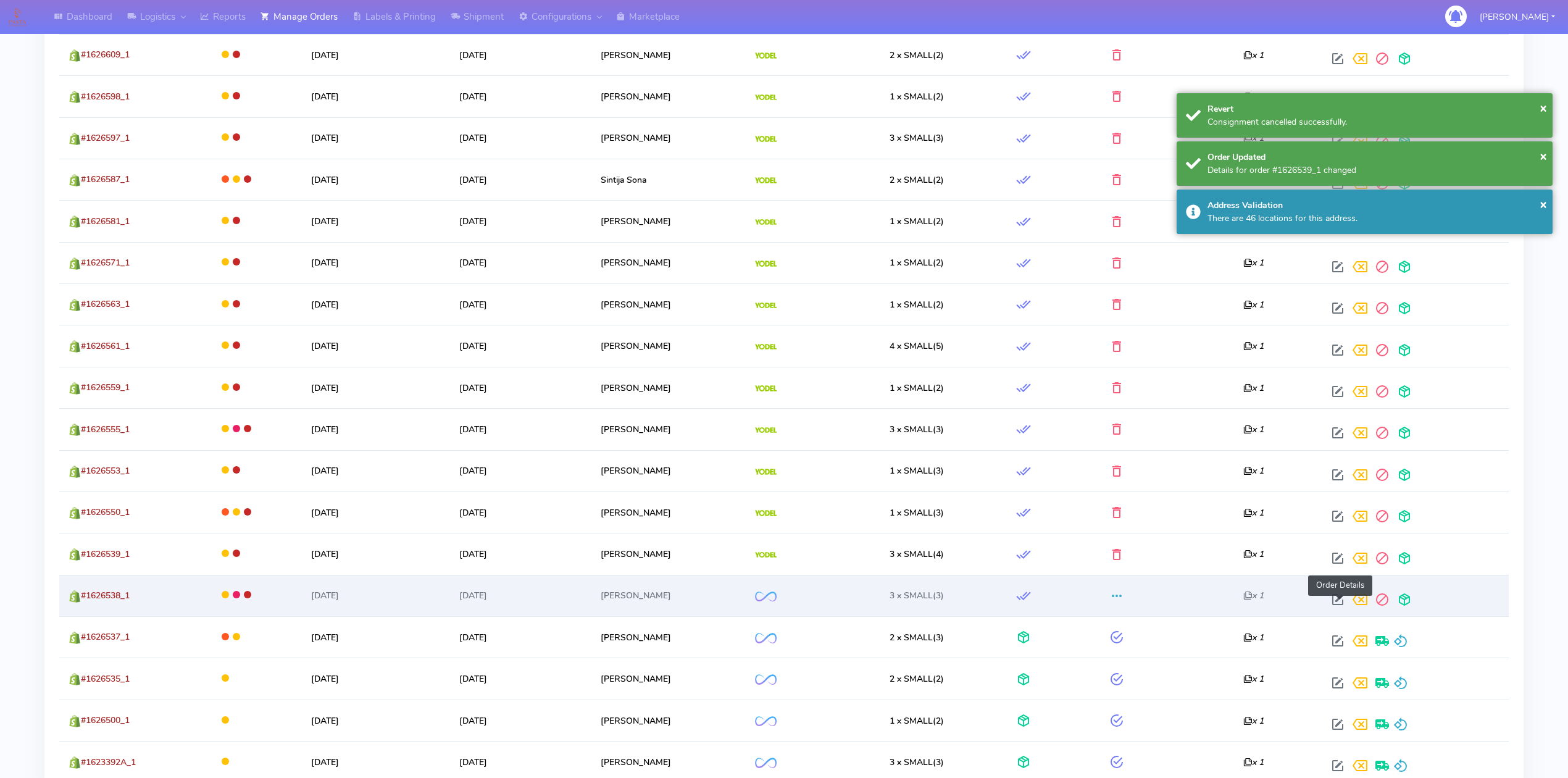
click at [1340, 604] on span at bounding box center [1337, 602] width 22 height 12
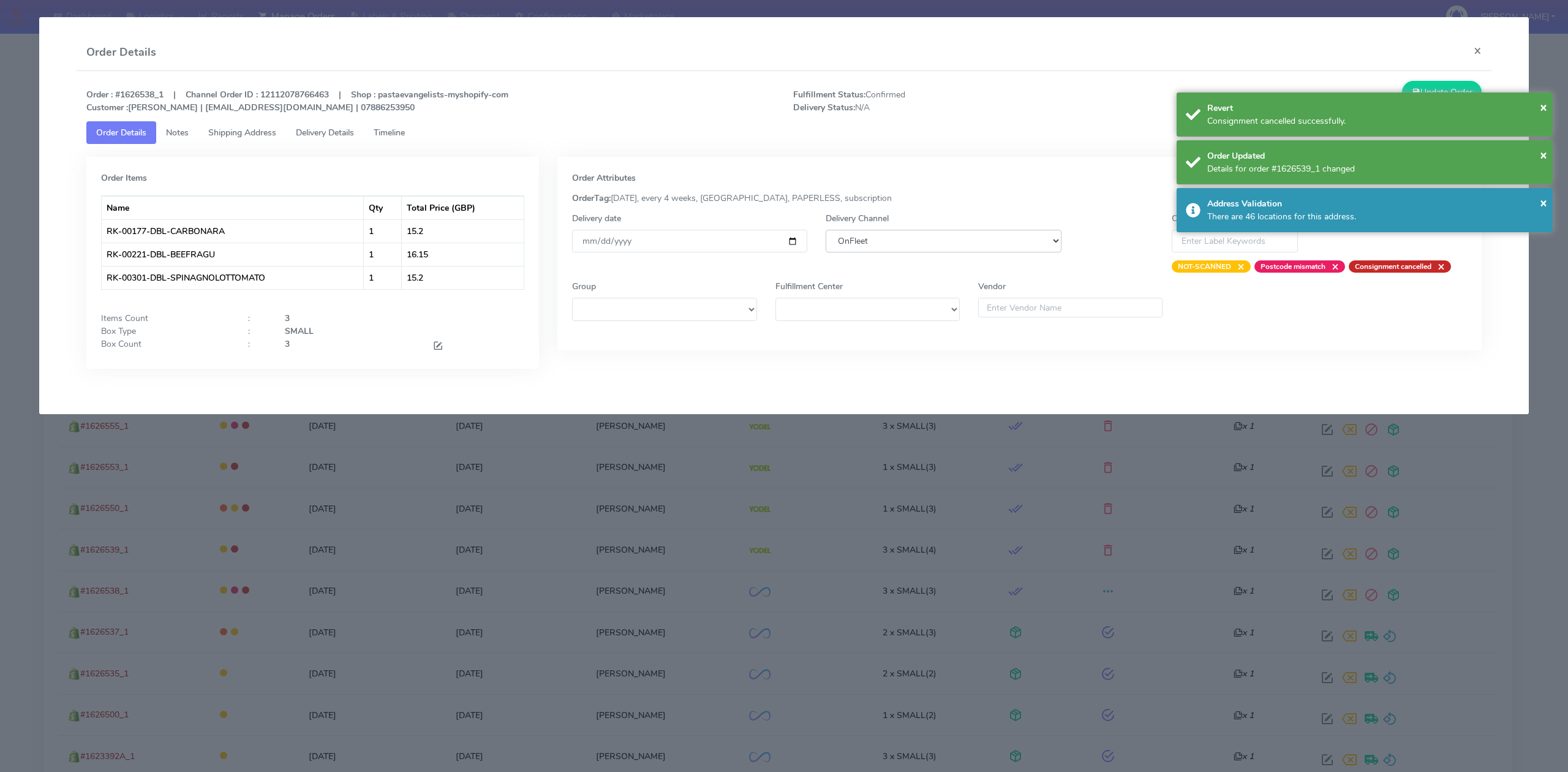
click at [932, 243] on select "DHL OnFleet Royal Mail DPD Yodel MaxOptra Amazon Collection" at bounding box center [943, 241] width 235 height 22
select select "5"
click at [826, 230] on select "DHL OnFleet Royal Mail DPD Yodel MaxOptra Amazon Collection" at bounding box center [943, 241] width 235 height 22
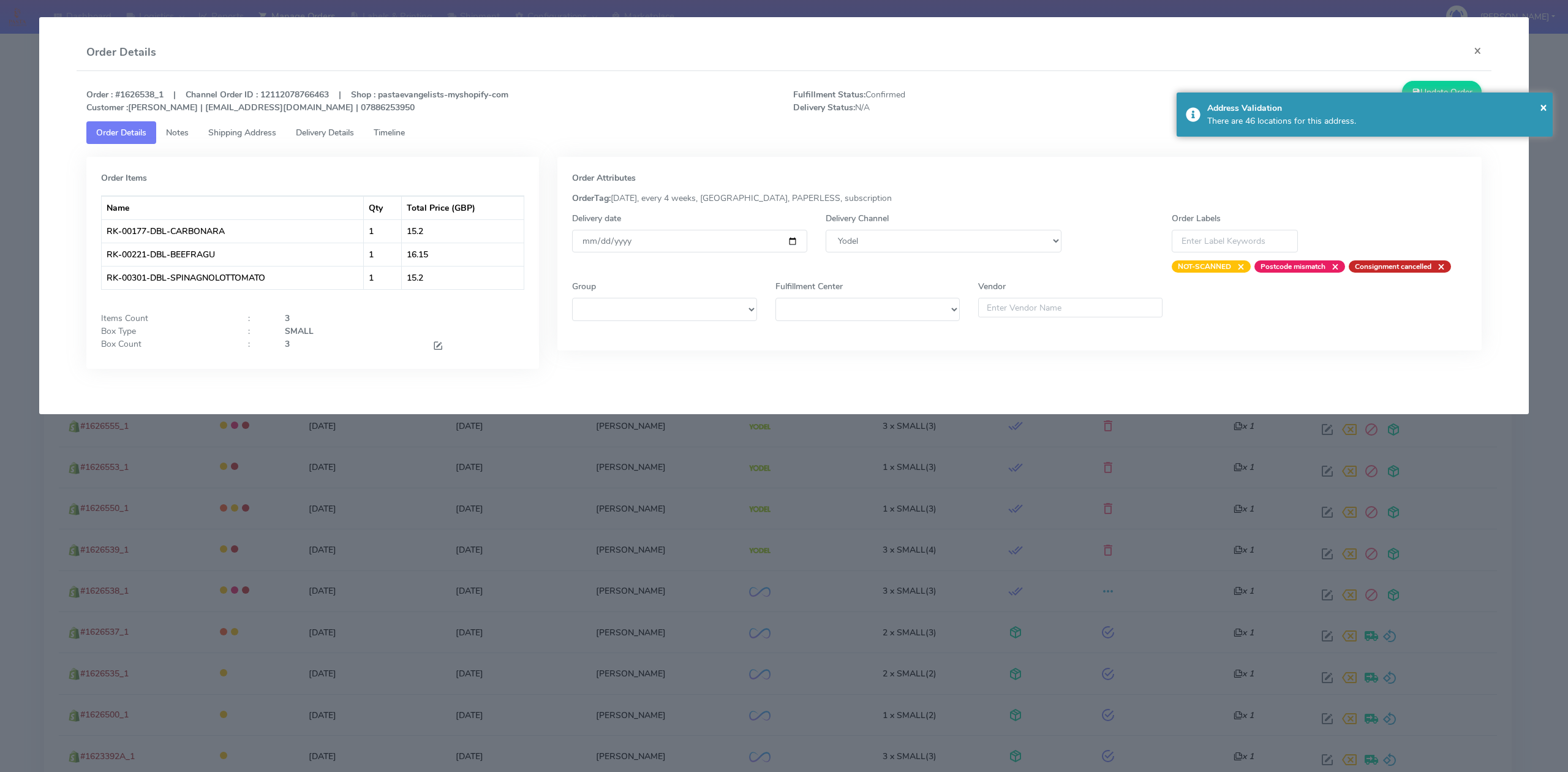
click at [1434, 79] on div "Order : #1626538_1 | Channel Order ID : 12112078766463 | Shop : pastaevangelist…" at bounding box center [784, 233] width 1415 height 326
click at [1434, 89] on button "Update Order" at bounding box center [1442, 92] width 80 height 22
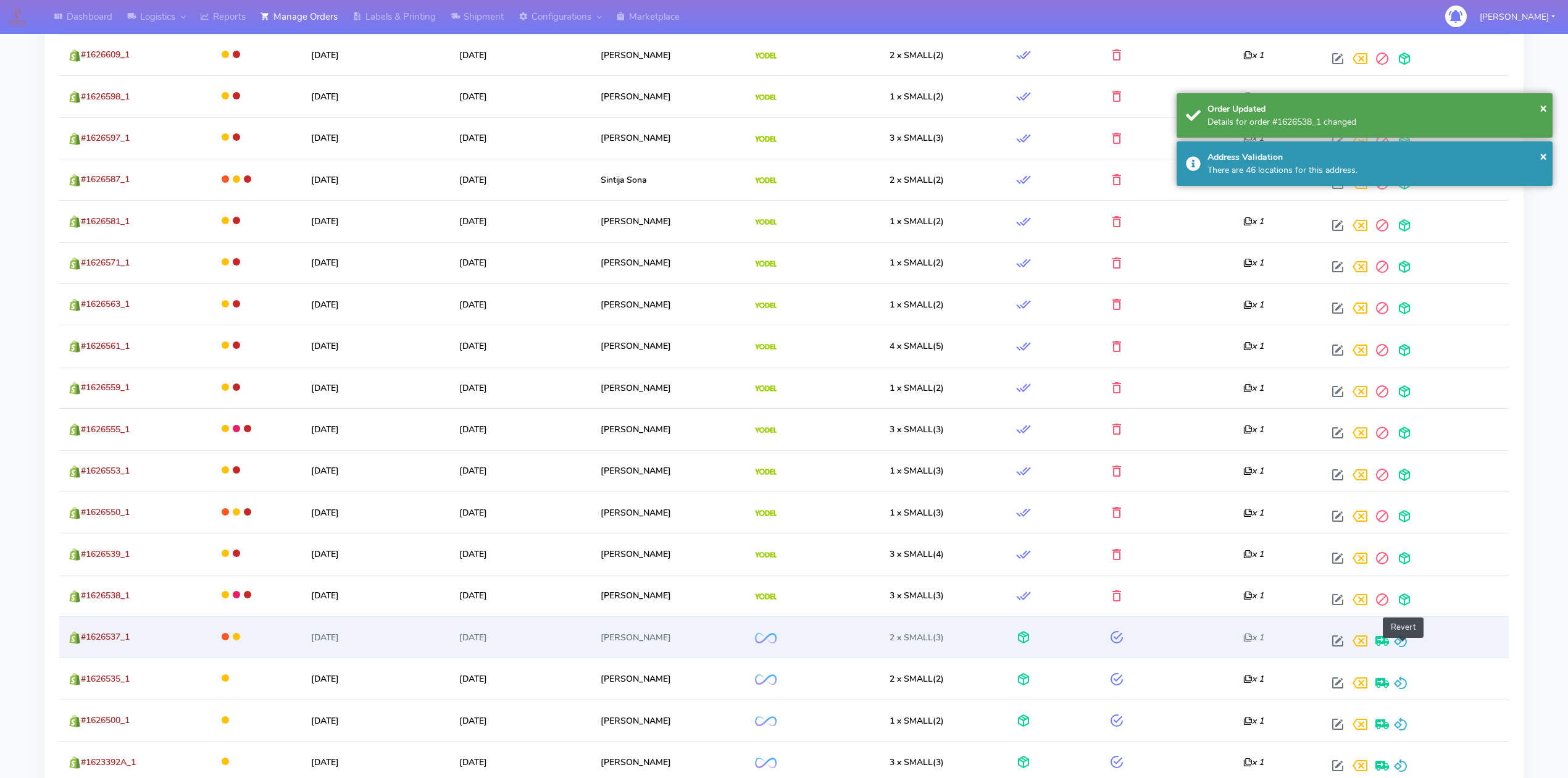
click at [1404, 647] on span at bounding box center [1401, 643] width 15 height 12
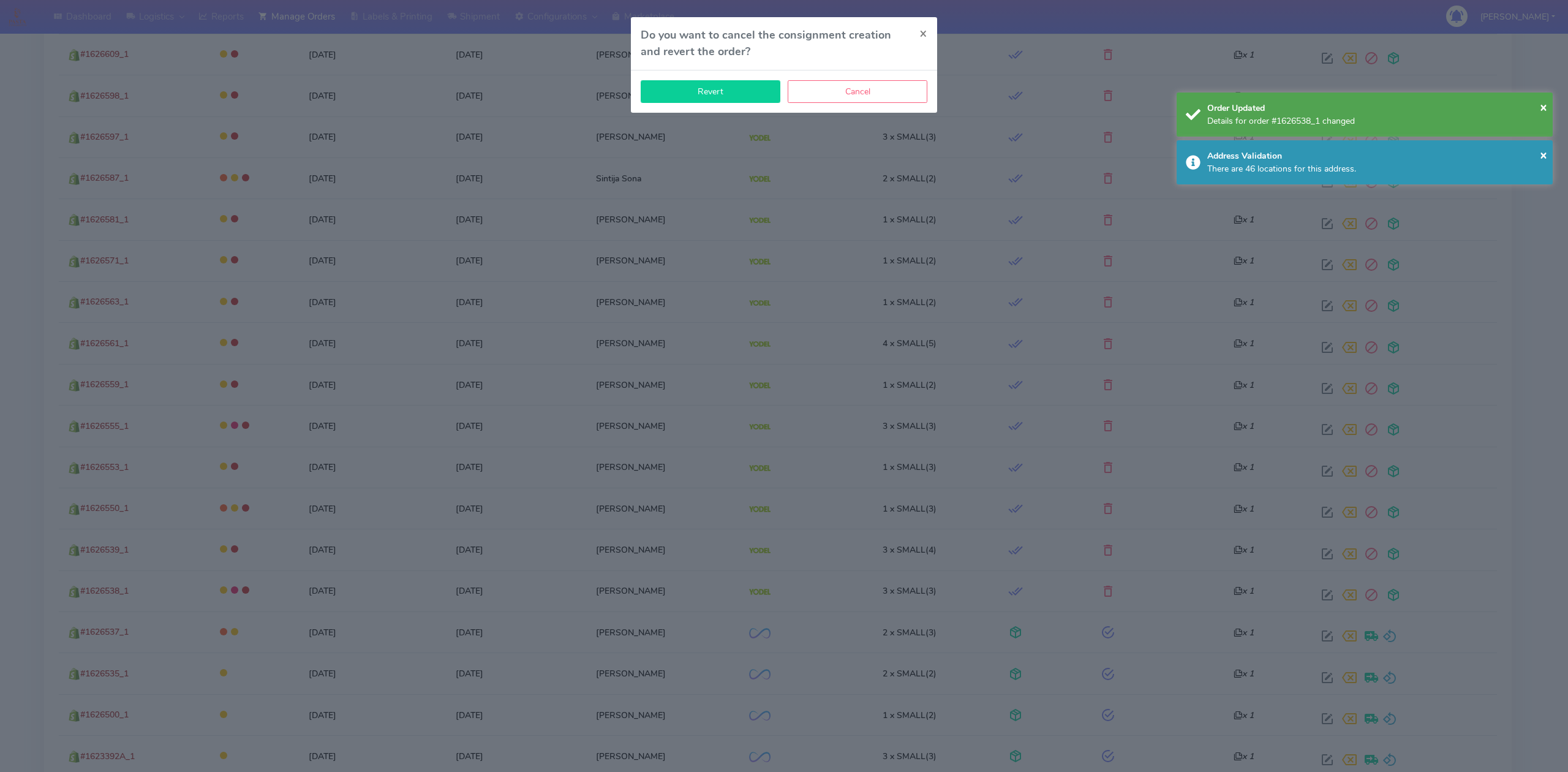
click at [767, 86] on button "Revert" at bounding box center [710, 92] width 139 height 22
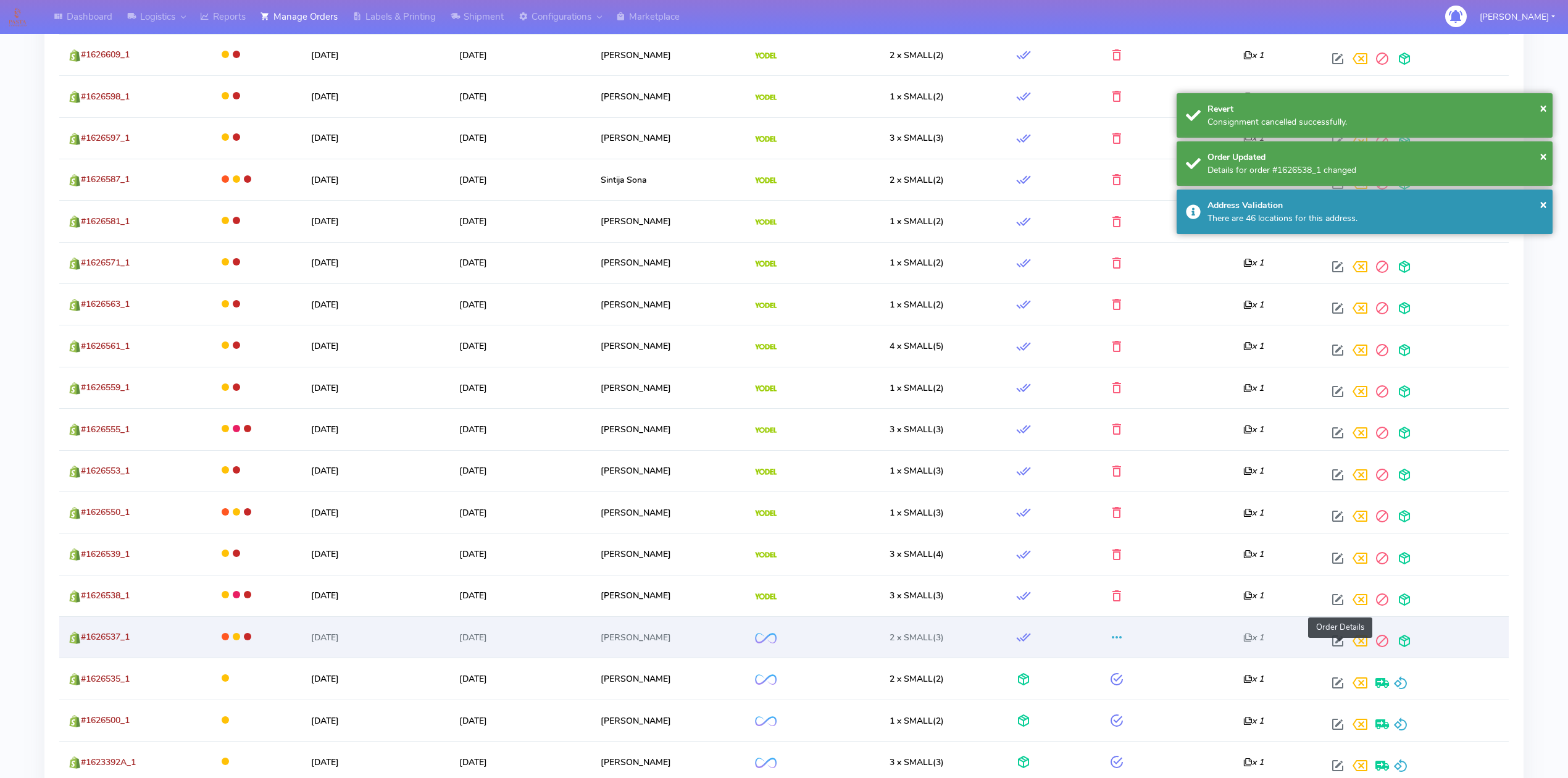
click at [1341, 650] on span at bounding box center [1337, 643] width 22 height 12
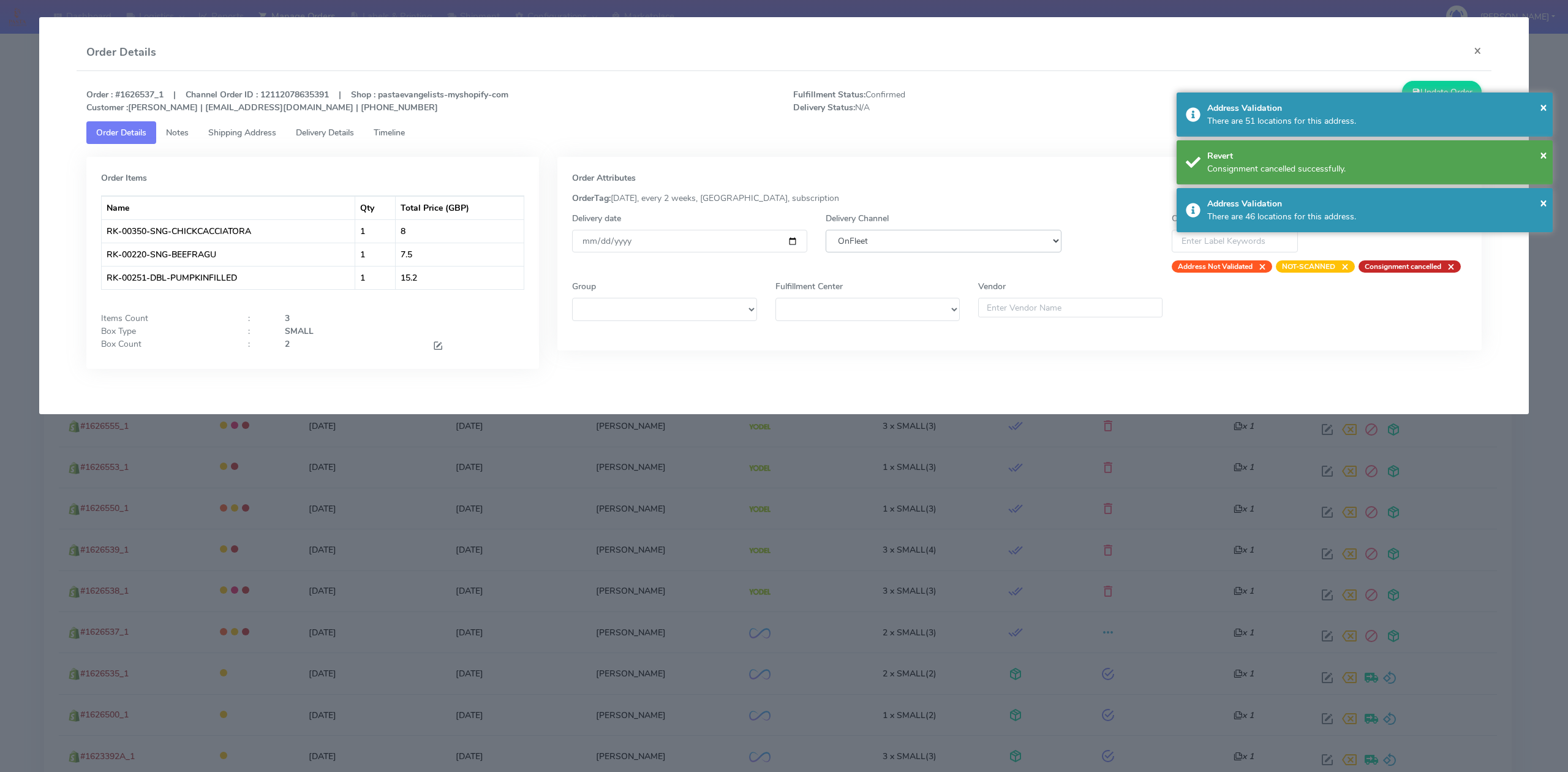
click at [975, 239] on select "DHL OnFleet Royal Mail DPD Yodel MaxOptra Amazon Collection" at bounding box center [943, 241] width 235 height 22
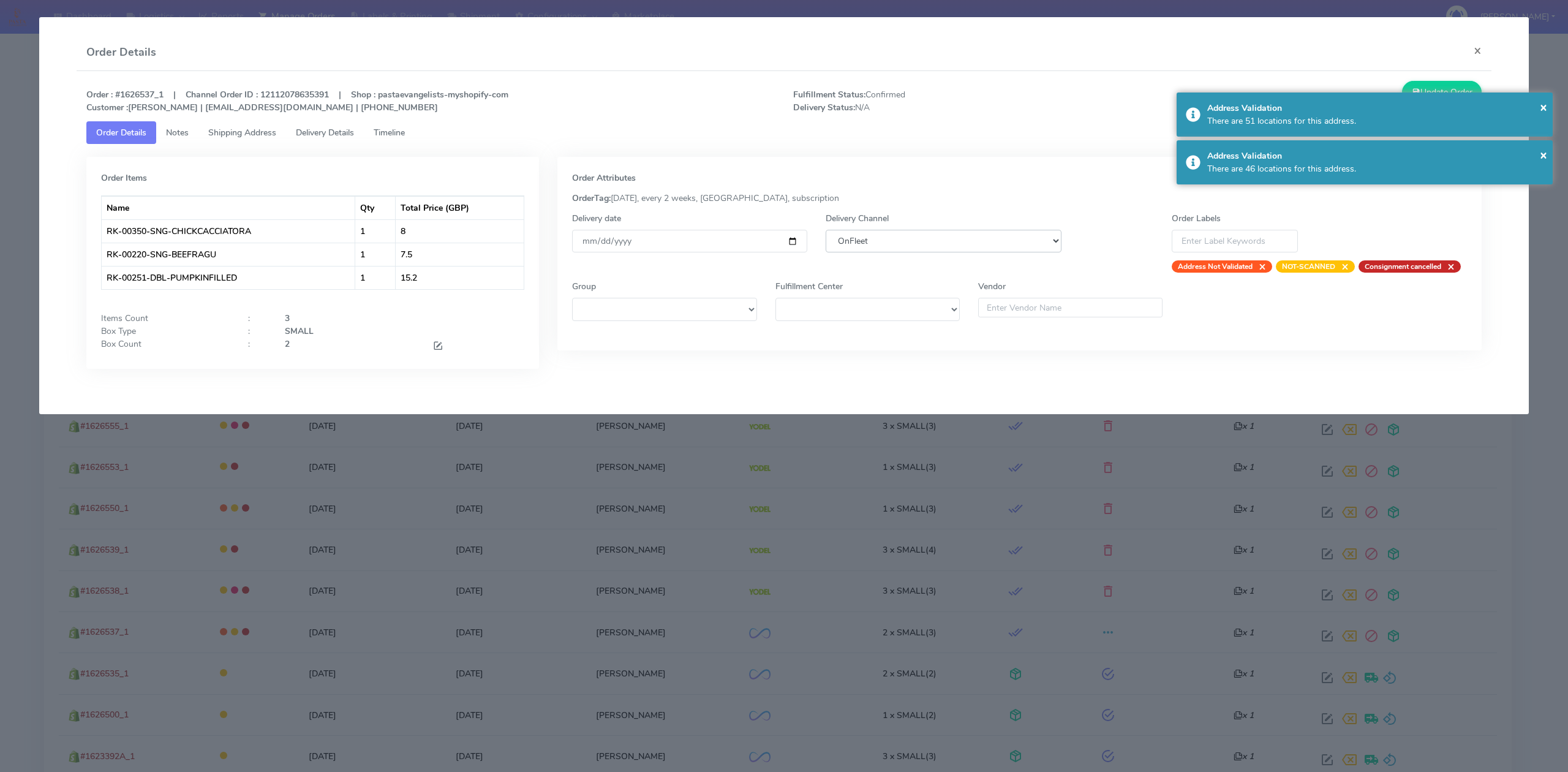
select select "5"
click at [826, 230] on select "DHL OnFleet Royal Mail DPD Yodel MaxOptra Amazon Collection" at bounding box center [943, 241] width 235 height 22
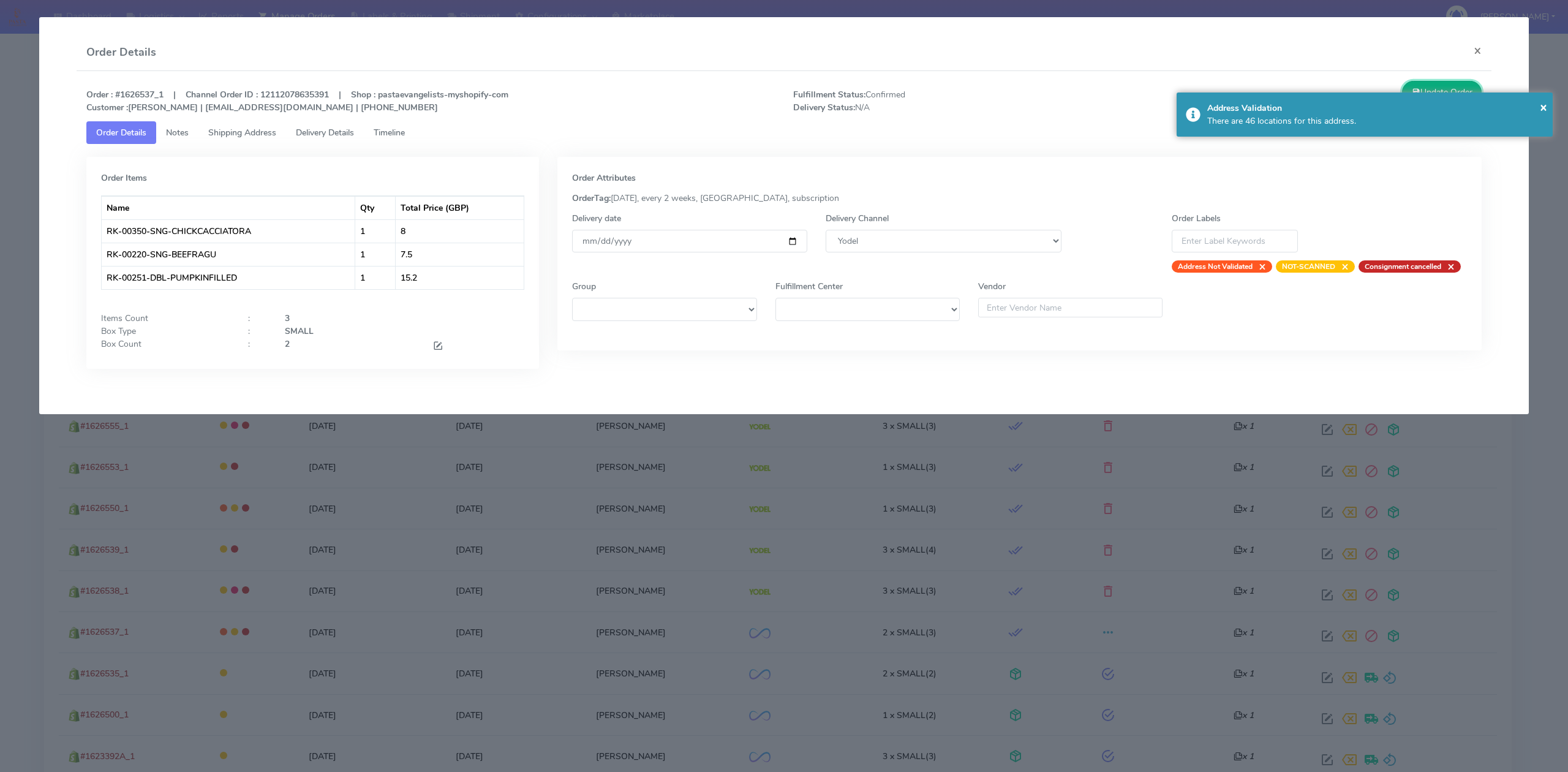
click at [1408, 82] on button "Update Order" at bounding box center [1442, 92] width 80 height 22
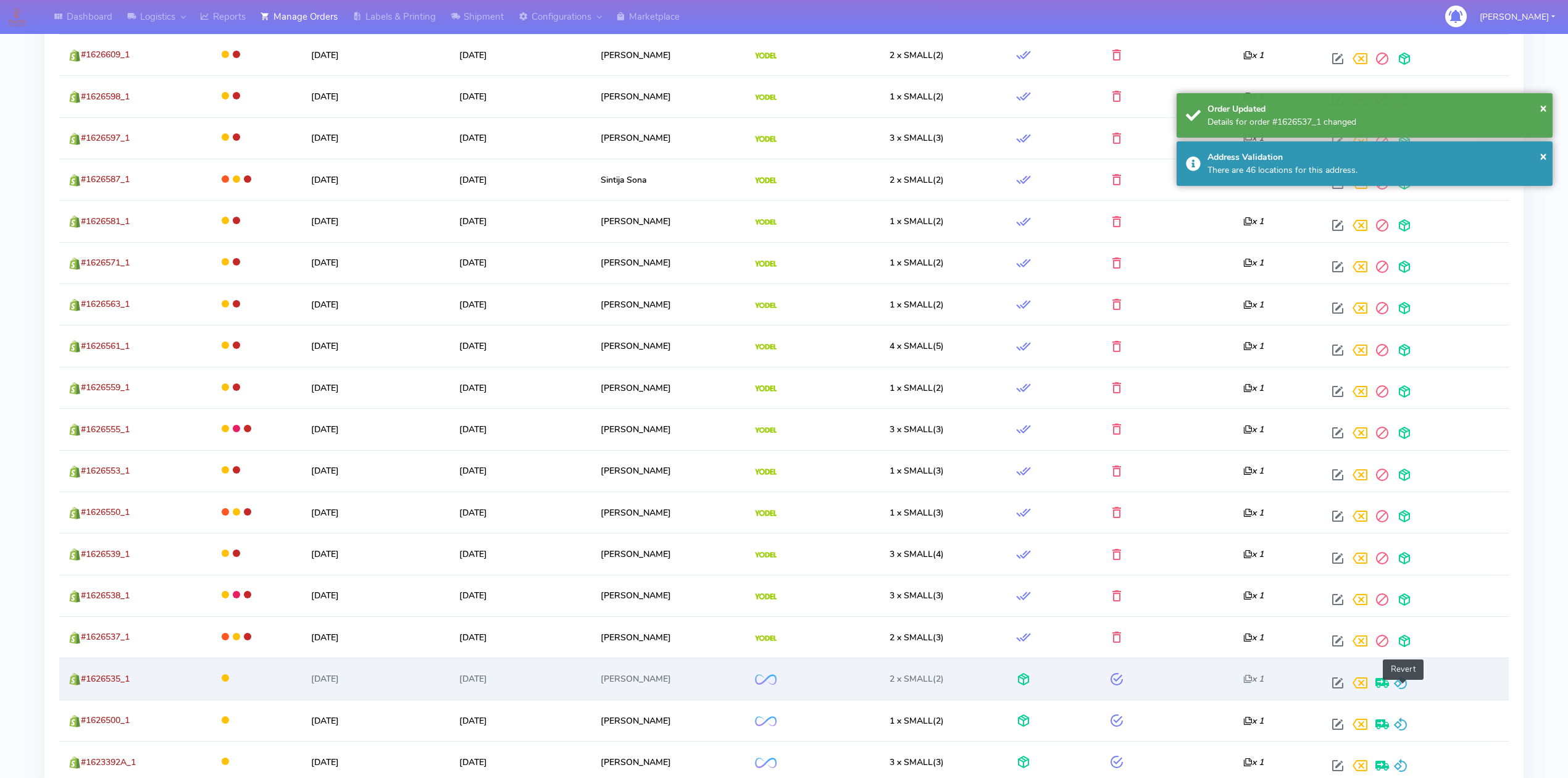
click at [1404, 684] on span at bounding box center [1401, 686] width 15 height 12
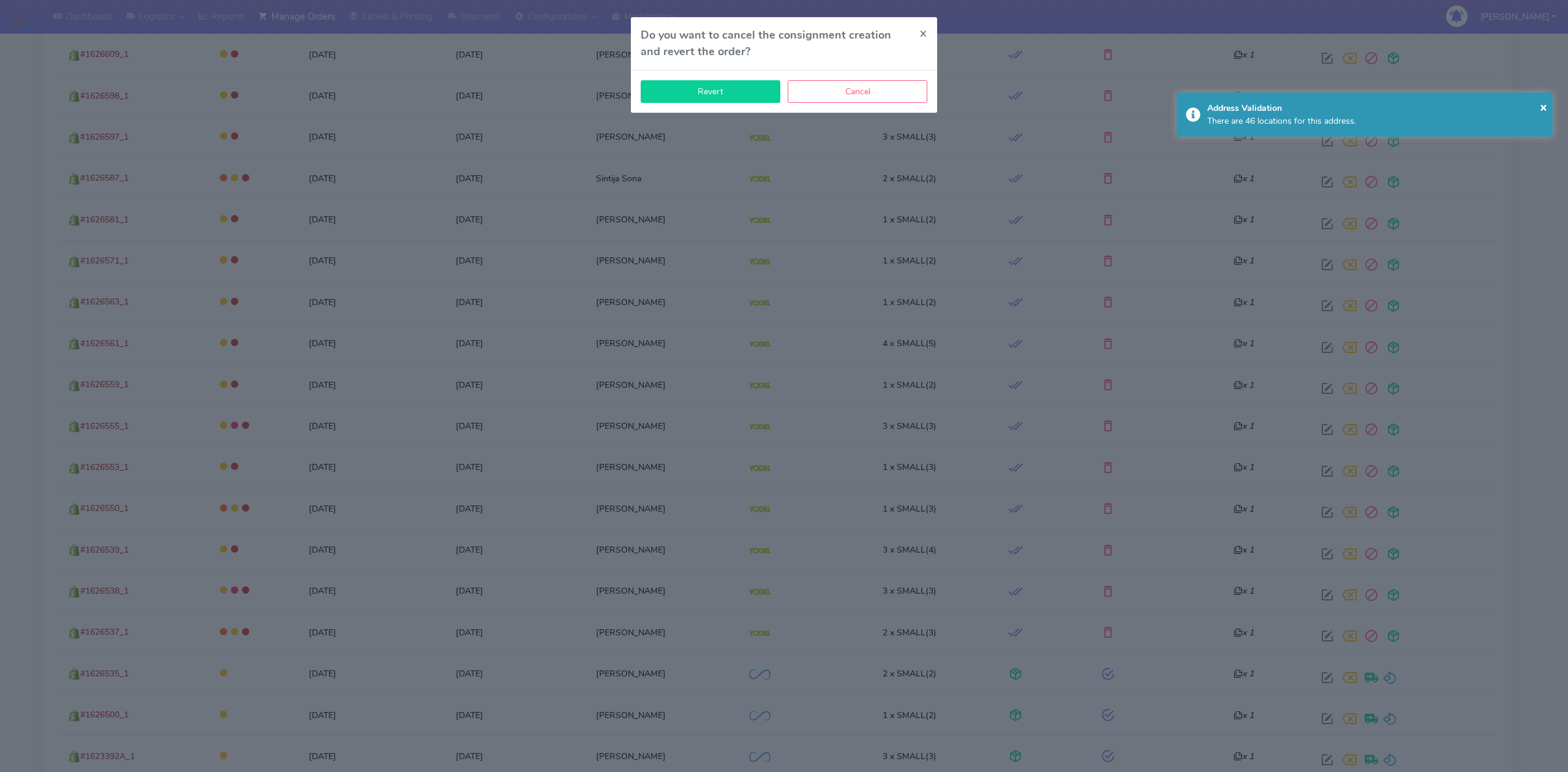
click at [747, 97] on button "Revert" at bounding box center [710, 92] width 139 height 22
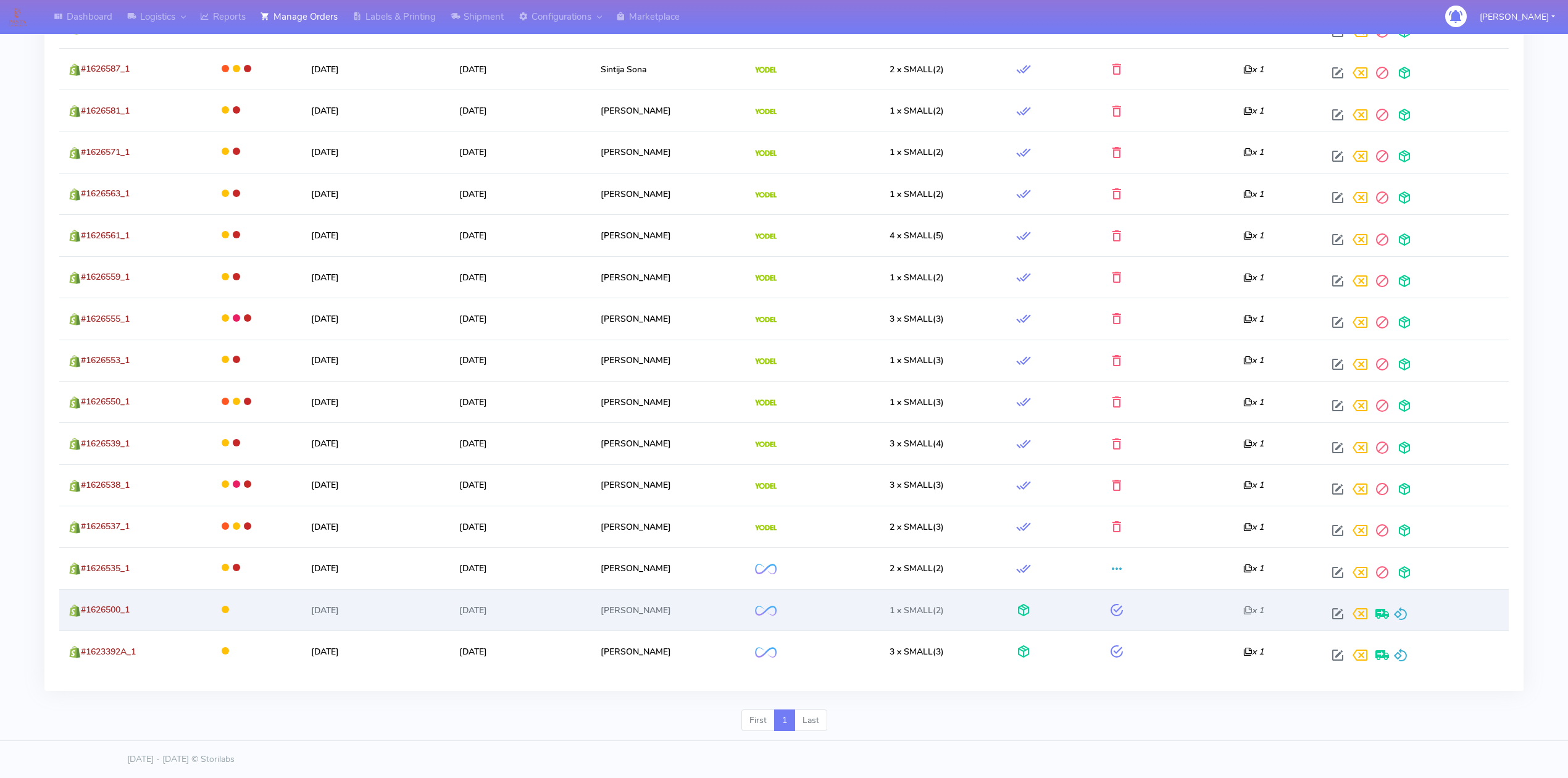
scroll to position [942, 0]
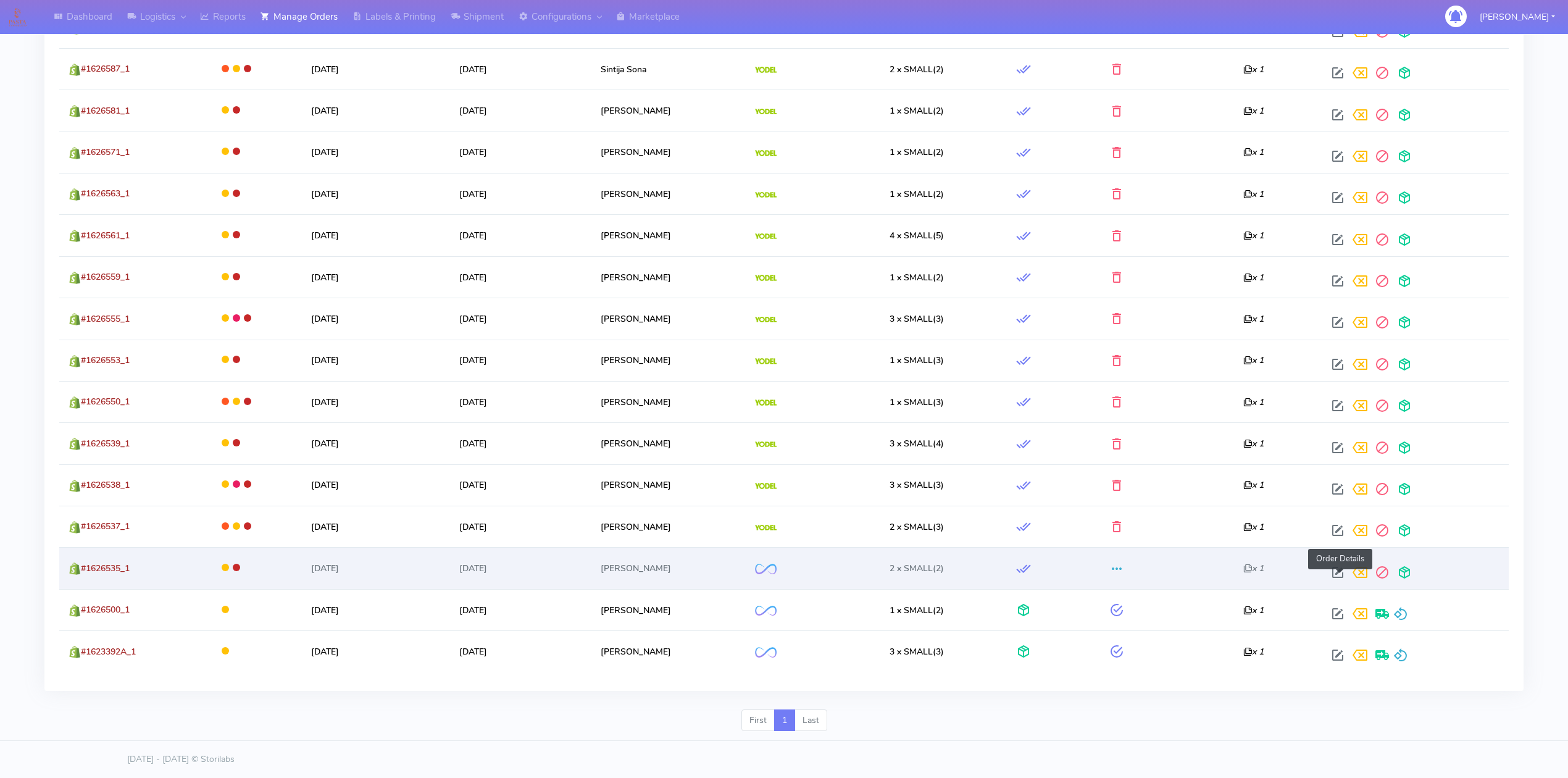
click at [1337, 569] on span at bounding box center [1337, 575] width 22 height 12
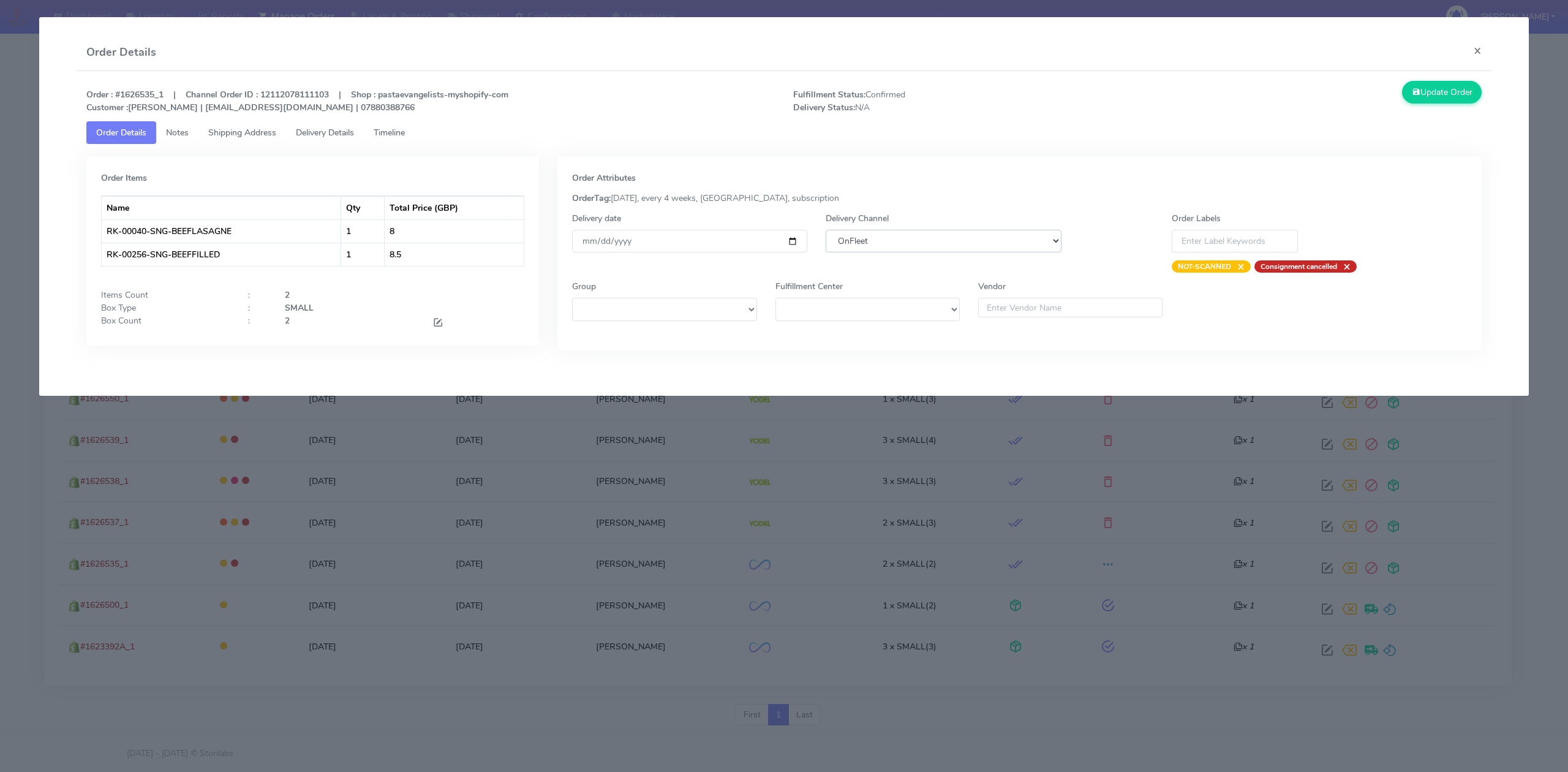
click at [1004, 244] on select "DHL OnFleet Royal Mail DPD Yodel MaxOptra Amazon Collection" at bounding box center [943, 241] width 235 height 22
select select "5"
click at [826, 230] on select "DHL OnFleet Royal Mail DPD Yodel MaxOptra Amazon Collection" at bounding box center [943, 241] width 235 height 22
click at [1449, 87] on button "Update Order" at bounding box center [1442, 92] width 80 height 22
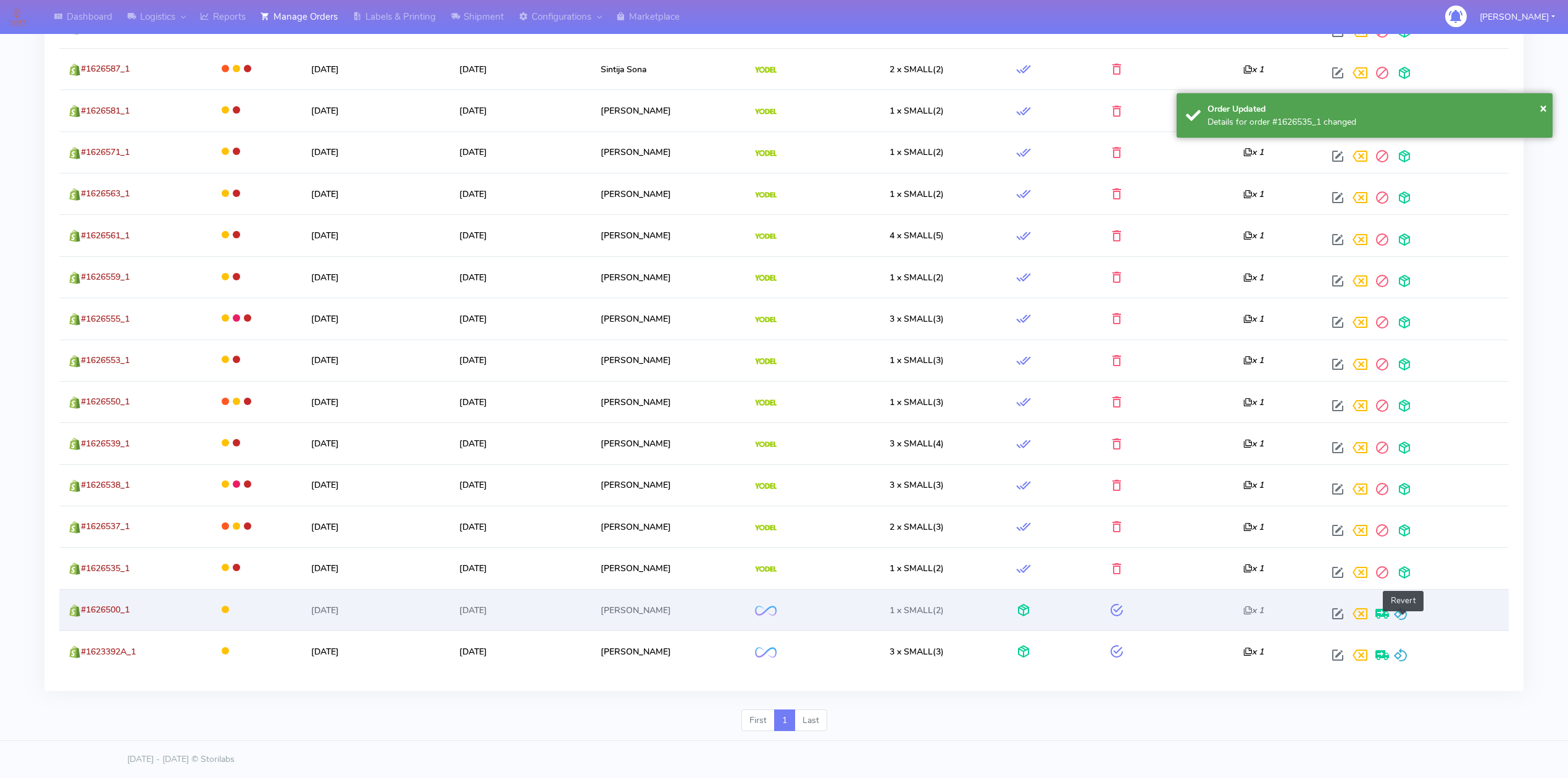
click at [1406, 611] on span at bounding box center [1401, 616] width 15 height 12
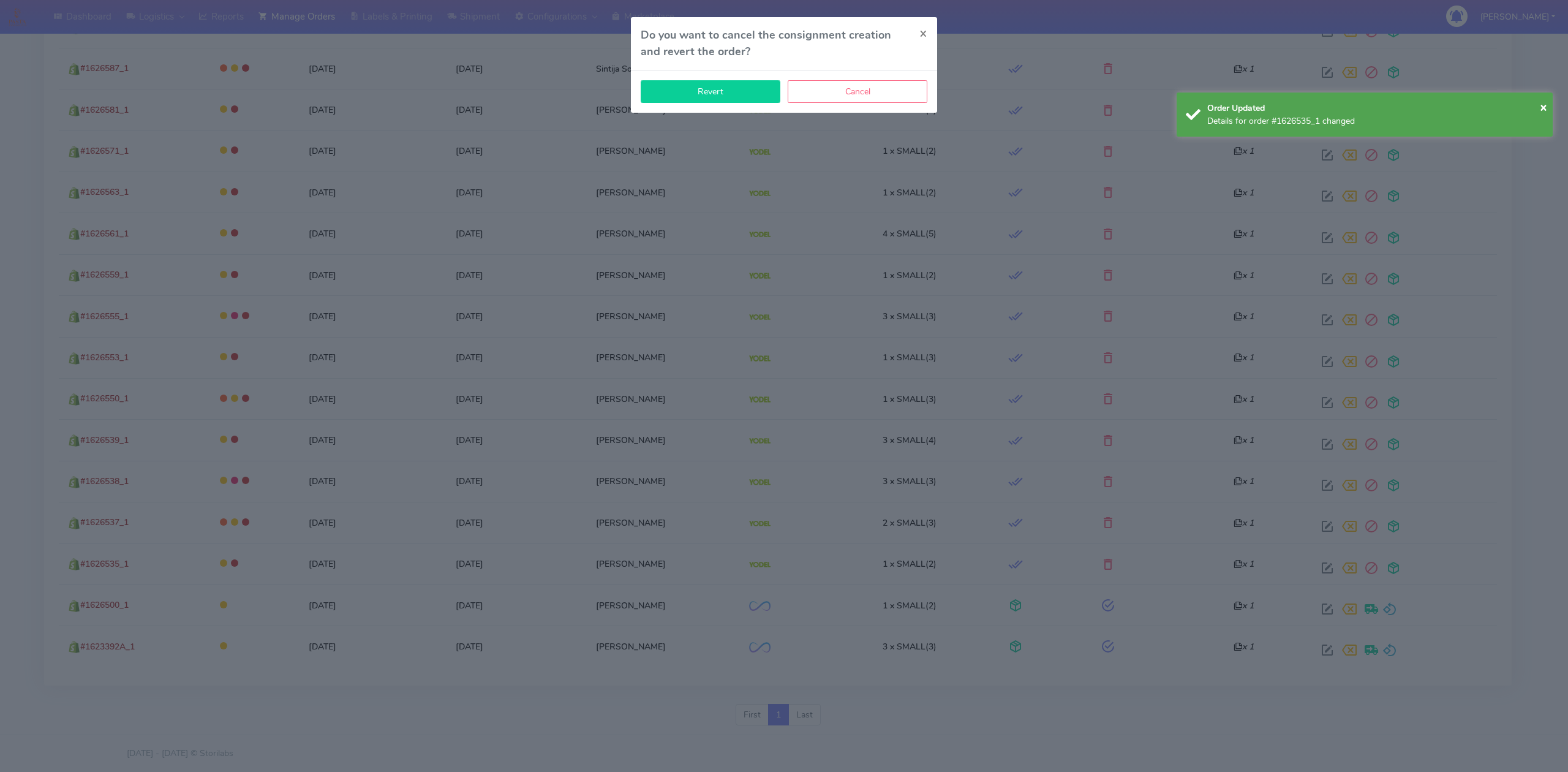
click at [742, 92] on button "Revert" at bounding box center [710, 92] width 139 height 22
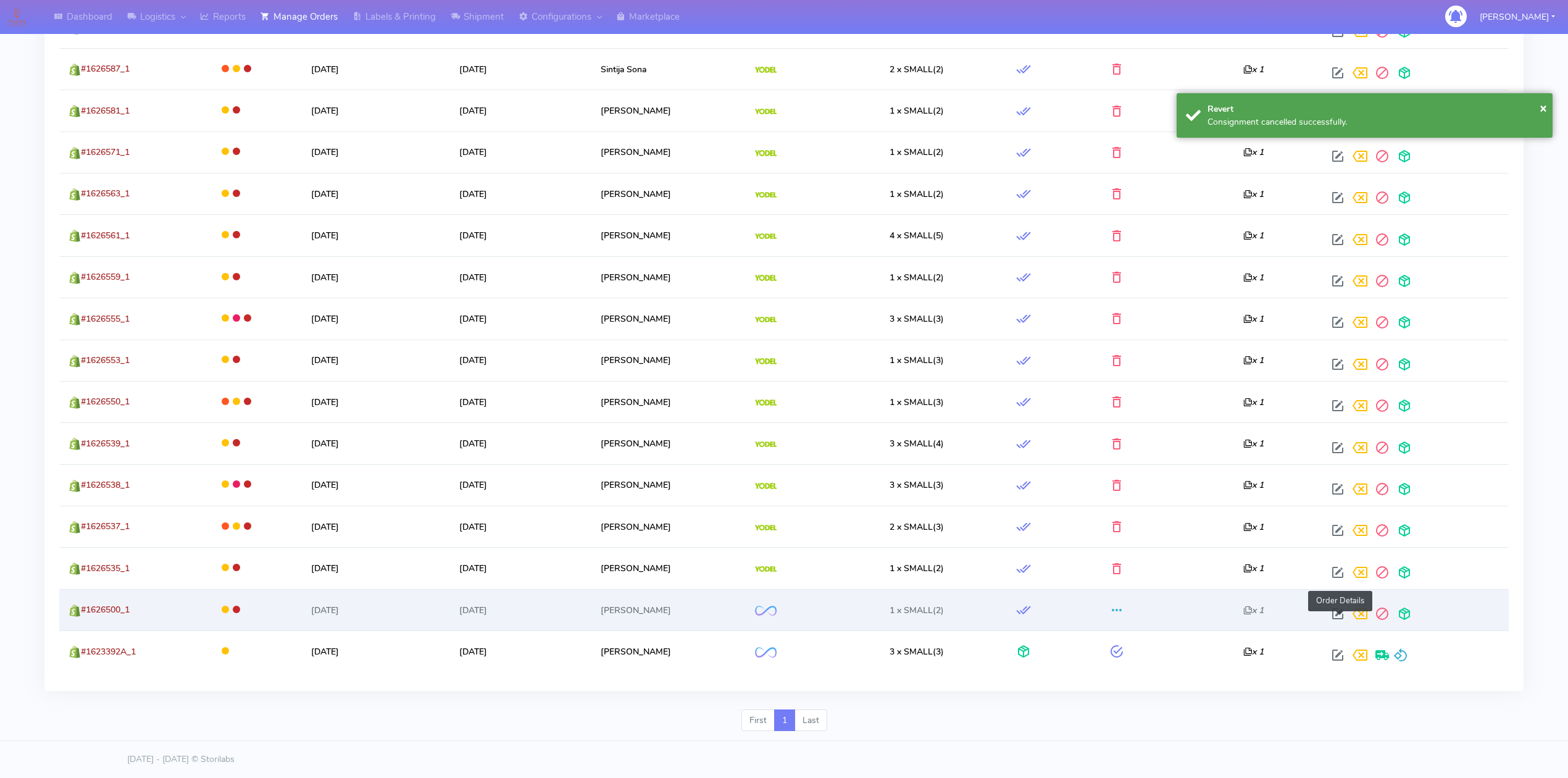
click at [1336, 615] on span at bounding box center [1337, 616] width 22 height 12
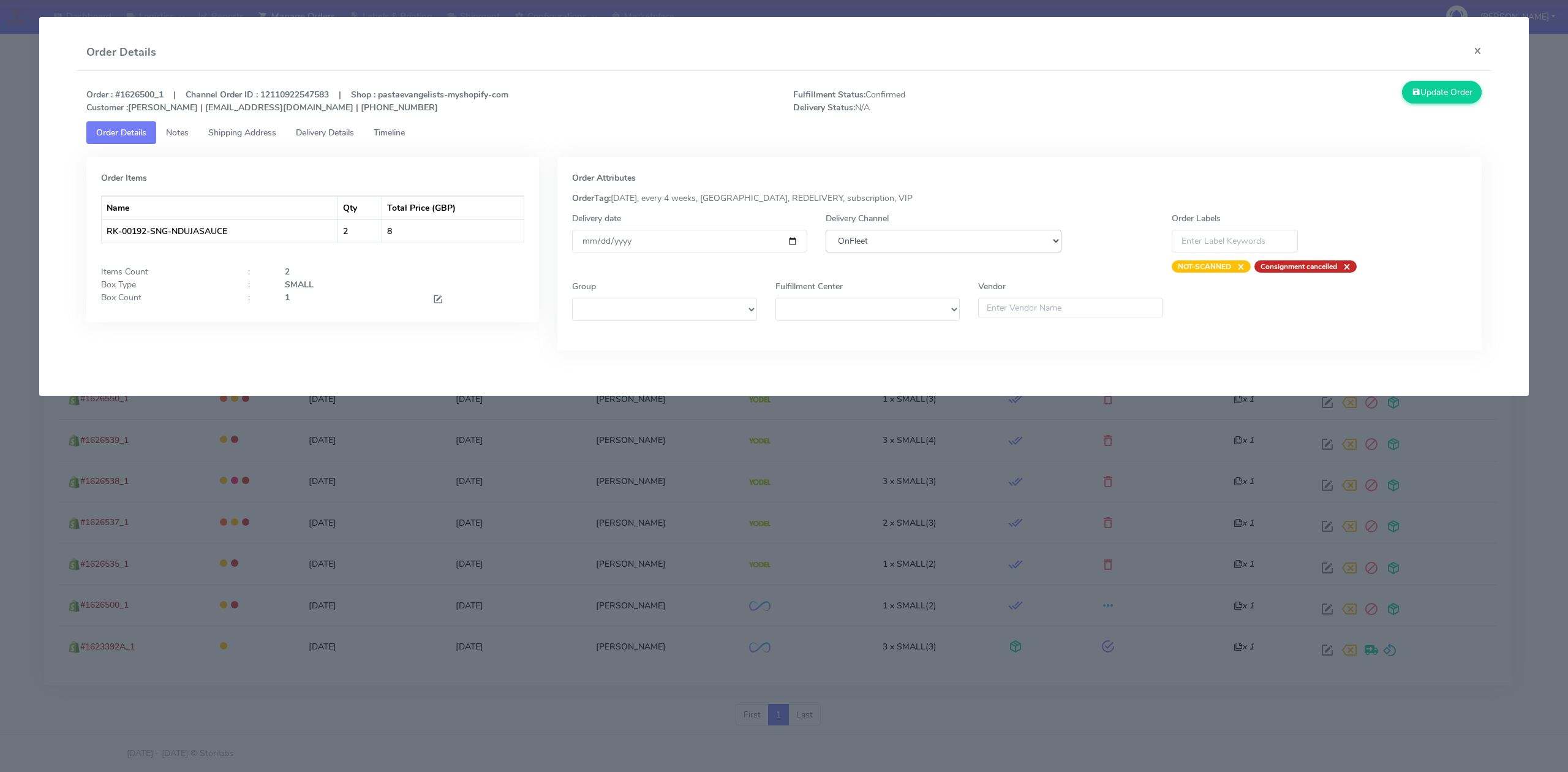
click at [947, 241] on select "DHL OnFleet Royal Mail DPD Yodel MaxOptra Amazon Collection" at bounding box center [943, 241] width 235 height 22
select select "5"
click at [826, 230] on select "DHL OnFleet Royal Mail DPD Yodel MaxOptra Amazon Collection" at bounding box center [943, 241] width 235 height 22
click at [1424, 95] on button "Update Order" at bounding box center [1442, 92] width 80 height 22
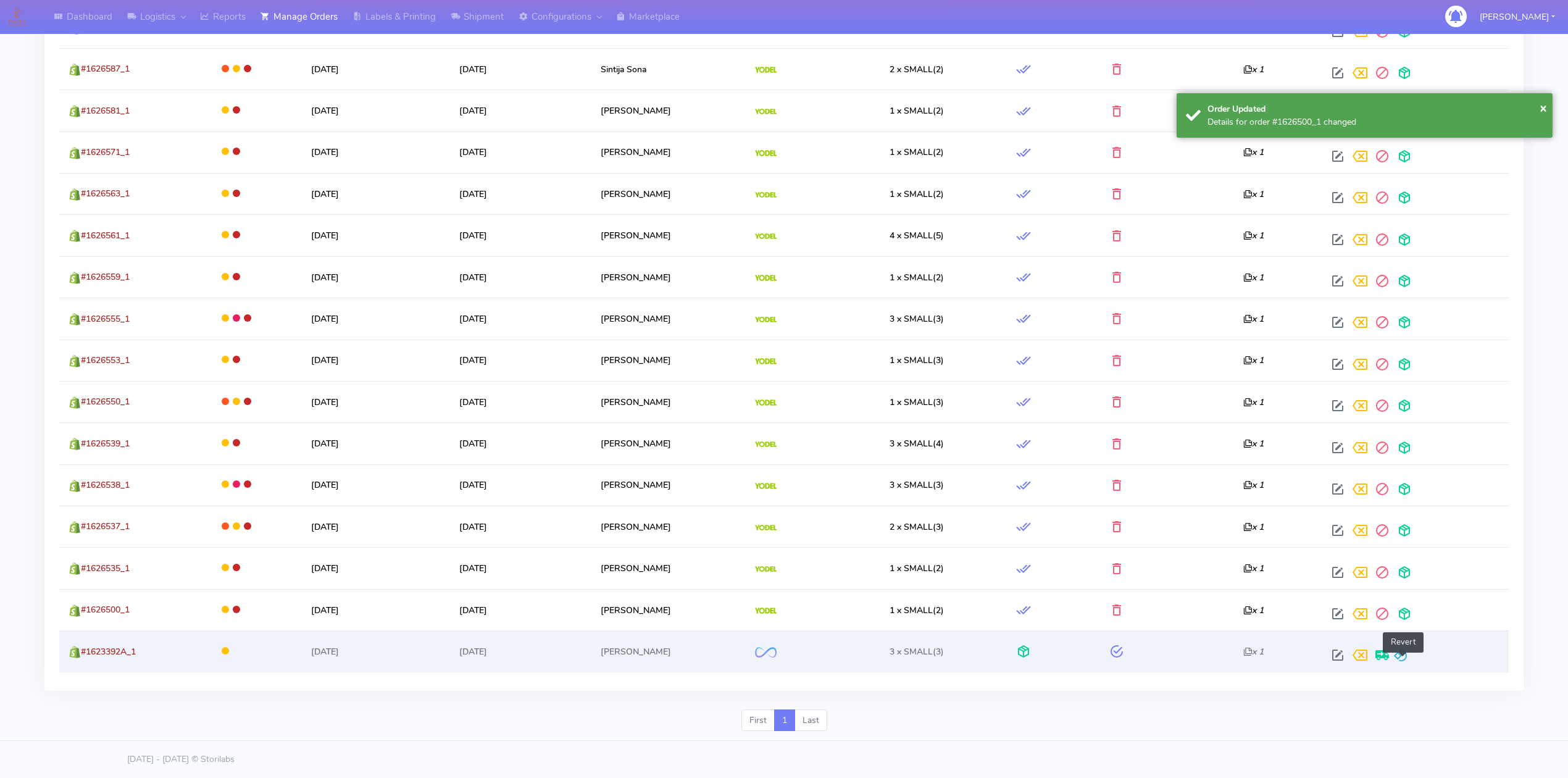
click at [1408, 660] on span at bounding box center [1401, 658] width 15 height 12
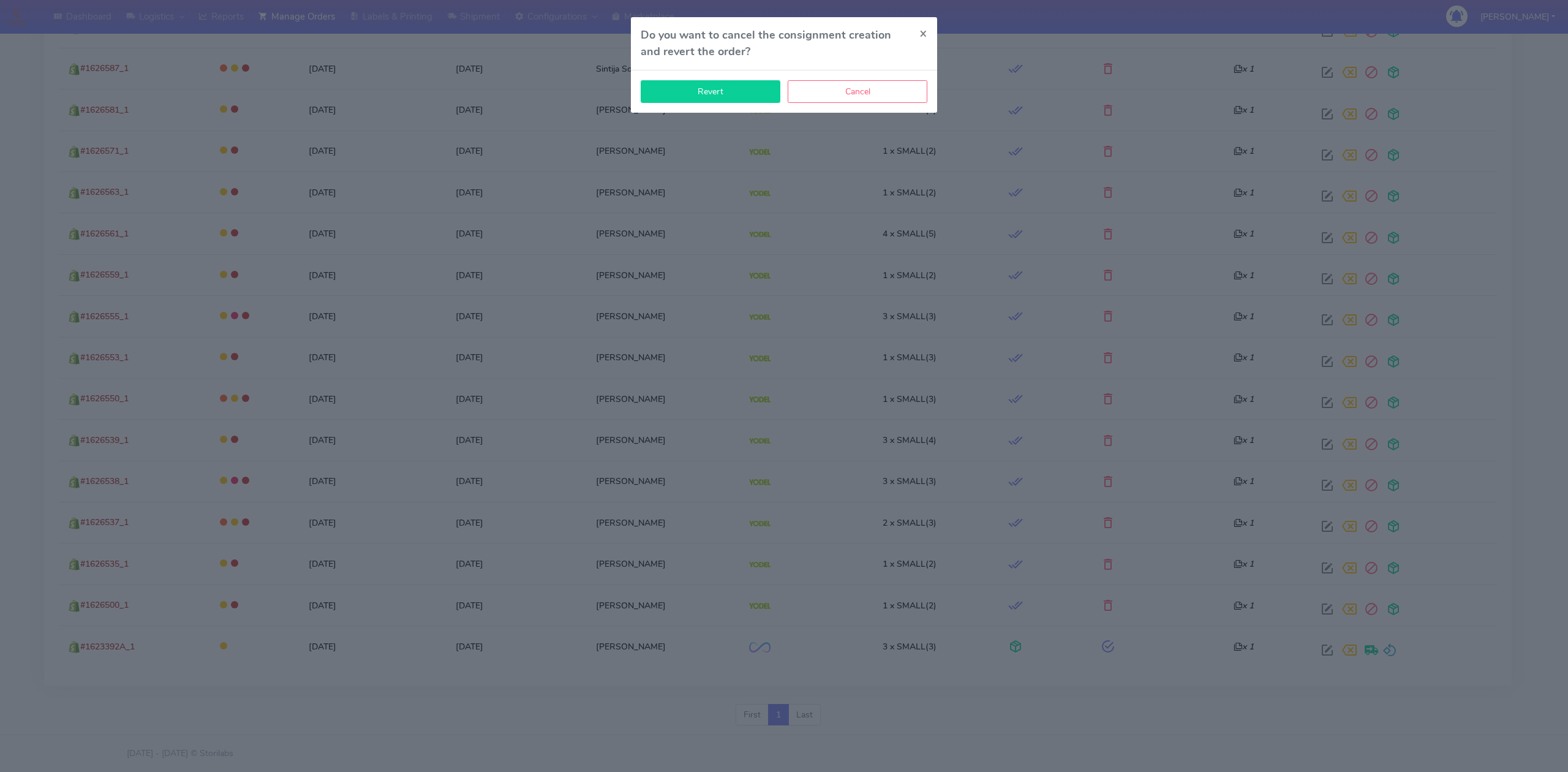
click at [750, 102] on button "Revert" at bounding box center [710, 92] width 139 height 22
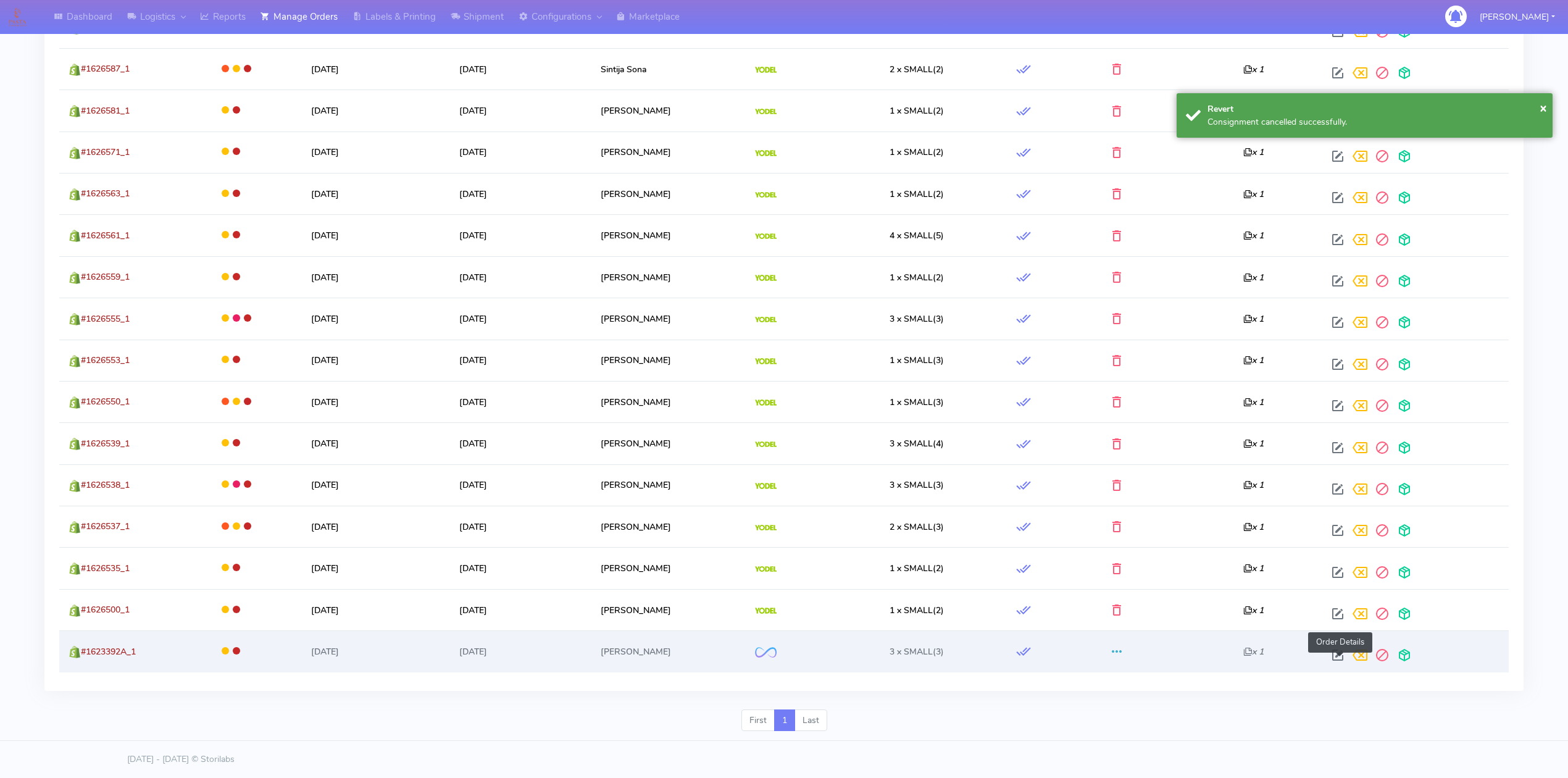
click at [1339, 652] on span at bounding box center [1337, 658] width 22 height 12
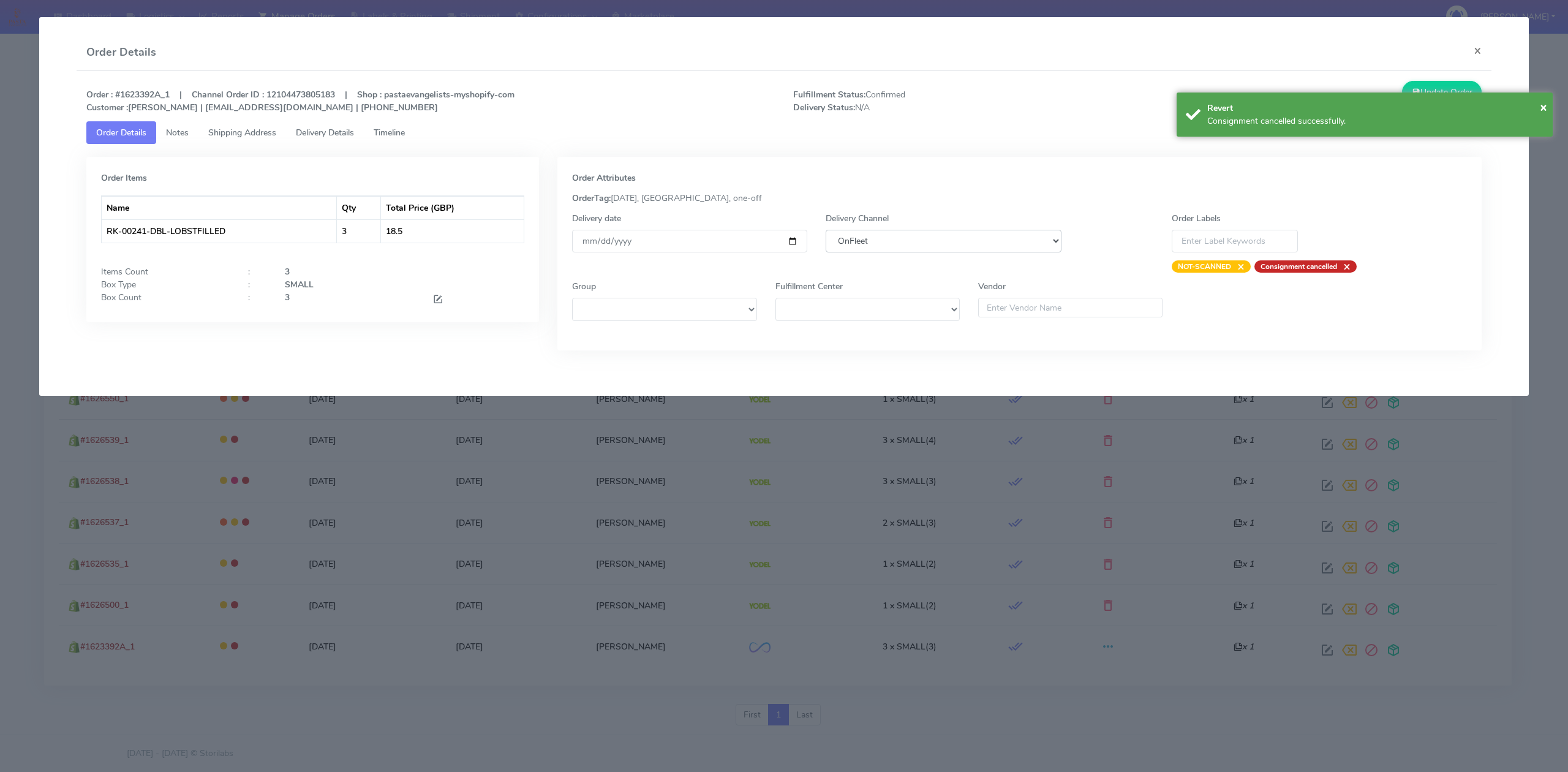
click at [1020, 242] on select "DHL OnFleet Royal Mail DPD Yodel MaxOptra Amazon Collection" at bounding box center [943, 241] width 235 height 22
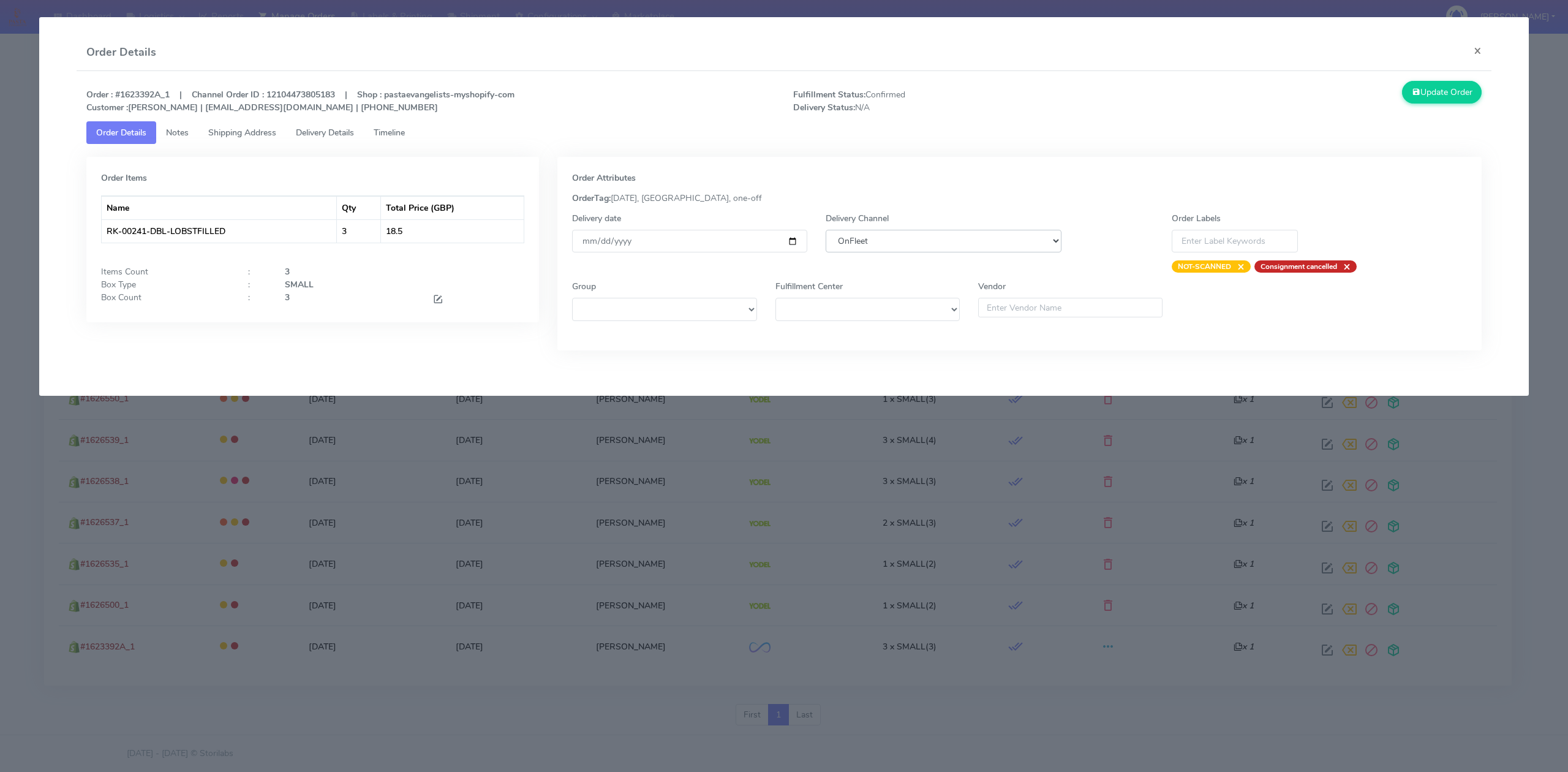
select select "5"
click at [826, 230] on select "DHL OnFleet Royal Mail DPD Yodel MaxOptra Amazon Collection" at bounding box center [943, 241] width 235 height 22
click at [1434, 89] on button "Update Order" at bounding box center [1442, 92] width 80 height 22
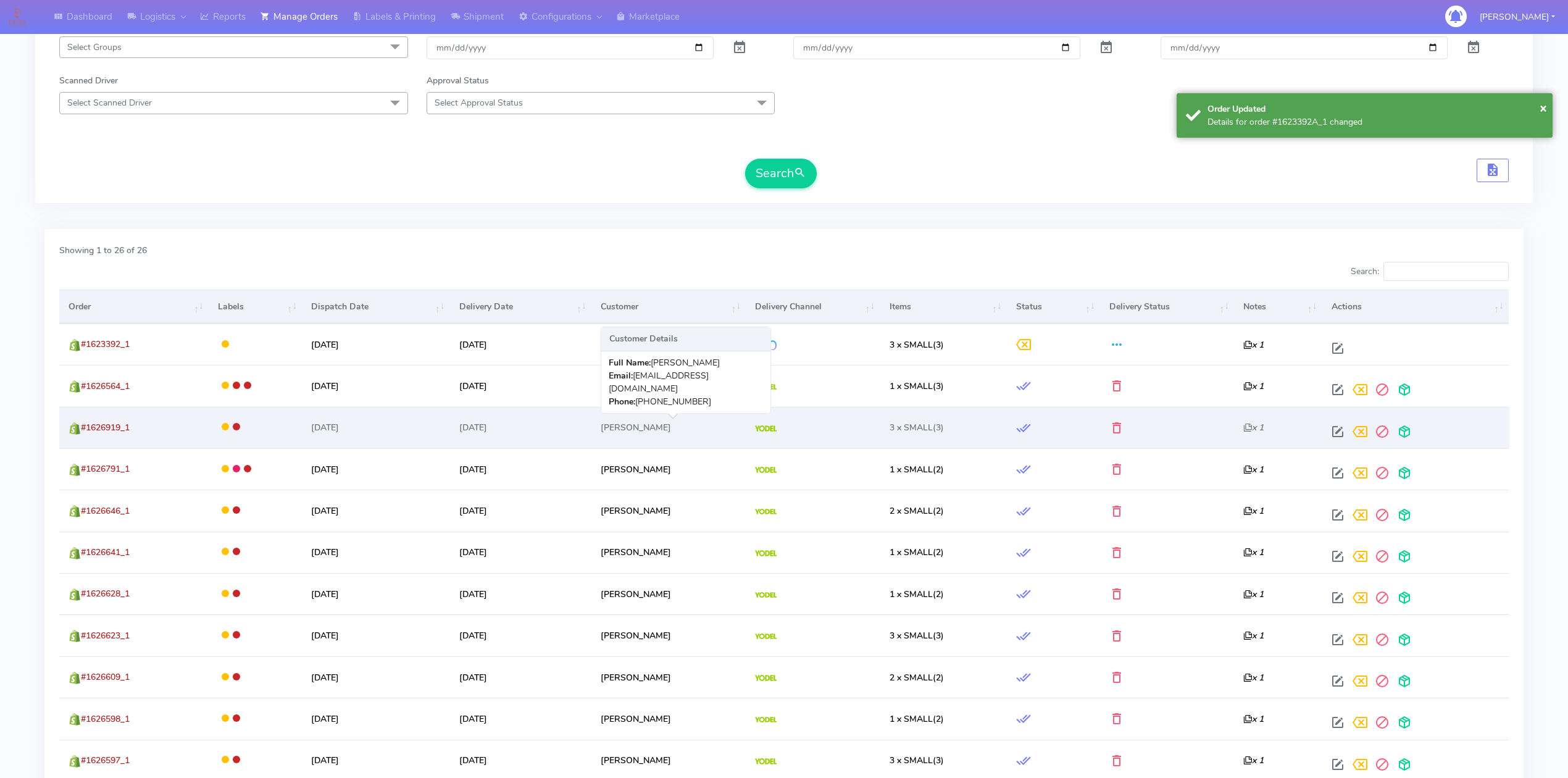
scroll to position [0, 0]
